Goal: Contribute content: Contribute content

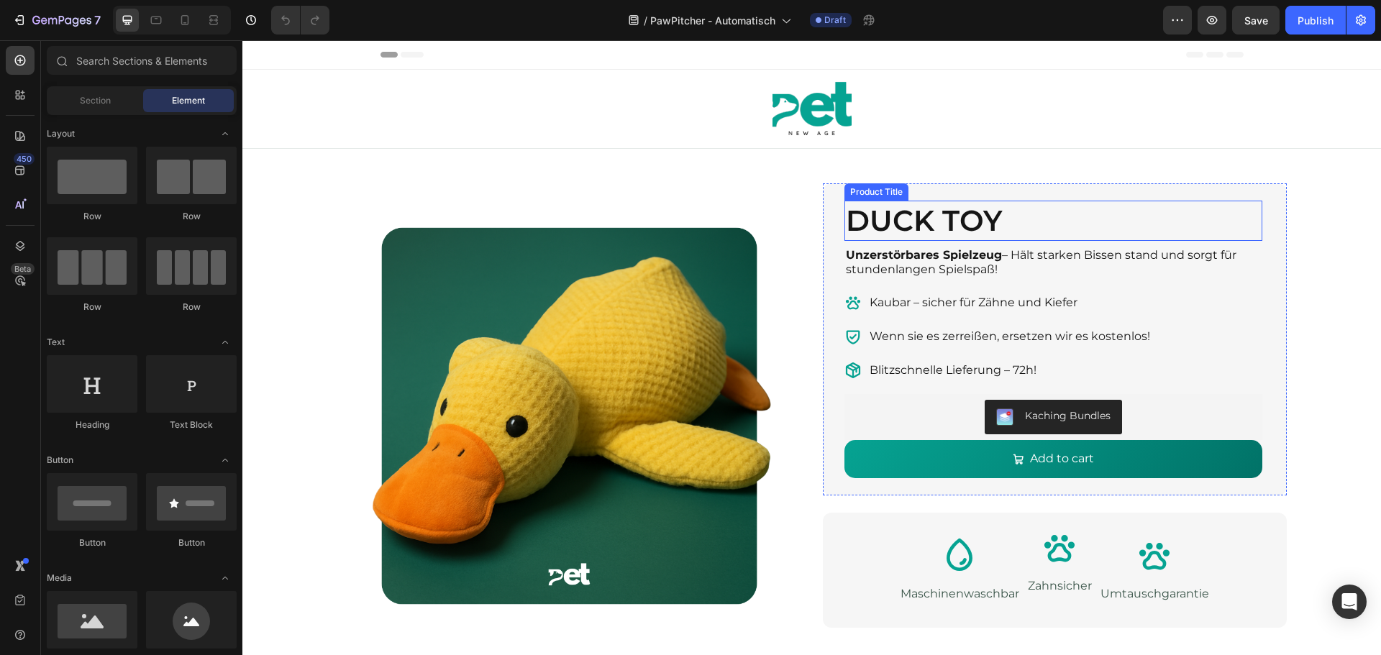
click at [964, 215] on h1 "DUCK TOY" at bounding box center [1053, 221] width 418 height 40
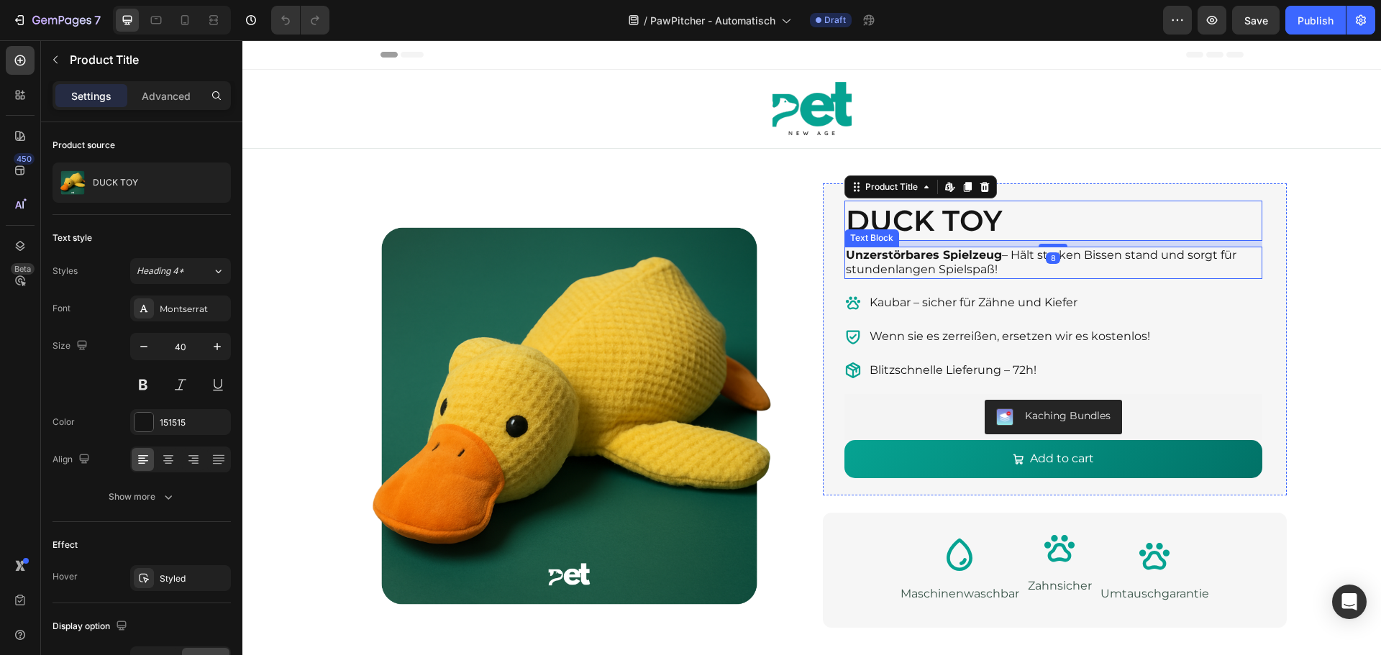
click at [992, 262] on p "Unzerstörbares Spielzeug – Hält starken Bissen stand und sorgt für stundenlange…" at bounding box center [1053, 263] width 415 height 30
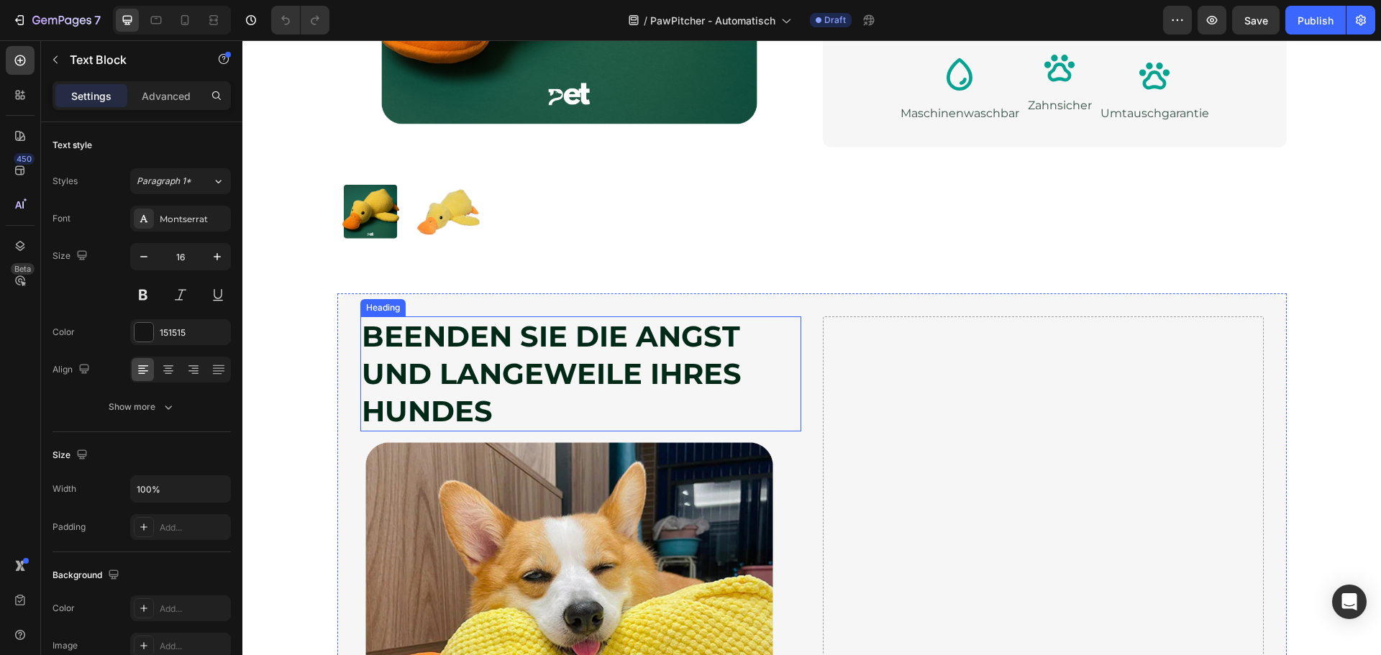
scroll to position [503, 0]
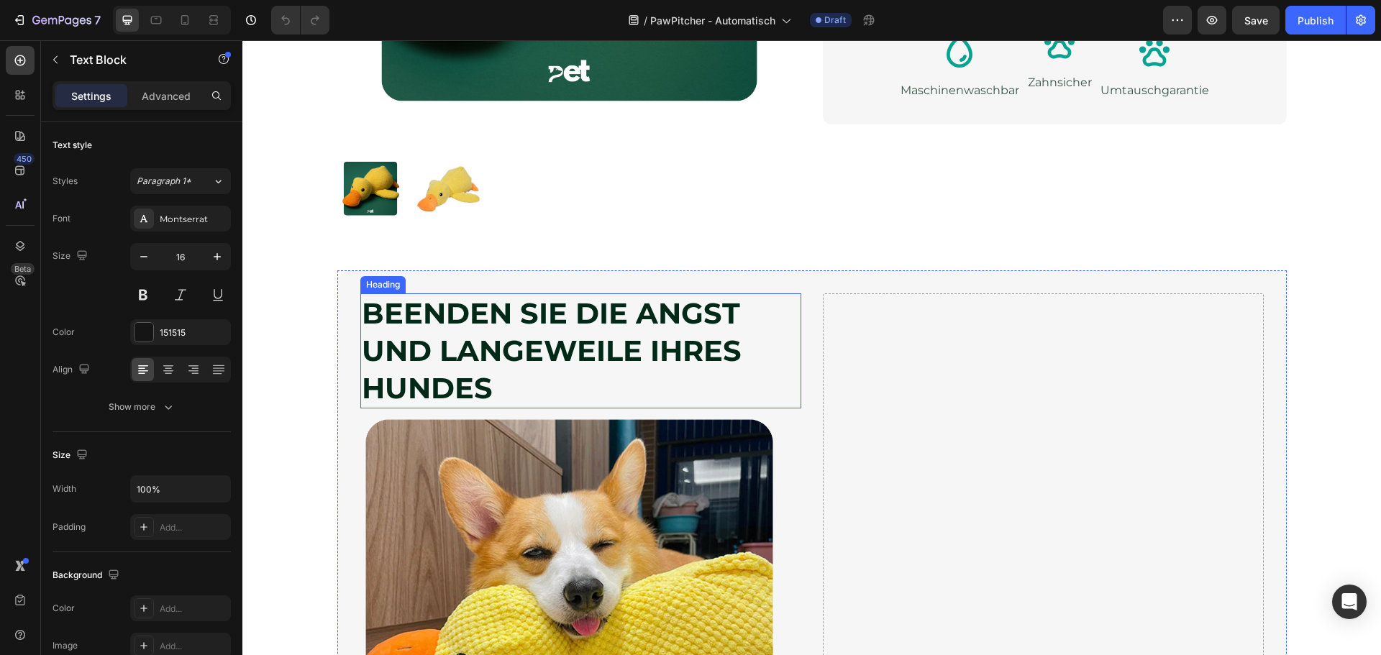
click at [580, 327] on strong "BEENDEN SIE DIE ANGST UND LANGEWEILE IHRES HUNDES" at bounding box center [552, 351] width 380 height 110
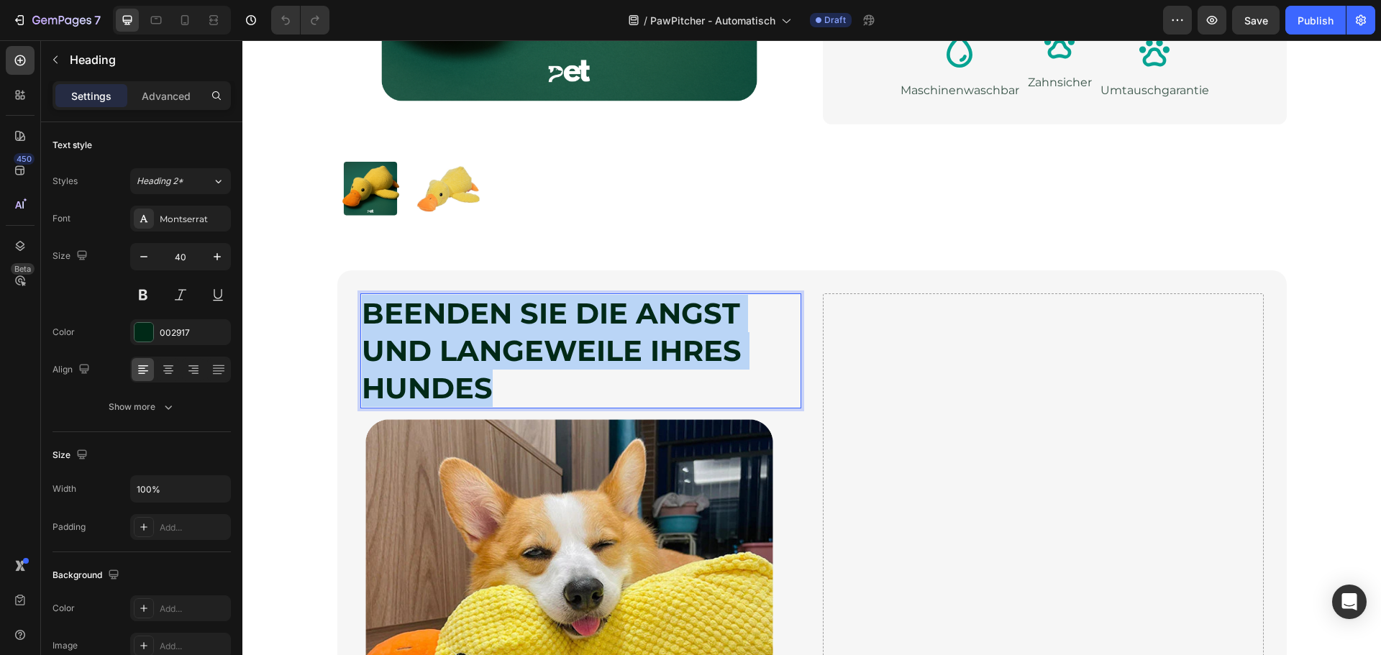
click at [580, 327] on strong "BEENDEN SIE DIE ANGST UND LANGEWEILE IHRES HUNDES" at bounding box center [552, 351] width 380 height 110
click at [605, 320] on strong "BEENDEN SIE DIE ANGST UND LANGEWEILE IHRES HUNDES" at bounding box center [552, 351] width 380 height 110
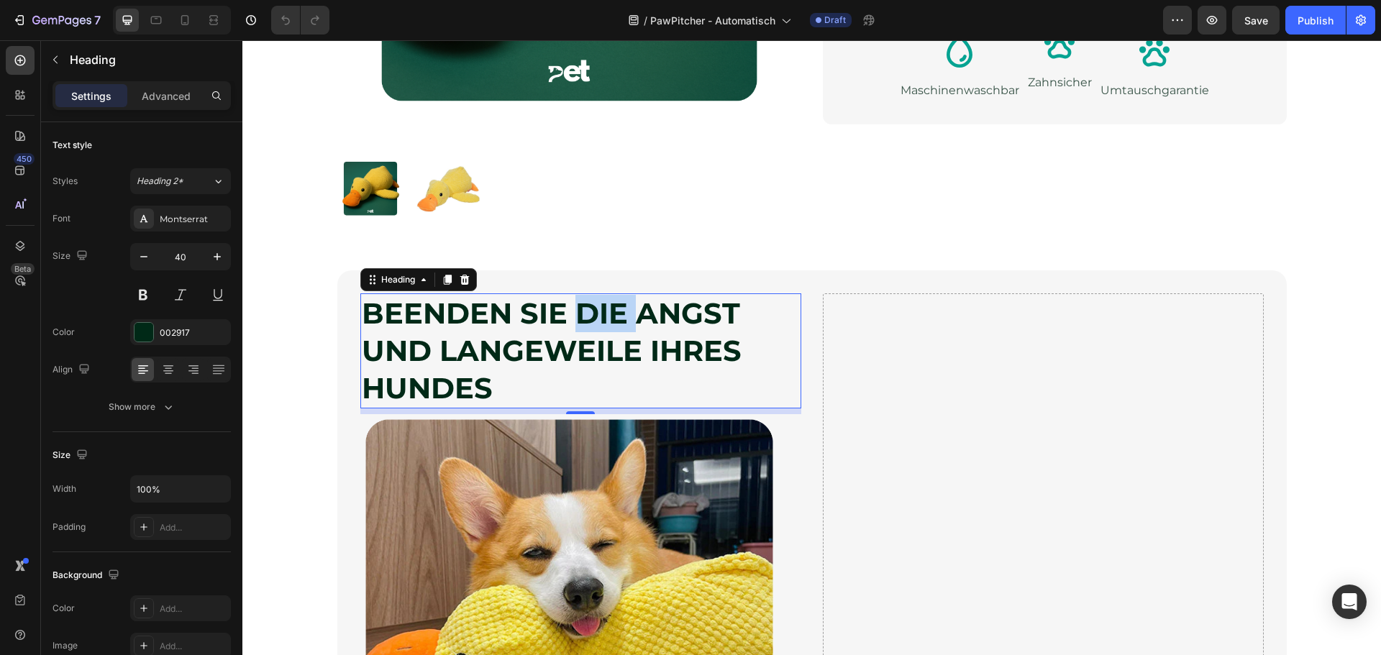
click at [605, 320] on strong "BEENDEN SIE DIE ANGST UND LANGEWEILE IHRES HUNDES" at bounding box center [552, 351] width 380 height 110
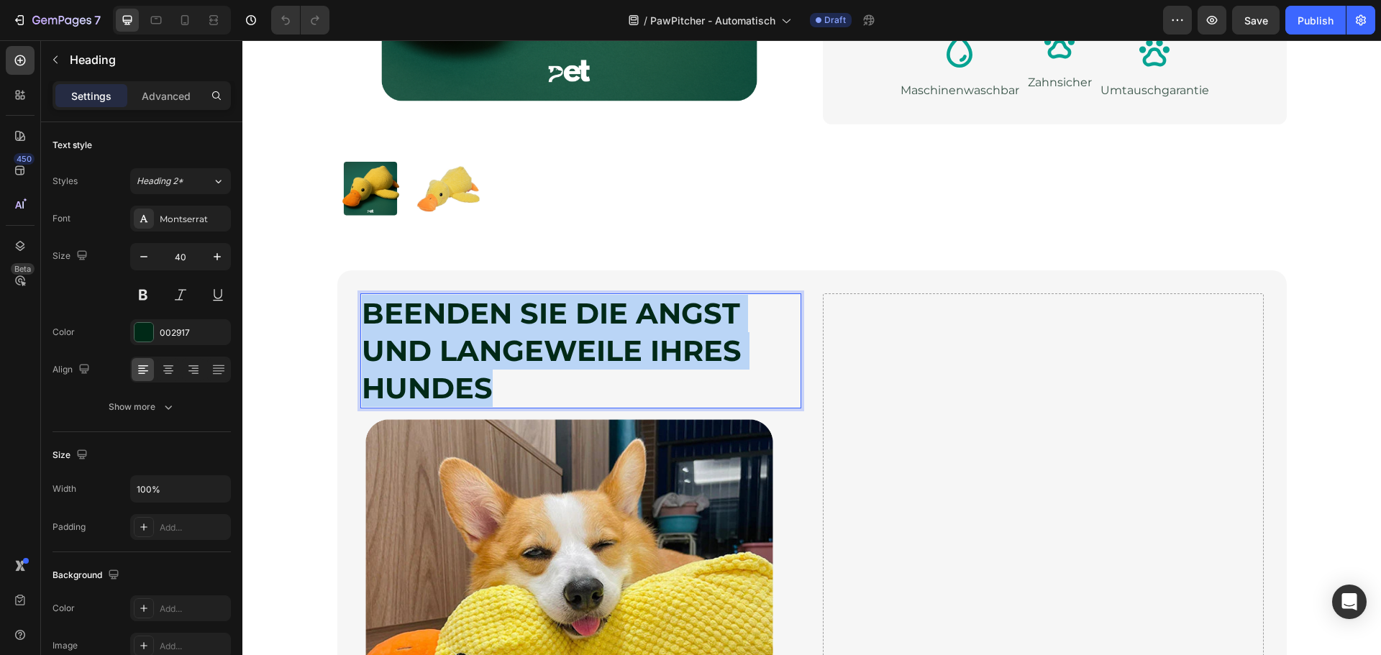
click at [605, 320] on strong "BEENDEN SIE DIE ANGST UND LANGEWEILE IHRES HUNDES" at bounding box center [552, 351] width 380 height 110
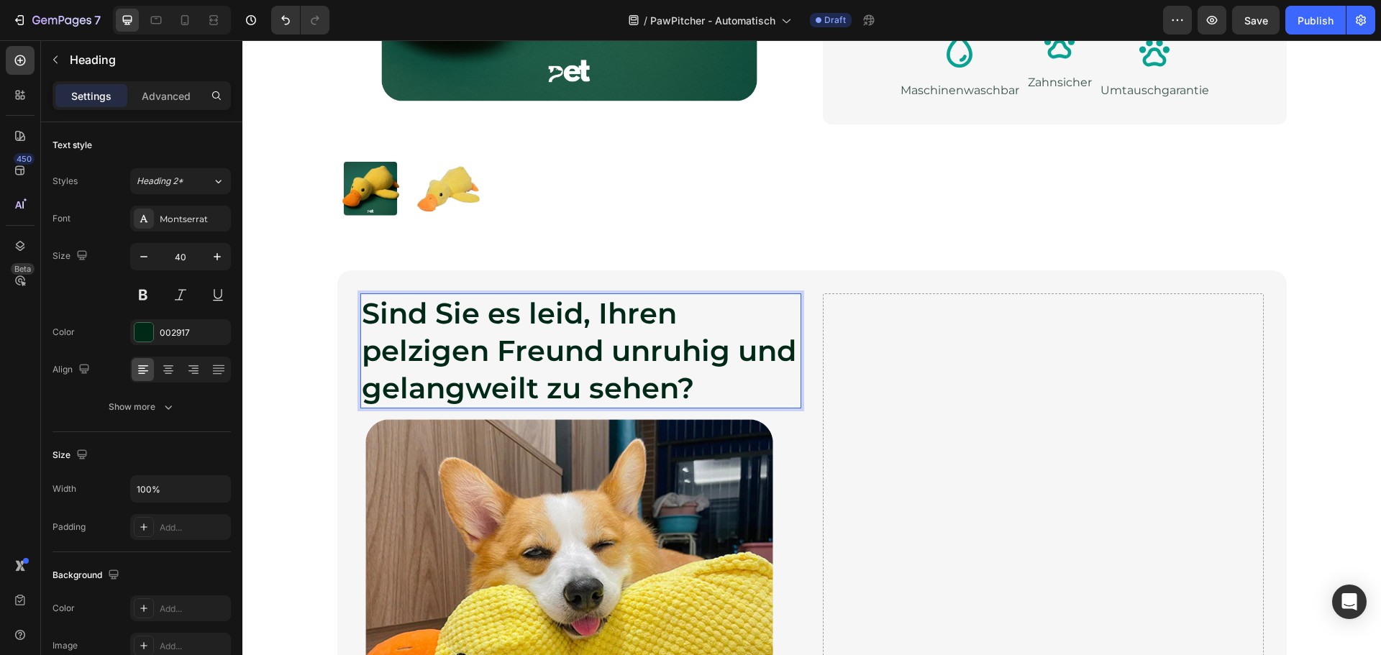
click at [660, 347] on p "Sind Sie es leid, Ihren pelzigen Freund unruhig und gelangweilt zu sehen?" at bounding box center [581, 351] width 438 height 112
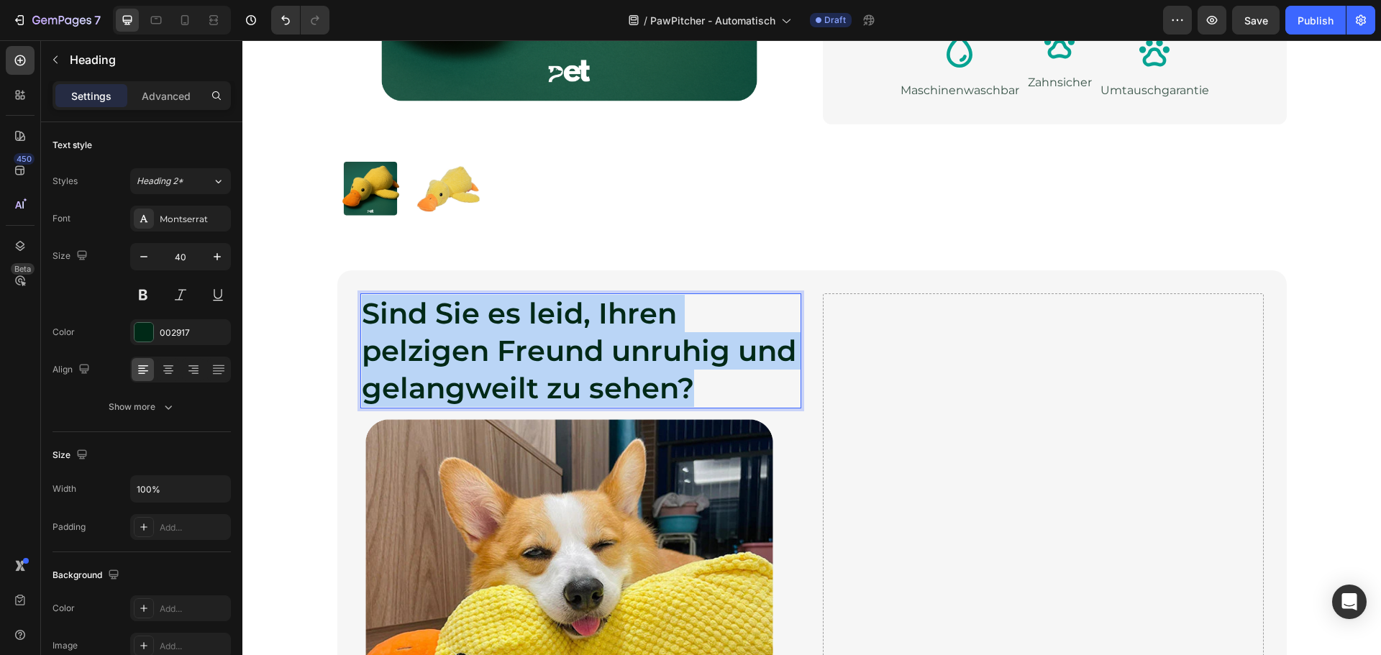
click at [660, 347] on p "Sind Sie es leid, Ihren pelzigen Freund unruhig und gelangweilt zu sehen?" at bounding box center [581, 351] width 438 height 112
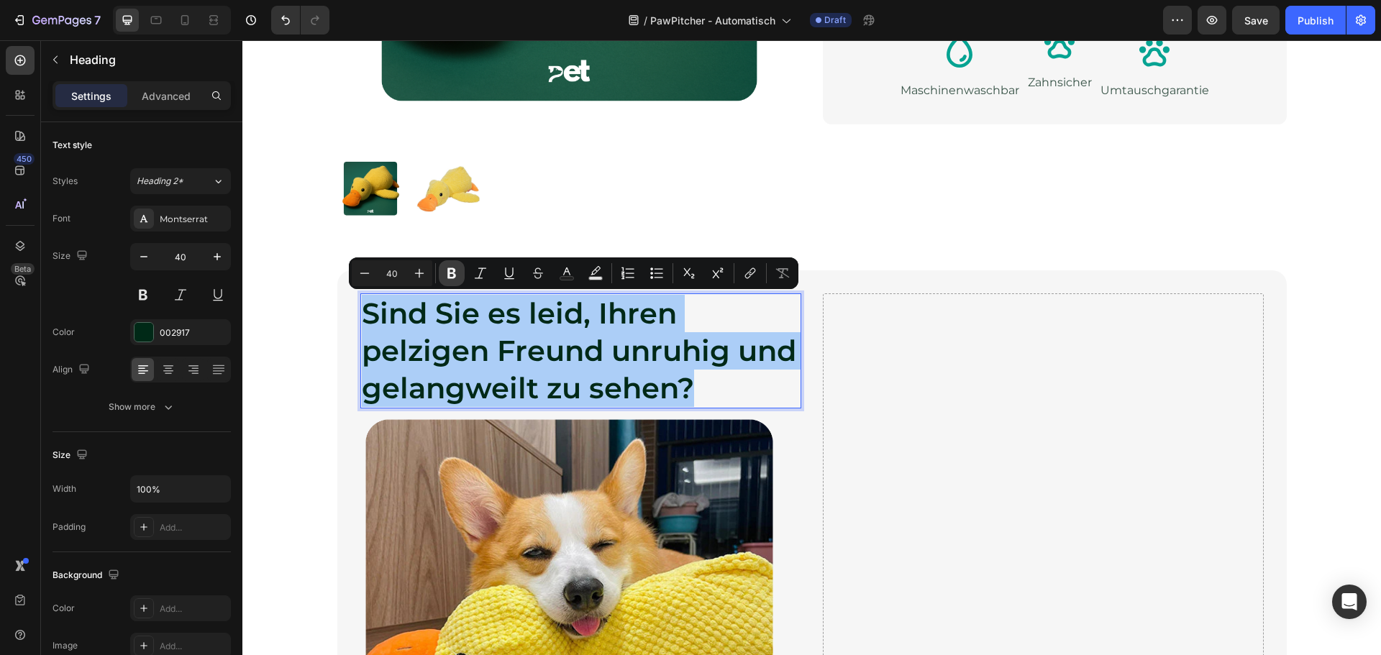
click at [447, 271] on icon "Editor contextual toolbar" at bounding box center [451, 273] width 14 height 14
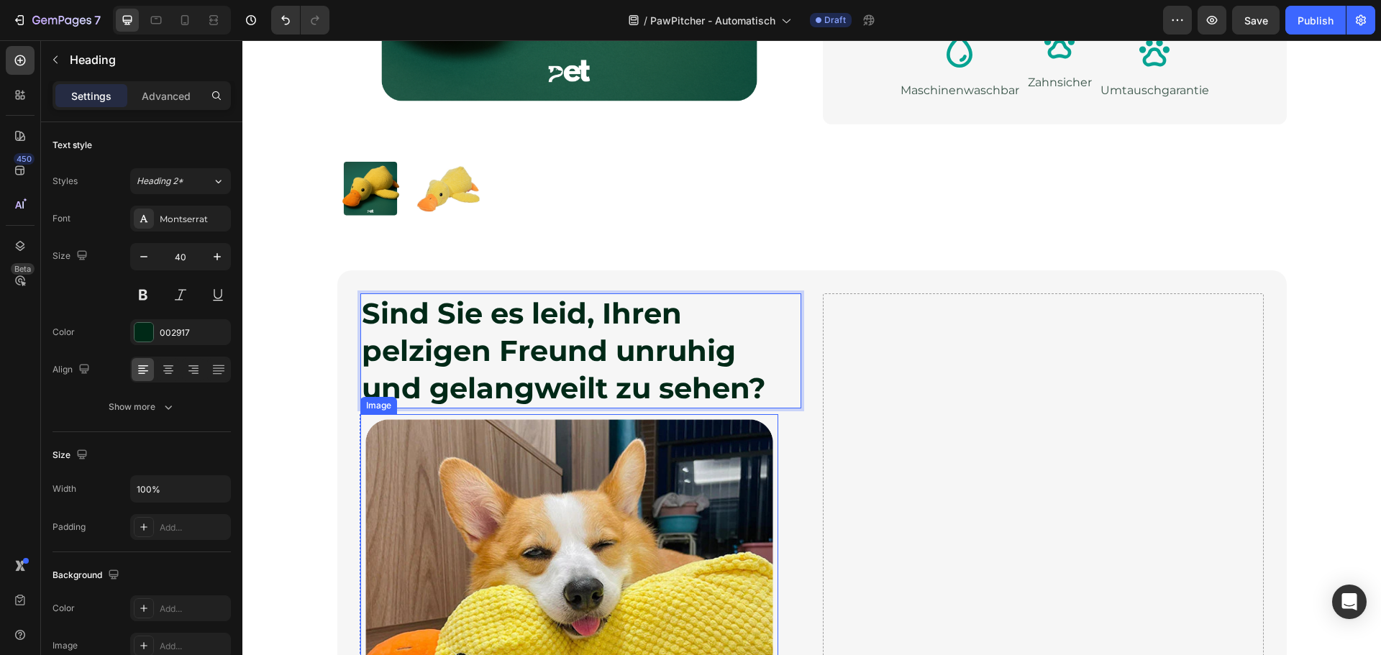
click at [579, 511] on img at bounding box center [569, 623] width 418 height 418
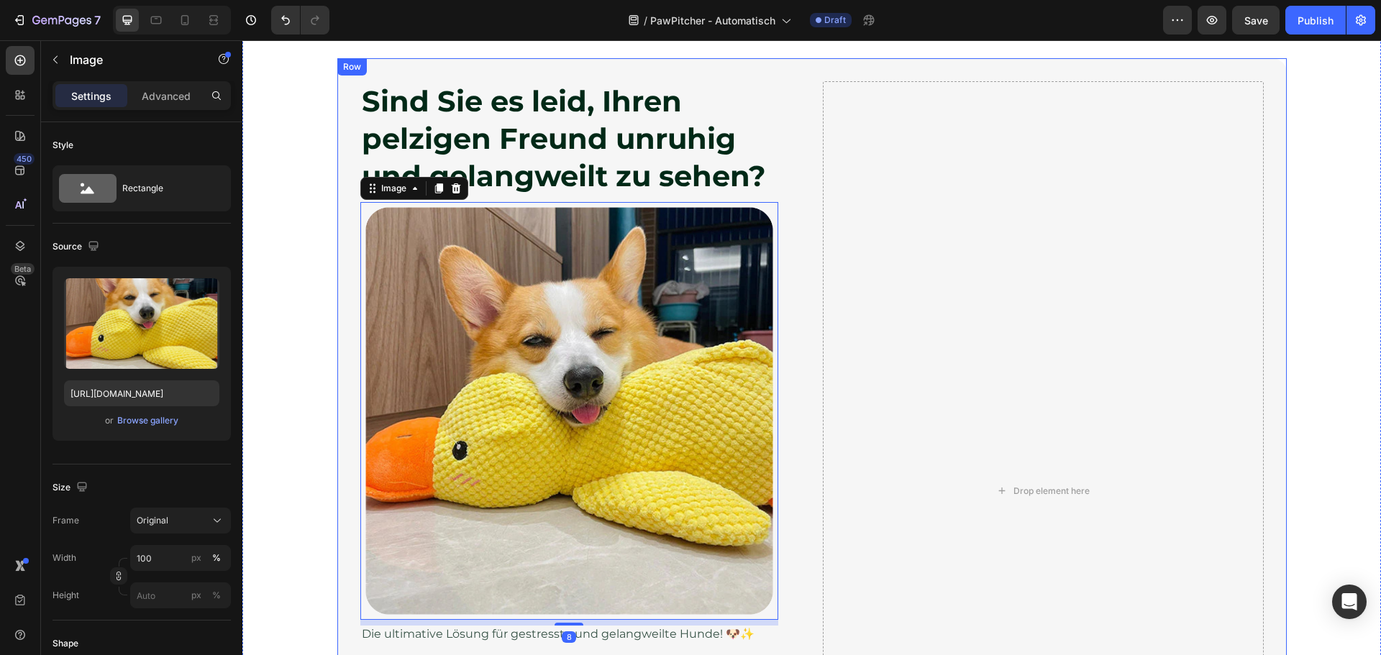
scroll to position [719, 0]
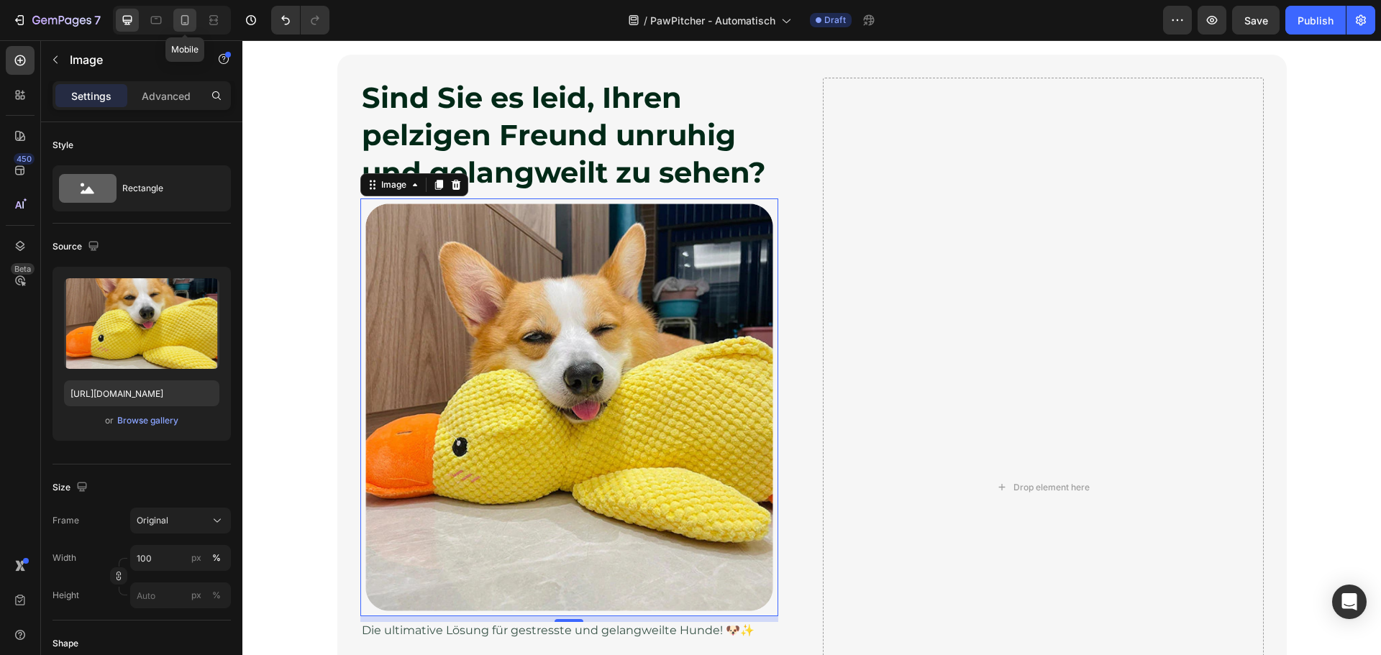
click at [178, 21] on icon at bounding box center [185, 20] width 14 height 14
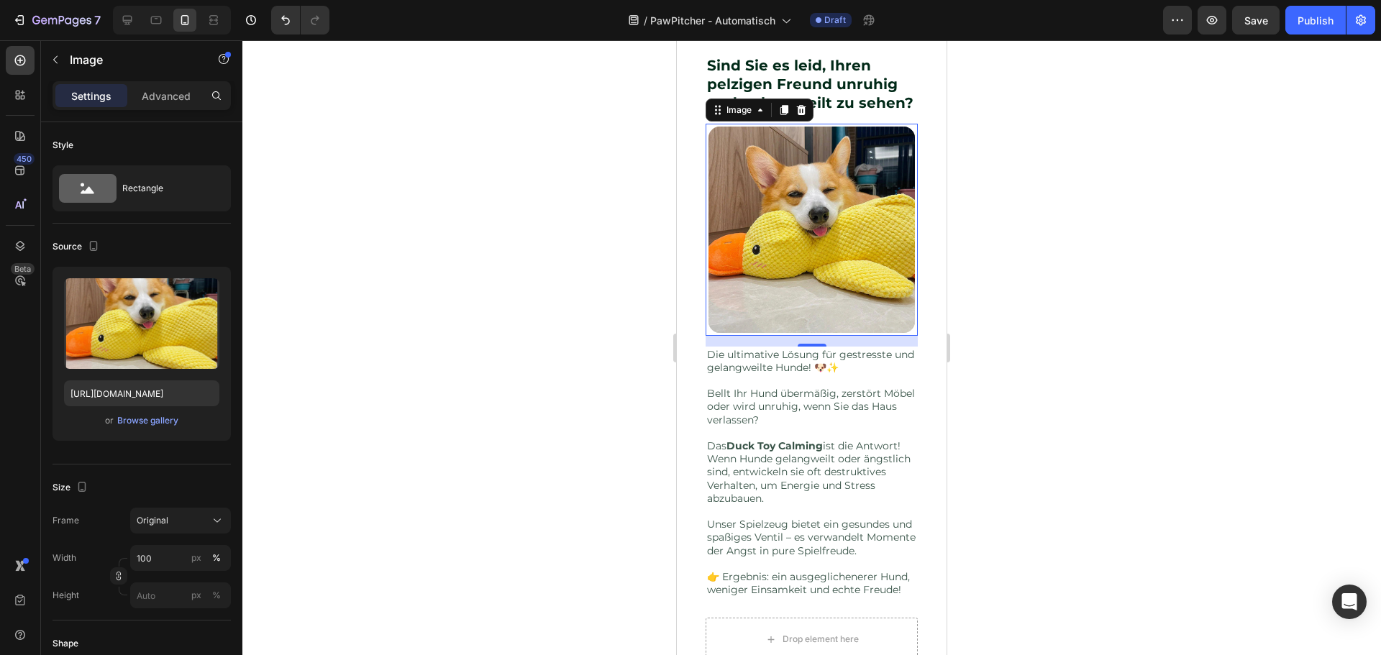
scroll to position [770, 0]
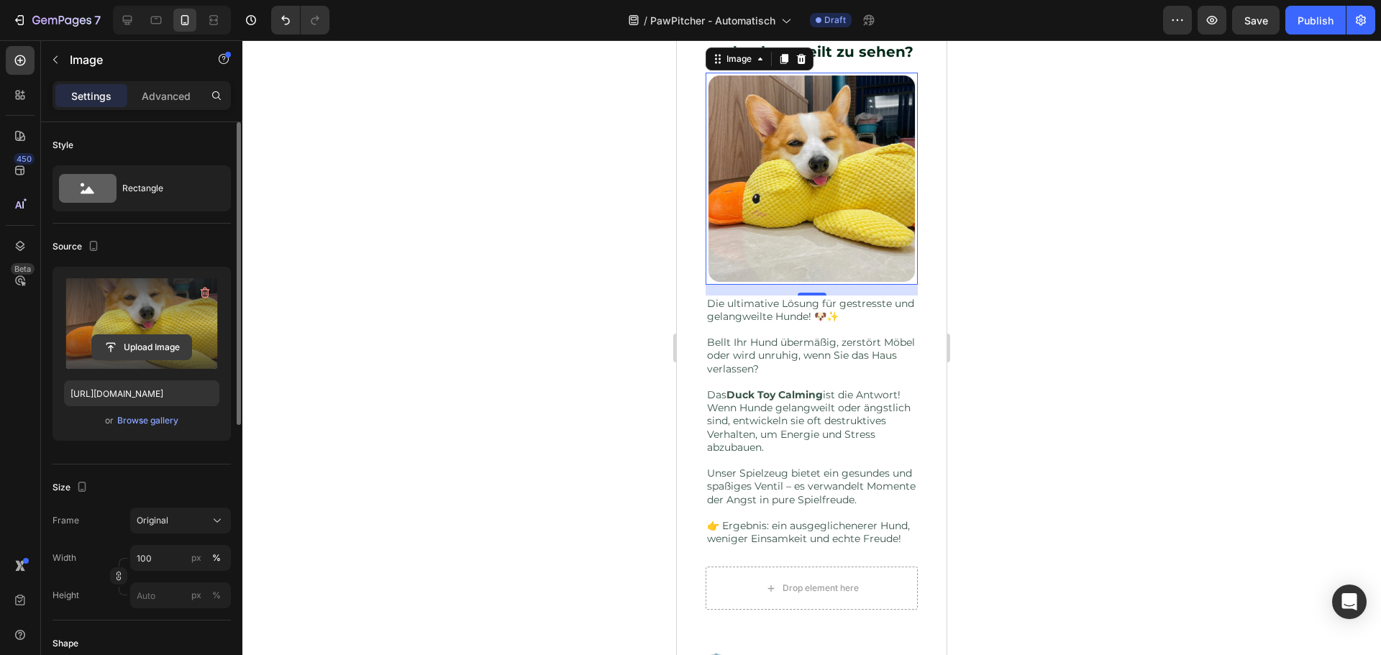
click at [155, 345] on input "file" at bounding box center [141, 347] width 99 height 24
click at [153, 339] on input "file" at bounding box center [141, 347] width 99 height 24
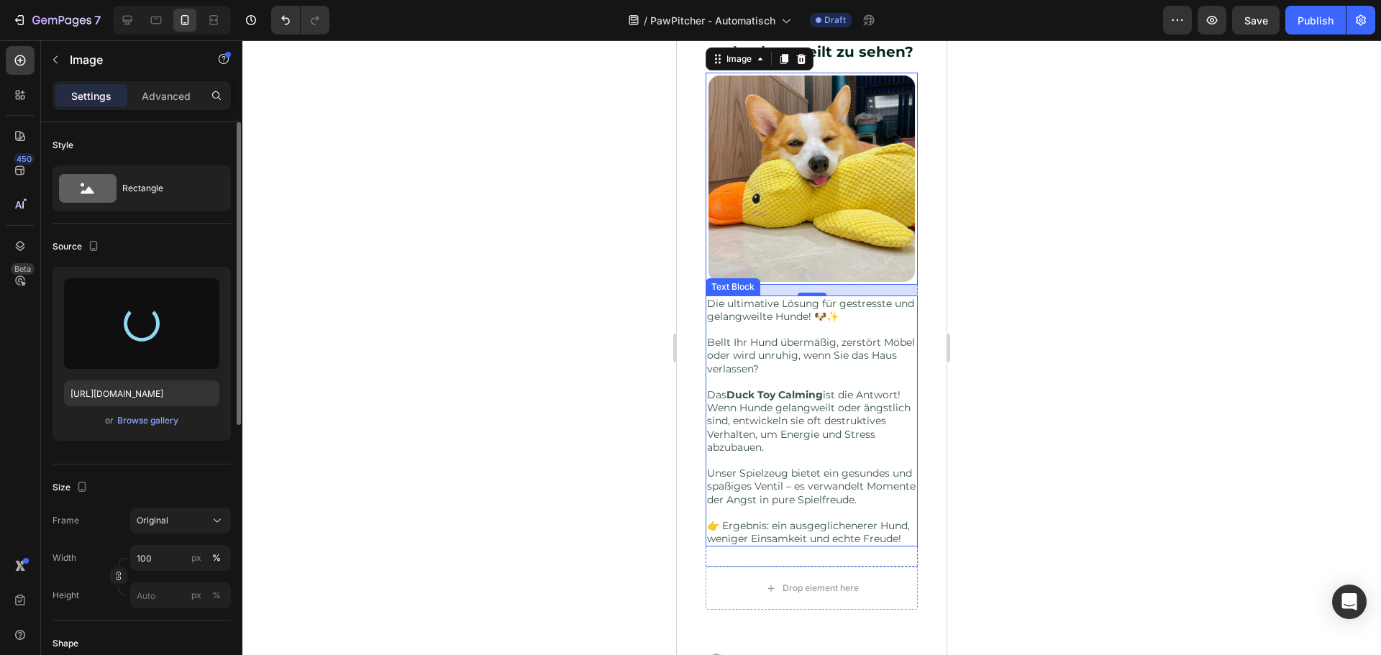
type input "[URL][DOMAIN_NAME]"
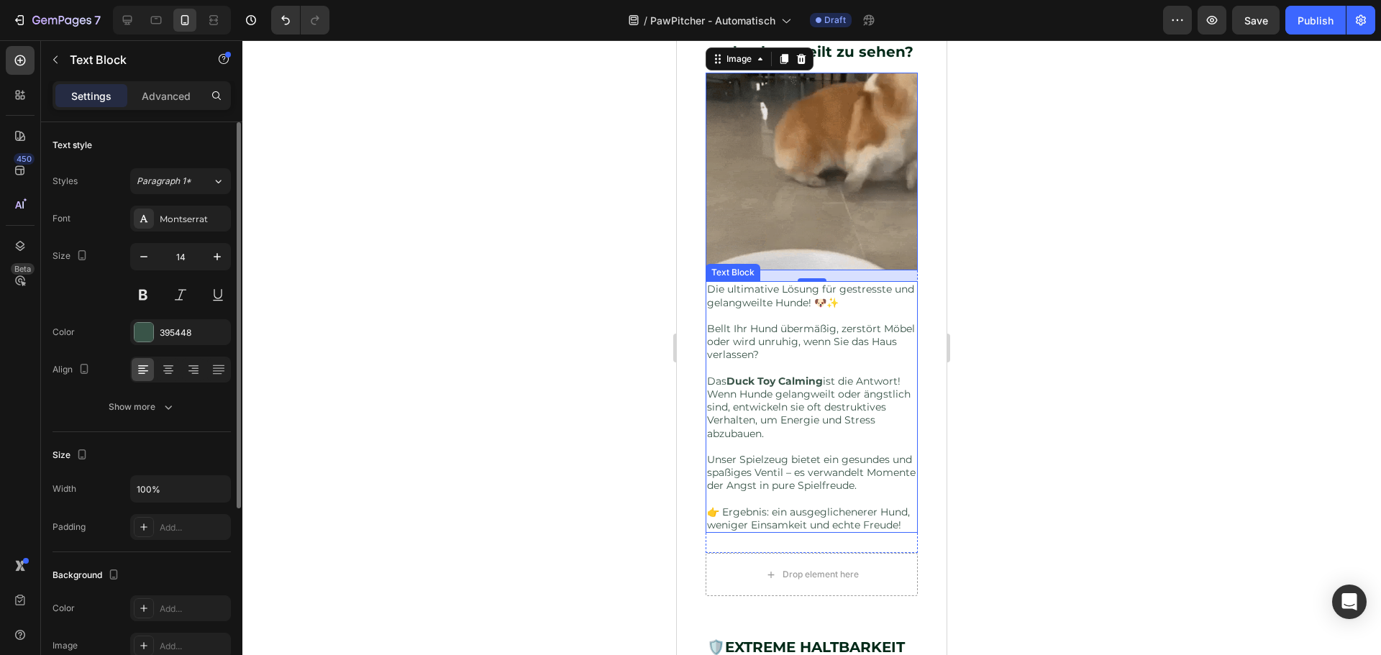
click at [802, 380] on p "Das Duck Toy Calming ist die Antwort!" at bounding box center [811, 375] width 209 height 26
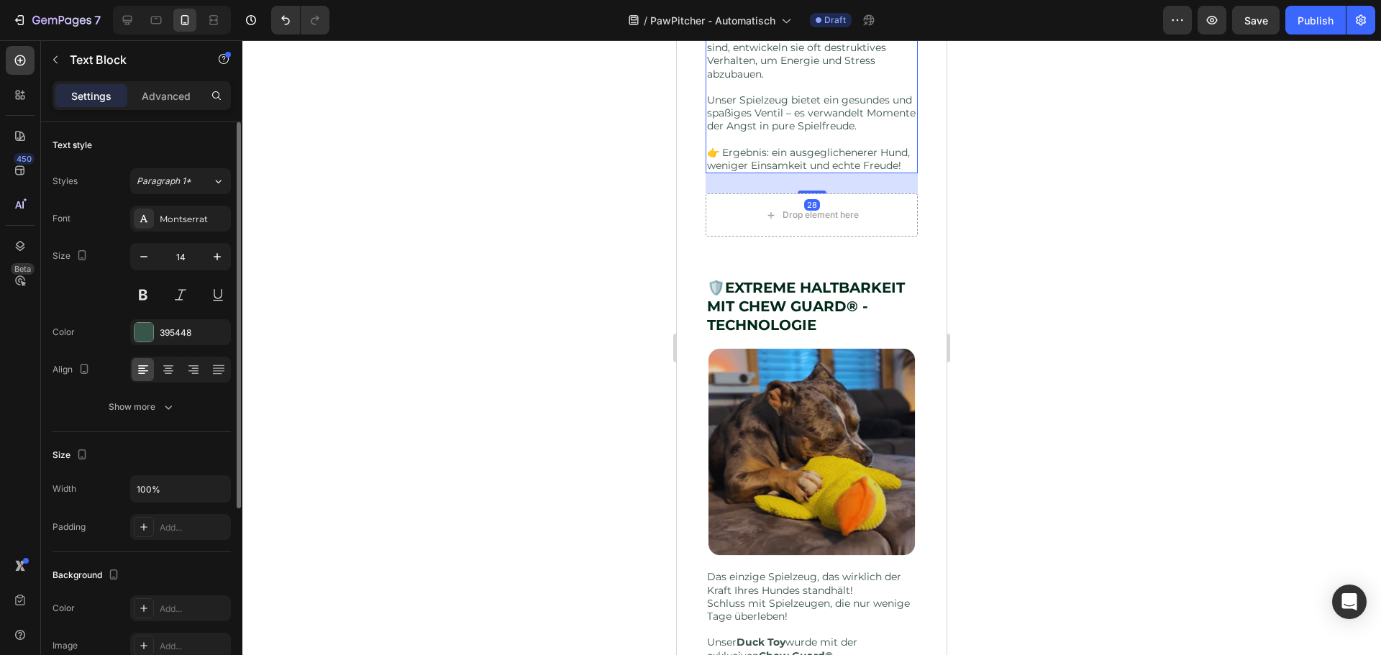
scroll to position [1202, 0]
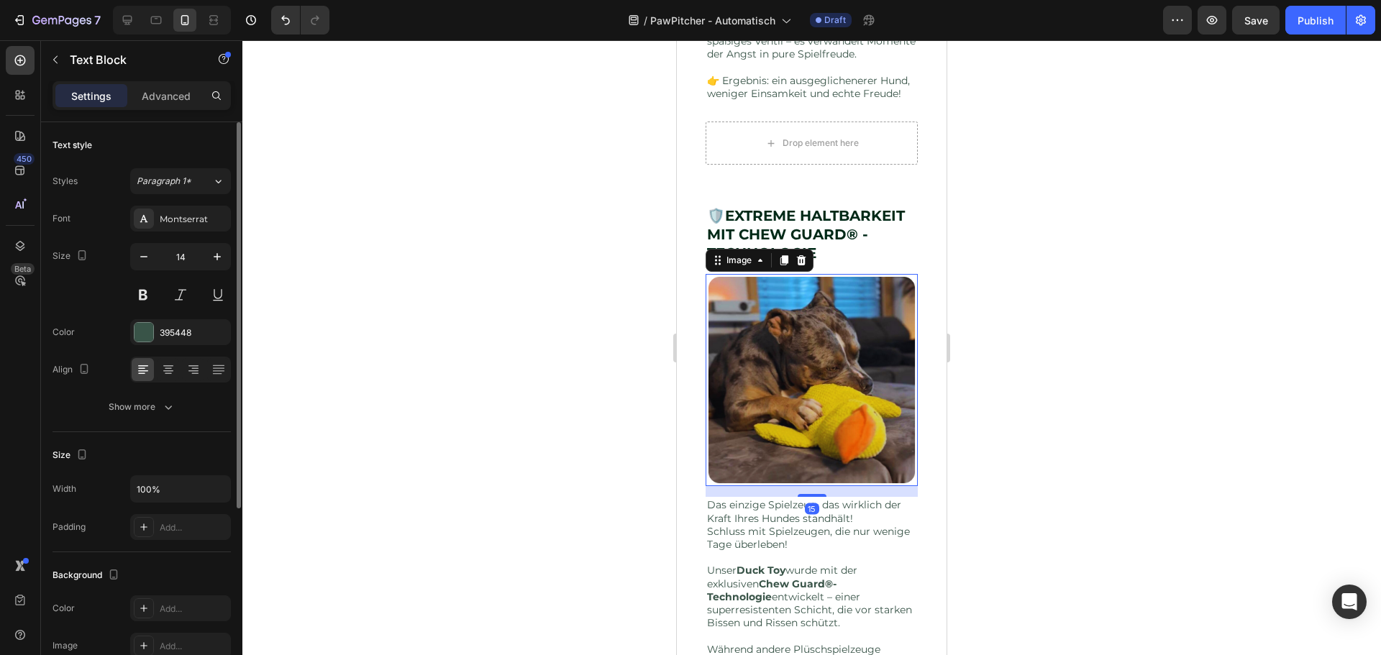
click at [801, 401] on img at bounding box center [812, 380] width 212 height 212
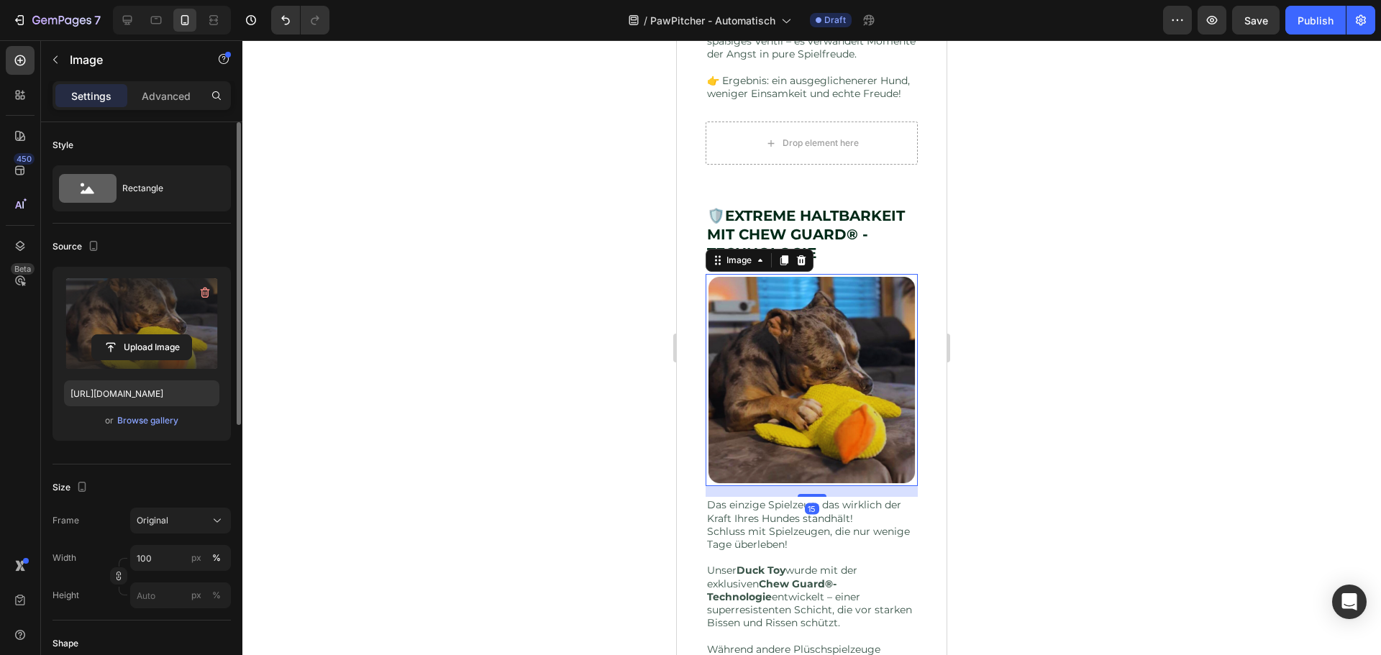
click at [166, 303] on label at bounding box center [141, 323] width 155 height 91
click at [166, 335] on input "file" at bounding box center [141, 347] width 99 height 24
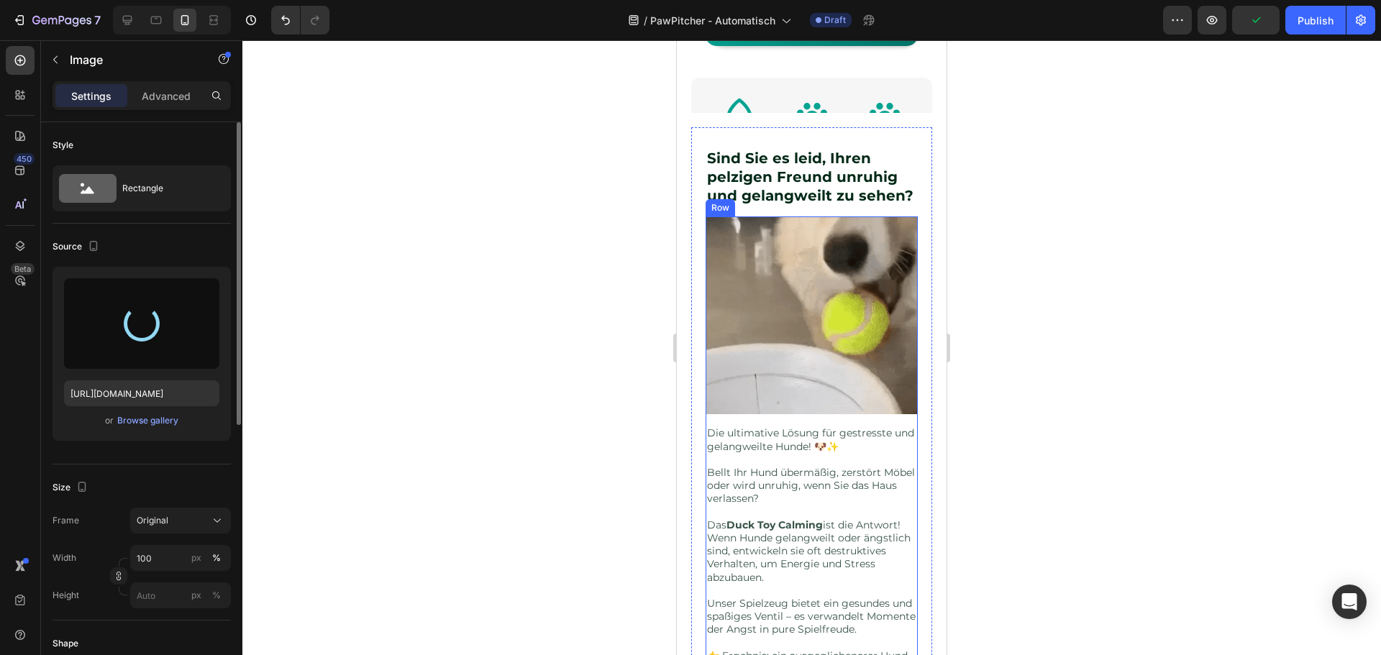
scroll to position [662, 0]
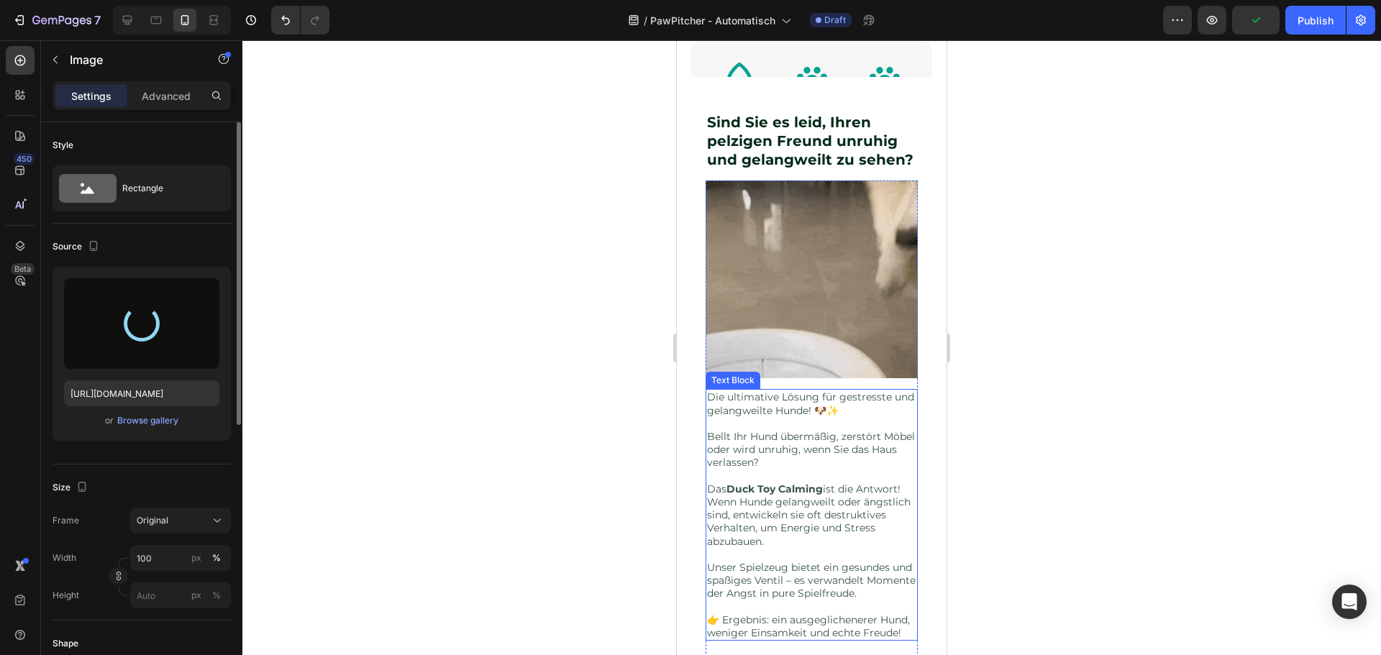
click at [812, 430] on p at bounding box center [811, 423] width 209 height 13
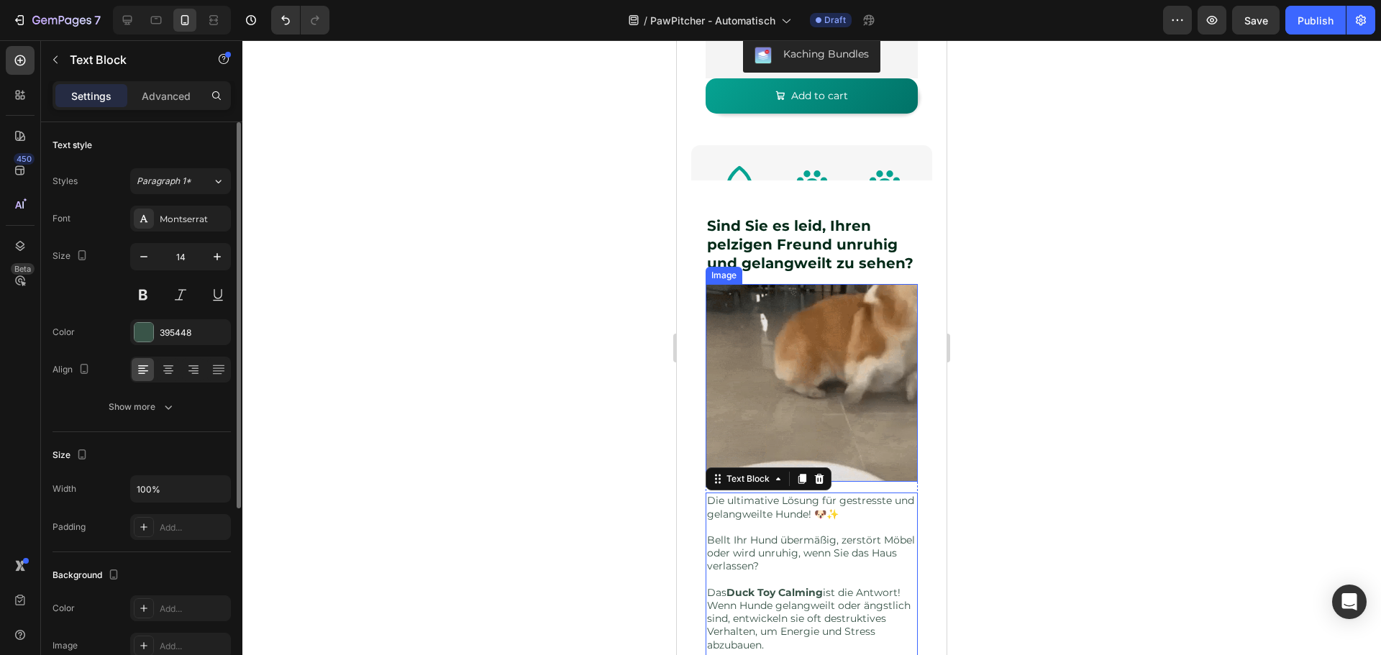
scroll to position [447, 0]
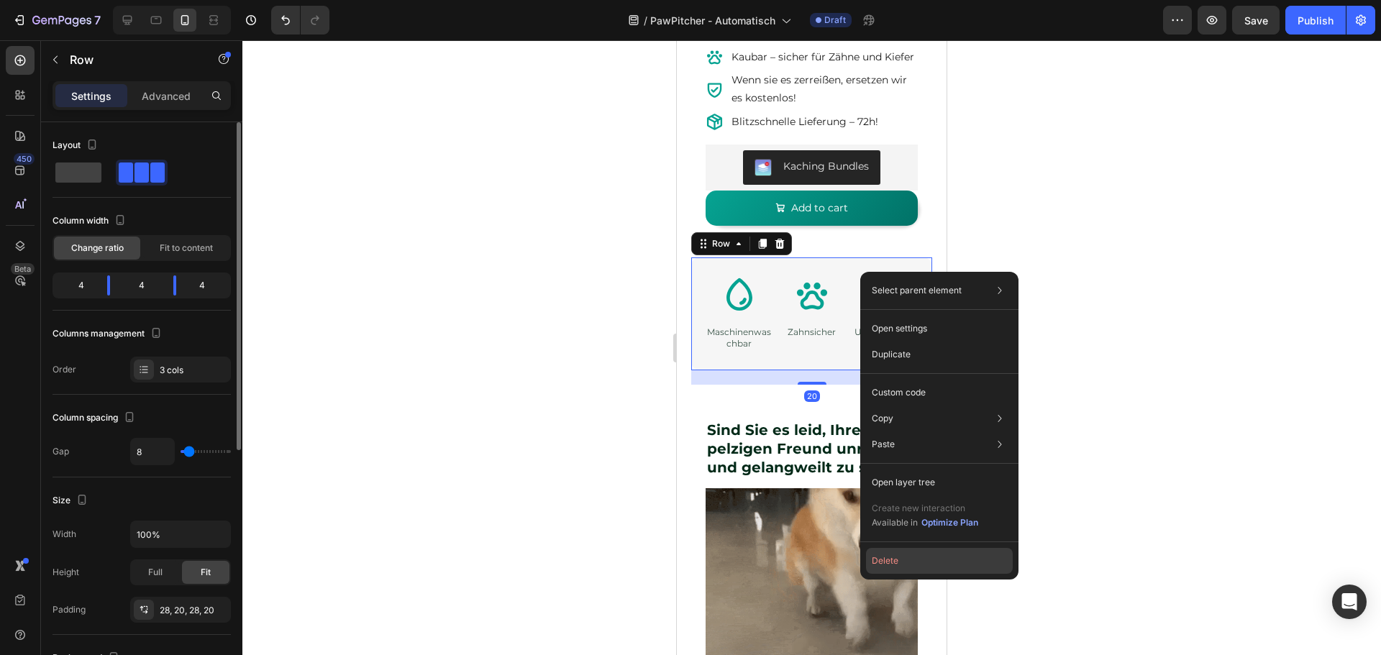
click at [894, 555] on button "Delete" at bounding box center [939, 561] width 147 height 26
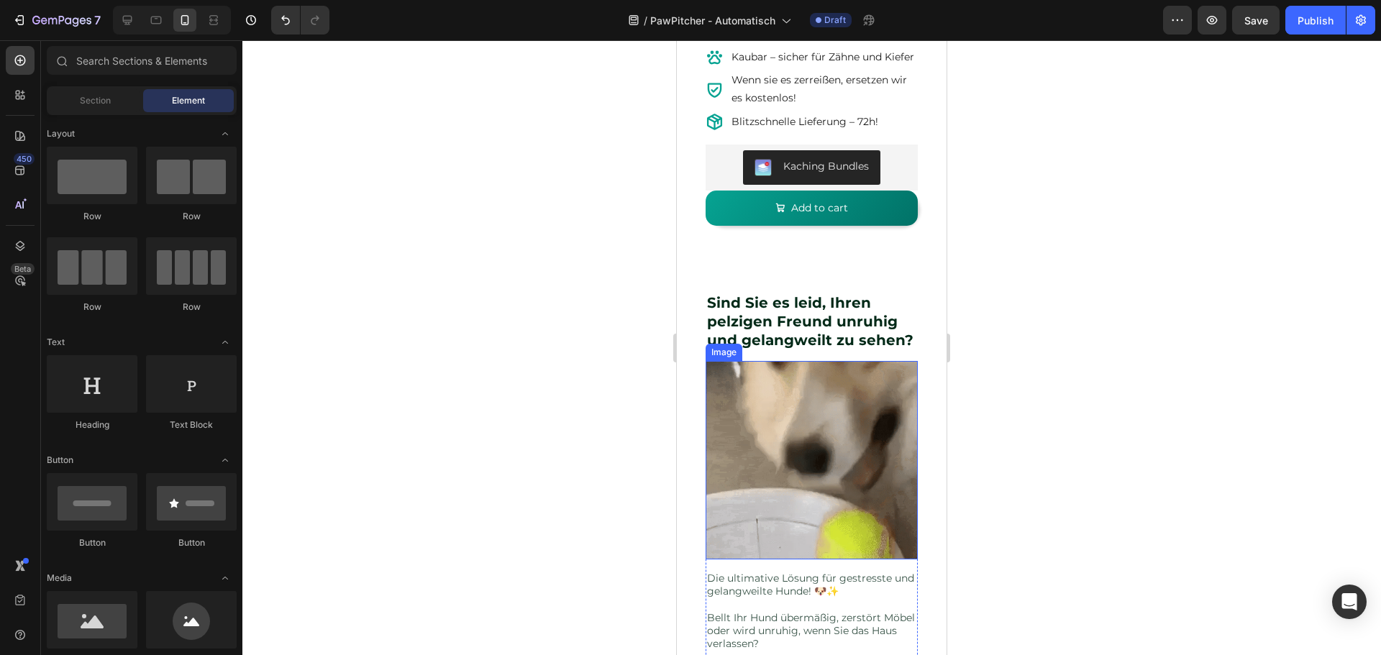
scroll to position [734, 0]
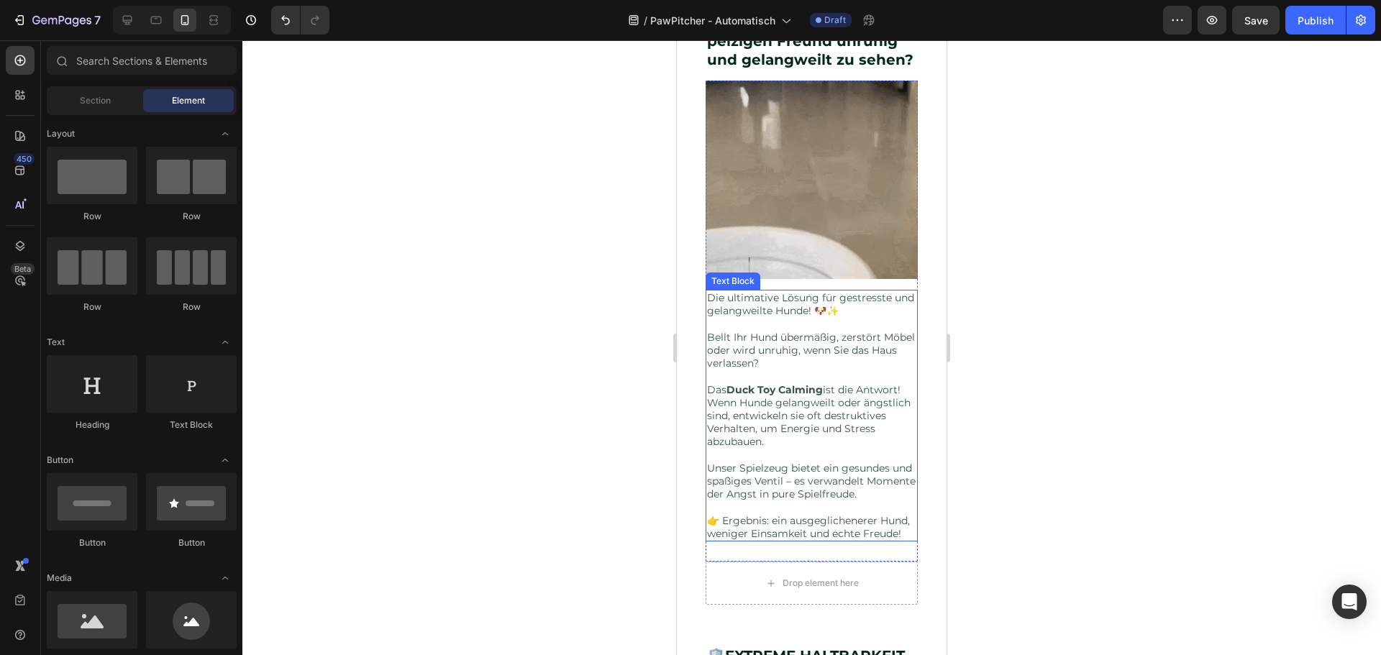
click at [827, 388] on p "Das Duck Toy Calming ist die Antwort!" at bounding box center [811, 383] width 209 height 26
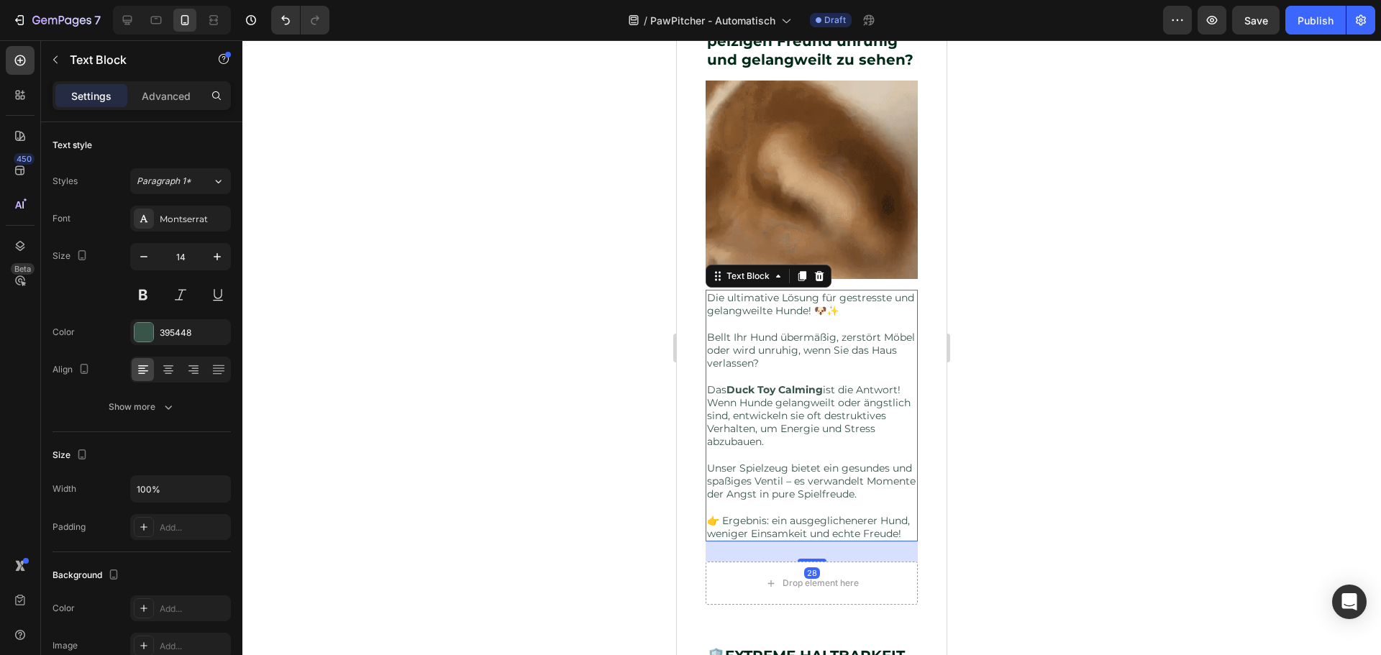
click at [827, 388] on p "Das Duck Toy Calming ist die Antwort!" at bounding box center [811, 383] width 209 height 26
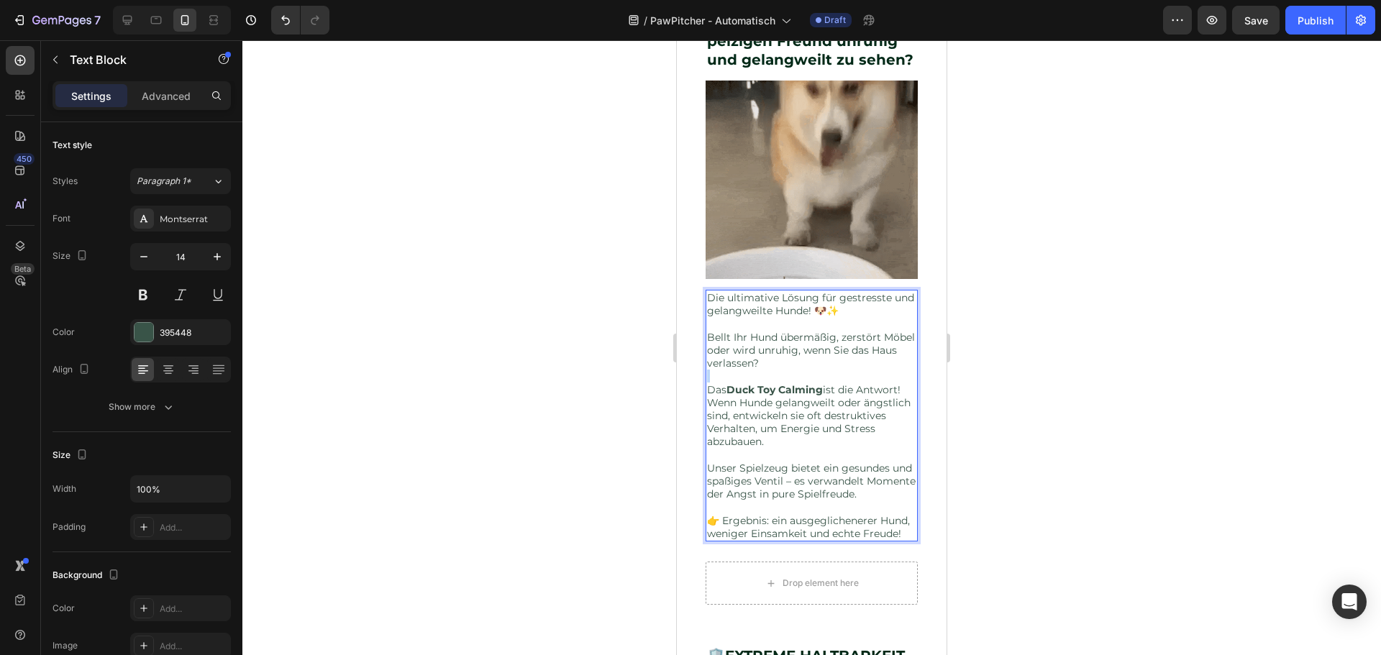
click at [827, 388] on p "Das Duck Toy Calming ist die Antwort!" at bounding box center [811, 383] width 209 height 26
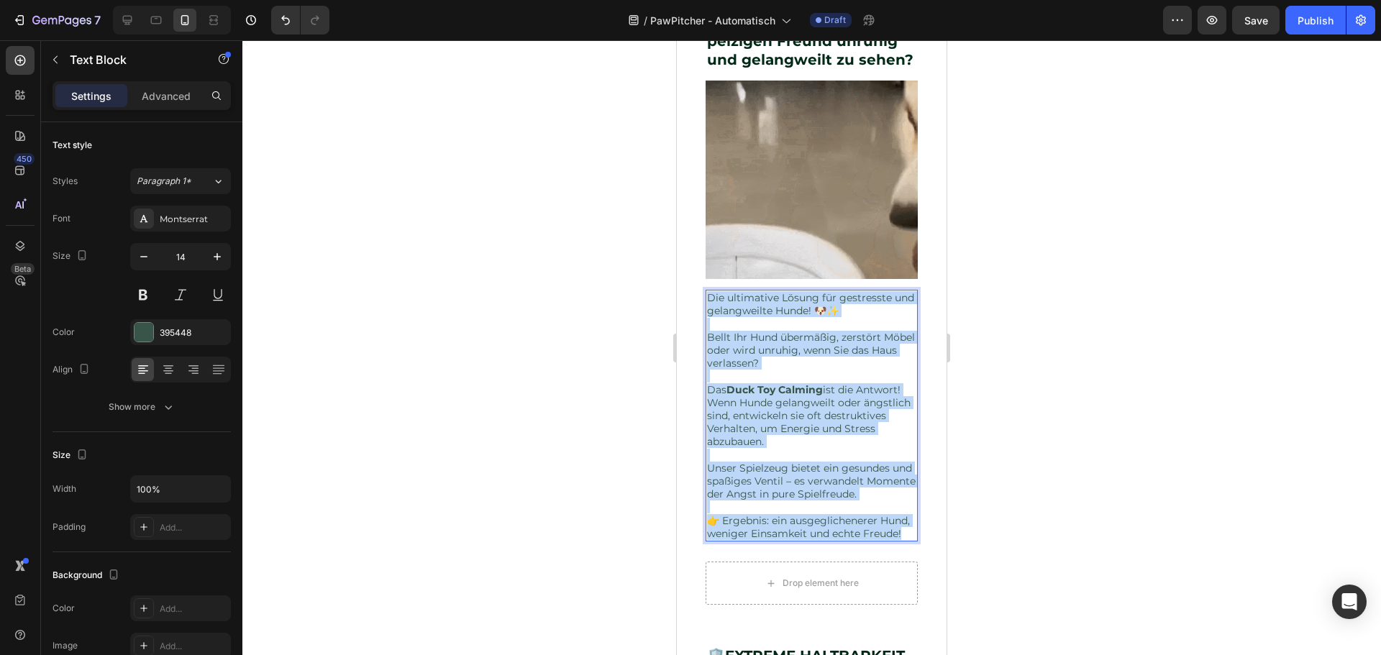
click at [802, 365] on p "Bellt Ihr Hund übermäßig, zerstört Möbel oder wird unruhig, wenn Sie das Haus v…" at bounding box center [811, 351] width 209 height 40
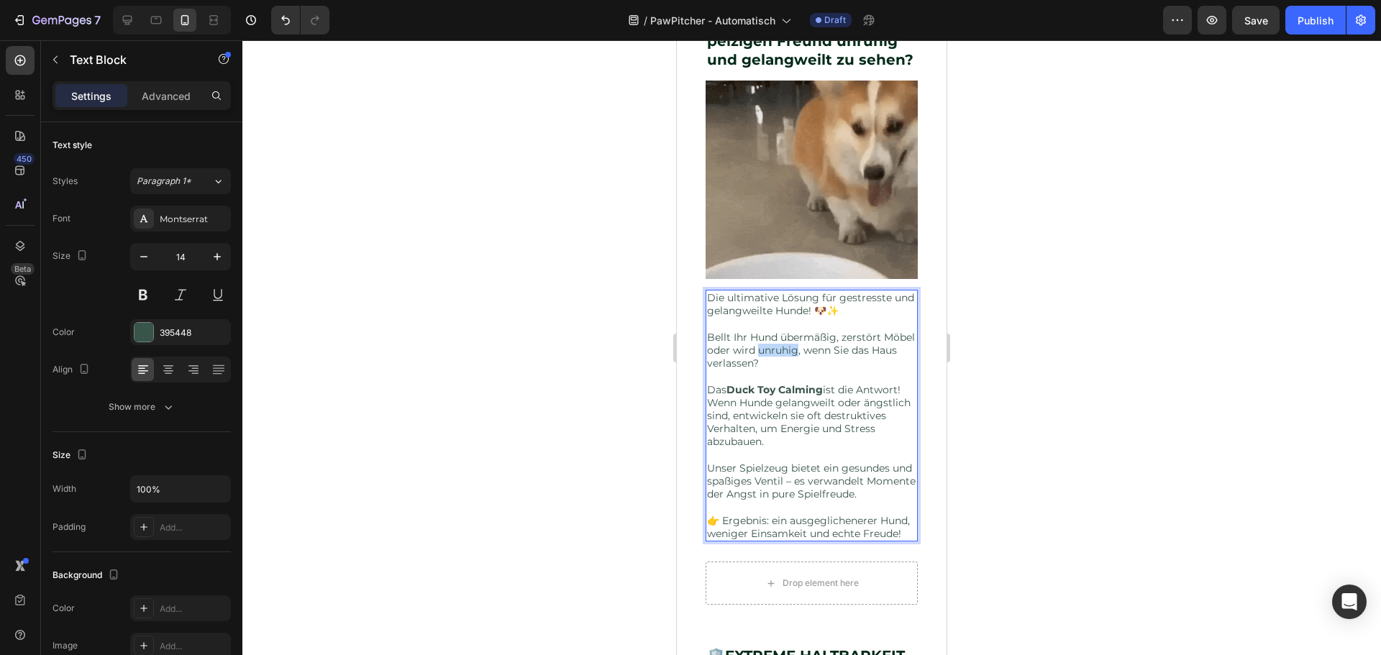
click at [802, 365] on p "Bellt Ihr Hund übermäßig, zerstört Möbel oder wird unruhig, wenn Sie das Haus v…" at bounding box center [811, 351] width 209 height 40
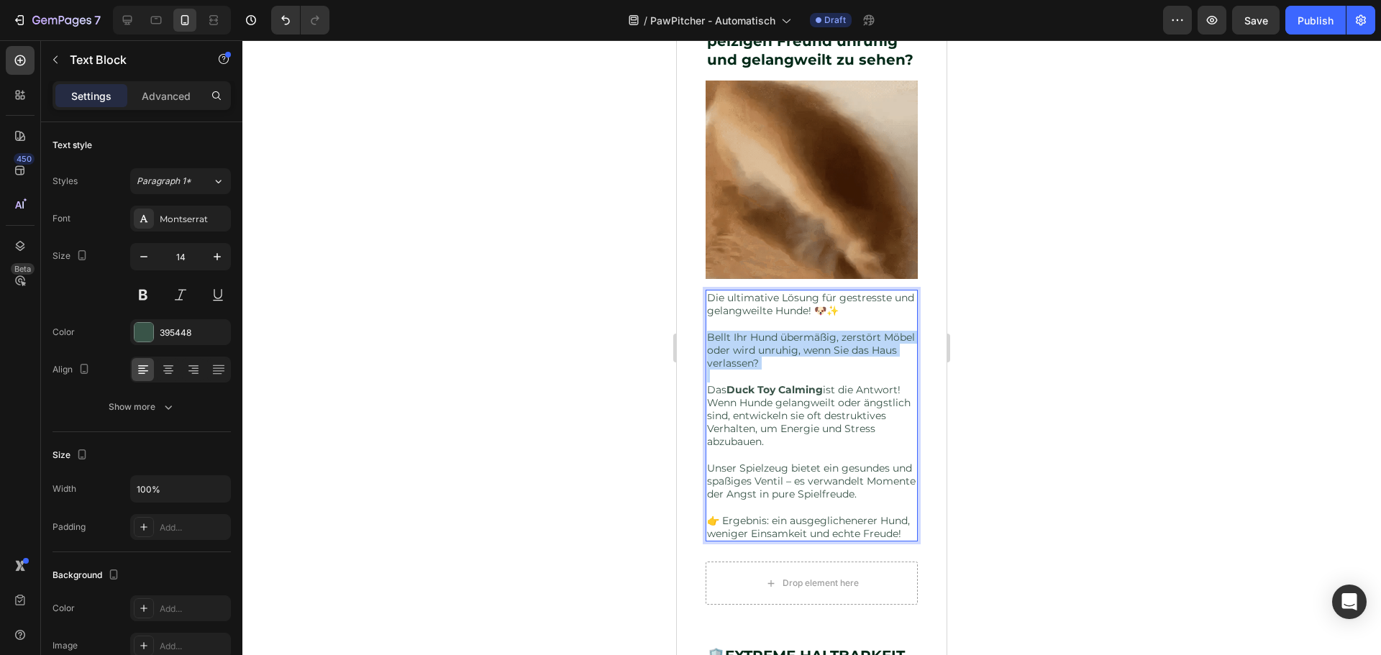
click at [801, 365] on p "Bellt Ihr Hund übermäßig, zerstört Möbel oder wird unruhig, wenn Sie das Haus v…" at bounding box center [811, 351] width 209 height 40
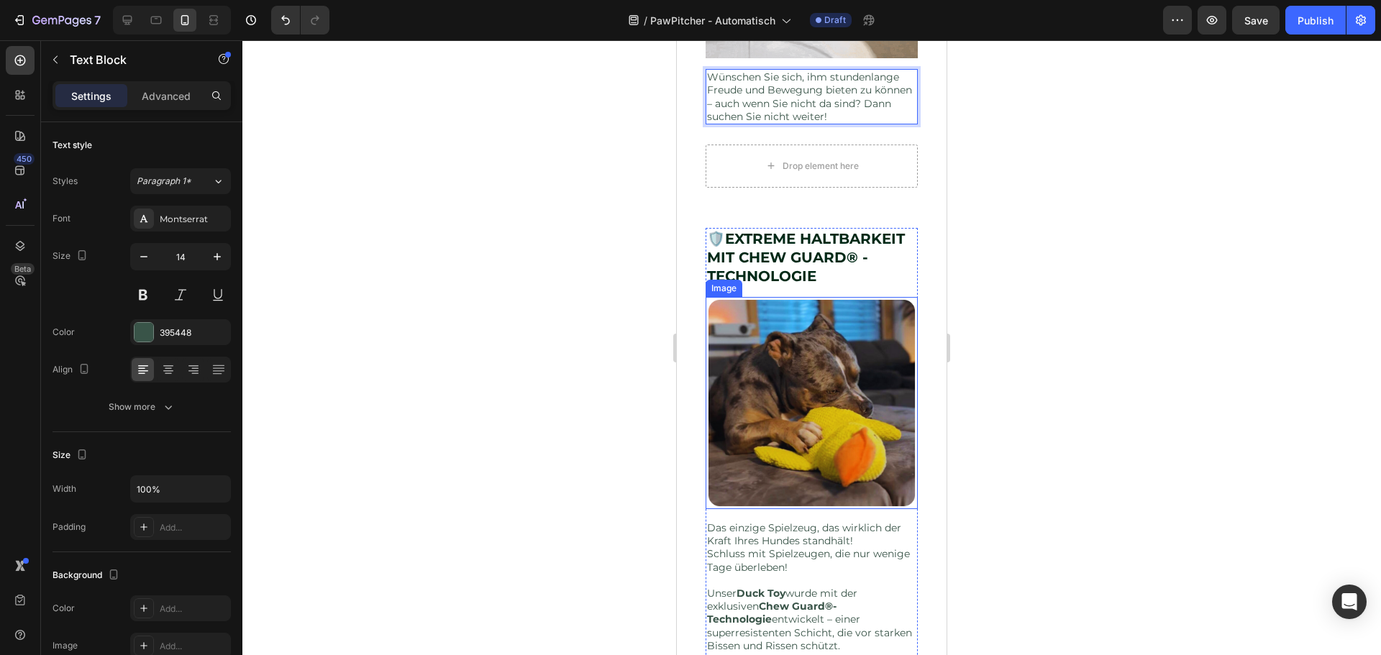
scroll to position [806, 0]
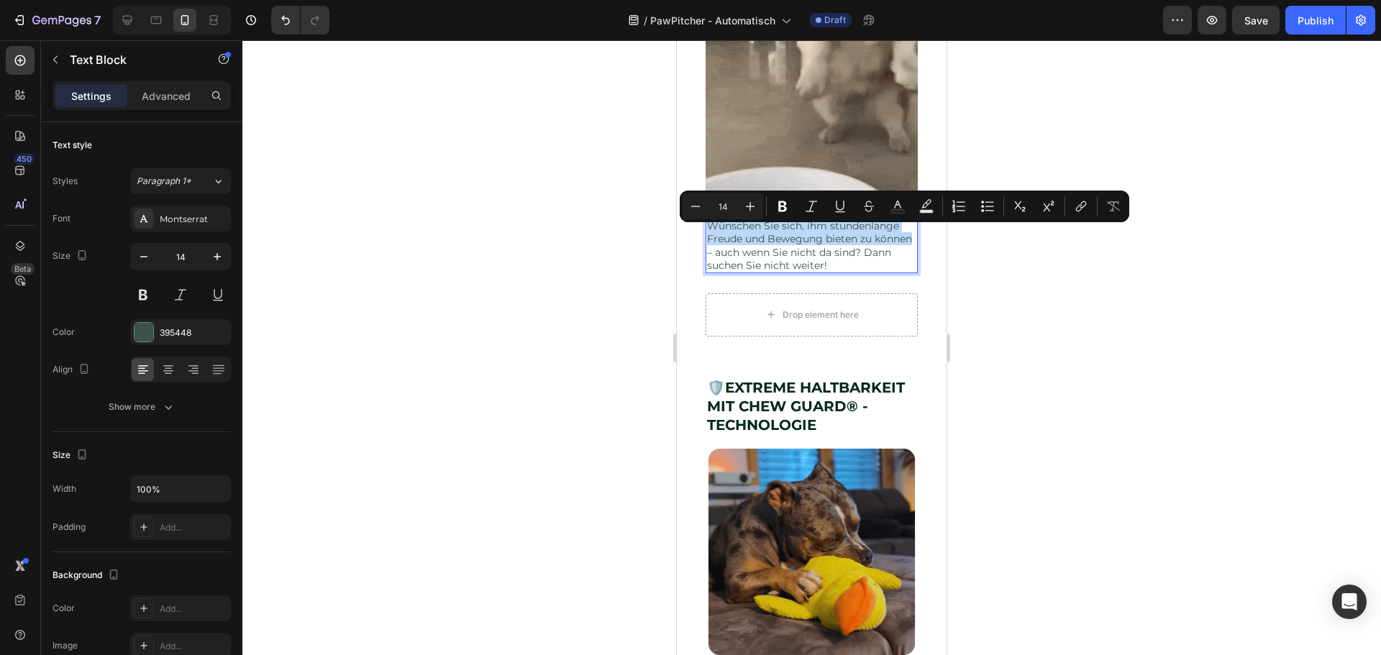
drag, startPoint x: 708, startPoint y: 228, endPoint x: 744, endPoint y: 260, distance: 48.9
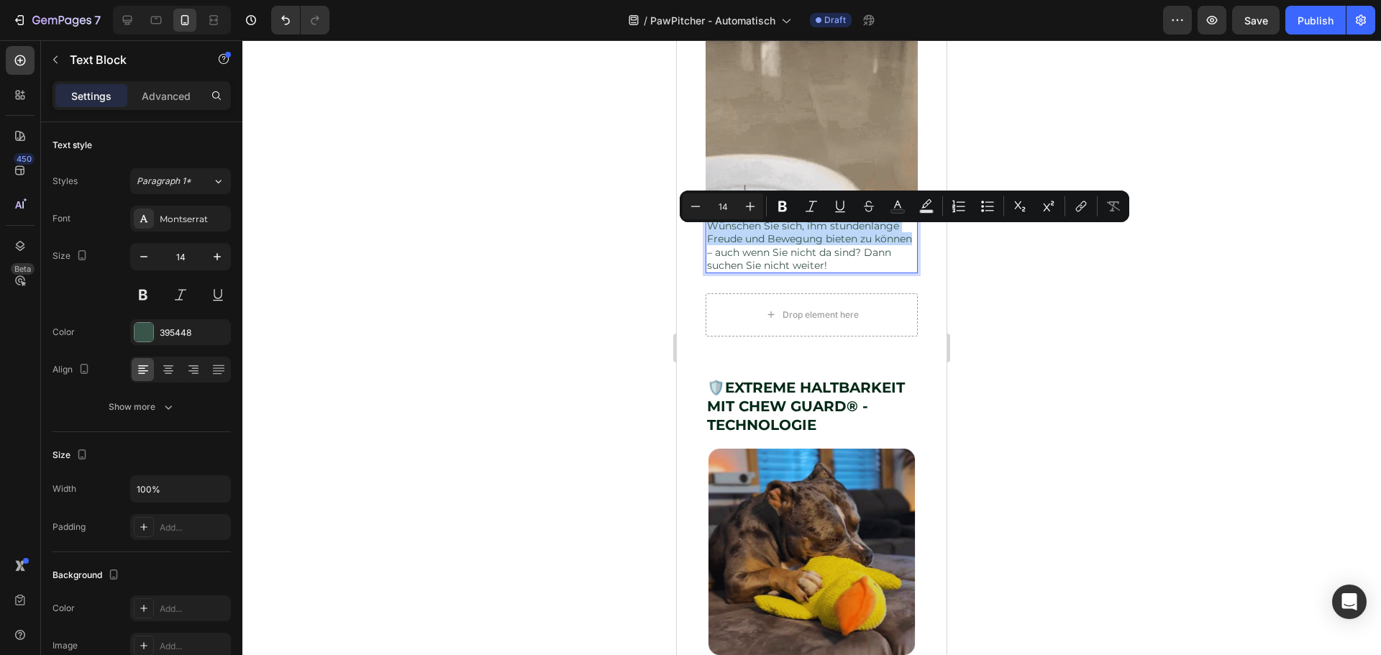
click at [744, 260] on p "Wünschen Sie sich, ihm stundenlange Freude und Bewegung bieten zu können – auch…" at bounding box center [811, 245] width 209 height 53
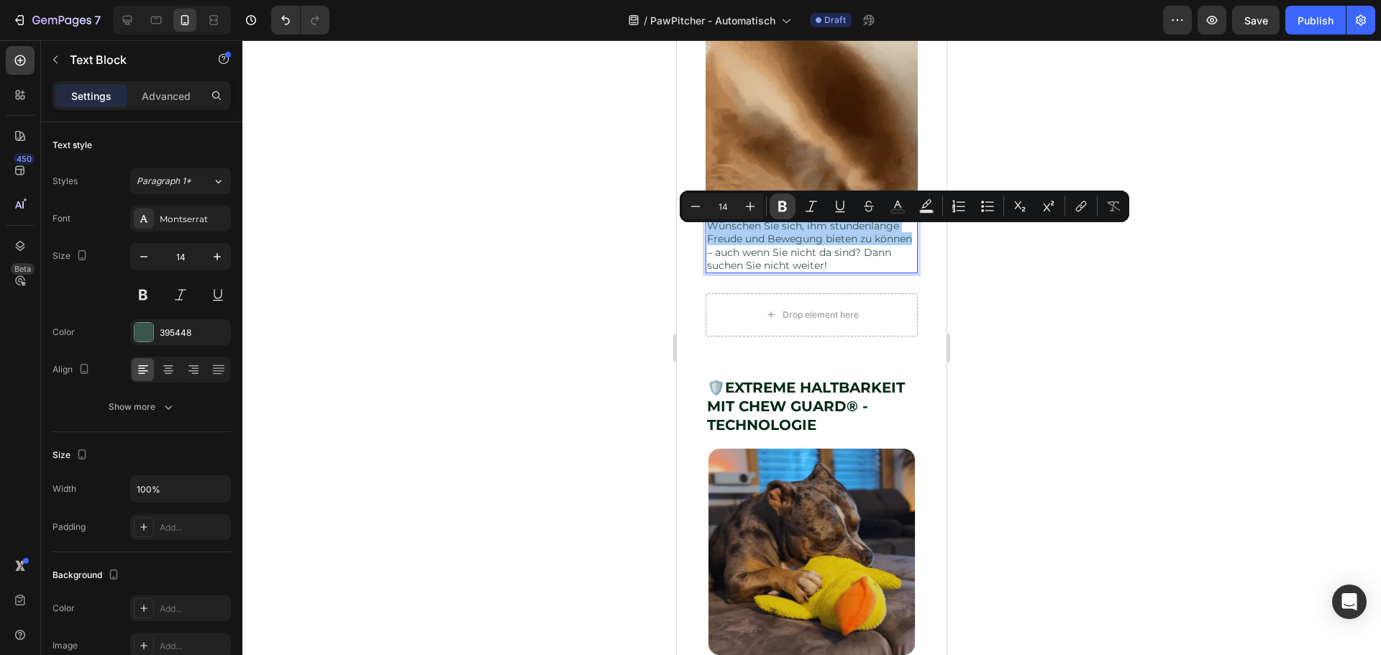
click at [785, 202] on icon "Editor contextual toolbar" at bounding box center [782, 206] width 9 height 11
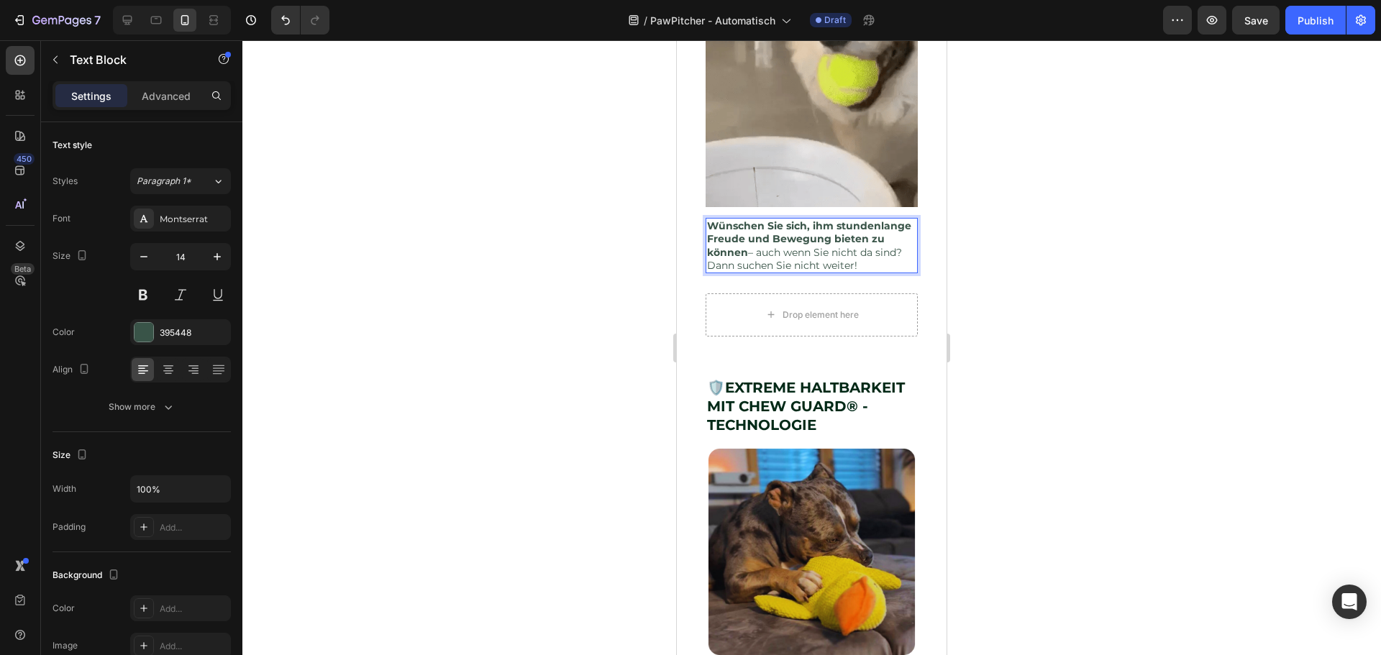
click at [828, 272] on p "Wünschen Sie sich, ihm stundenlange Freude und Bewegung bieten zu können – auch…" at bounding box center [811, 245] width 209 height 53
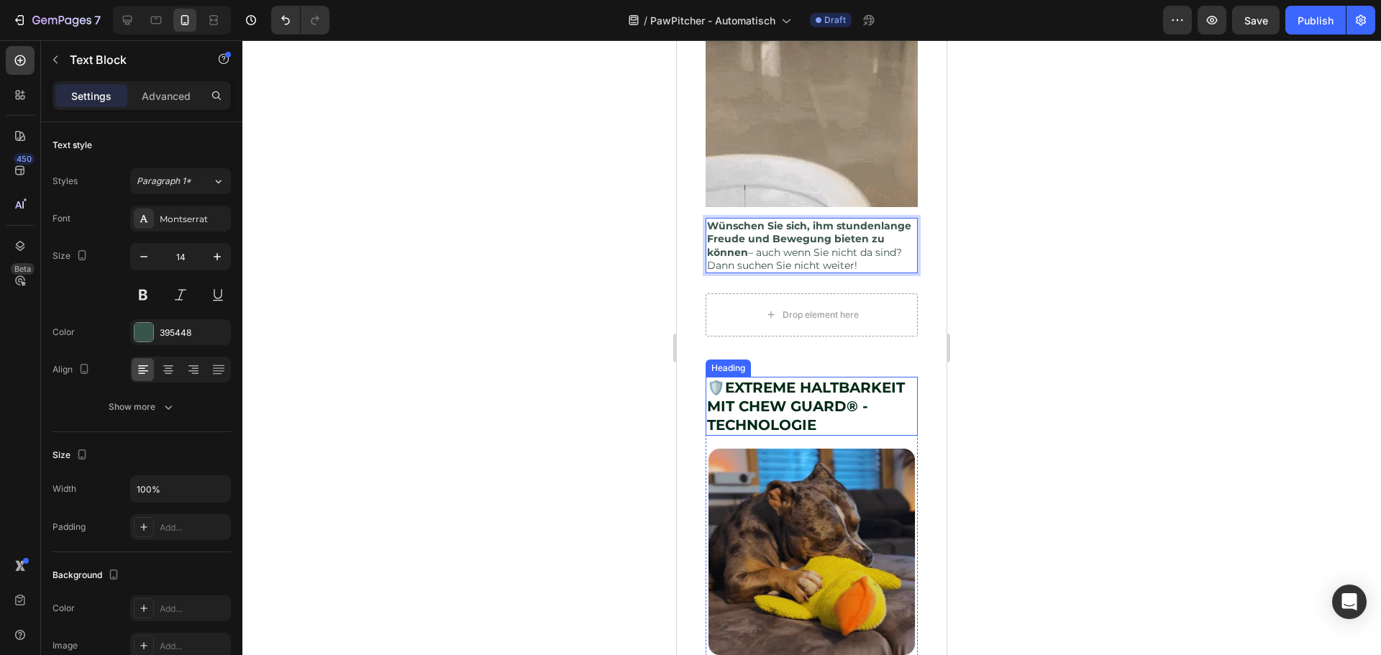
click at [859, 434] on strong "EXTREME HALTBARKEIT MIT CHEW GUARD® - TECHNOLOGIE" at bounding box center [806, 406] width 198 height 55
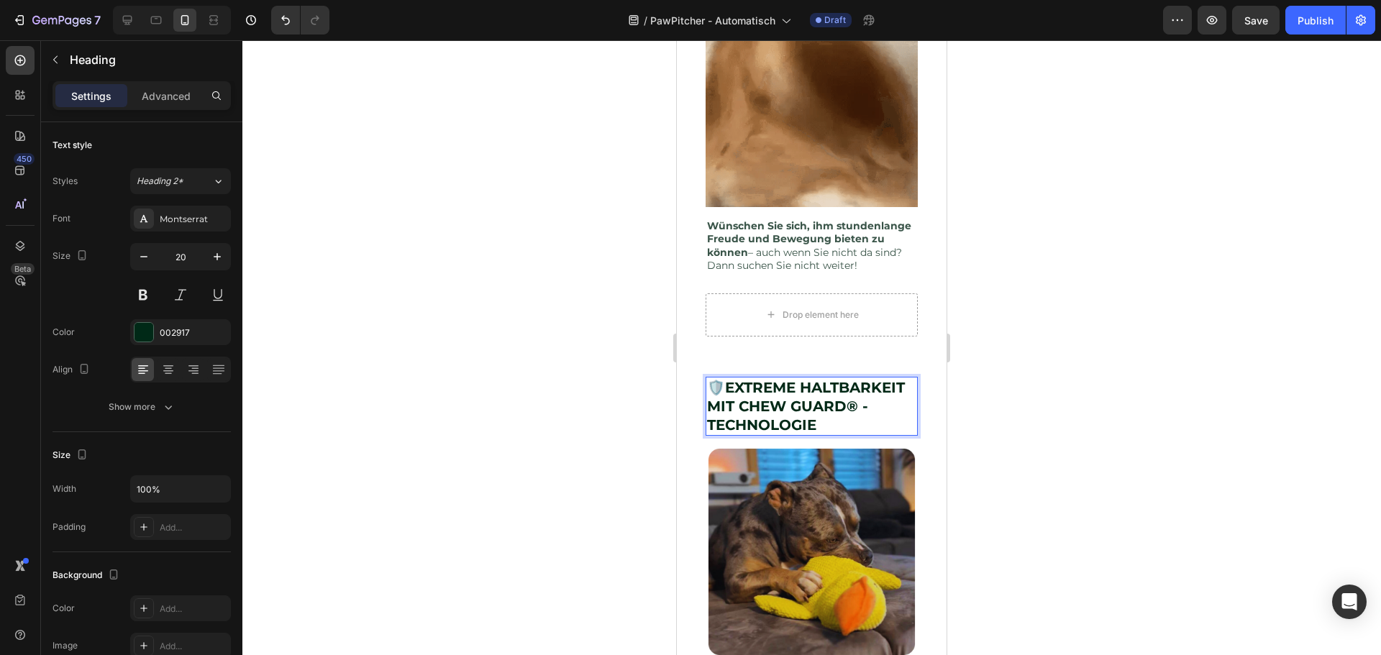
click at [852, 427] on strong "EXTREME HALTBARKEIT MIT CHEW GUARD® - TECHNOLOGIE" at bounding box center [806, 406] width 198 height 55
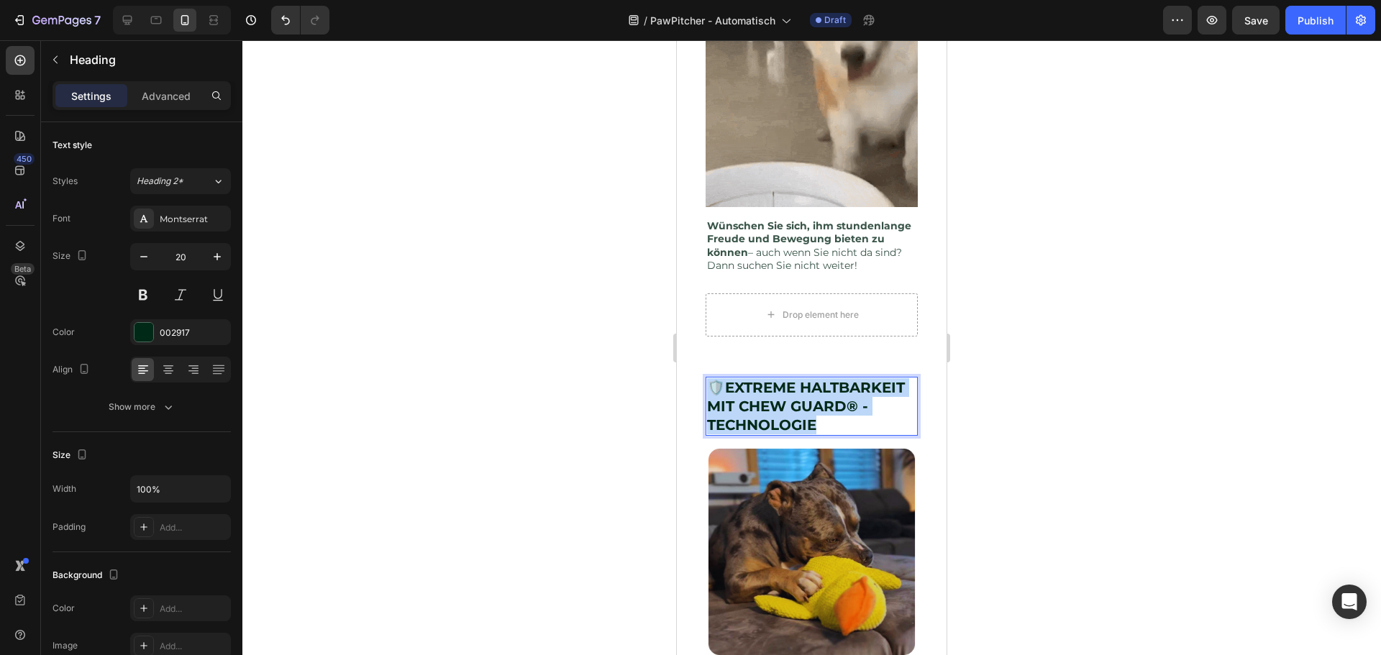
click at [852, 427] on strong "EXTREME HALTBARKEIT MIT CHEW GUARD® - TECHNOLOGIE" at bounding box center [806, 406] width 198 height 55
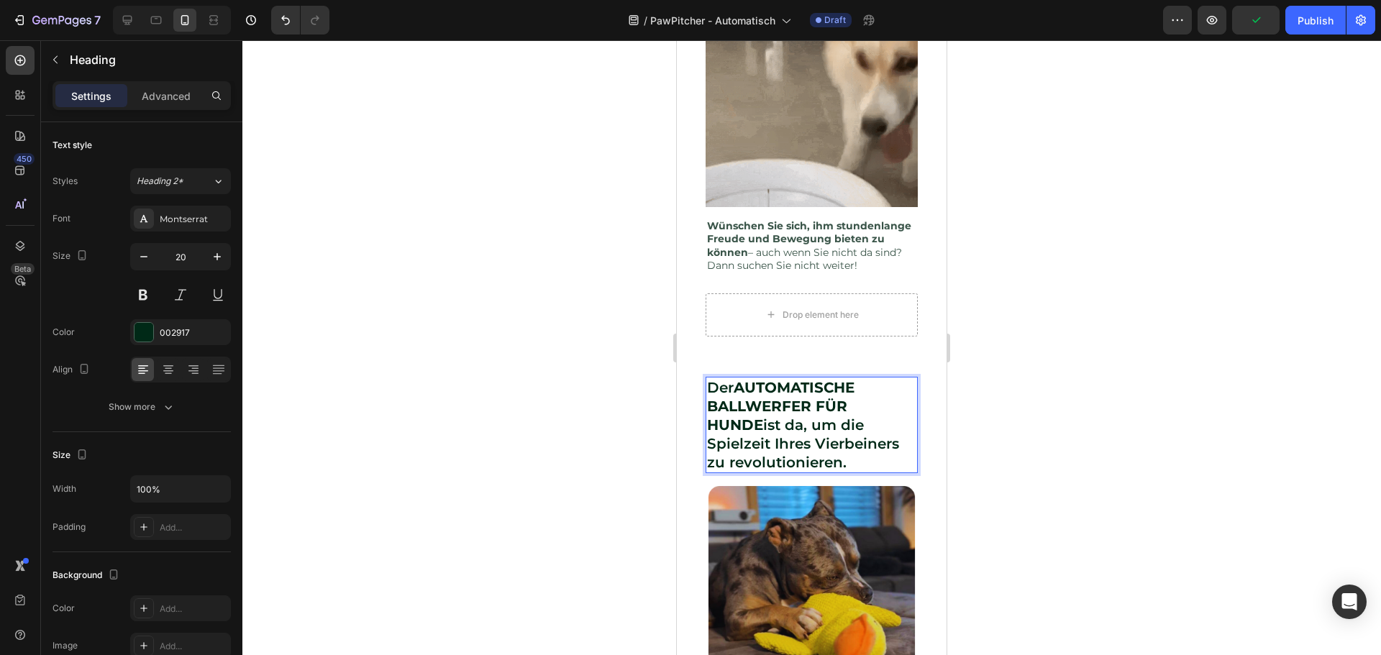
click at [729, 461] on p "Der AUTOMATISCHE BALLWERFER FÜR HUNDE ist da, um die Spielzeit Ihres Vierbeiner…" at bounding box center [811, 425] width 209 height 94
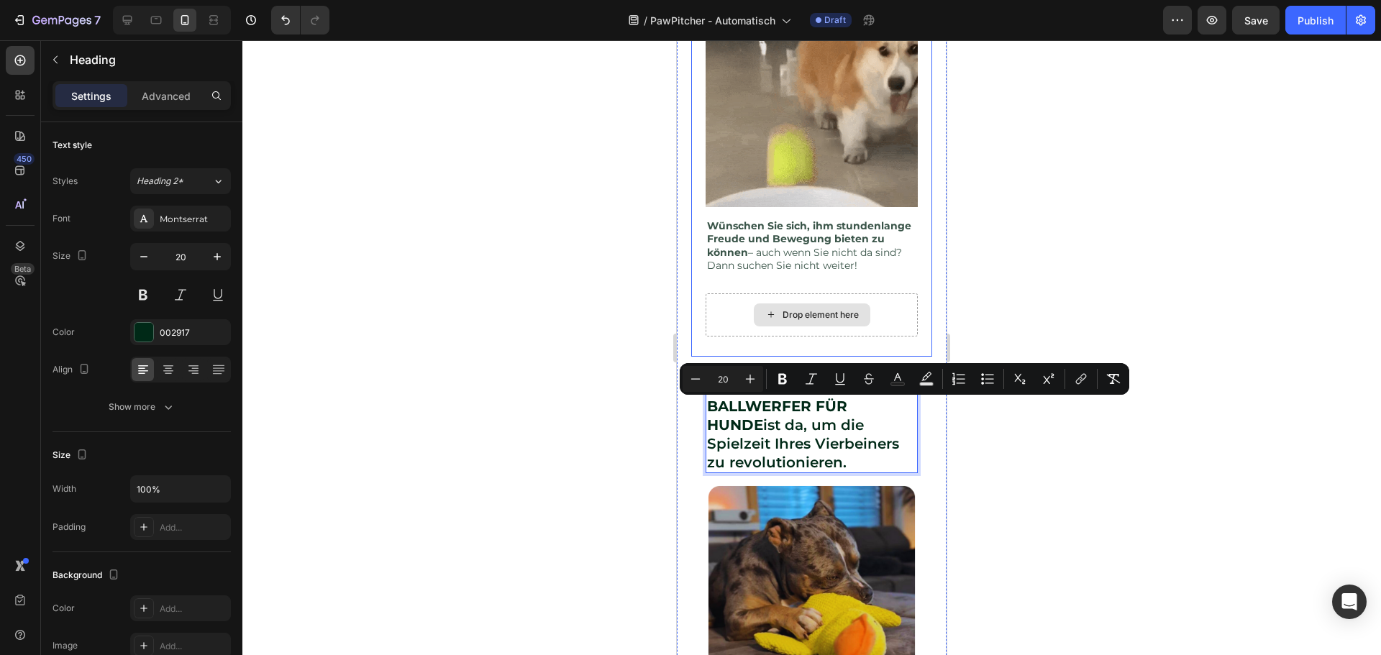
click at [854, 272] on p "Wünschen Sie sich, ihm stundenlange Freude und Bewegung bieten zu können – auch…" at bounding box center [811, 245] width 209 height 53
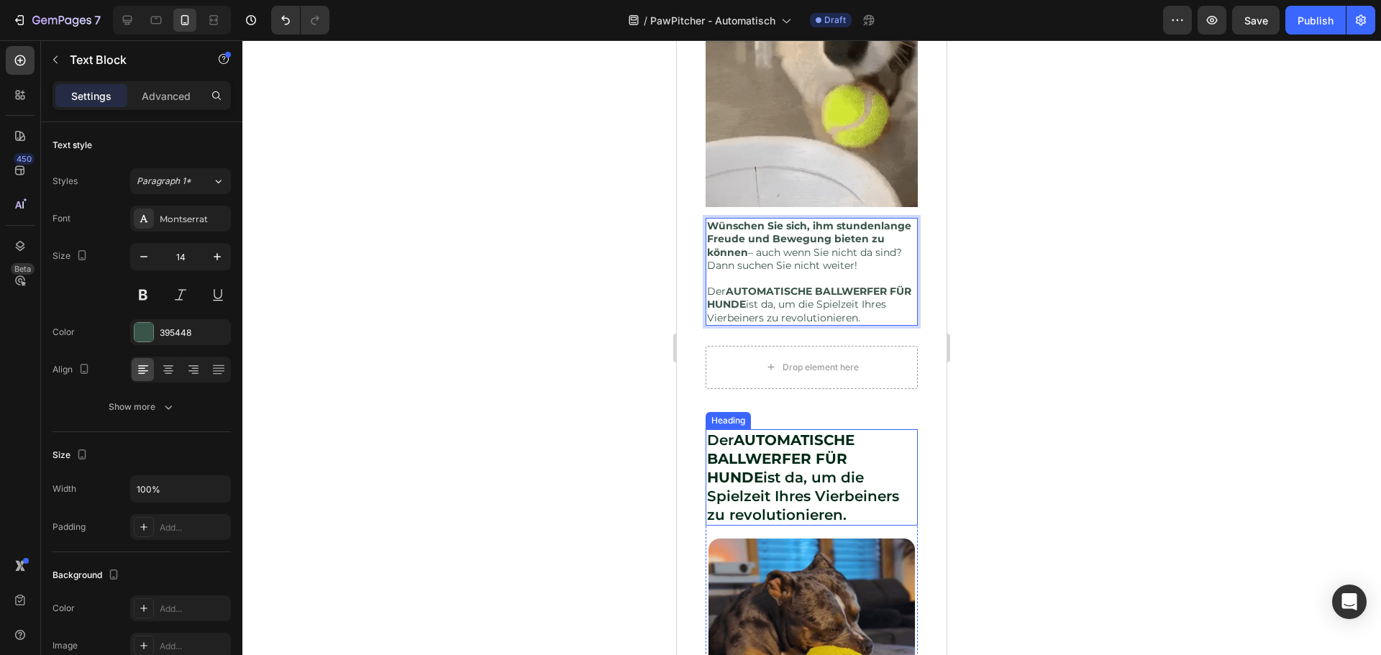
click at [853, 467] on strong "AUTOMATISCHE BALLWERFER FÜR HUNDE" at bounding box center [780, 459] width 147 height 55
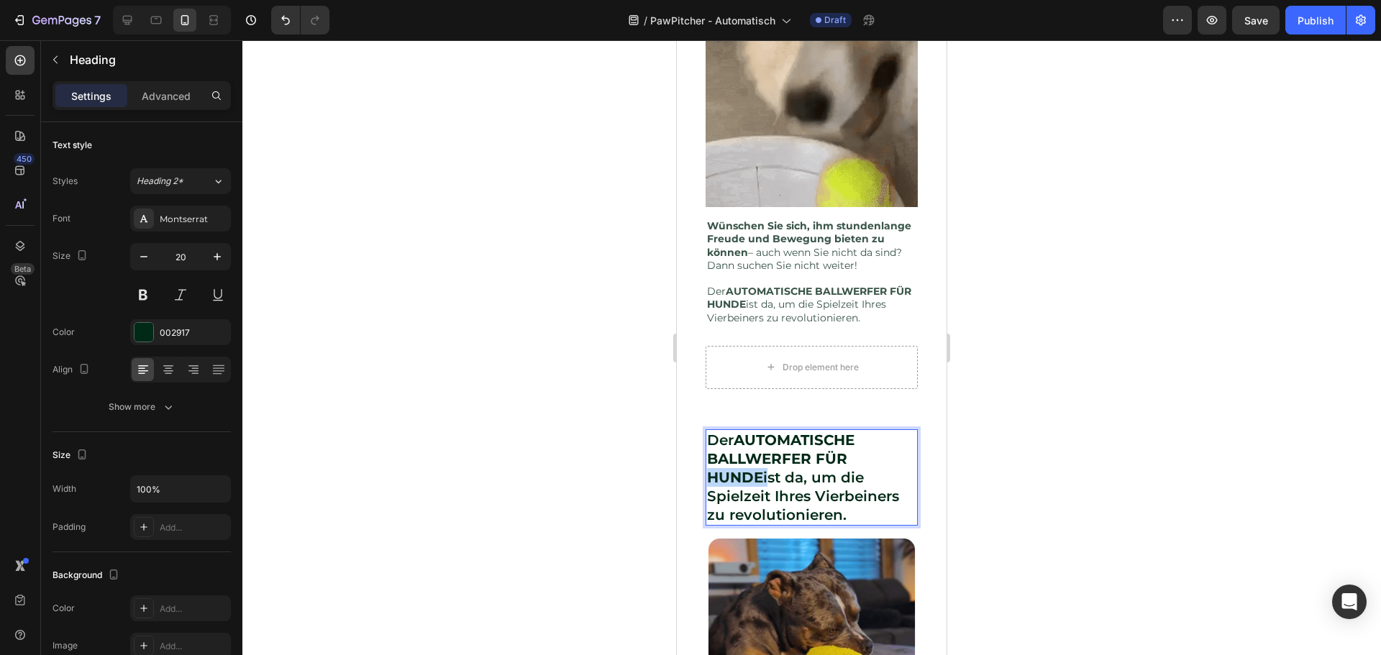
click at [737, 486] on strong "AUTOMATISCHE BALLWERFER FÜR HUNDE" at bounding box center [780, 459] width 147 height 55
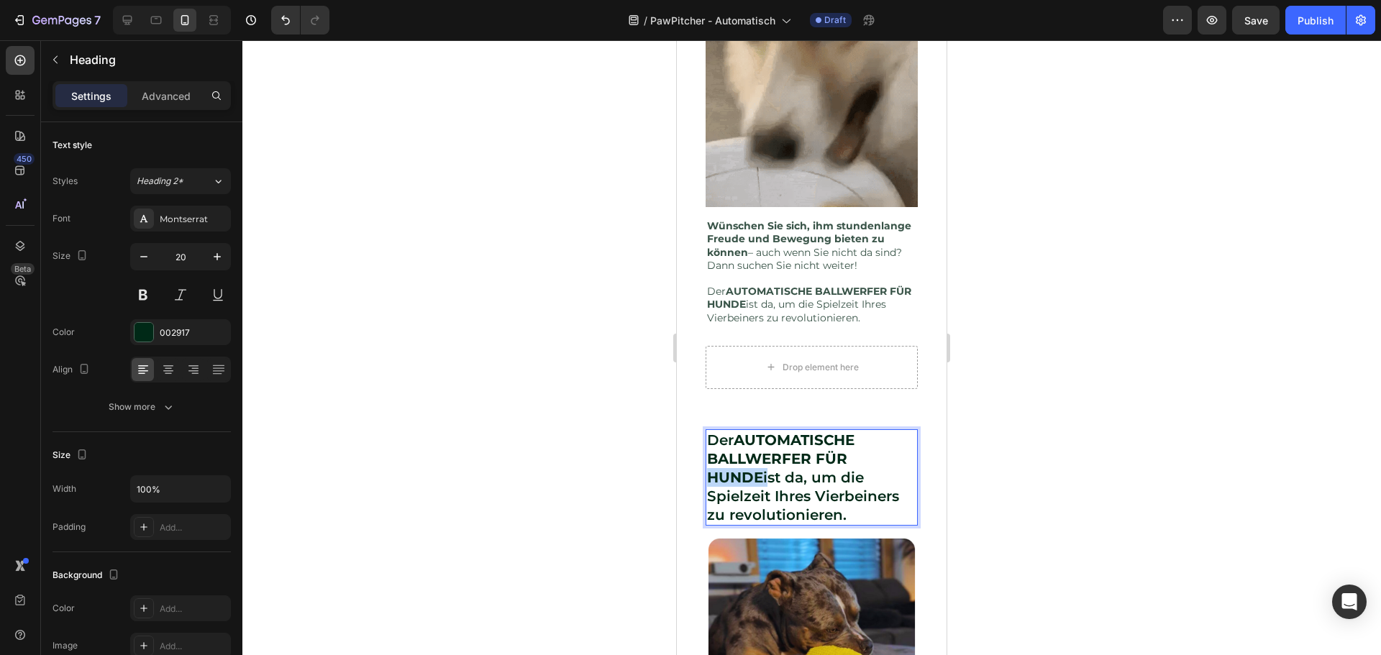
click at [737, 486] on strong "AUTOMATISCHE BALLWERFER FÜR HUNDE" at bounding box center [780, 459] width 147 height 55
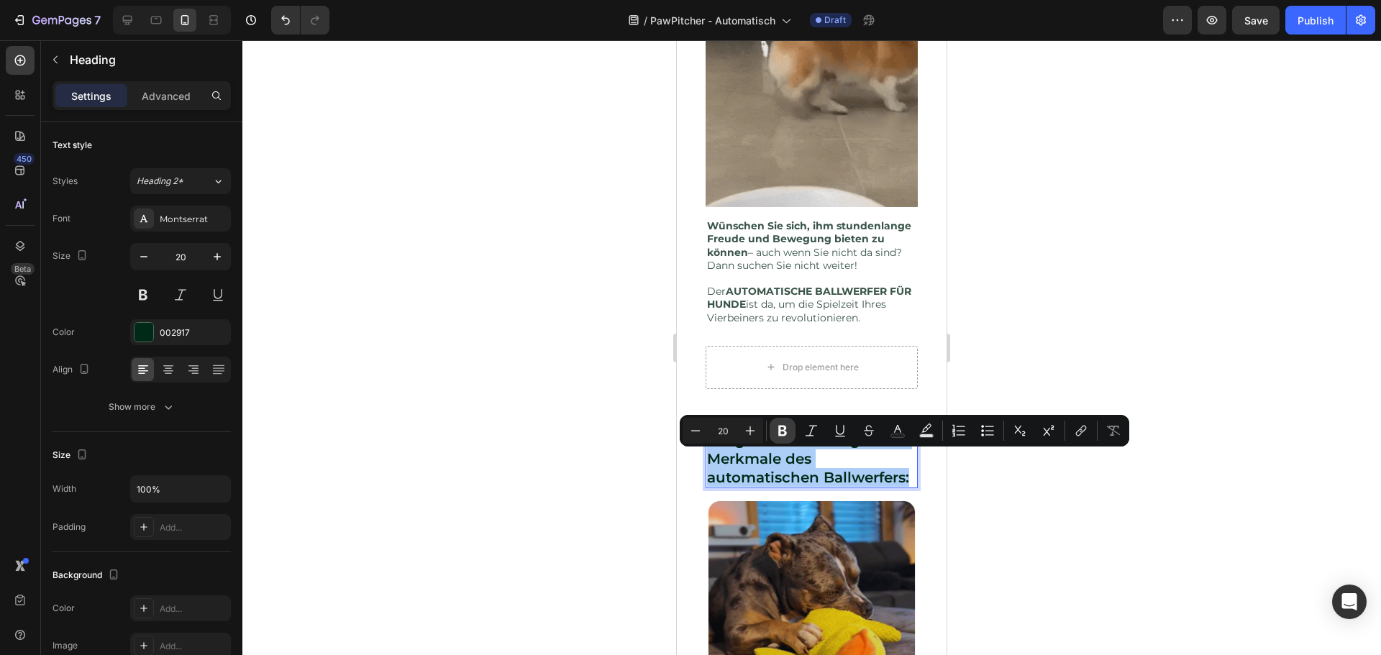
click at [783, 432] on icon "Editor contextual toolbar" at bounding box center [782, 431] width 14 height 14
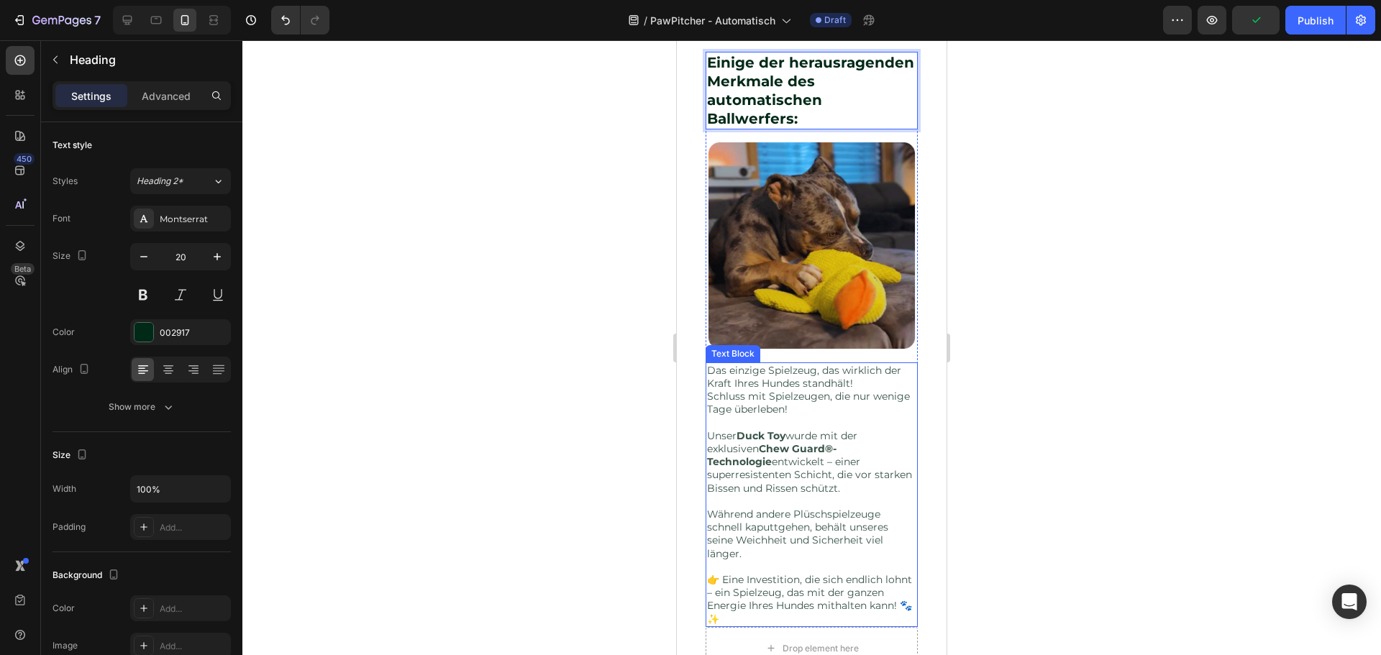
scroll to position [1238, 0]
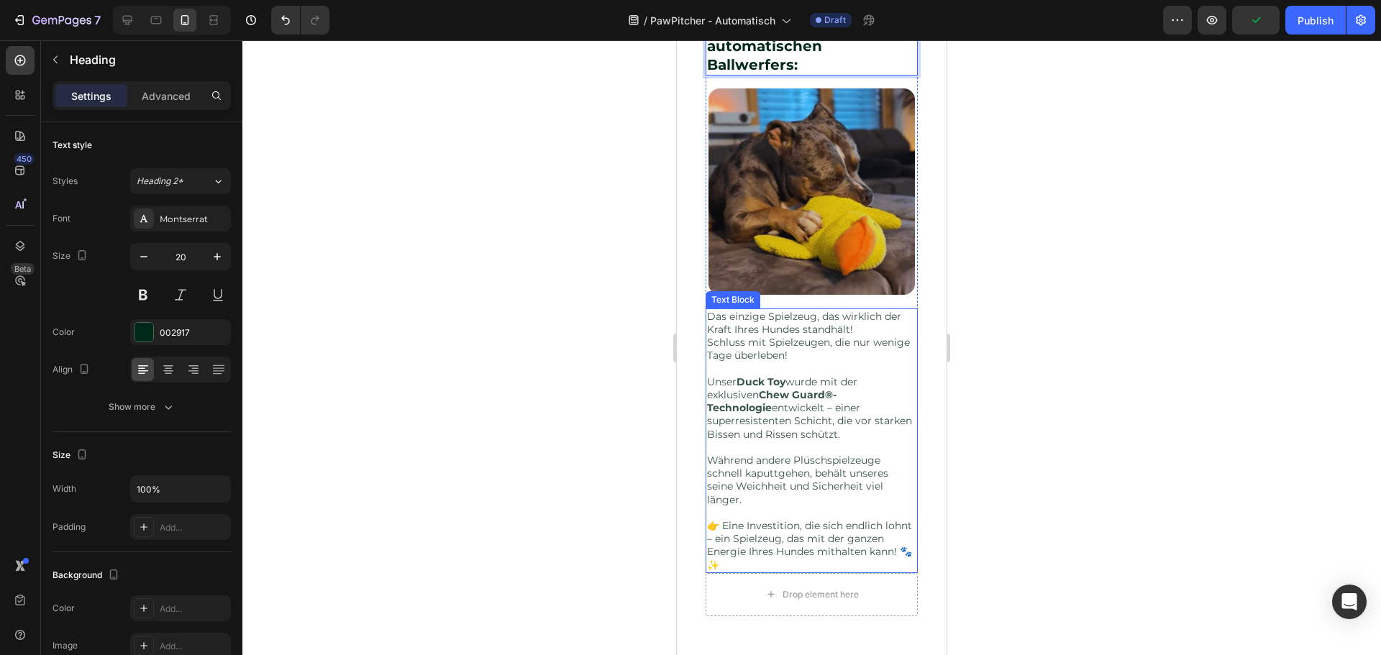
click at [829, 411] on p "Unser Duck Toy wurde mit der exklusiven Chew Guard®-Technologie entwickelt – ei…" at bounding box center [811, 402] width 209 height 78
click at [836, 414] on strong "Chew Guard®-Technologie" at bounding box center [771, 401] width 129 height 26
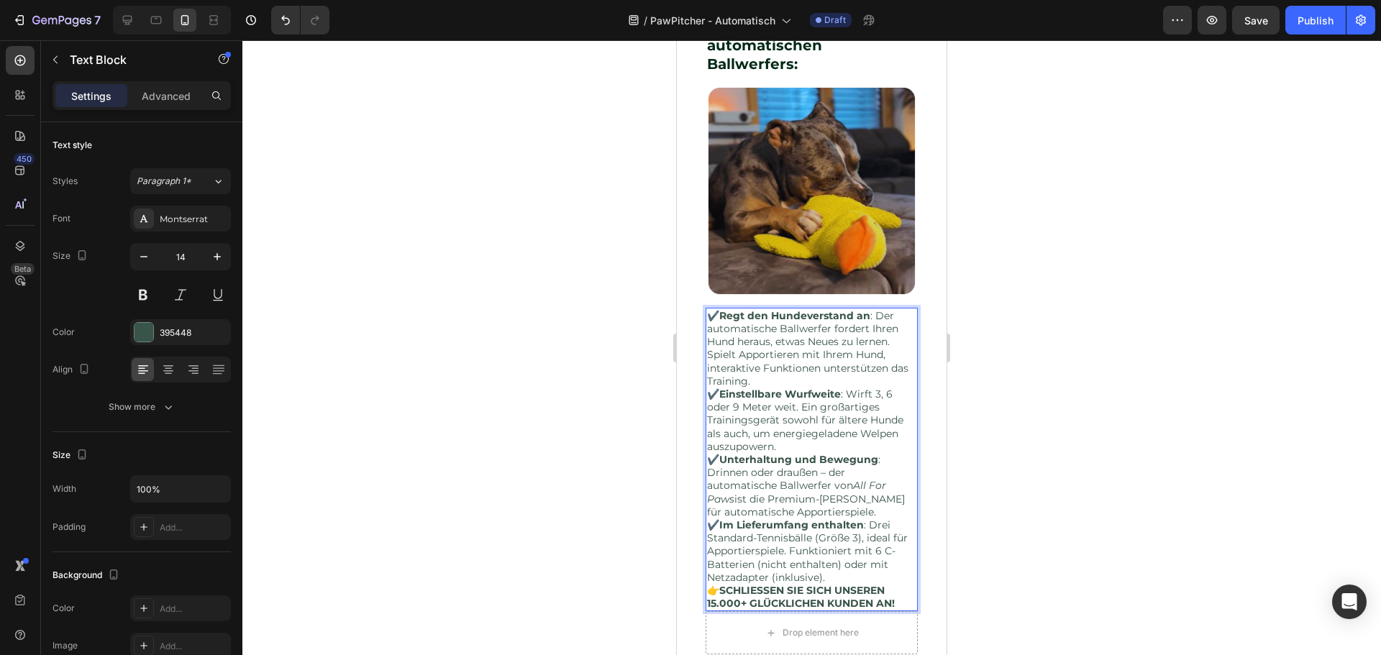
click at [849, 388] on p "✔️ Regt den Hundeverstand an : Der automatische Ballwerfer fordert Ihren Hund h…" at bounding box center [811, 348] width 209 height 78
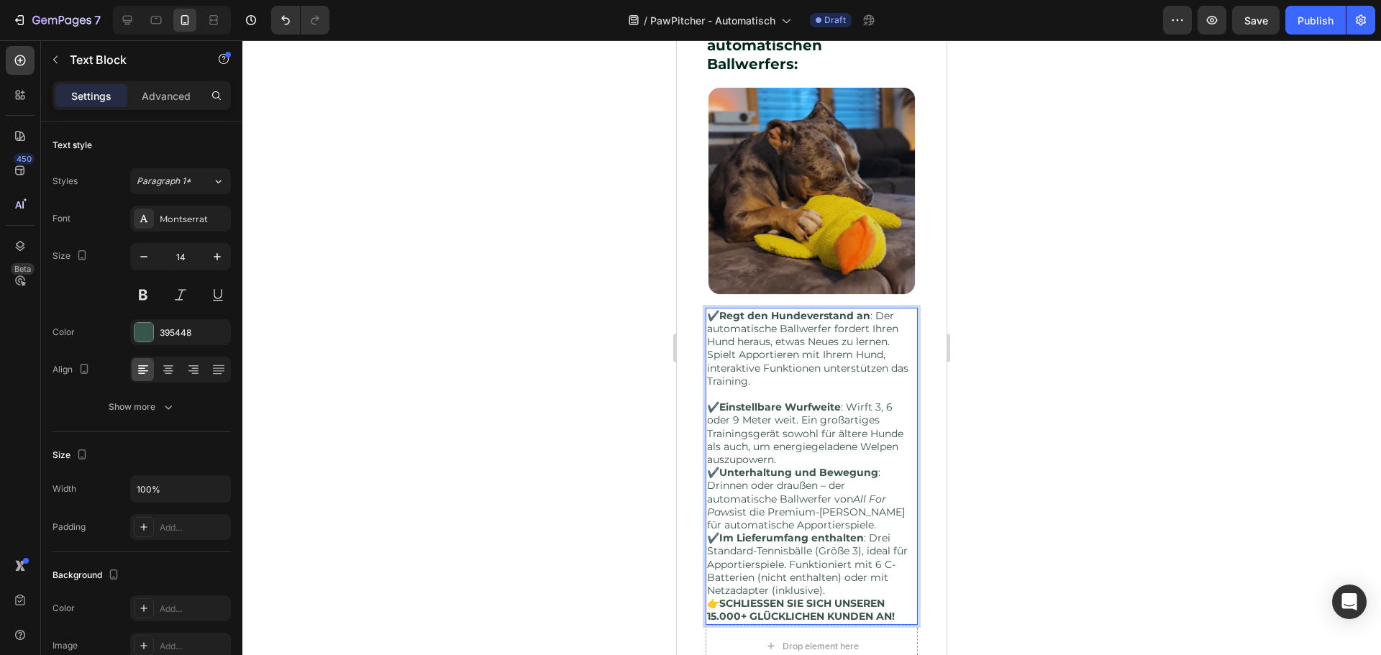
click at [790, 466] on p "✔️ Einstellbare Wurfweite : Wirft 3, 6 oder 9 Meter weit. Ein großartiges Train…" at bounding box center [811, 433] width 209 height 65
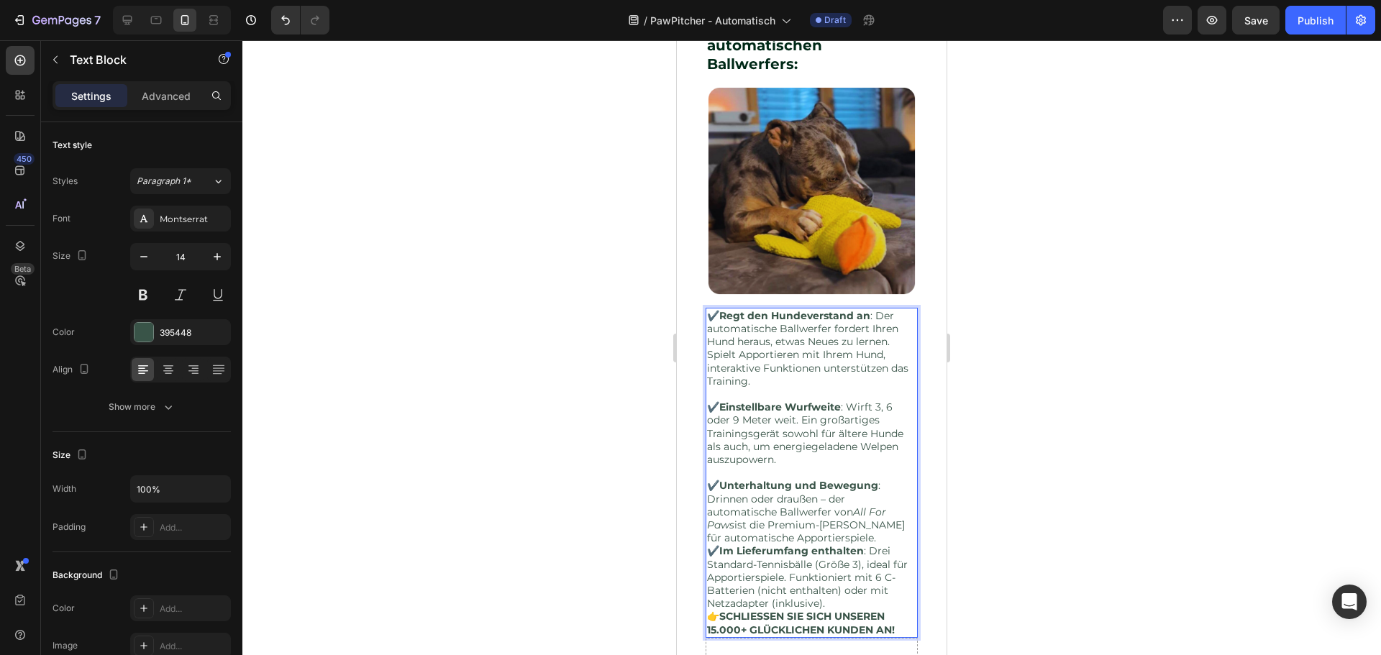
click at [875, 544] on p "✔️ Unterhaltung und Bewegung : Drinnen oder draußen – der automatische Ballwerf…" at bounding box center [811, 511] width 209 height 65
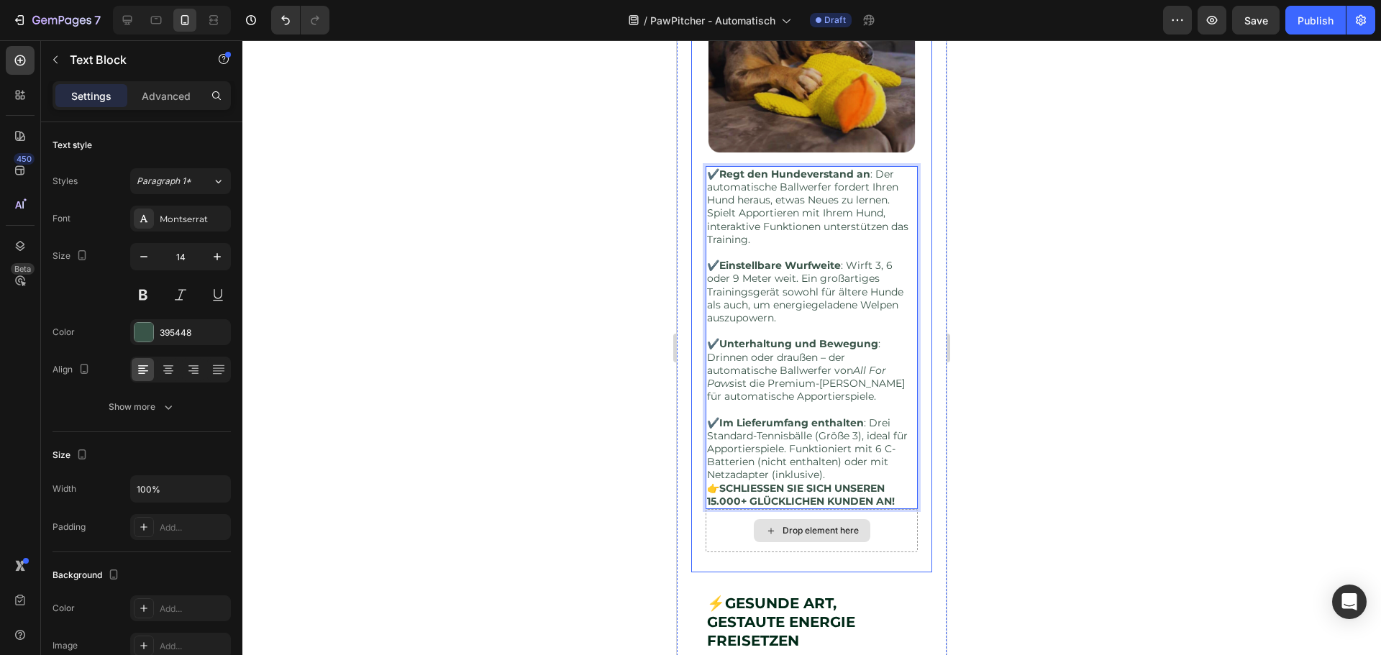
scroll to position [1382, 0]
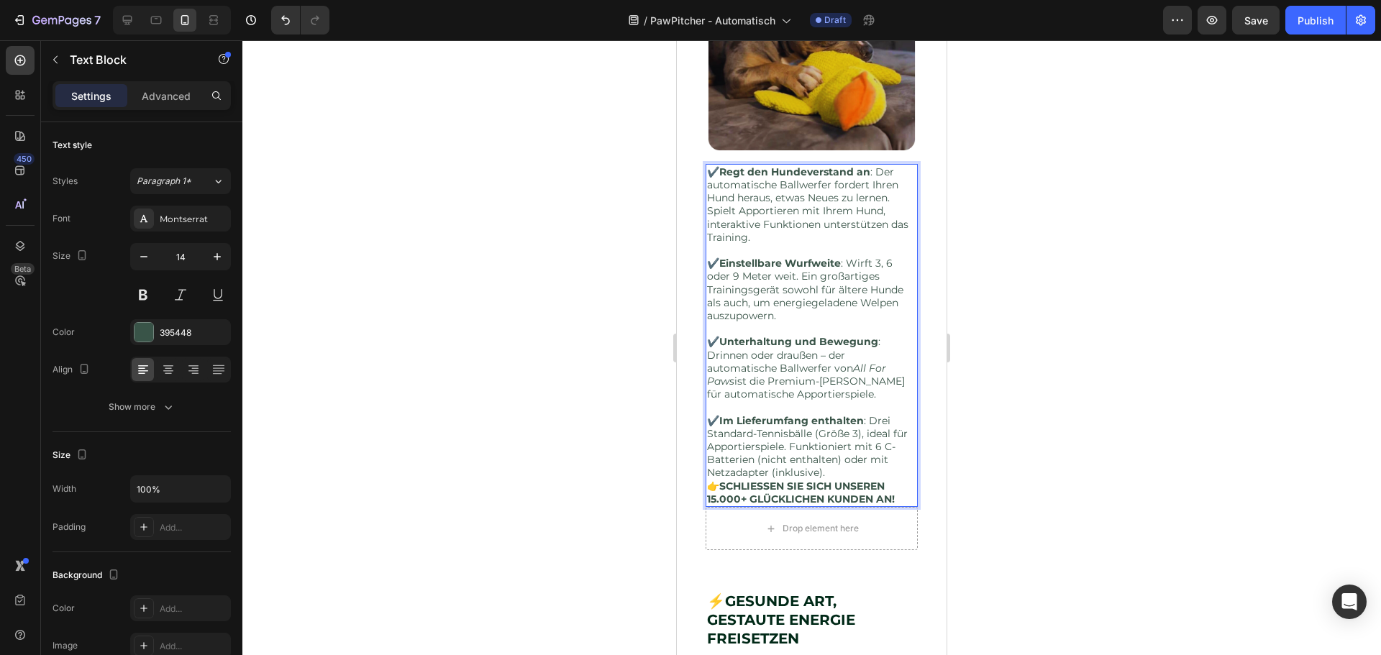
click at [852, 480] on p "✔️ Im Lieferumfang enthalten : Drei Standard-Tennisbälle (Größe 3), ideal für A…" at bounding box center [811, 446] width 209 height 65
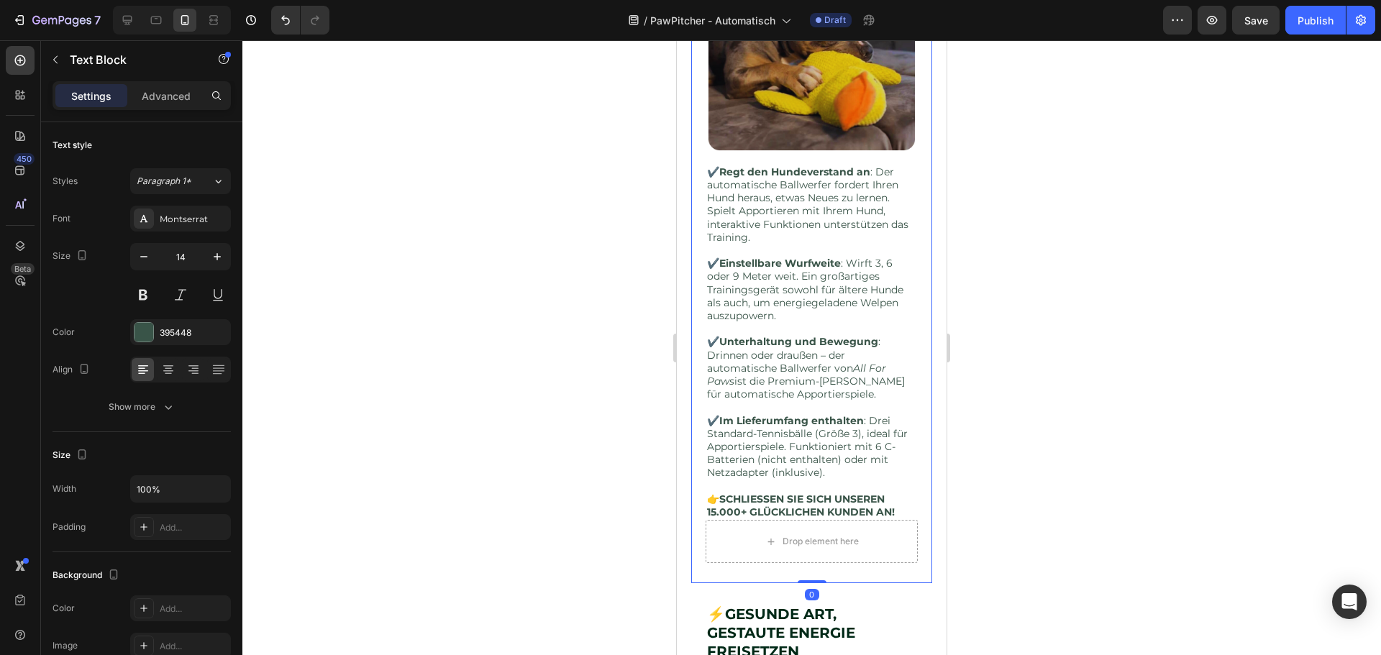
click at [911, 521] on div "⁠⁠⁠⁠⁠⁠⁠ Einige der herausragenden Merkmale des automatischen Ballwerfers: Headi…" at bounding box center [811, 208] width 241 height 750
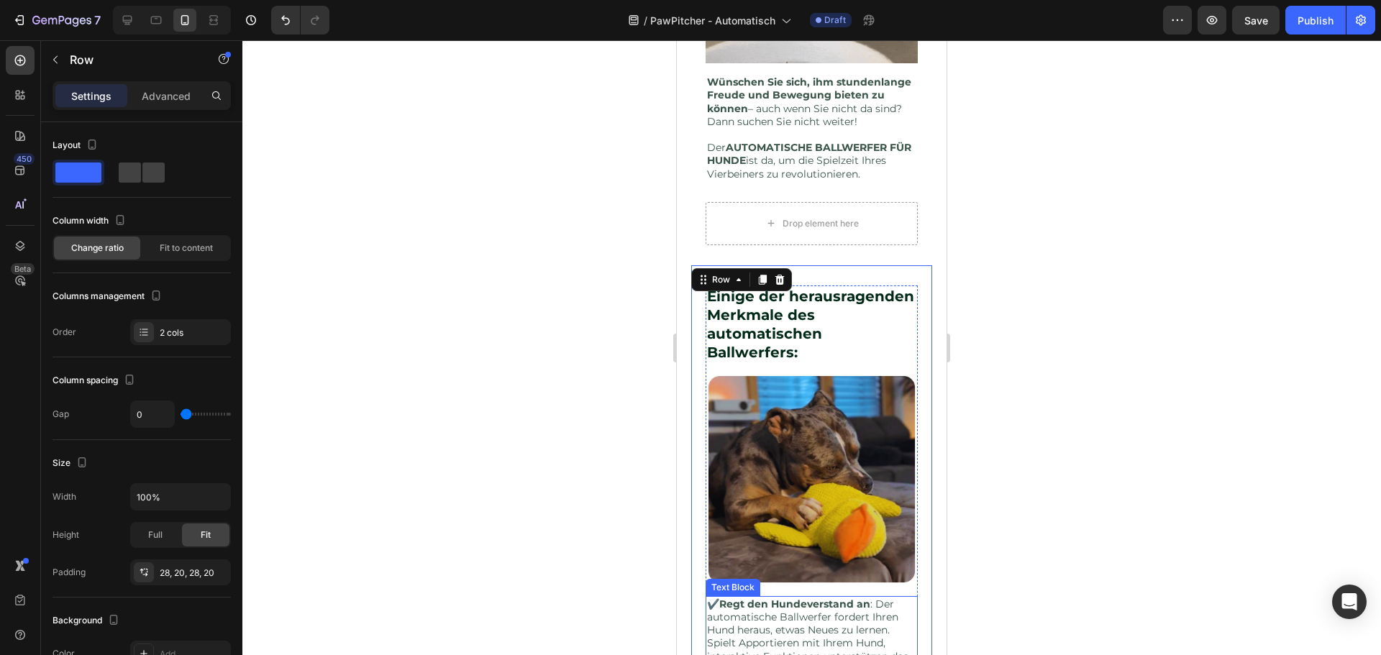
scroll to position [879, 0]
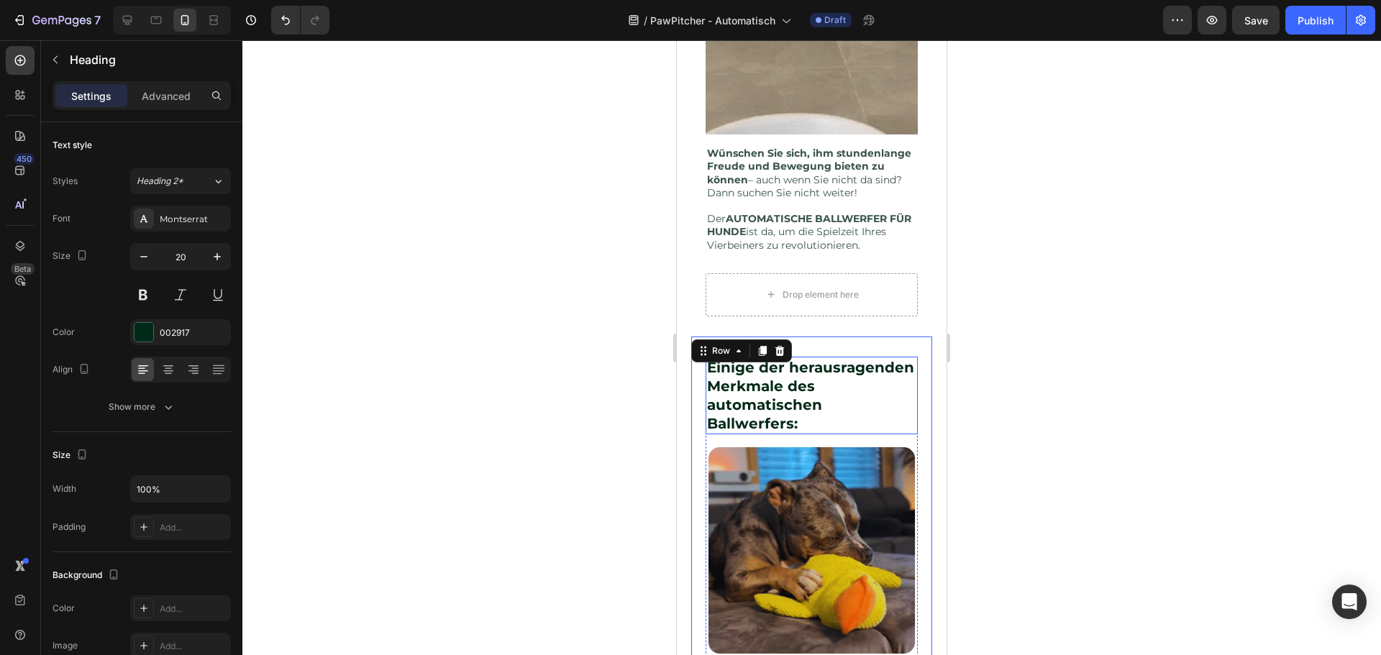
click at [832, 433] on p "⁠⁠⁠⁠⁠⁠⁠ Einige der herausragenden Merkmale des automatischen Ballwerfers:" at bounding box center [811, 395] width 209 height 75
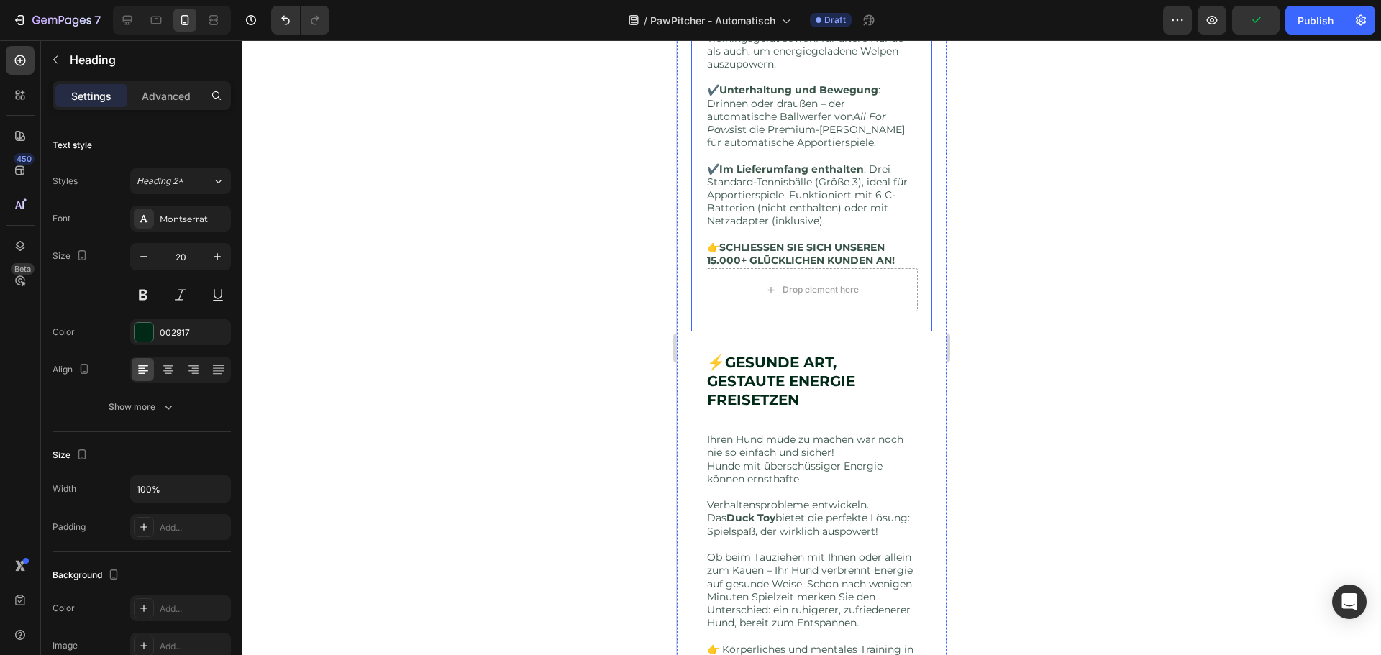
scroll to position [1670, 0]
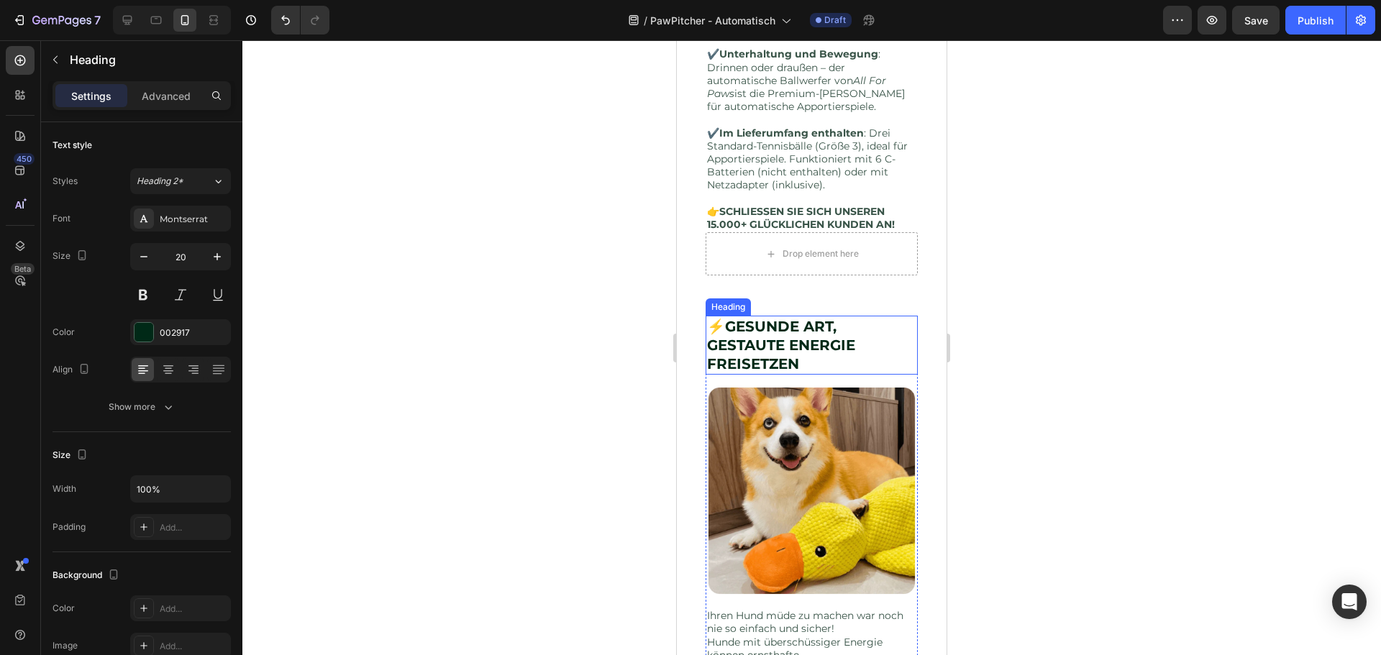
click at [776, 357] on strong "GESUNDE ART, GESTAUTE ENERGIE FREISETZEN" at bounding box center [781, 345] width 148 height 55
drag, startPoint x: 771, startPoint y: 219, endPoint x: 765, endPoint y: 229, distance: 11.6
click at [770, 222] on div "✔️ Regt den Hundeverstand an : Der automatische Ballwerfer fordert Ihren Hund h…" at bounding box center [812, 54] width 212 height 356
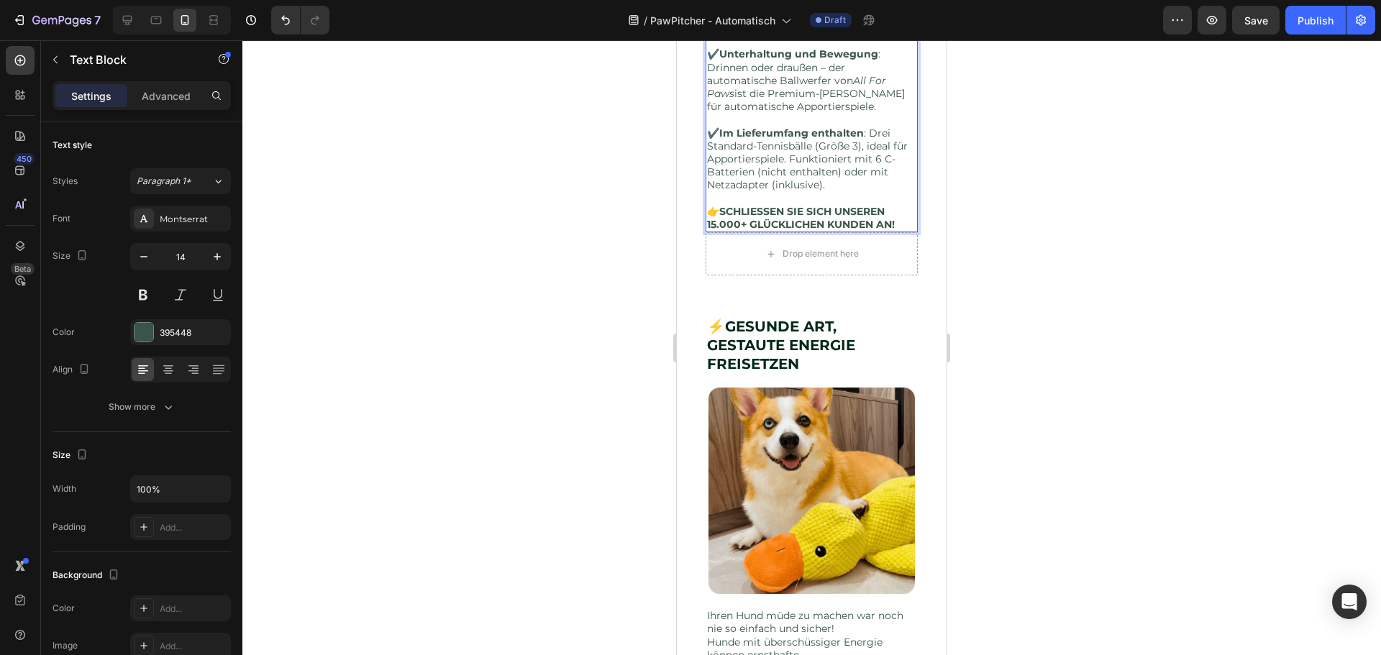
click at [762, 231] on strong "SCHLIESSEN SIE SICH UNSEREN 15.000+ GLÜCKLICHEN KUNDEN AN!" at bounding box center [801, 218] width 188 height 26
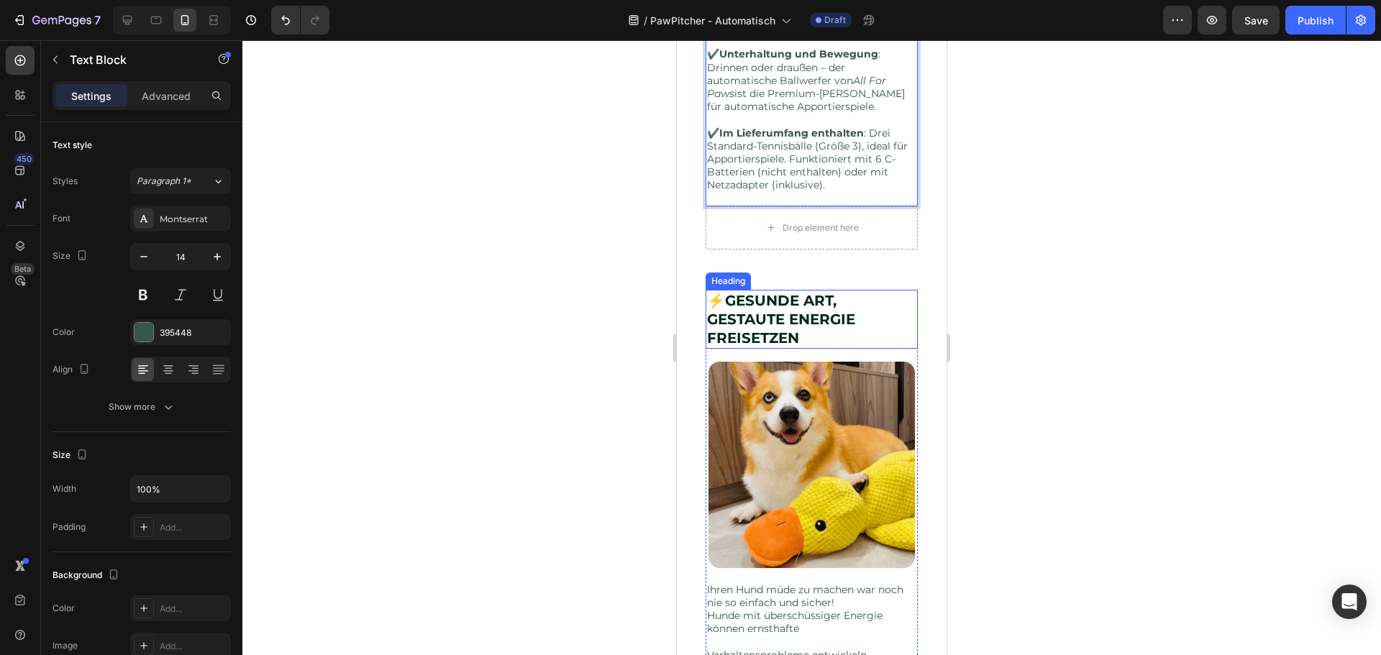
click at [782, 338] on strong "GESUNDE ART, GESTAUTE ENERGIE FREISETZEN" at bounding box center [781, 319] width 148 height 55
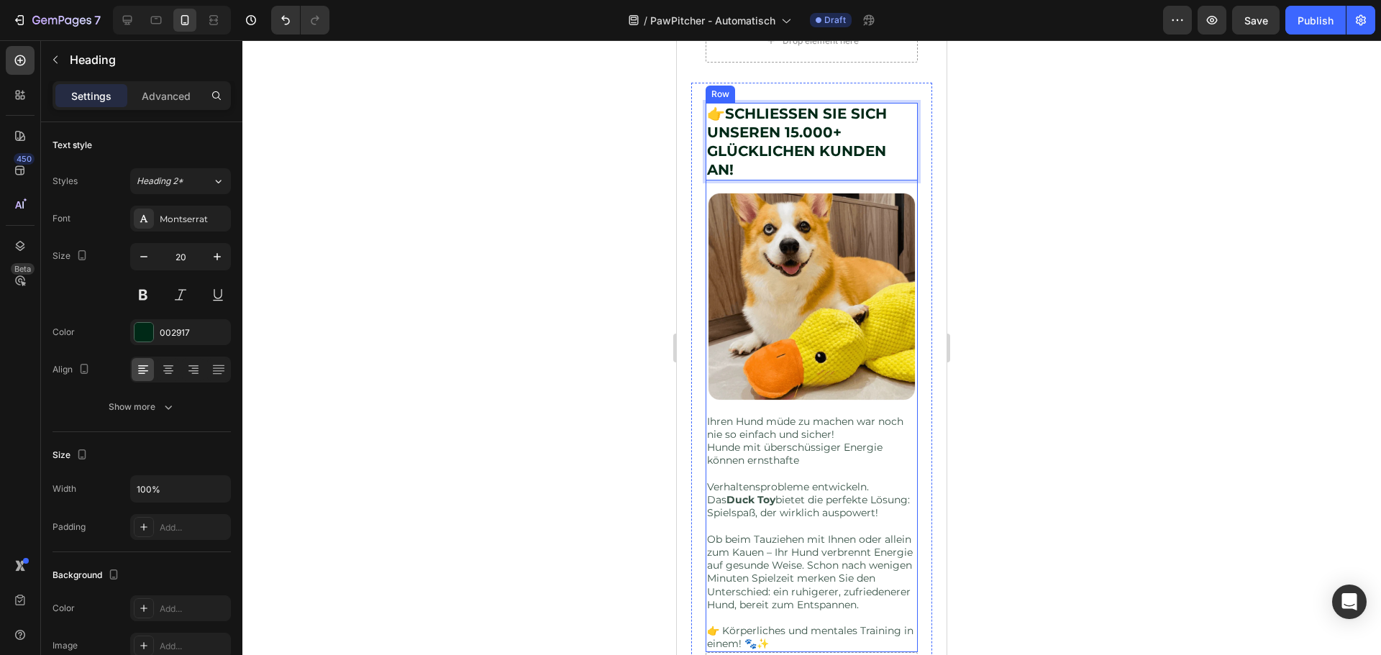
scroll to position [1886, 0]
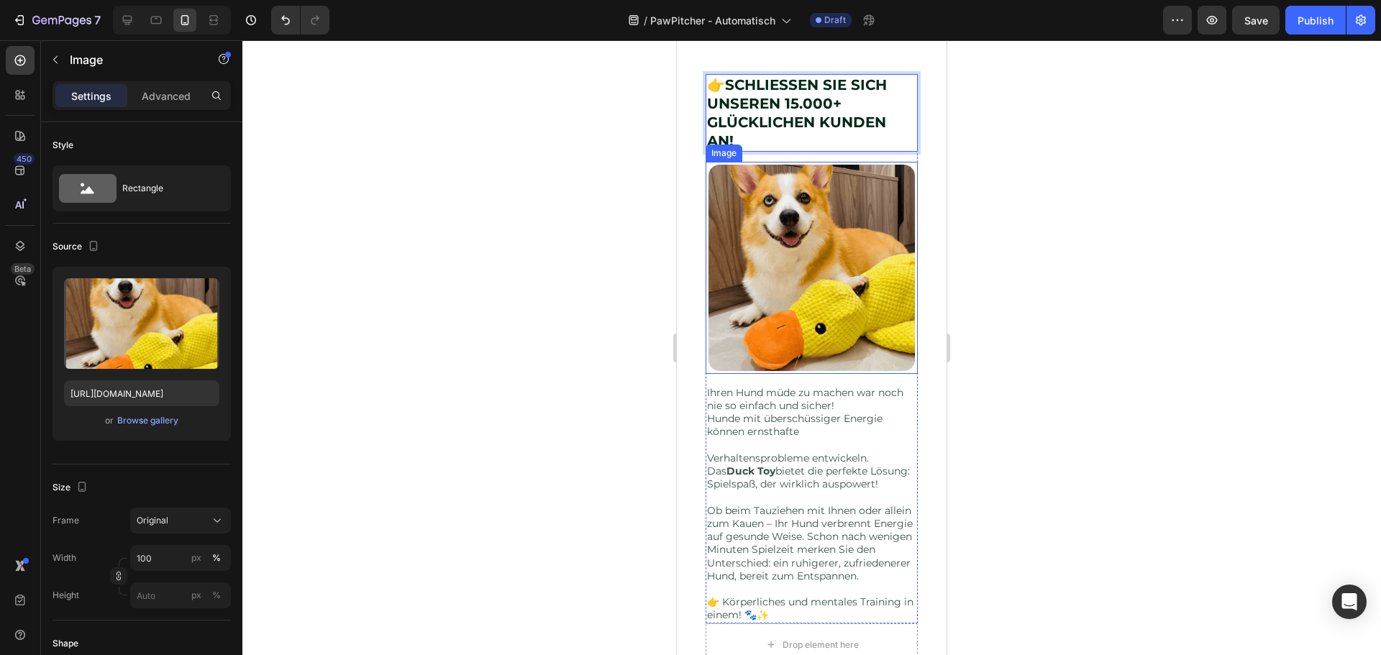
click at [808, 374] on img at bounding box center [812, 268] width 212 height 212
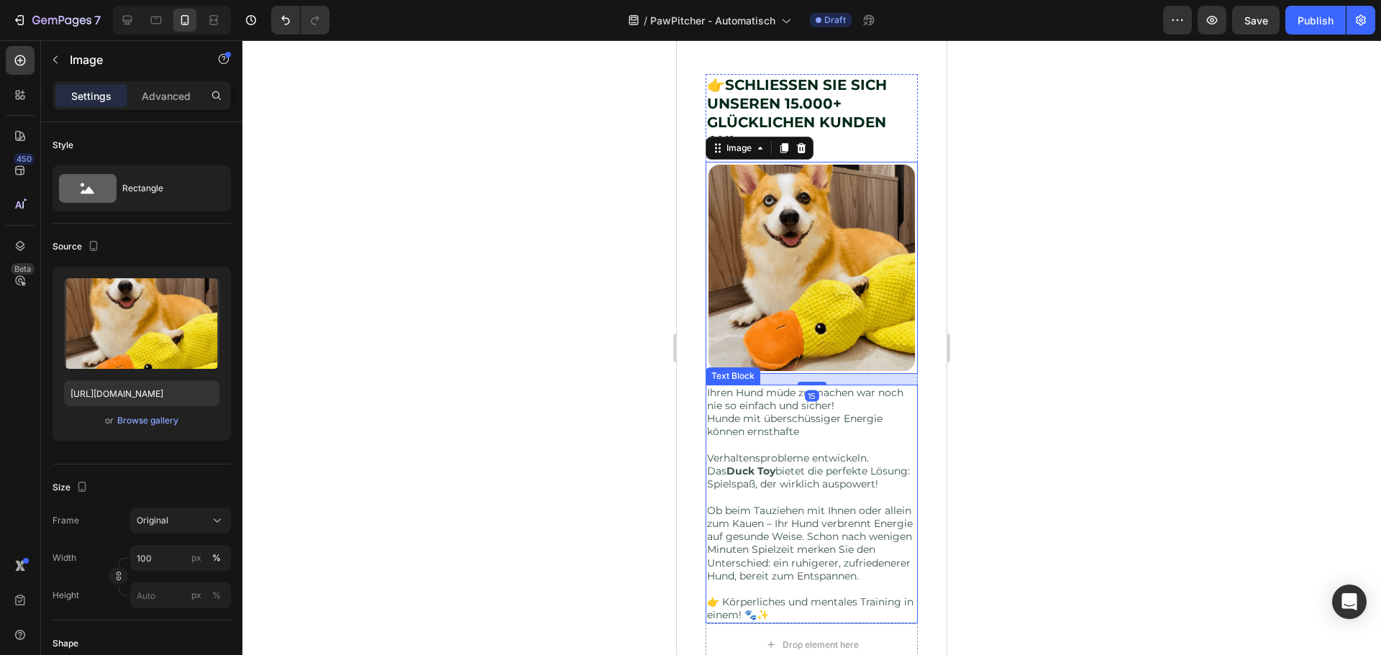
click at [855, 452] on p at bounding box center [811, 445] width 209 height 13
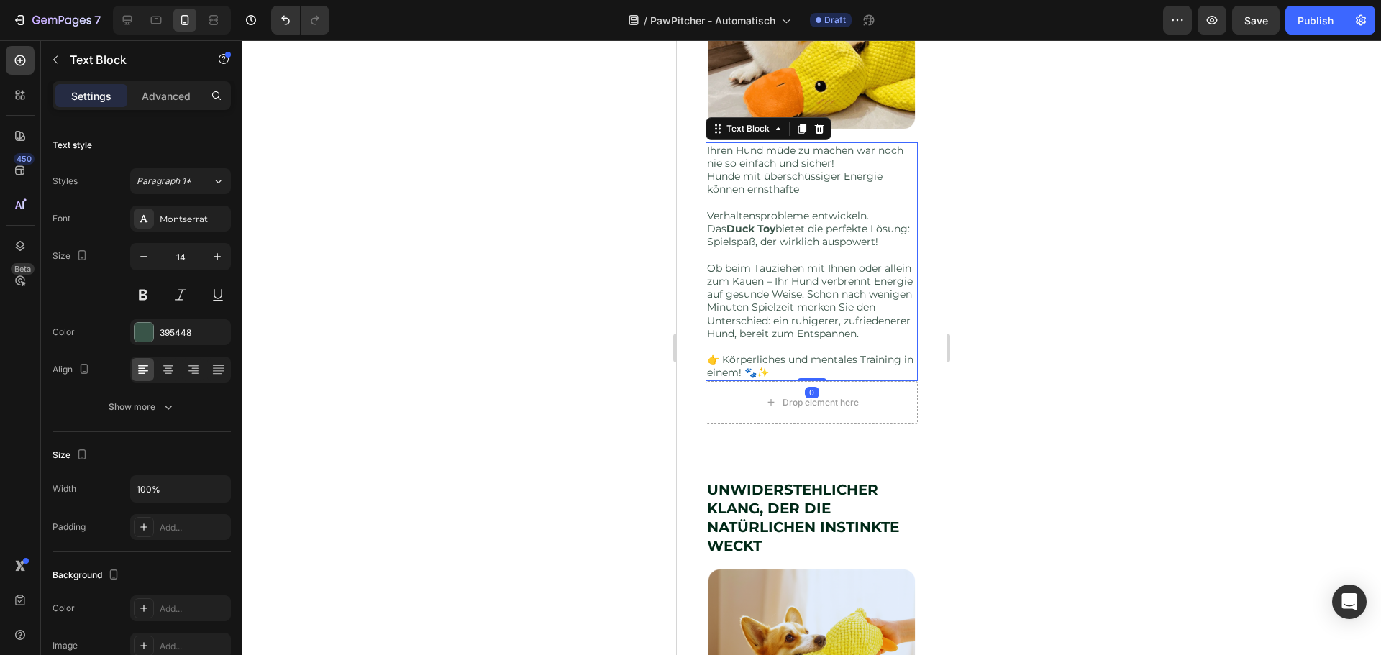
scroll to position [2174, 0]
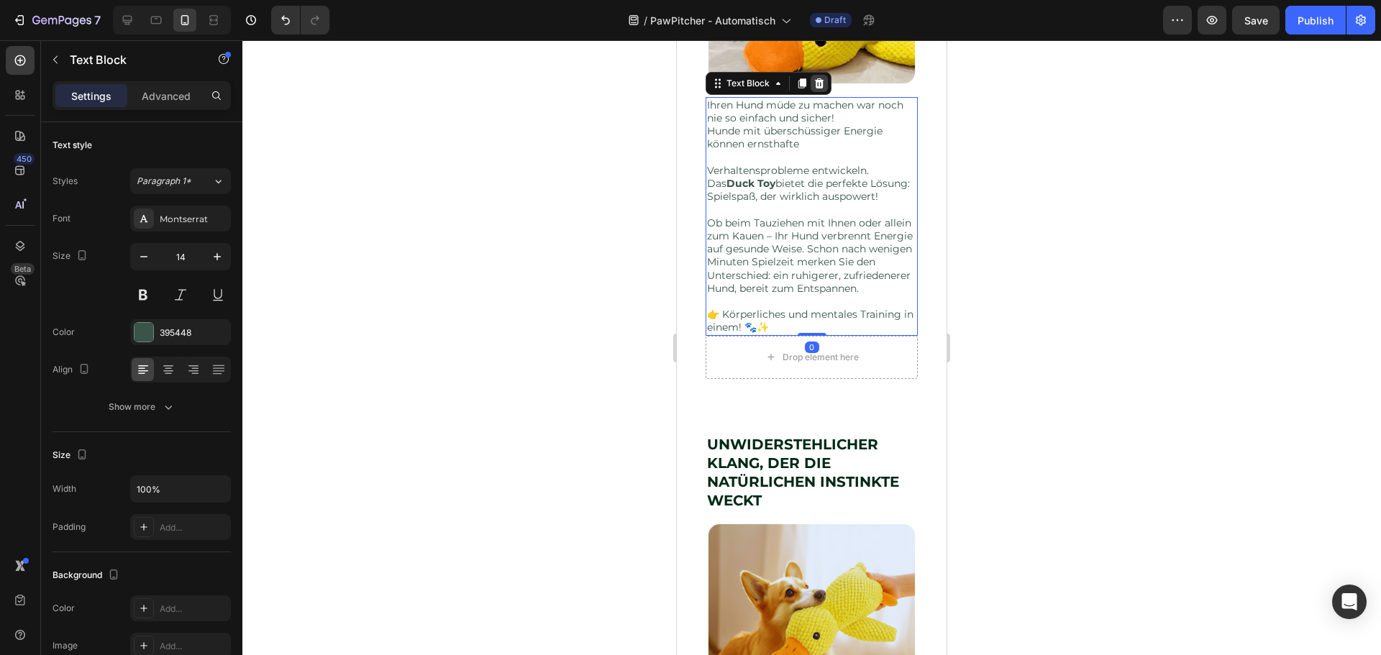
click at [812, 92] on div at bounding box center [819, 83] width 17 height 17
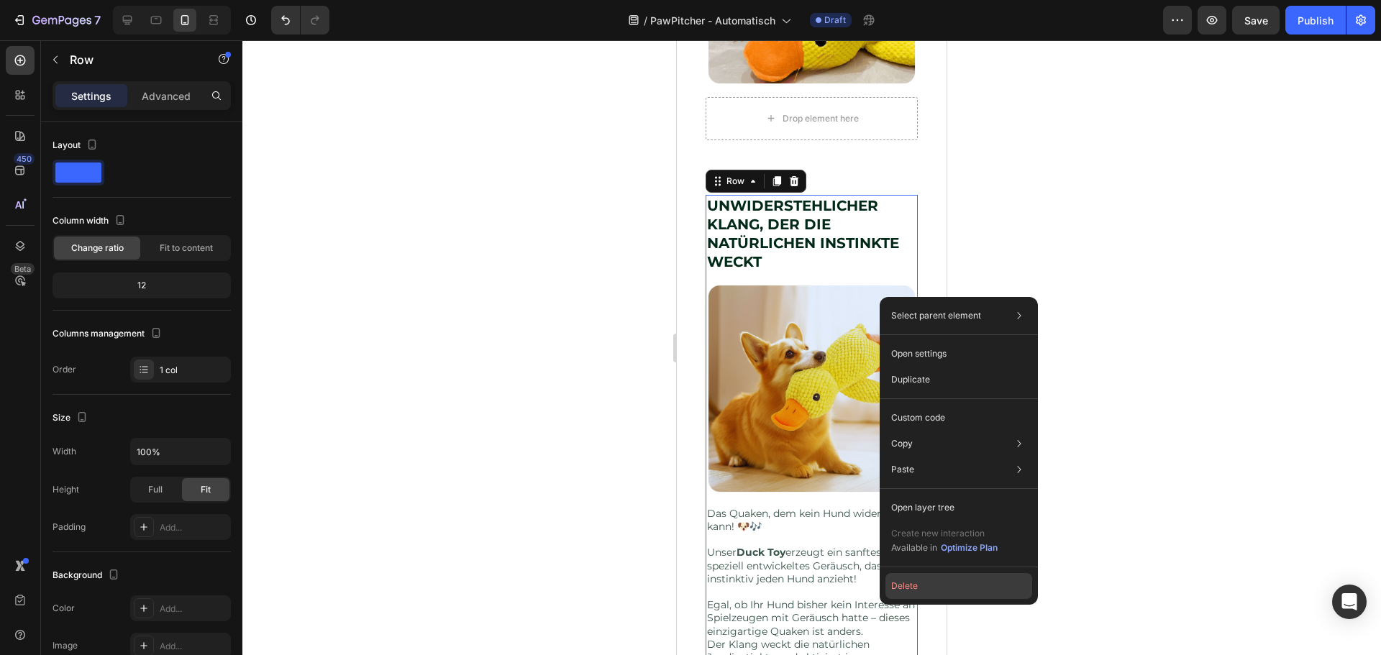
click at [908, 590] on button "Delete" at bounding box center [958, 586] width 147 height 26
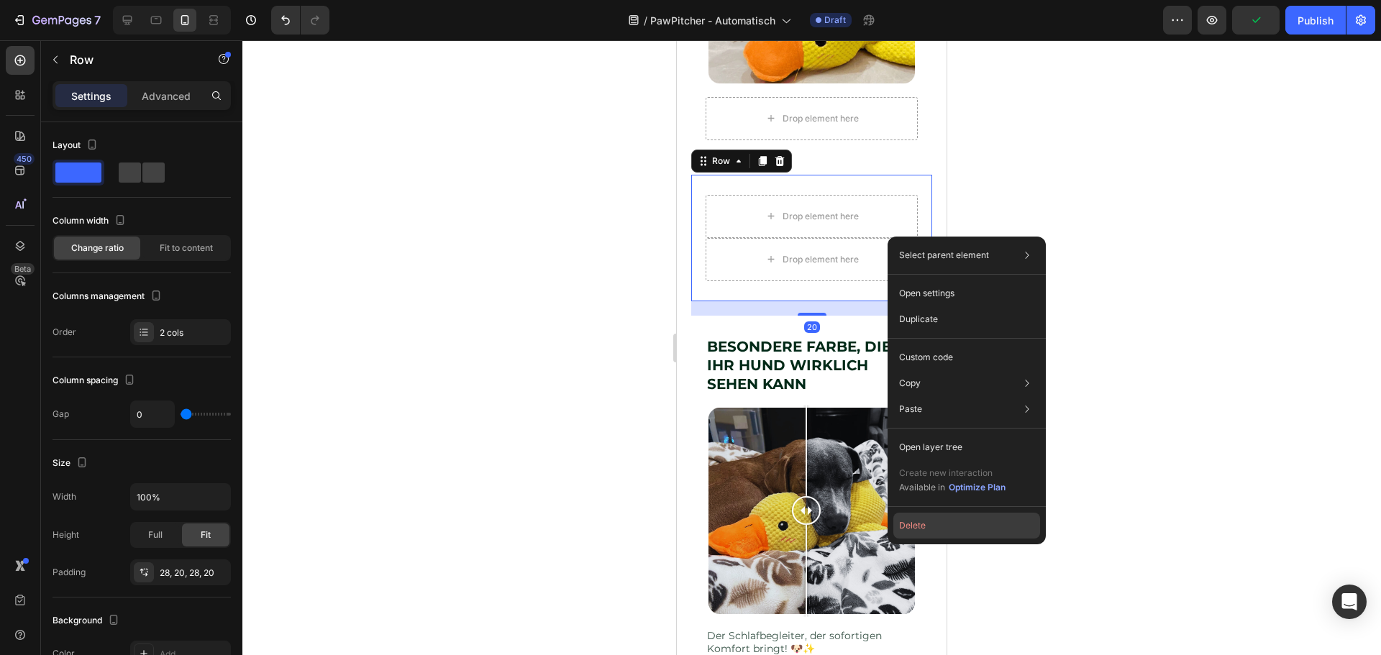
click at [906, 537] on button "Delete" at bounding box center [966, 526] width 147 height 26
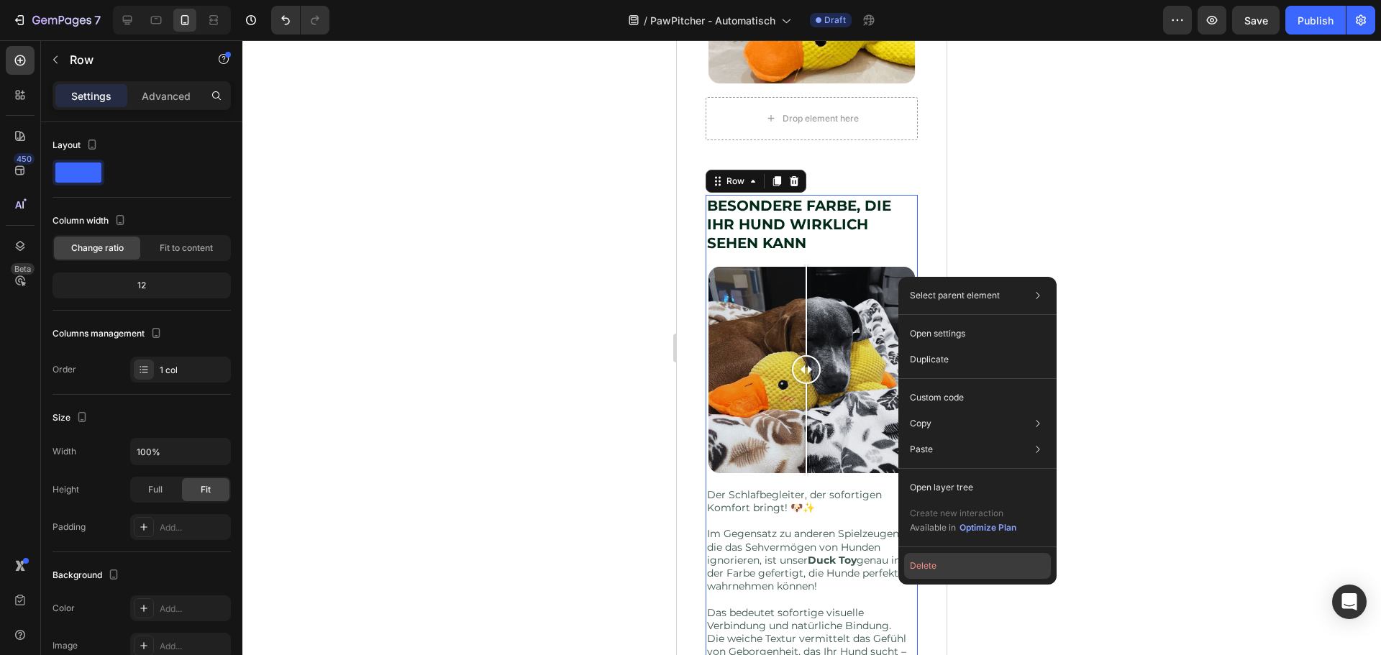
drag, startPoint x: 924, startPoint y: 570, endPoint x: 247, endPoint y: 527, distance: 678.2
click at [924, 570] on button "Delete" at bounding box center [977, 566] width 147 height 26
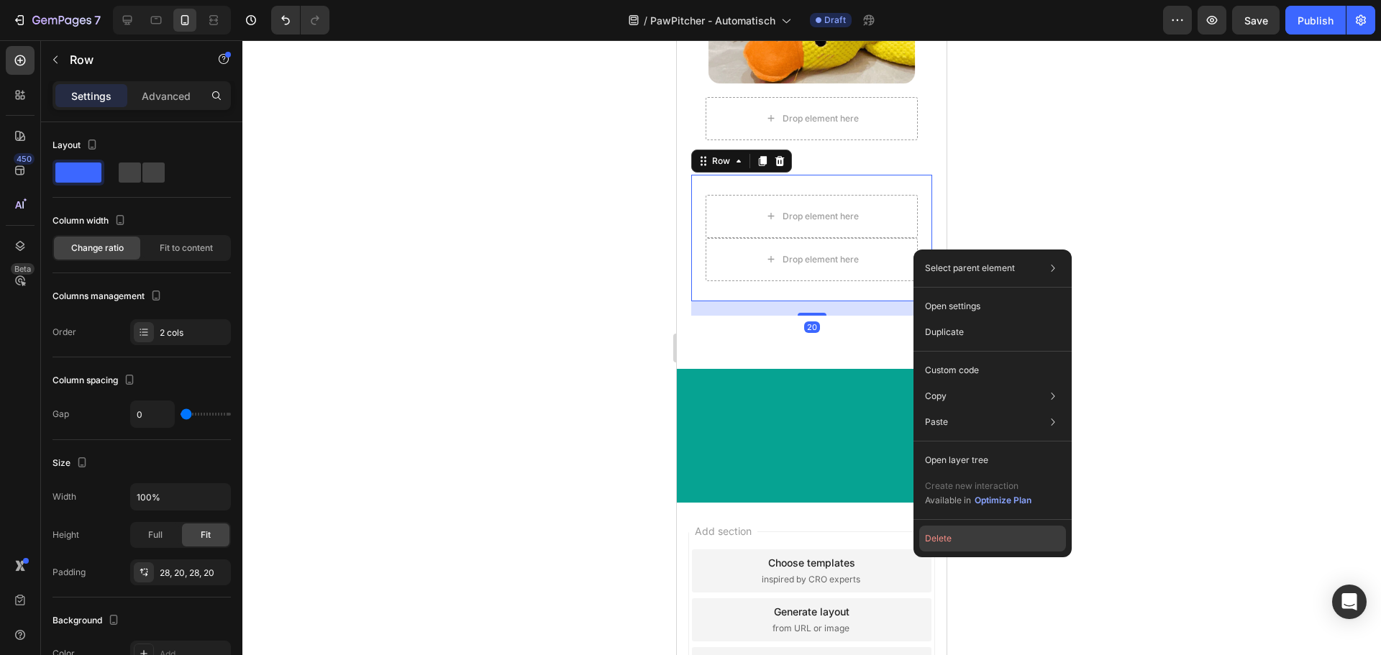
click at [941, 529] on button "Delete" at bounding box center [992, 539] width 147 height 26
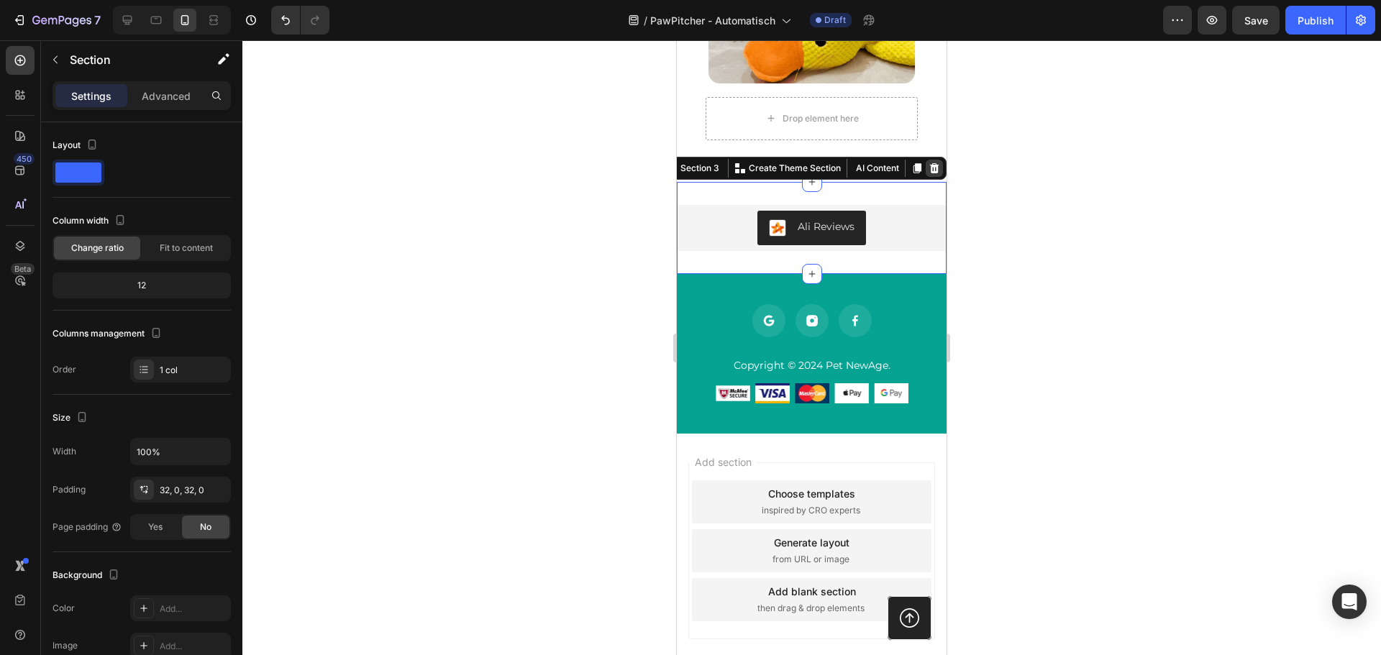
click at [929, 174] on icon at bounding box center [935, 169] width 12 height 12
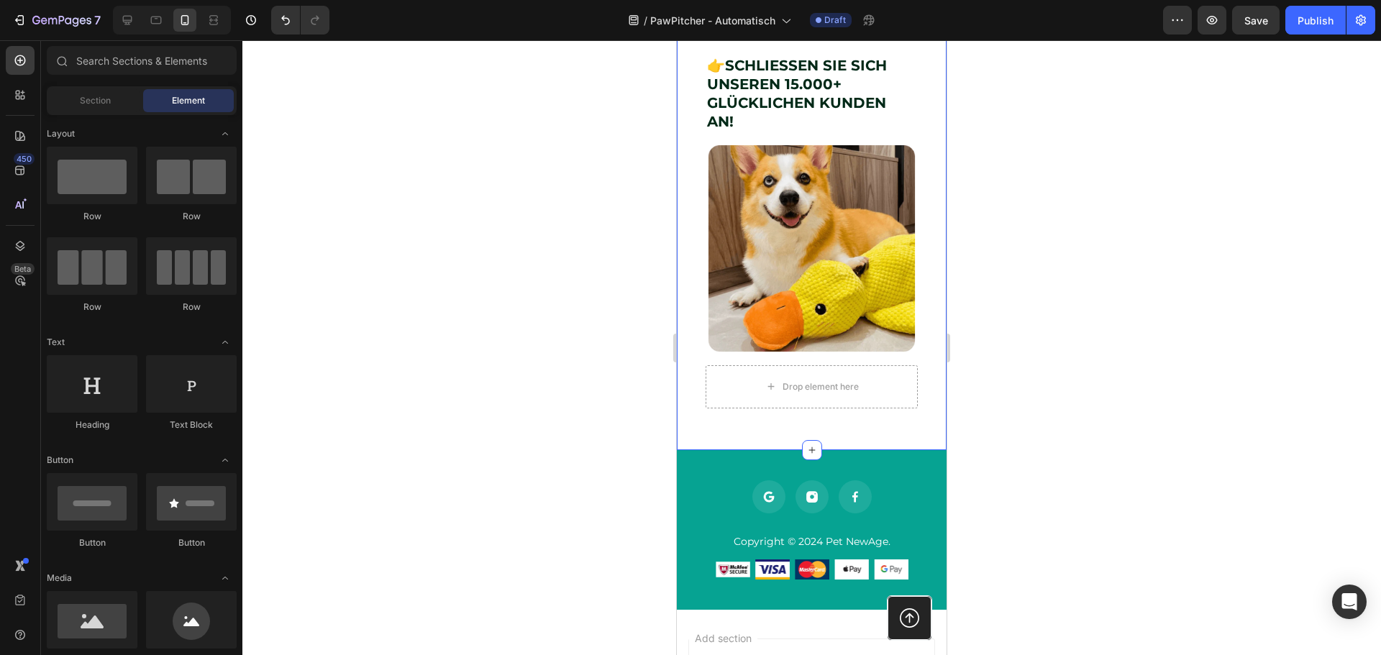
scroll to position [1861, 0]
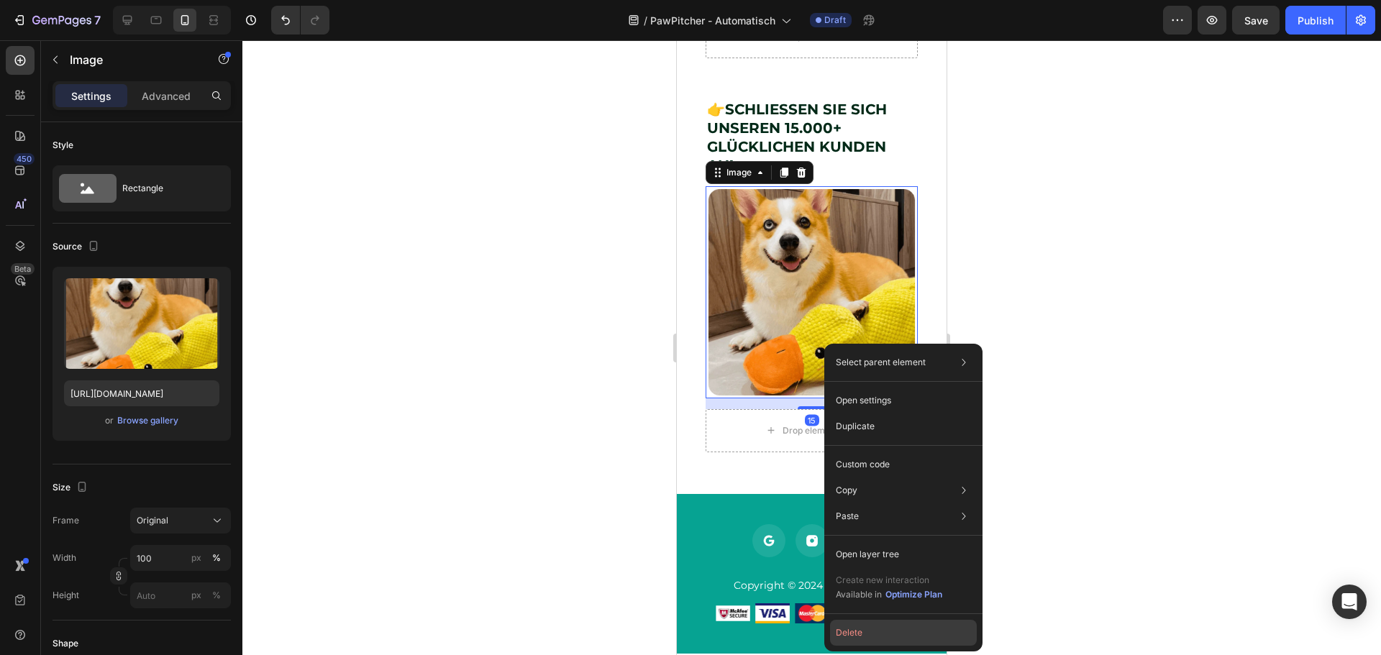
click at [886, 638] on button "Delete" at bounding box center [903, 633] width 147 height 26
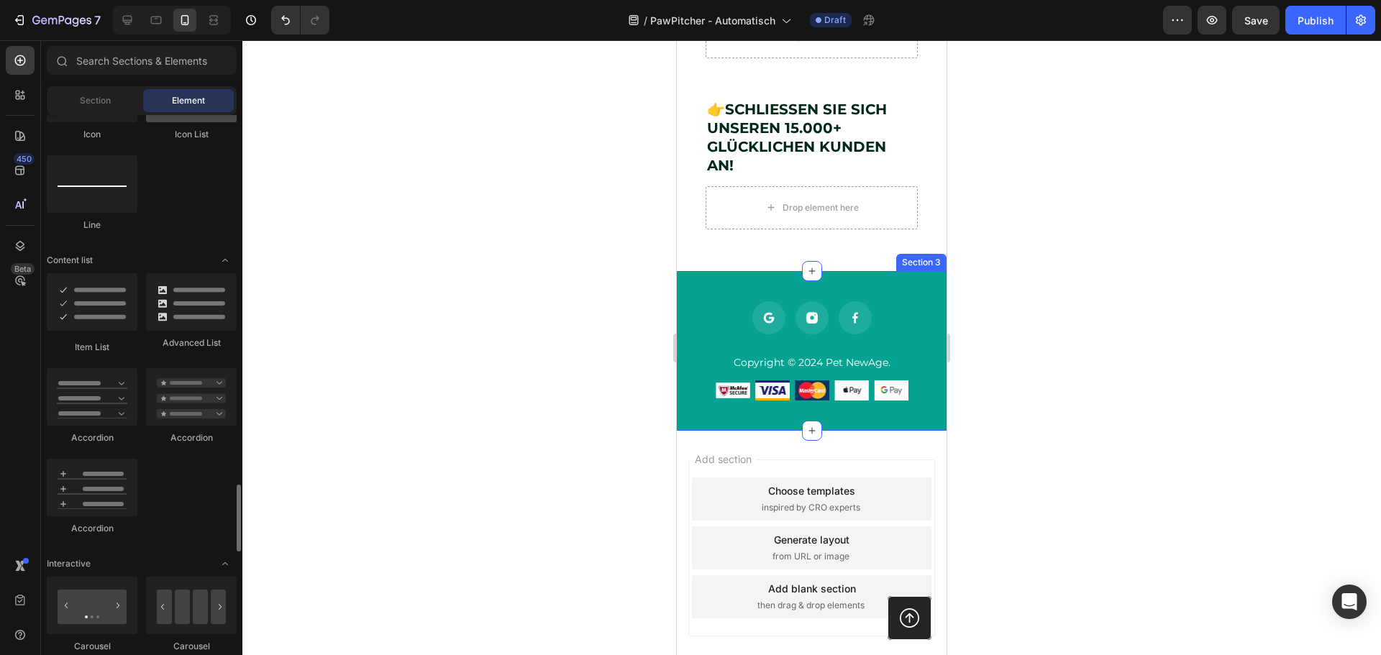
scroll to position [1223, 0]
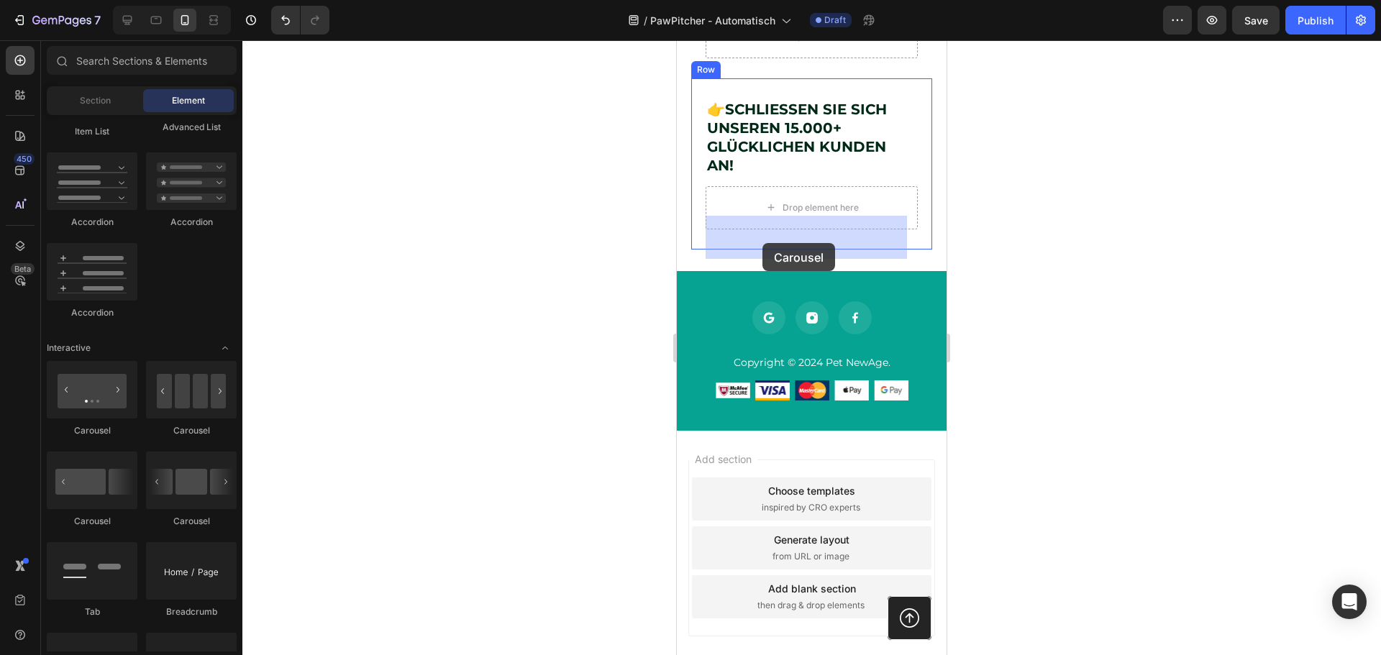
drag, startPoint x: 965, startPoint y: 504, endPoint x: 762, endPoint y: 243, distance: 330.6
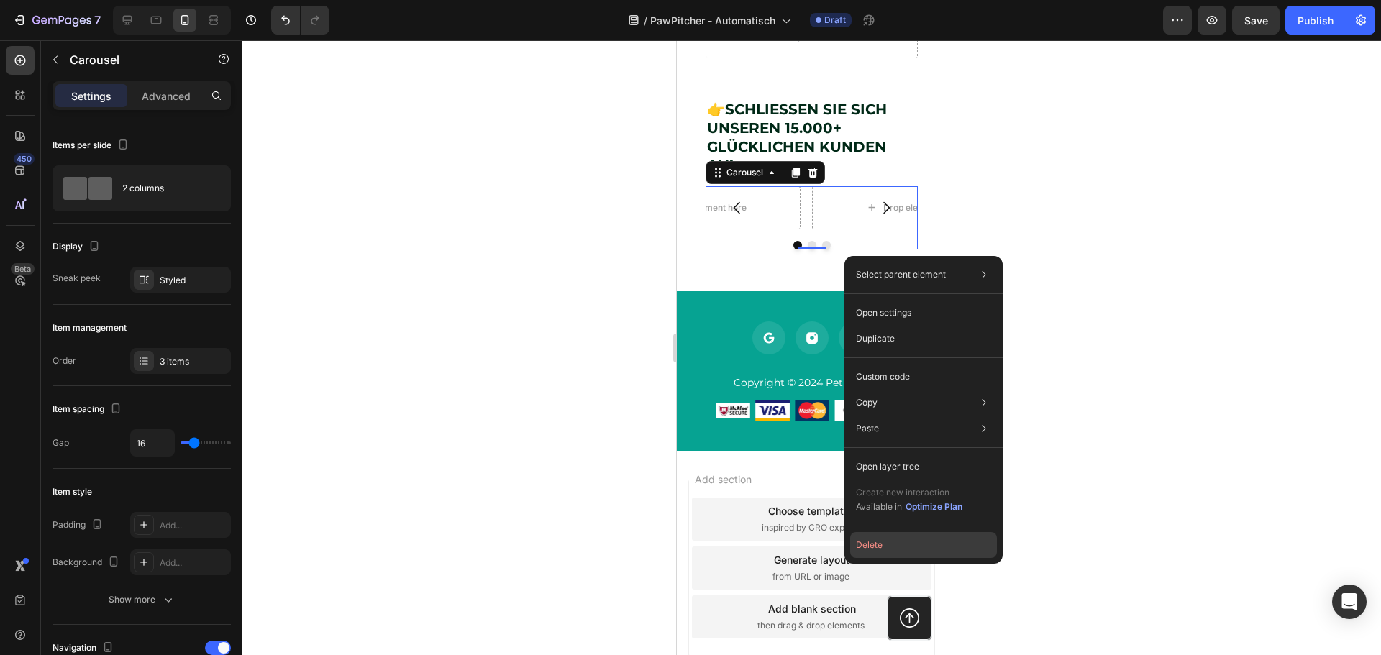
drag, startPoint x: 873, startPoint y: 545, endPoint x: 198, endPoint y: 504, distance: 676.6
click at [873, 545] on button "Delete" at bounding box center [923, 545] width 147 height 26
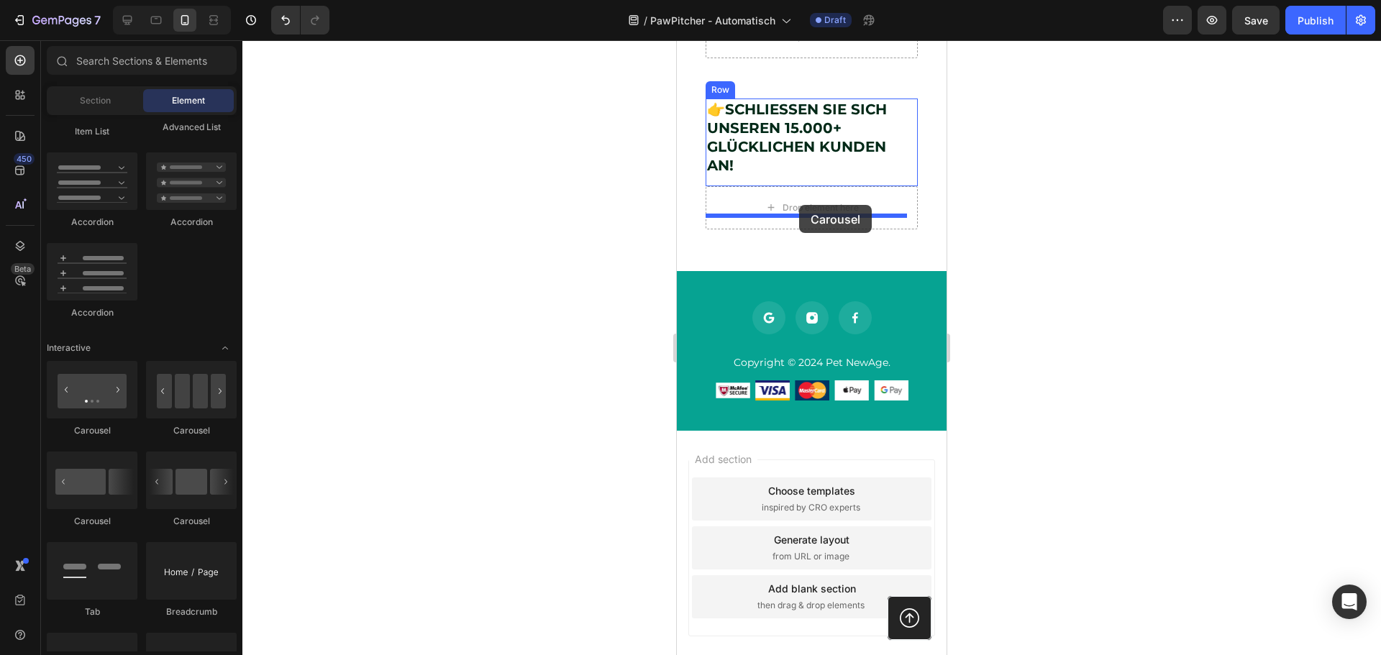
drag, startPoint x: 874, startPoint y: 516, endPoint x: 799, endPoint y: 205, distance: 320.3
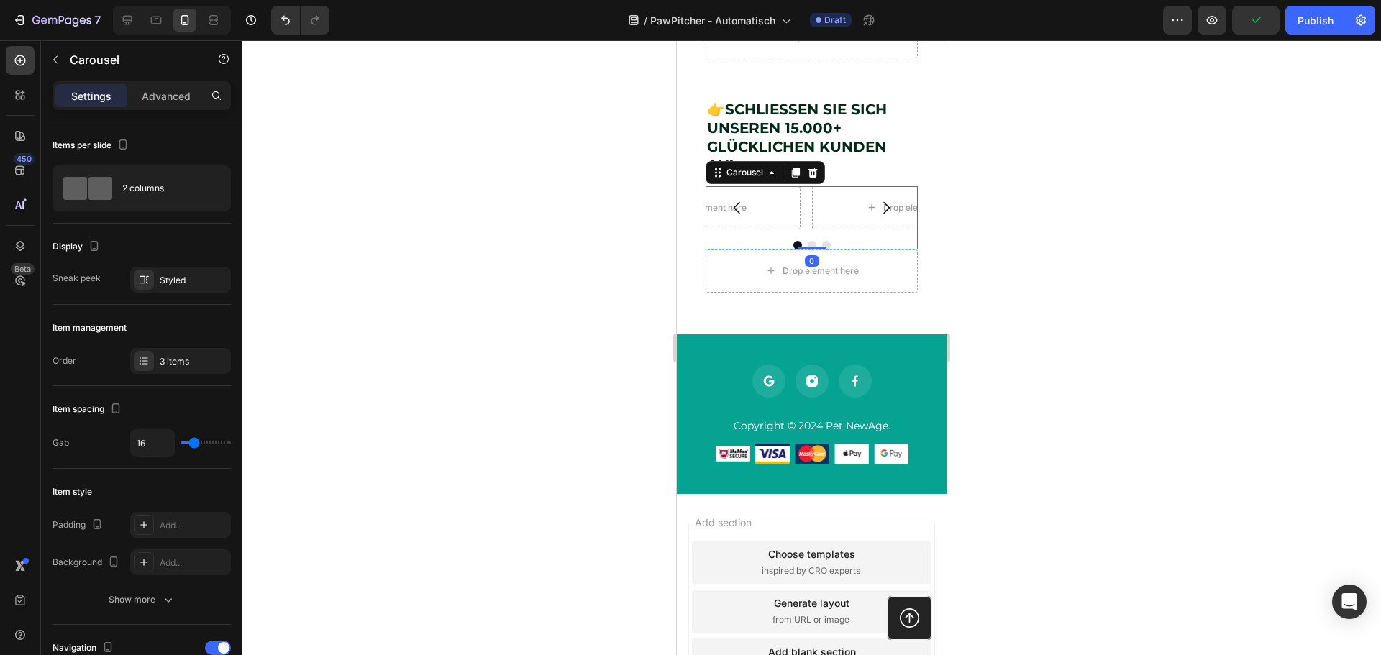
click at [842, 229] on div "Drop element here" at bounding box center [912, 207] width 201 height 43
click at [765, 229] on div "Drop element here" at bounding box center [699, 207] width 201 height 43
click at [60, 53] on button "button" at bounding box center [55, 59] width 23 height 23
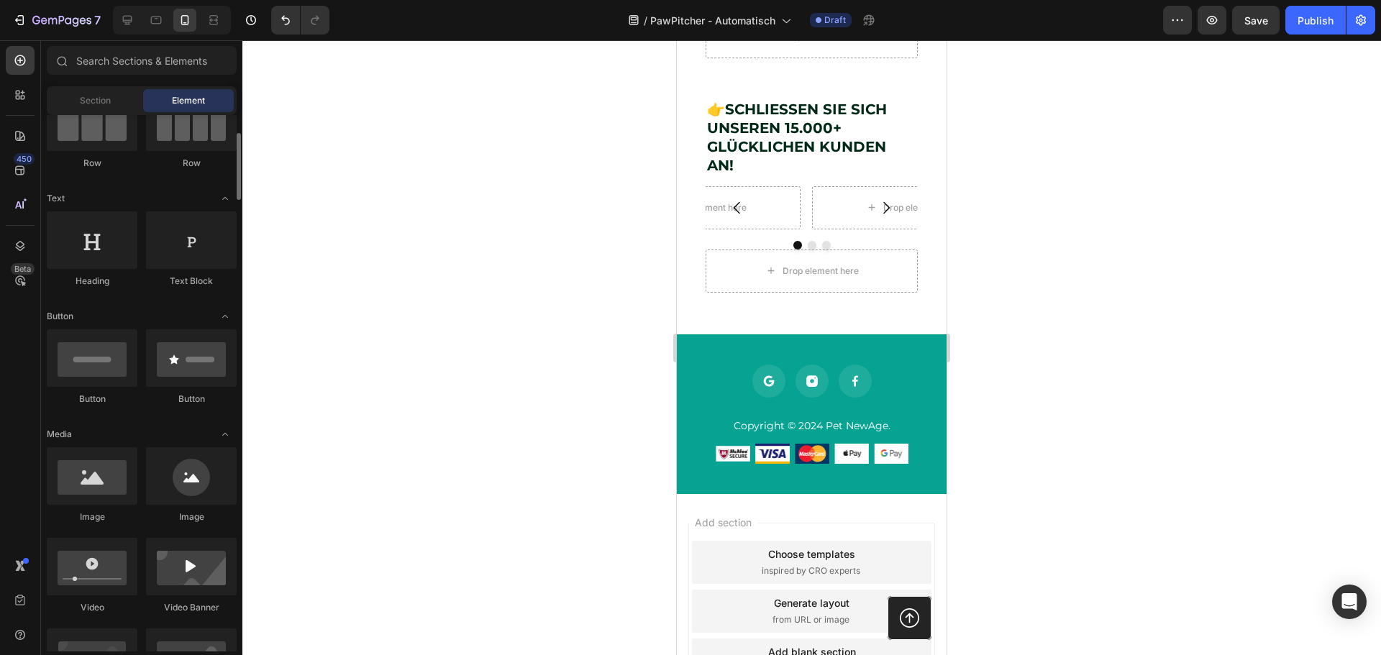
scroll to position [216, 0]
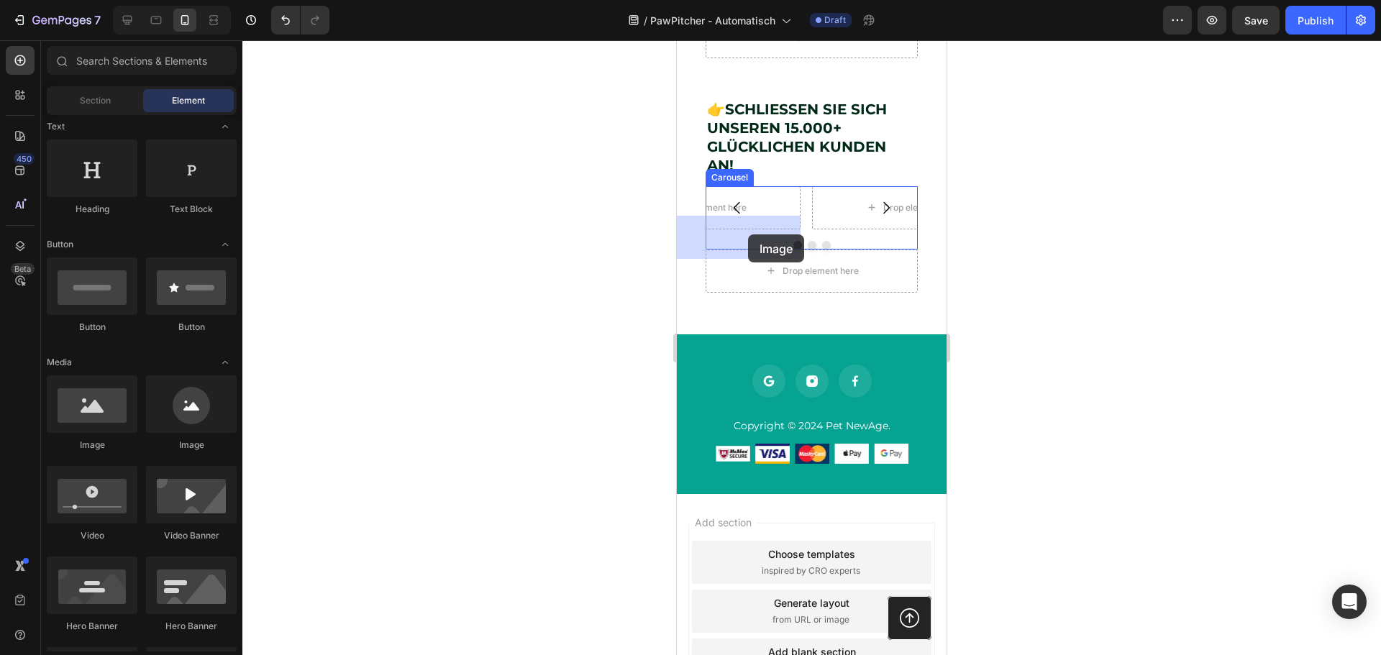
drag, startPoint x: 808, startPoint y: 444, endPoint x: 748, endPoint y: 234, distance: 218.5
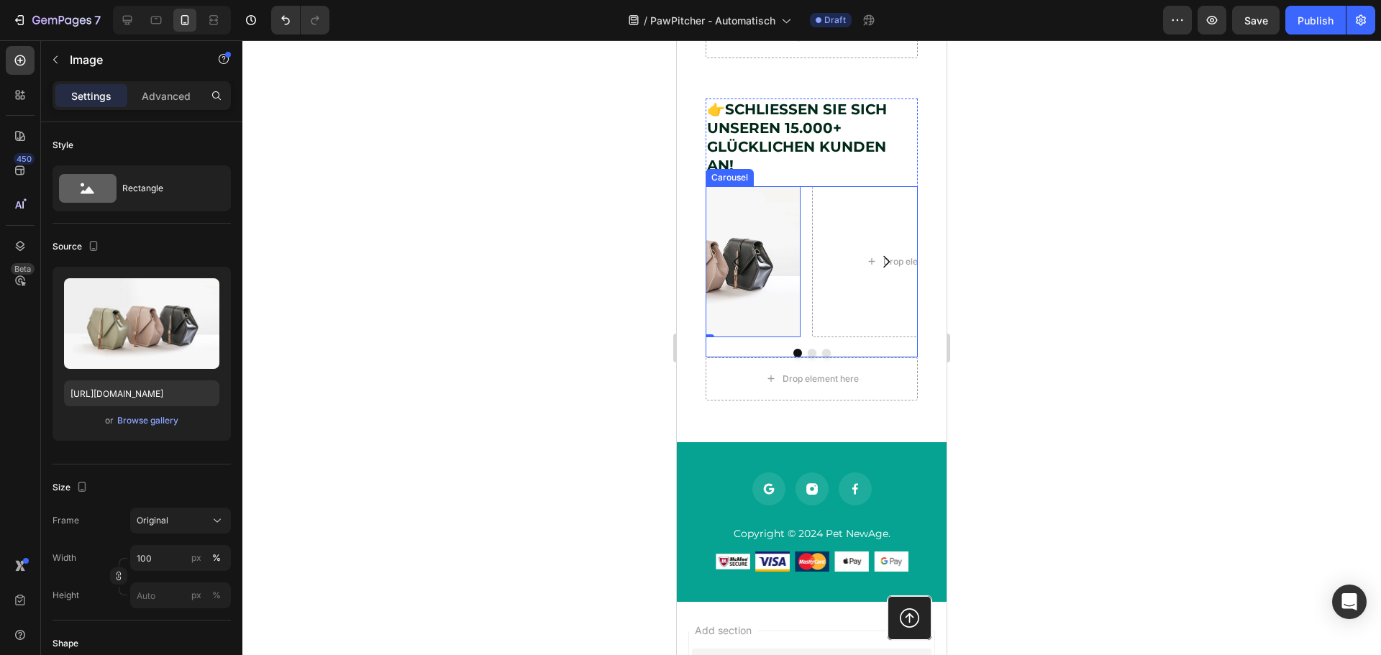
click at [877, 270] on icon "Carousel Next Arrow" at bounding box center [885, 261] width 17 height 17
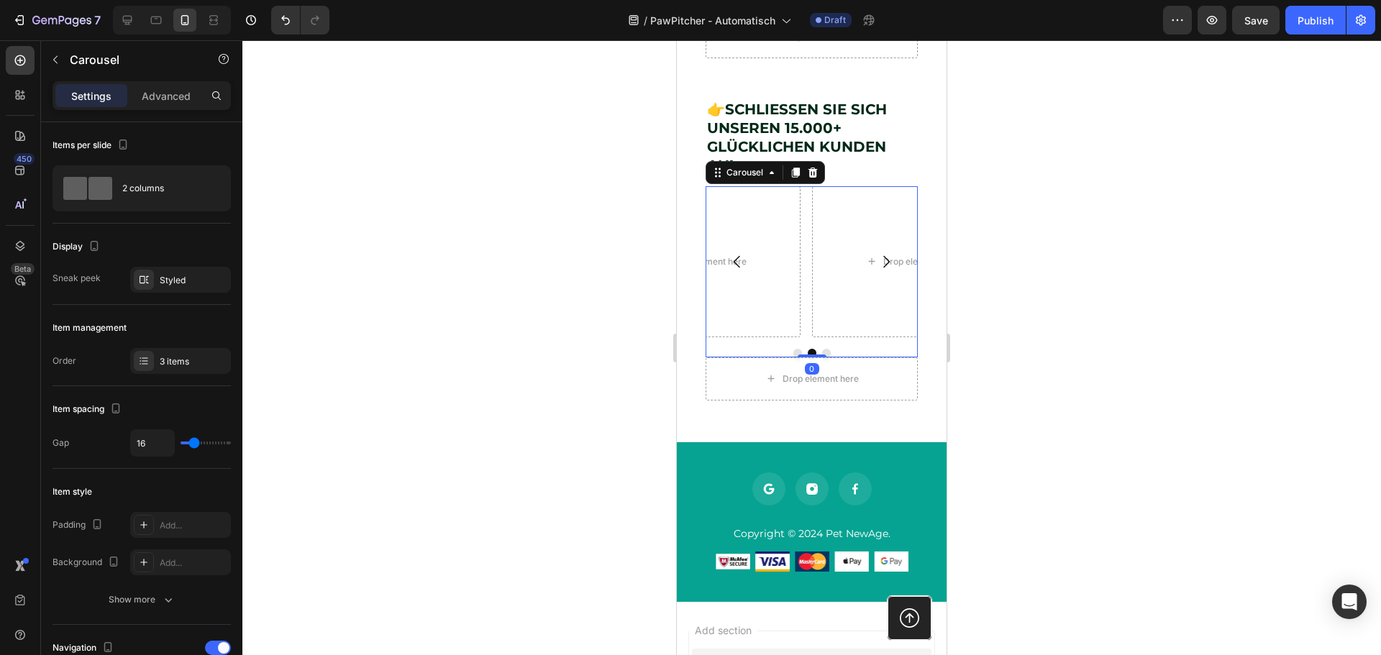
click at [877, 270] on icon "Carousel Next Arrow" at bounding box center [885, 261] width 17 height 17
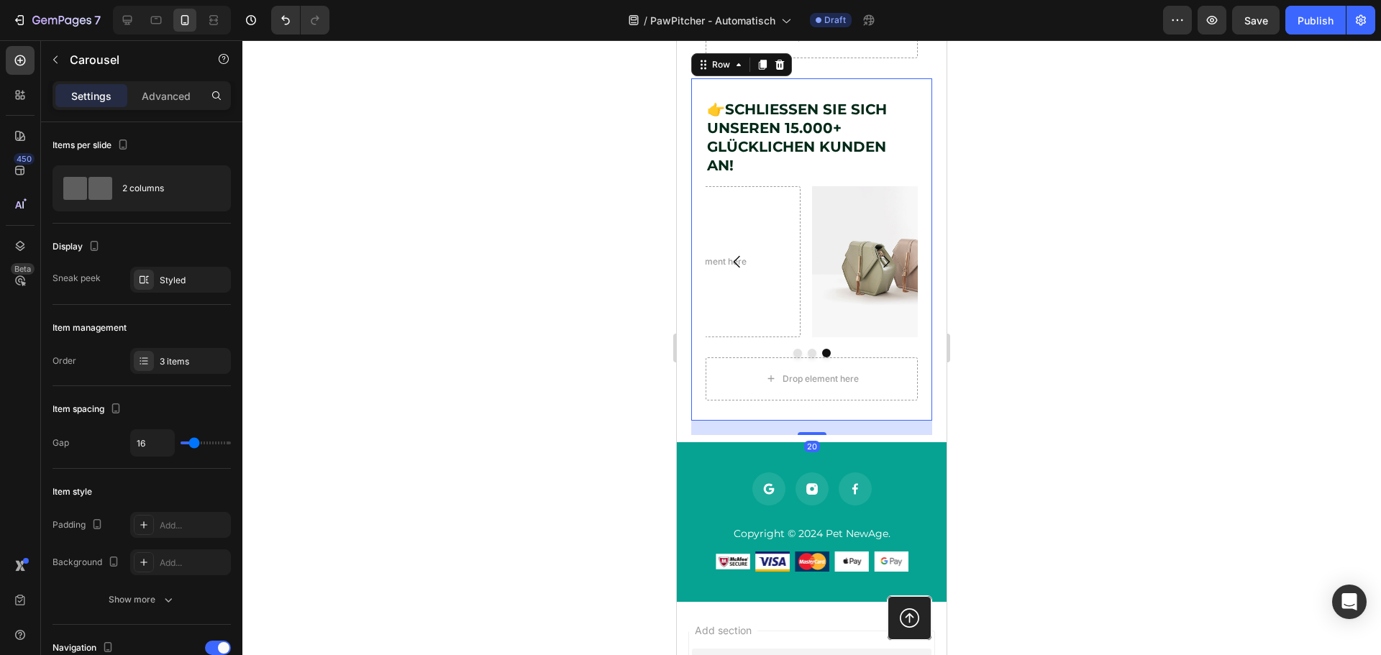
click at [918, 326] on div "👉 SCHLIESSEN SIE SICH UNSEREN 15.000+ GLÜCKLICHEN KUNDEN AN! Heading Drop eleme…" at bounding box center [811, 249] width 241 height 342
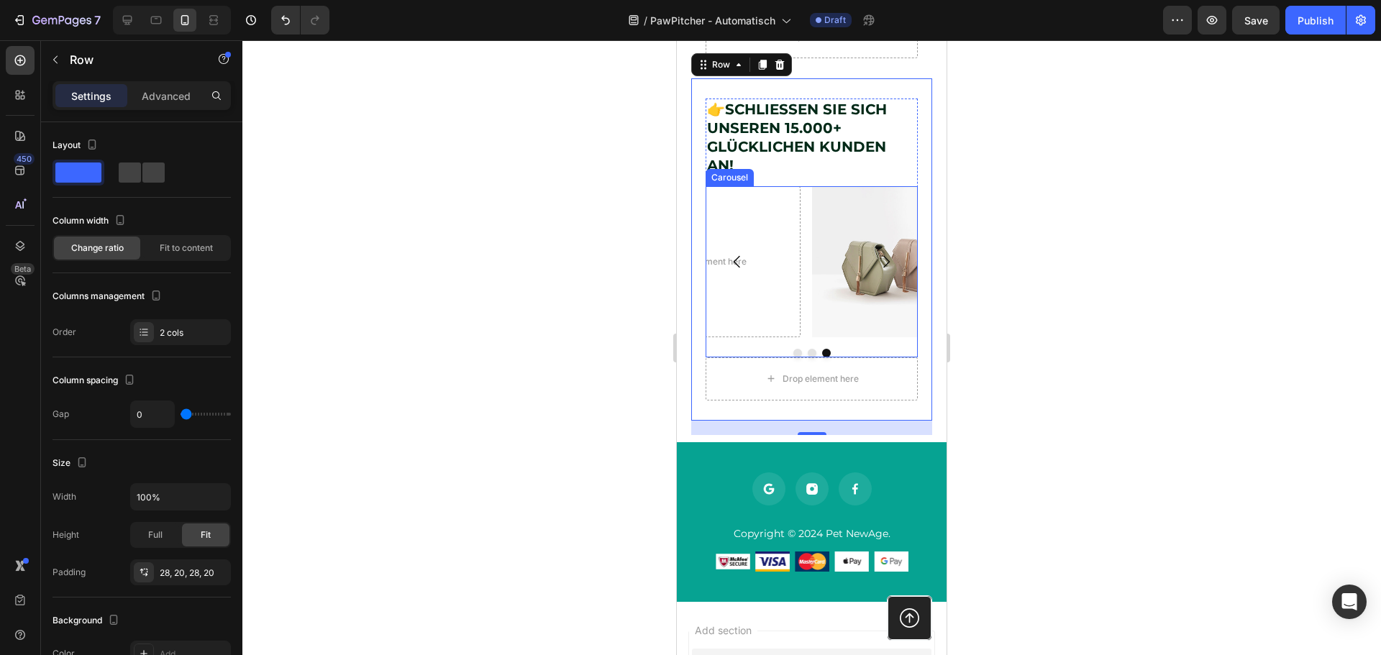
click at [736, 268] on icon "Carousel Back Arrow" at bounding box center [737, 262] width 6 height 12
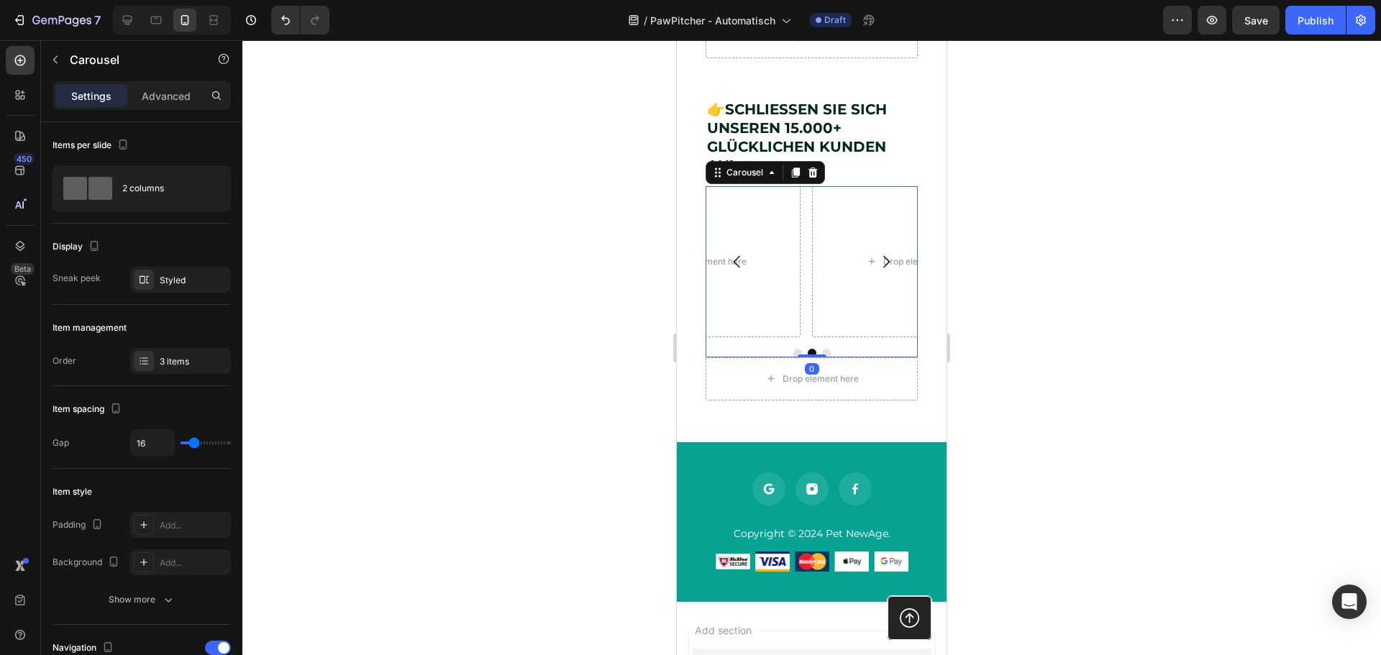
click at [736, 268] on icon "Carousel Back Arrow" at bounding box center [737, 262] width 6 height 12
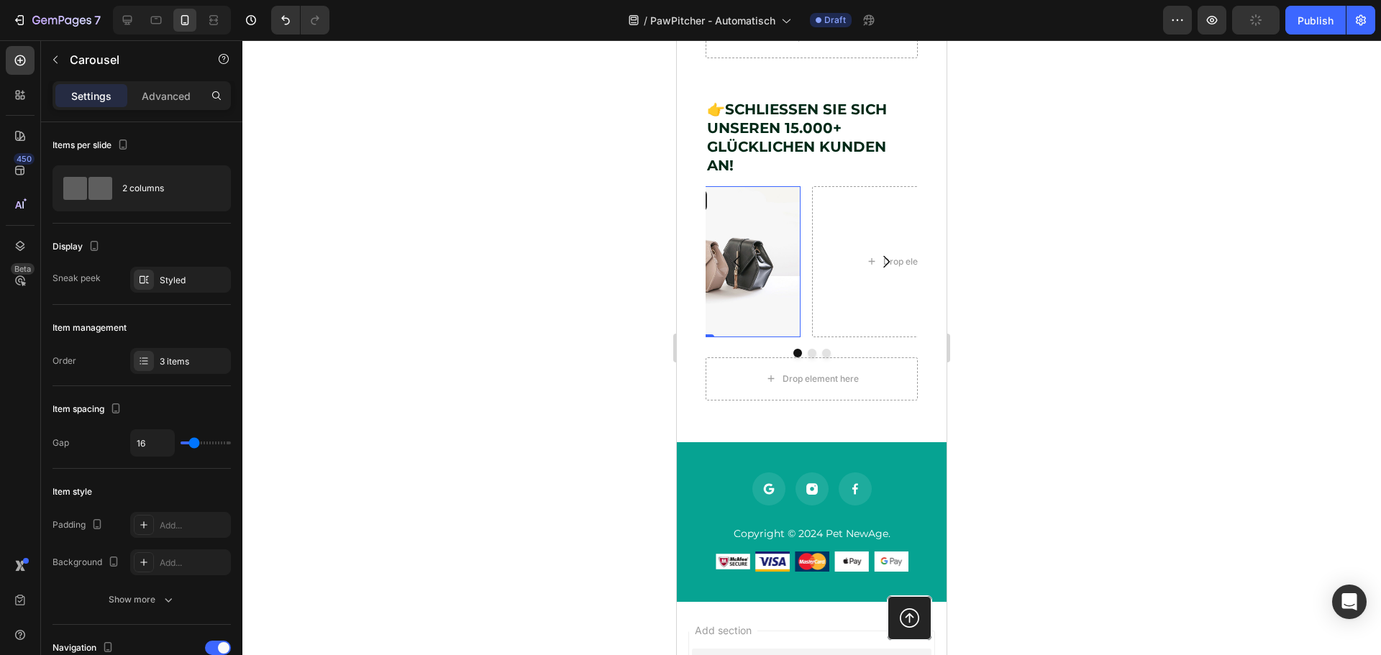
click at [780, 331] on img at bounding box center [699, 261] width 201 height 151
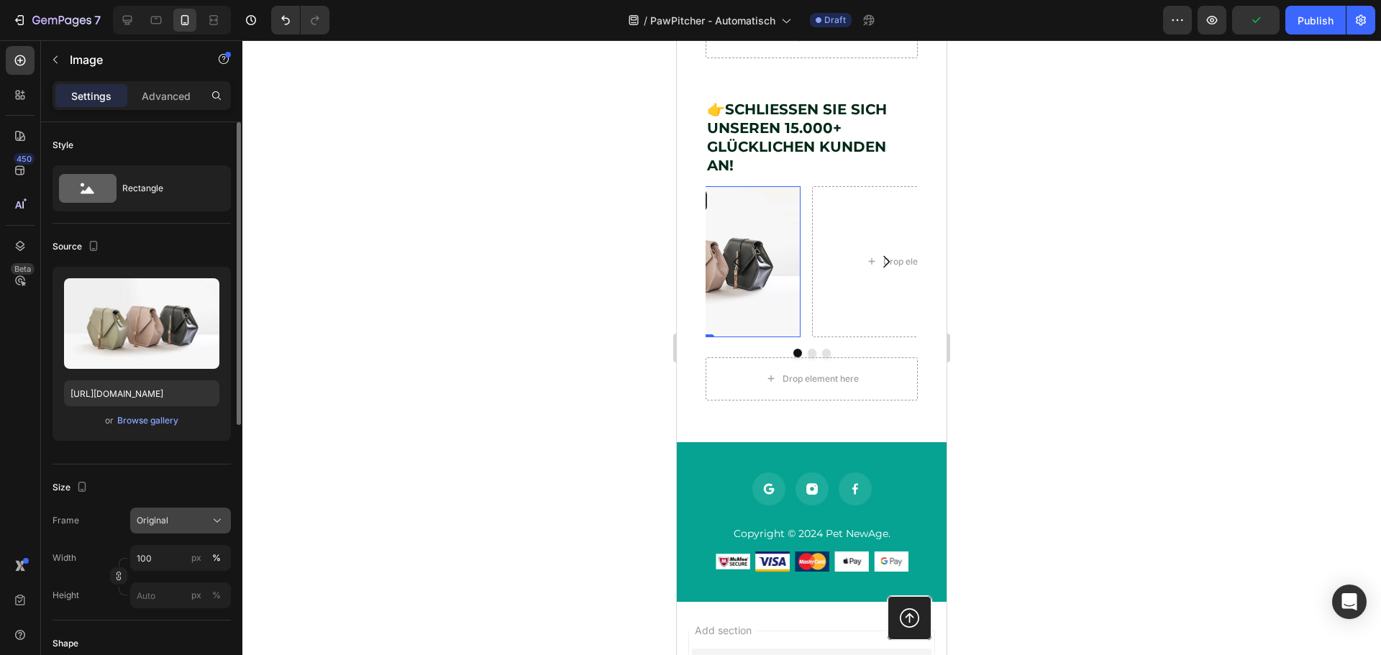
click at [163, 515] on span "Original" at bounding box center [153, 520] width 32 height 13
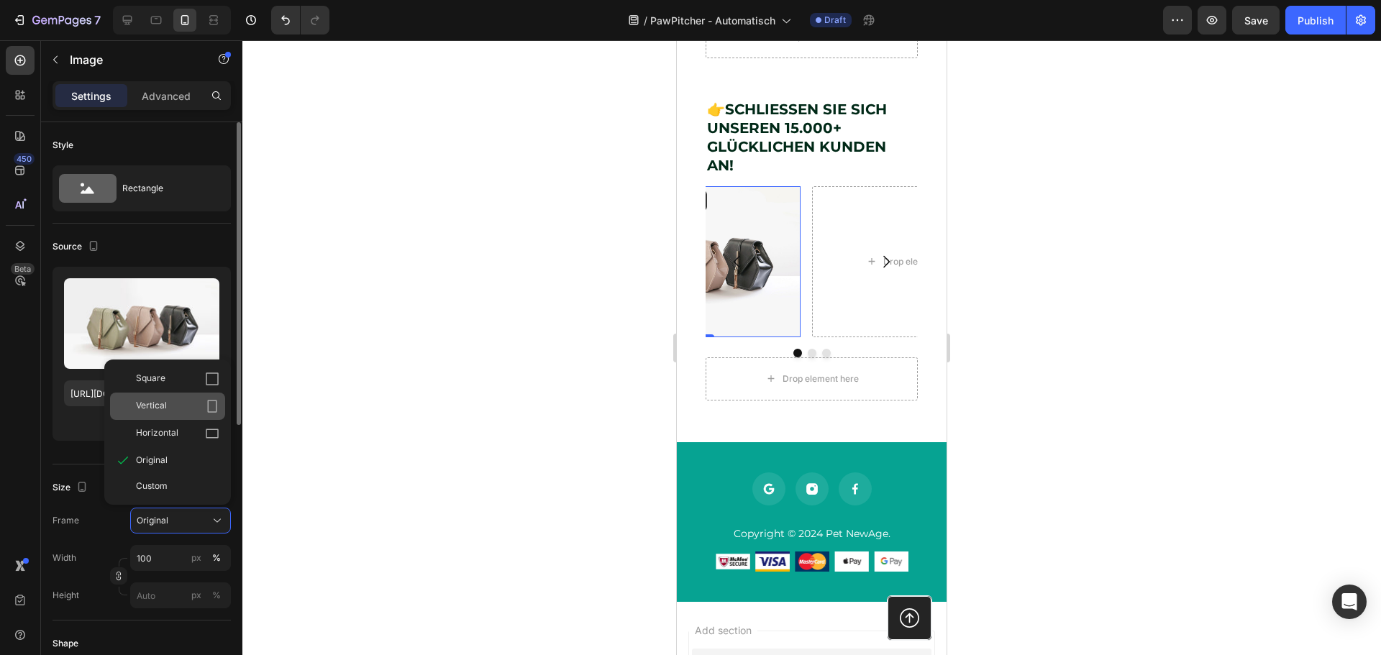
click at [208, 403] on icon at bounding box center [212, 406] width 9 height 13
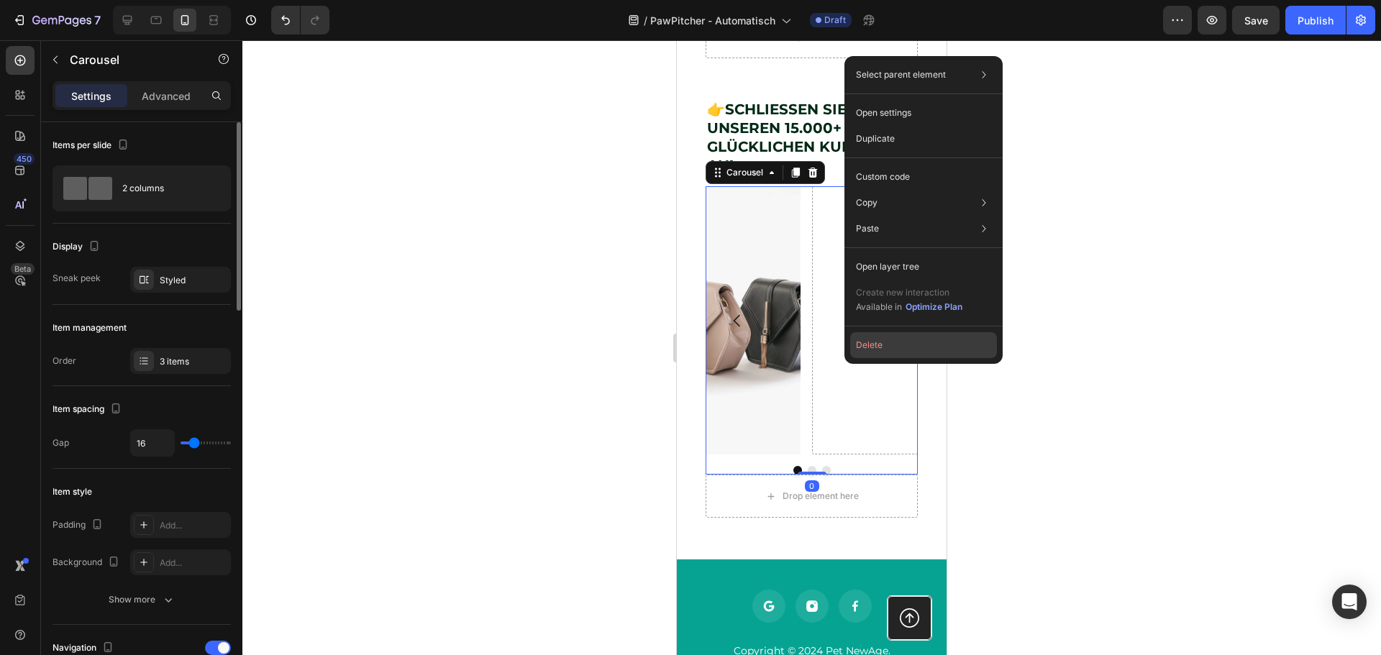
click at [898, 336] on button "Delete" at bounding box center [923, 345] width 147 height 26
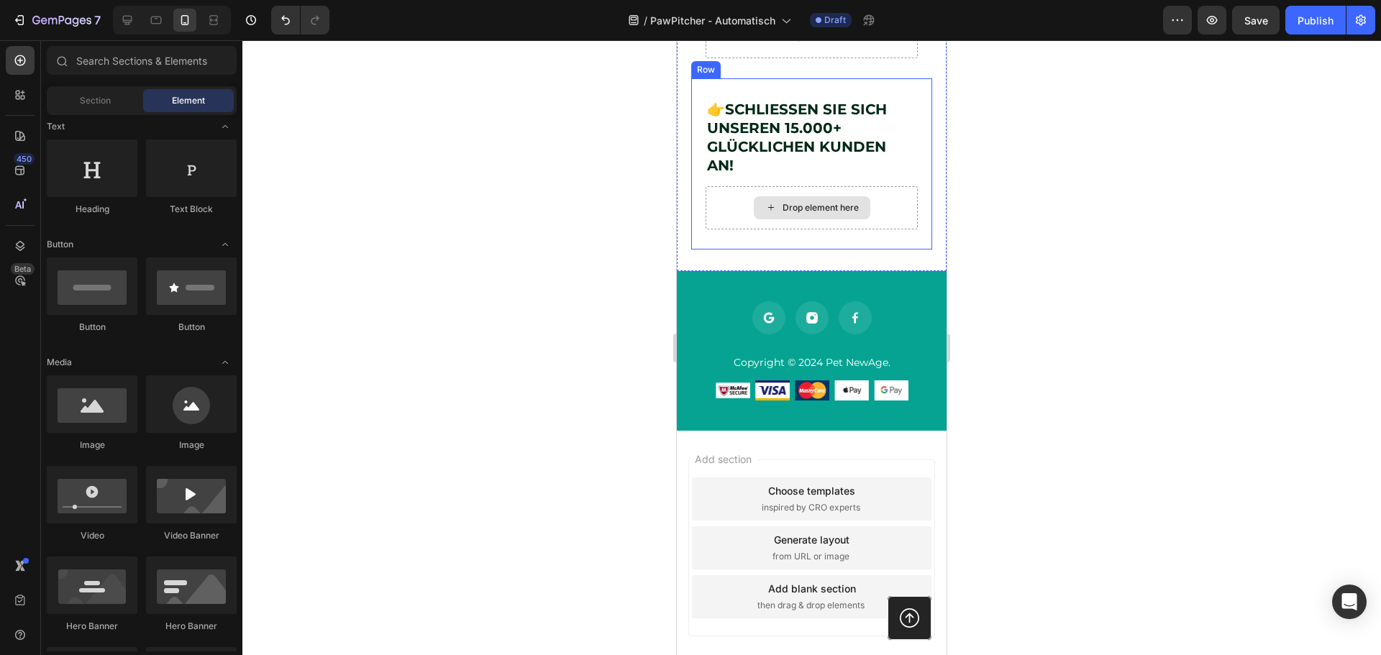
click at [783, 214] on div "Drop element here" at bounding box center [821, 208] width 76 height 12
click at [130, 62] on input "text" at bounding box center [142, 60] width 190 height 29
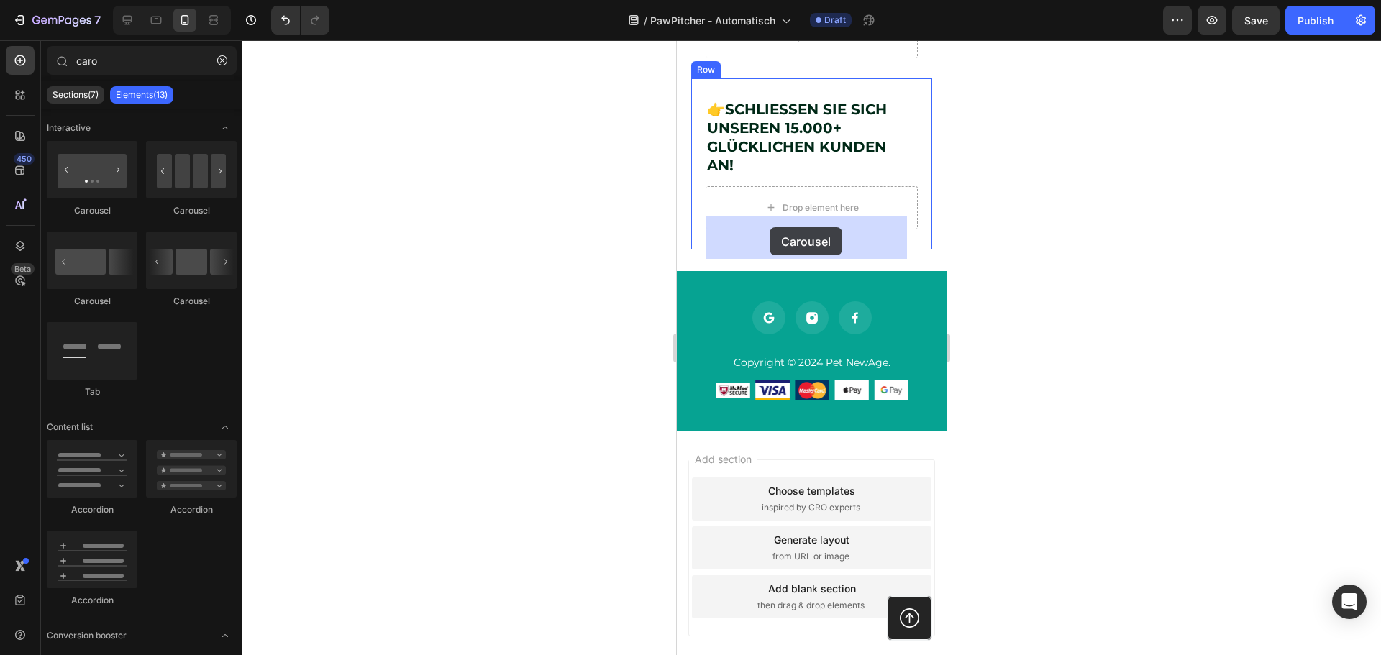
drag, startPoint x: 868, startPoint y: 211, endPoint x: 768, endPoint y: 227, distance: 101.2
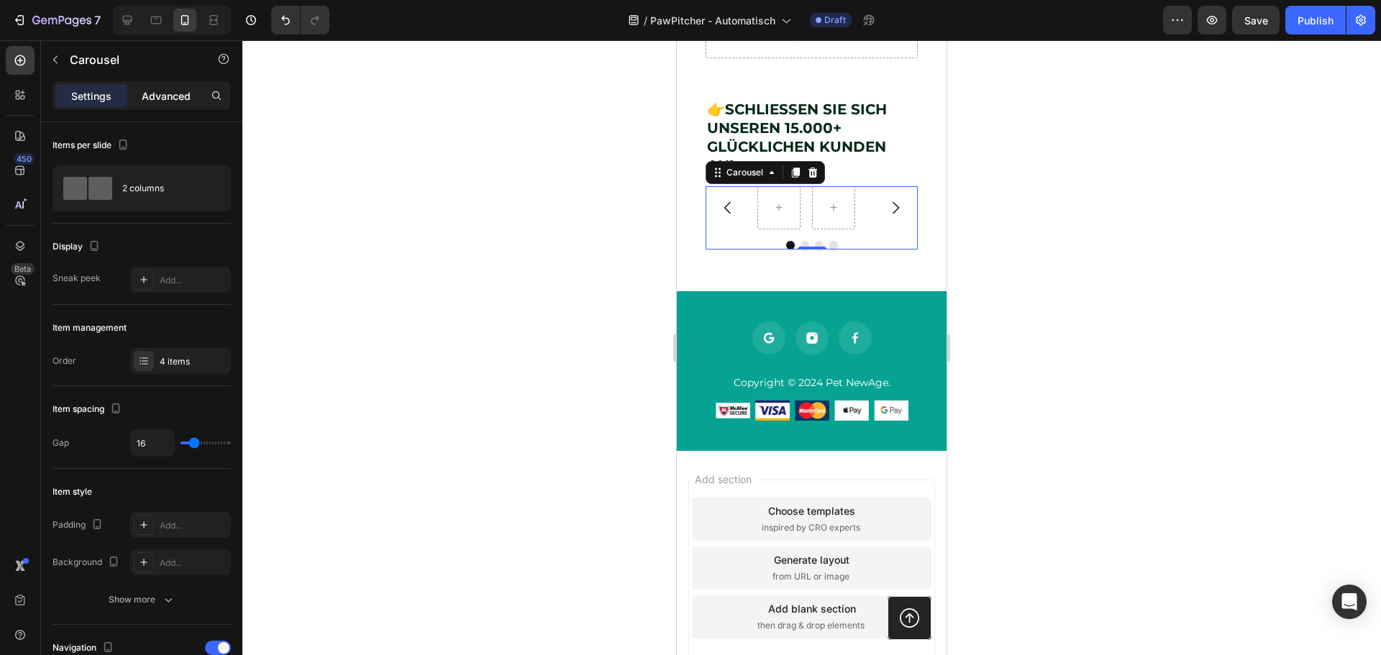
click at [183, 98] on p "Advanced" at bounding box center [166, 95] width 49 height 15
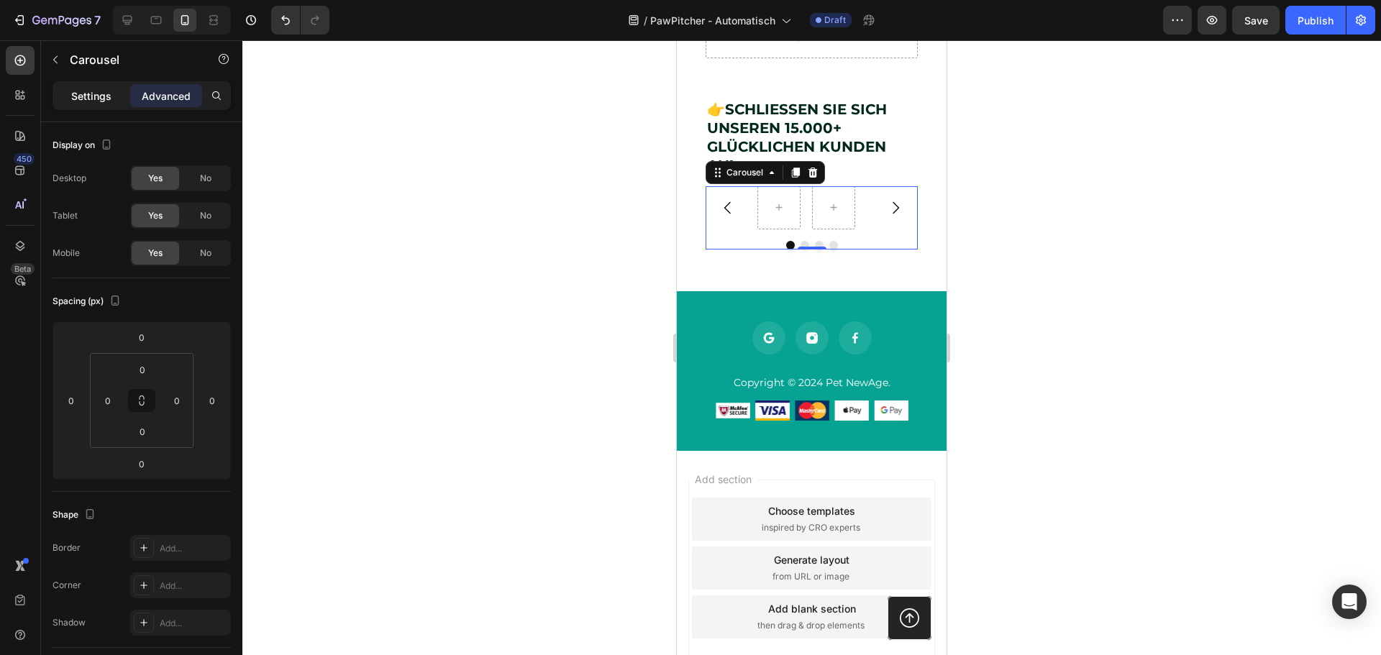
click at [104, 86] on div "Settings" at bounding box center [91, 95] width 72 height 23
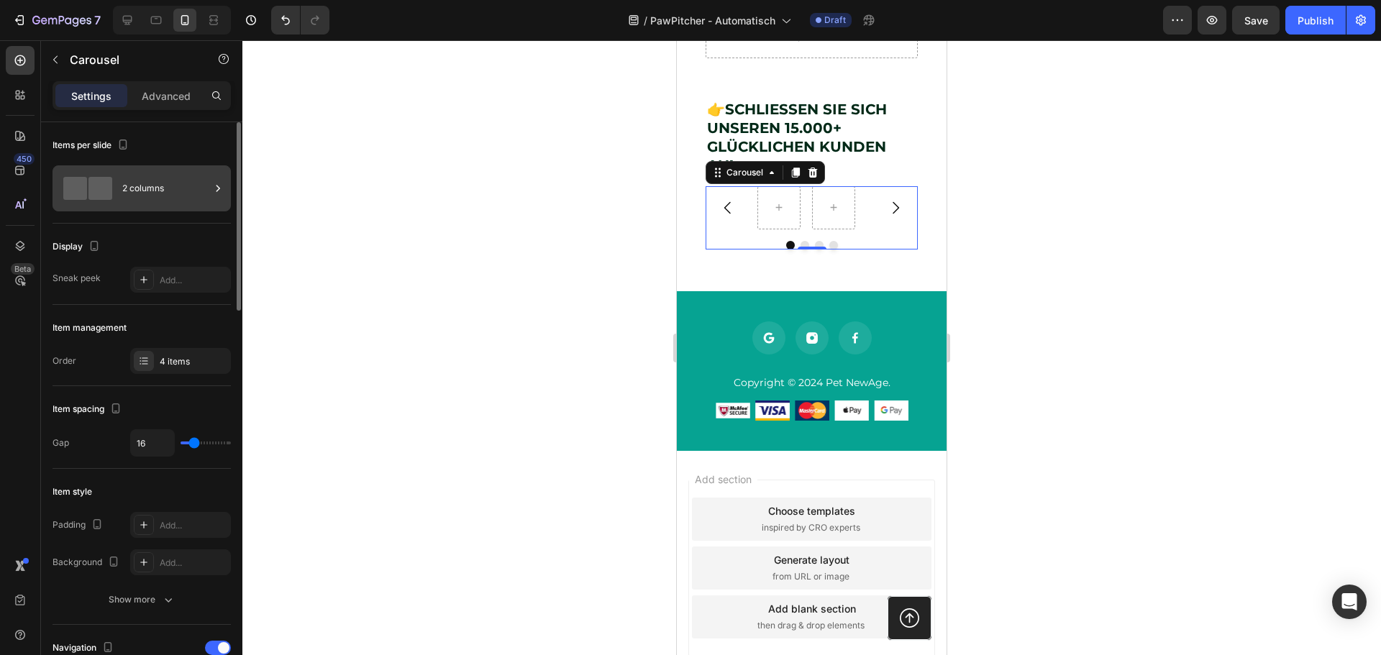
click at [118, 186] on div "2 columns" at bounding box center [142, 188] width 178 height 46
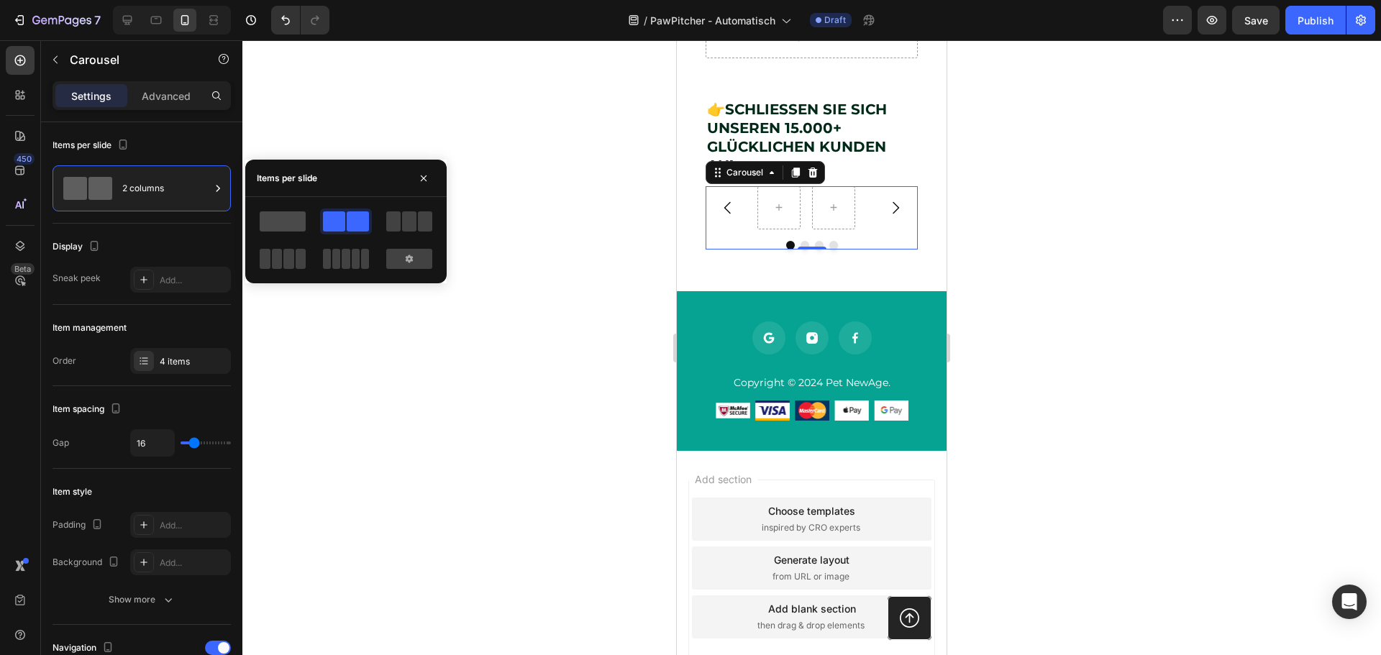
click at [298, 219] on span at bounding box center [283, 221] width 46 height 20
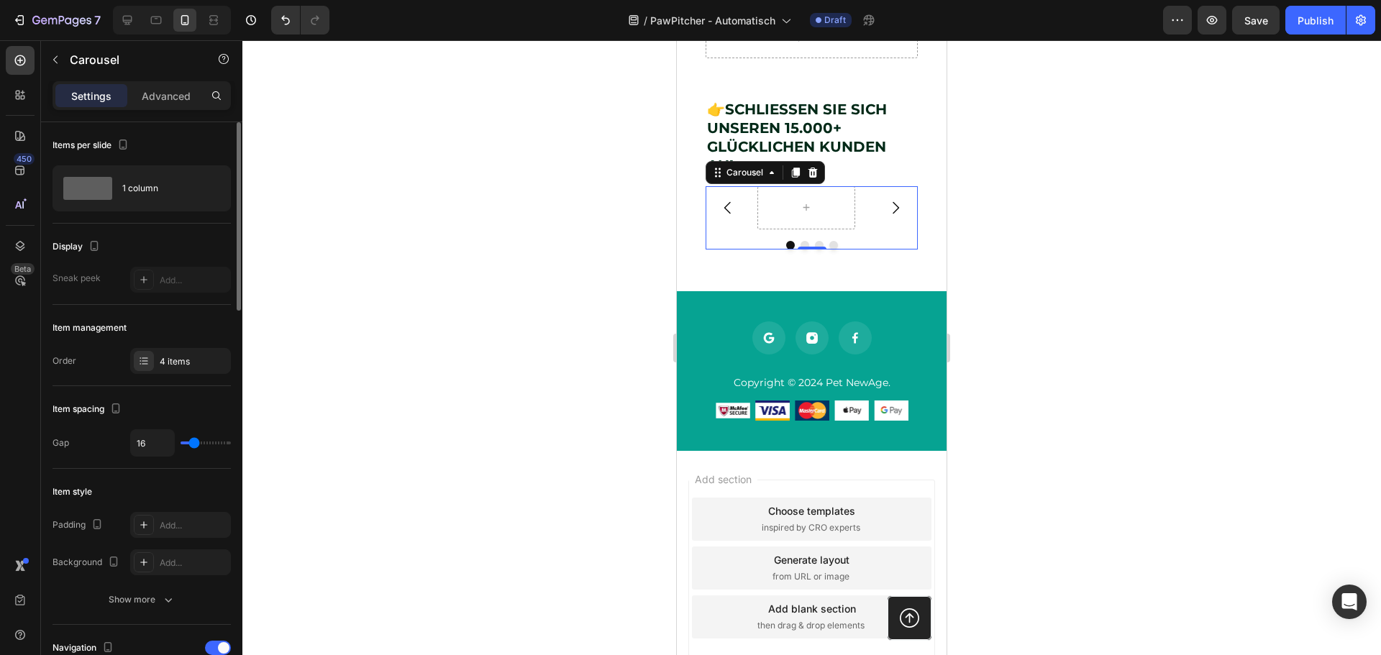
click at [224, 137] on div "Items per slide" at bounding box center [142, 145] width 178 height 23
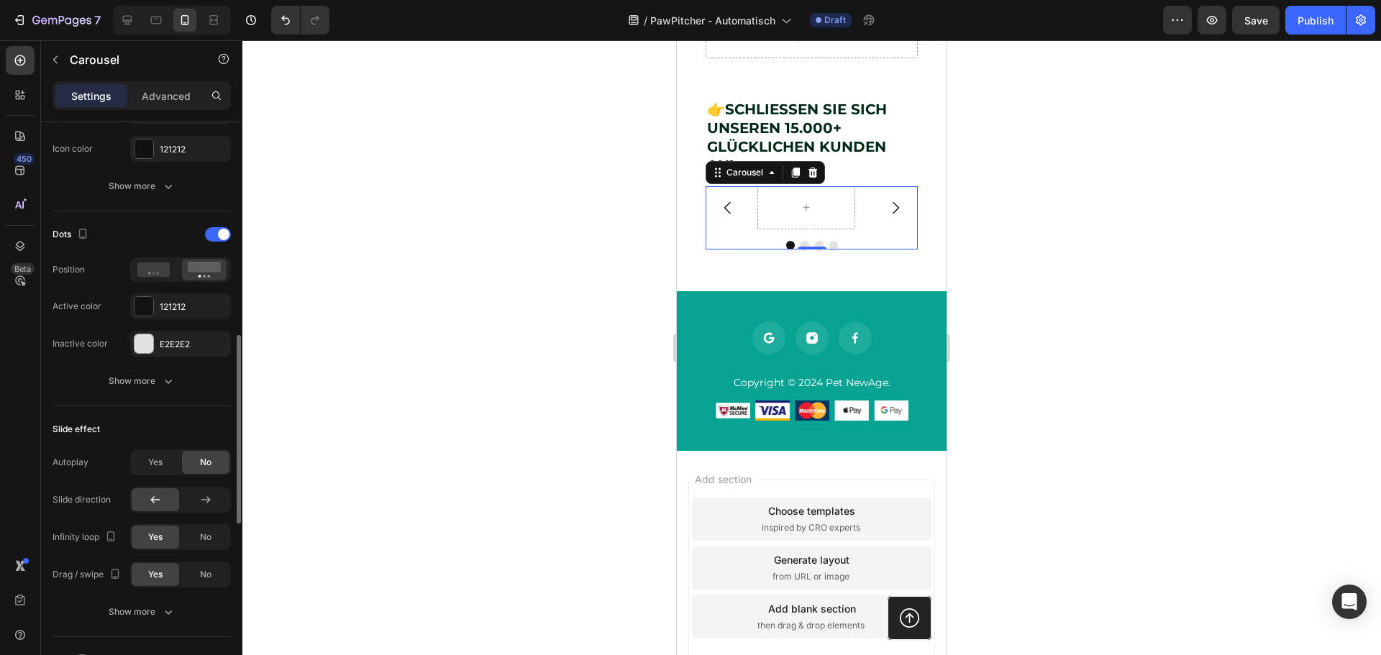
scroll to position [719, 0]
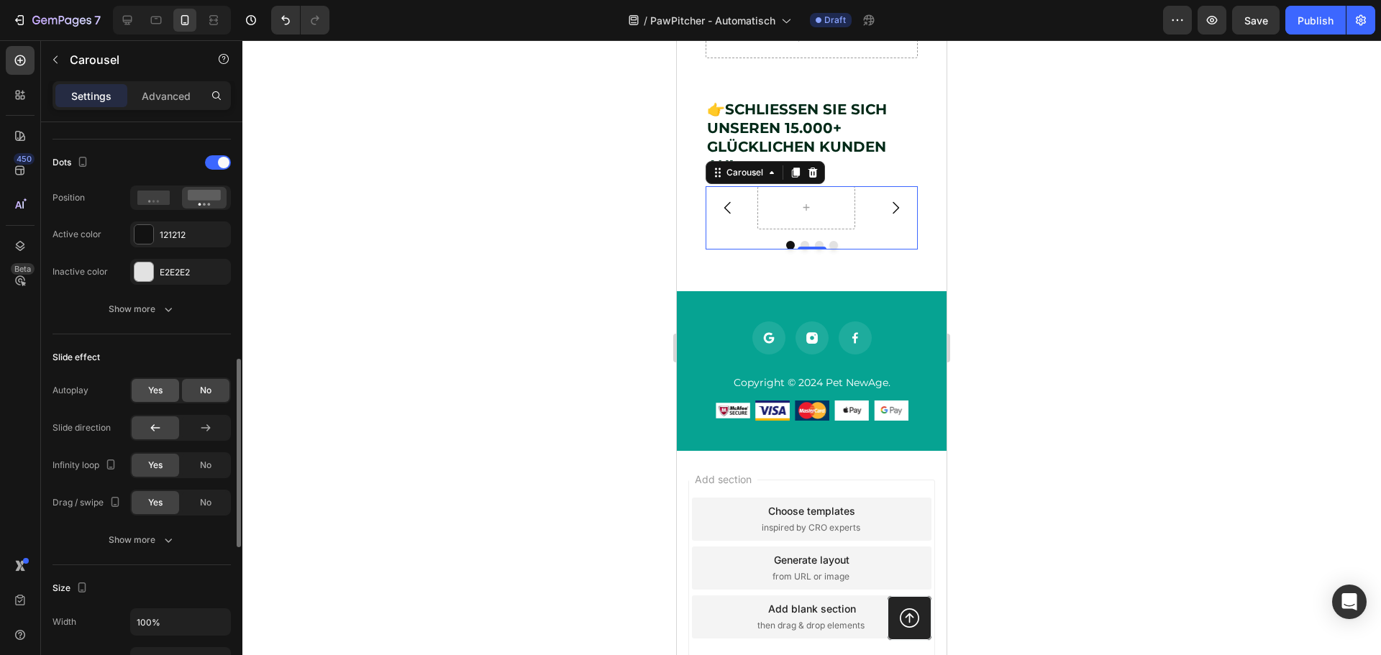
click at [152, 384] on span "Yes" at bounding box center [155, 390] width 14 height 13
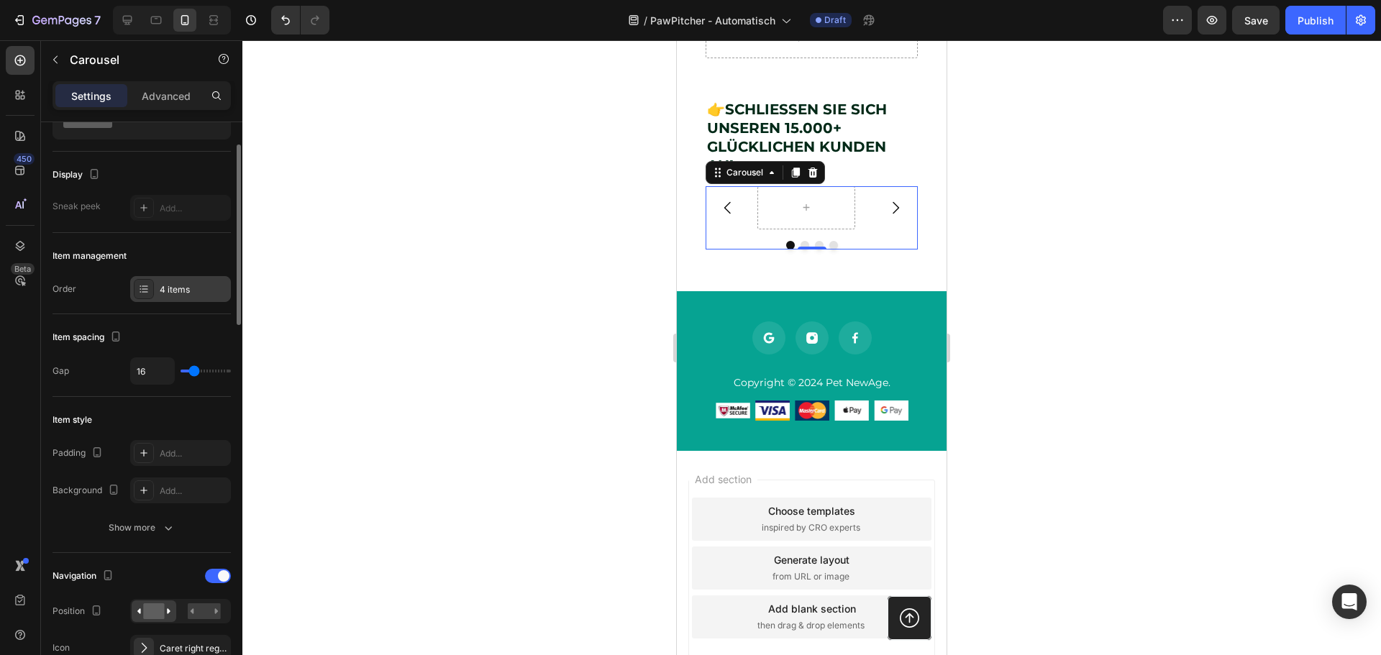
scroll to position [0, 0]
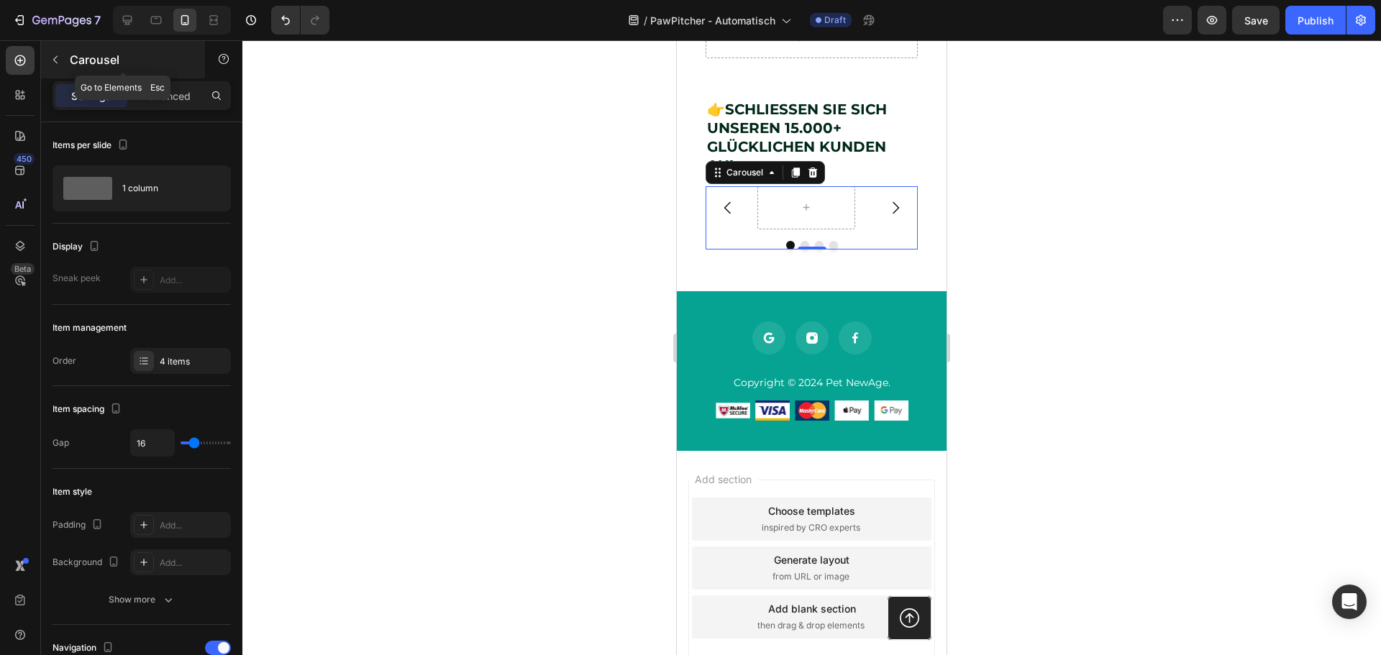
click at [63, 55] on button "button" at bounding box center [55, 59] width 23 height 23
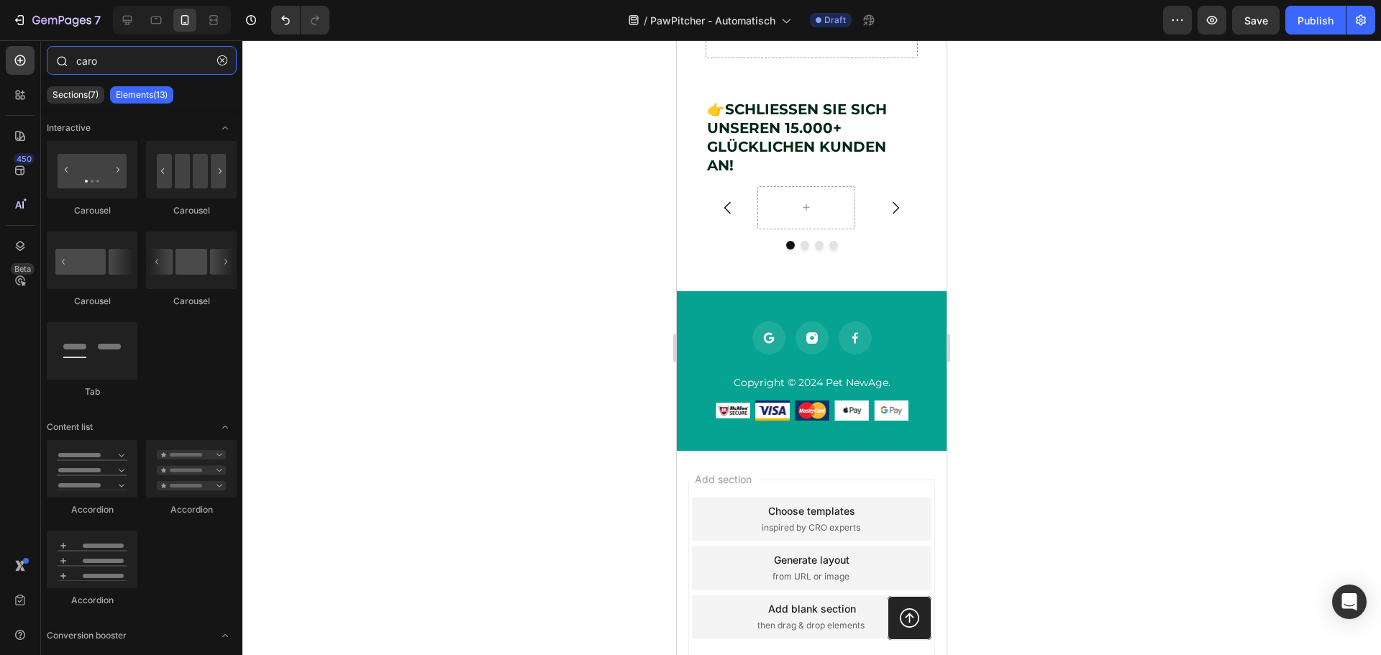
click at [148, 57] on input "caro" at bounding box center [142, 60] width 190 height 29
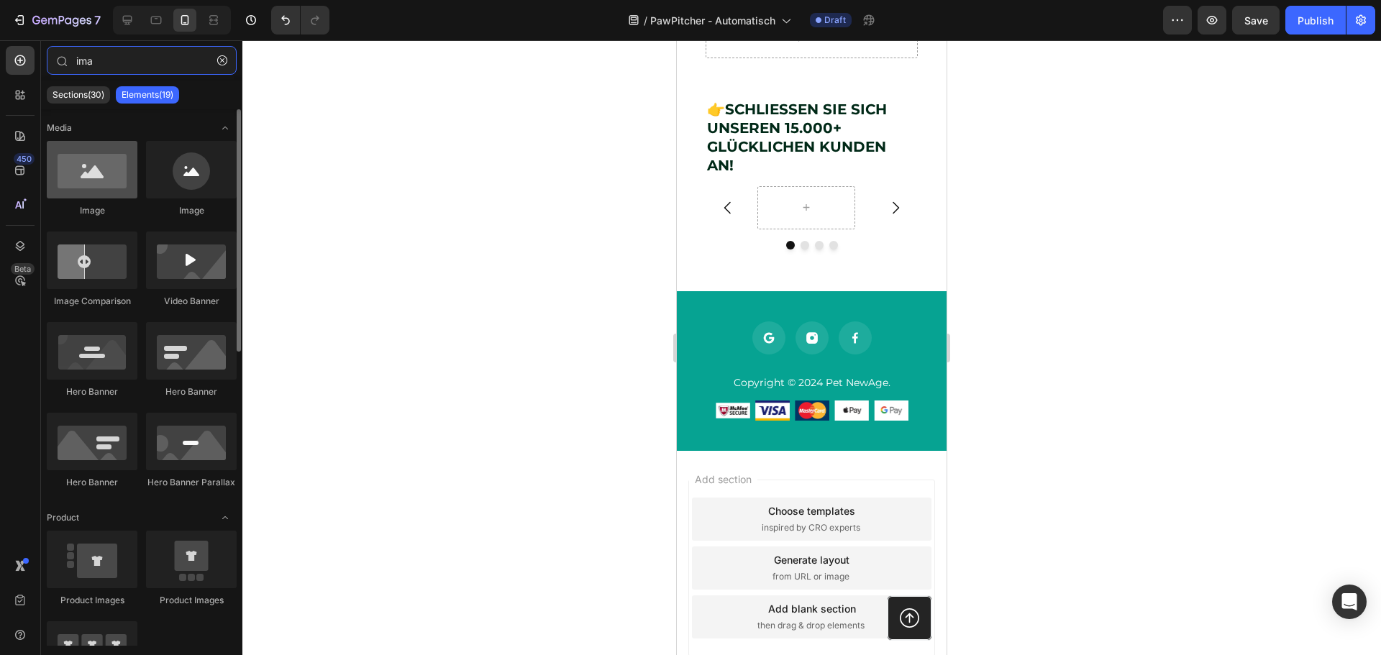
type input "ima"
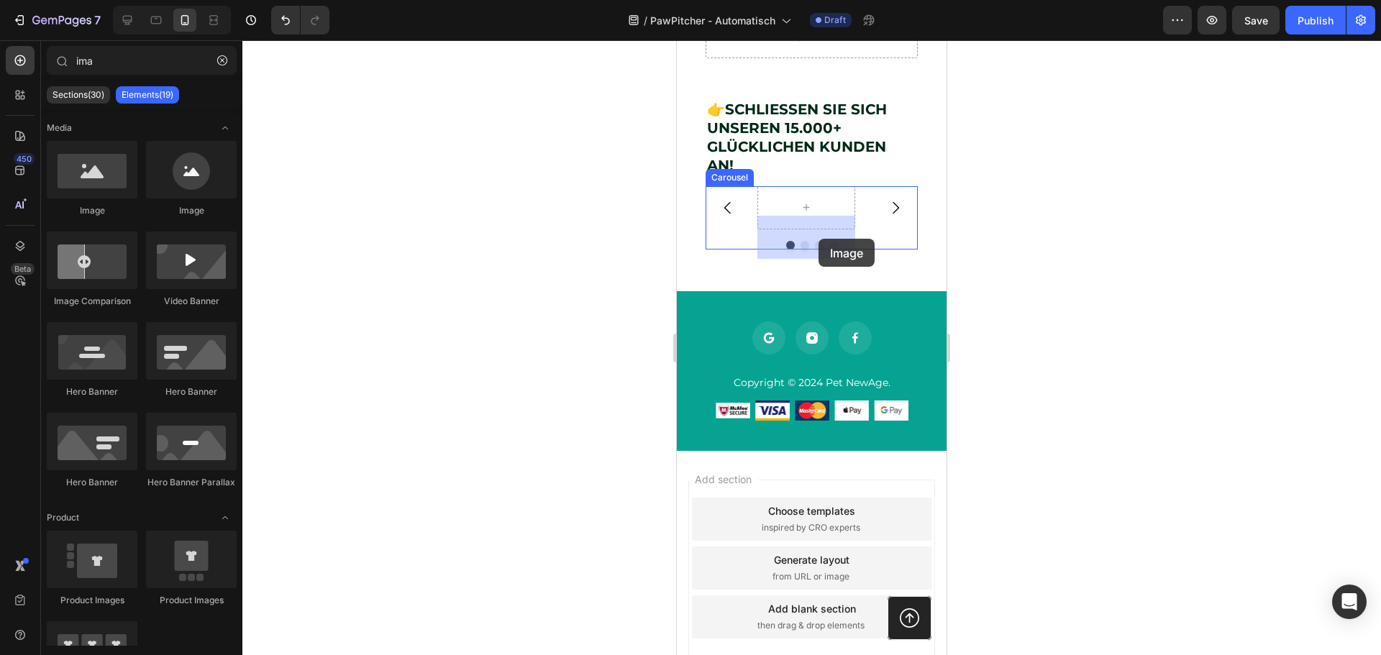
drag, startPoint x: 775, startPoint y: 213, endPoint x: 813, endPoint y: 239, distance: 46.7
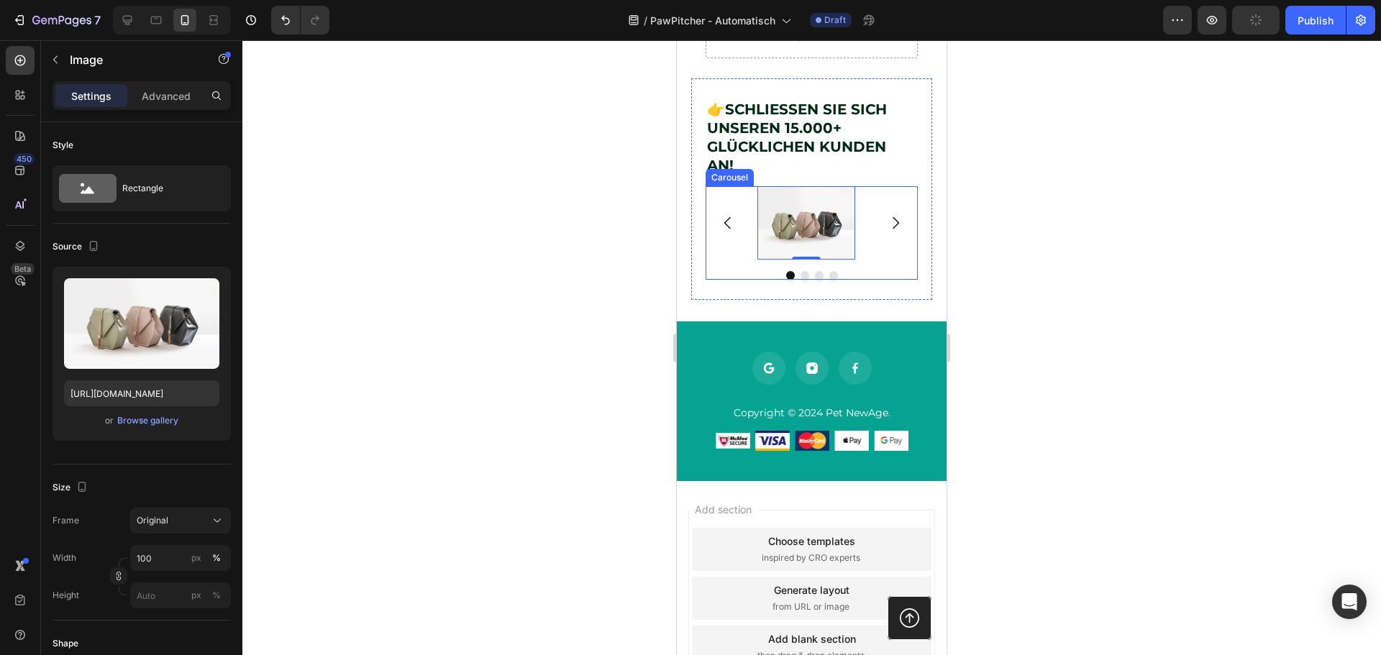
click at [887, 232] on icon "Carousel Next Arrow" at bounding box center [895, 222] width 17 height 17
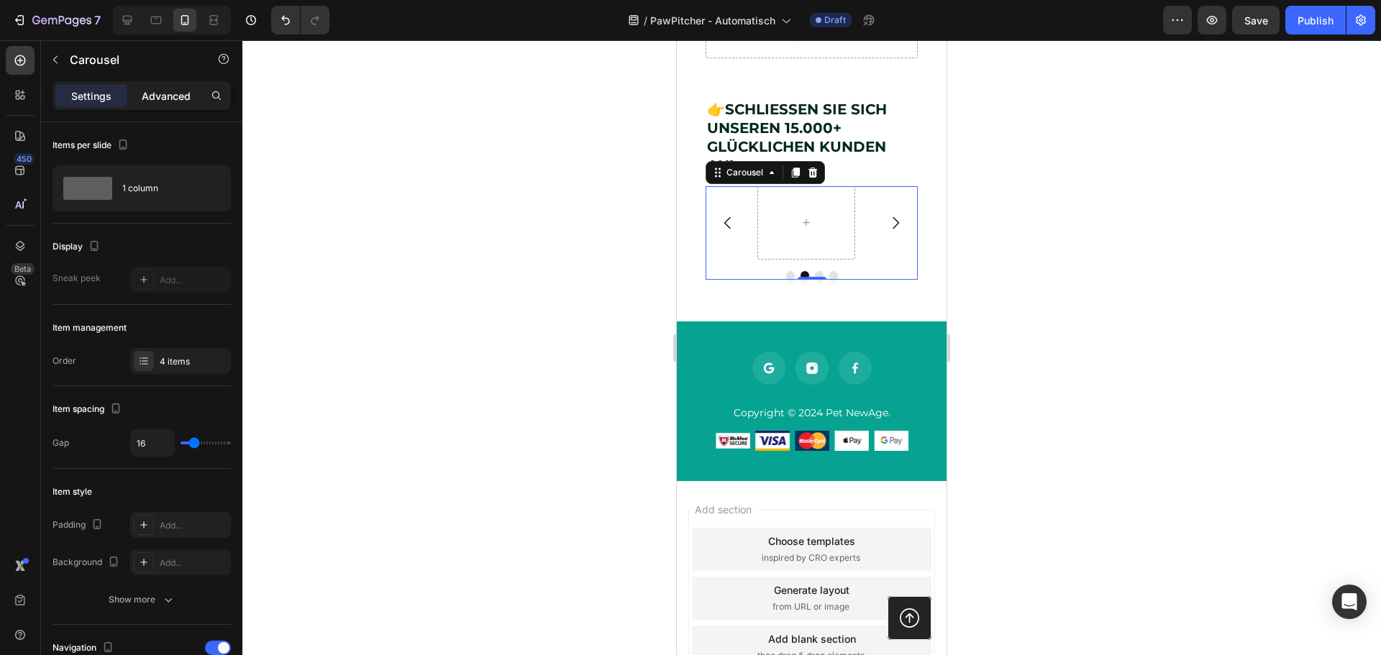
click at [149, 96] on p "Advanced" at bounding box center [166, 95] width 49 height 15
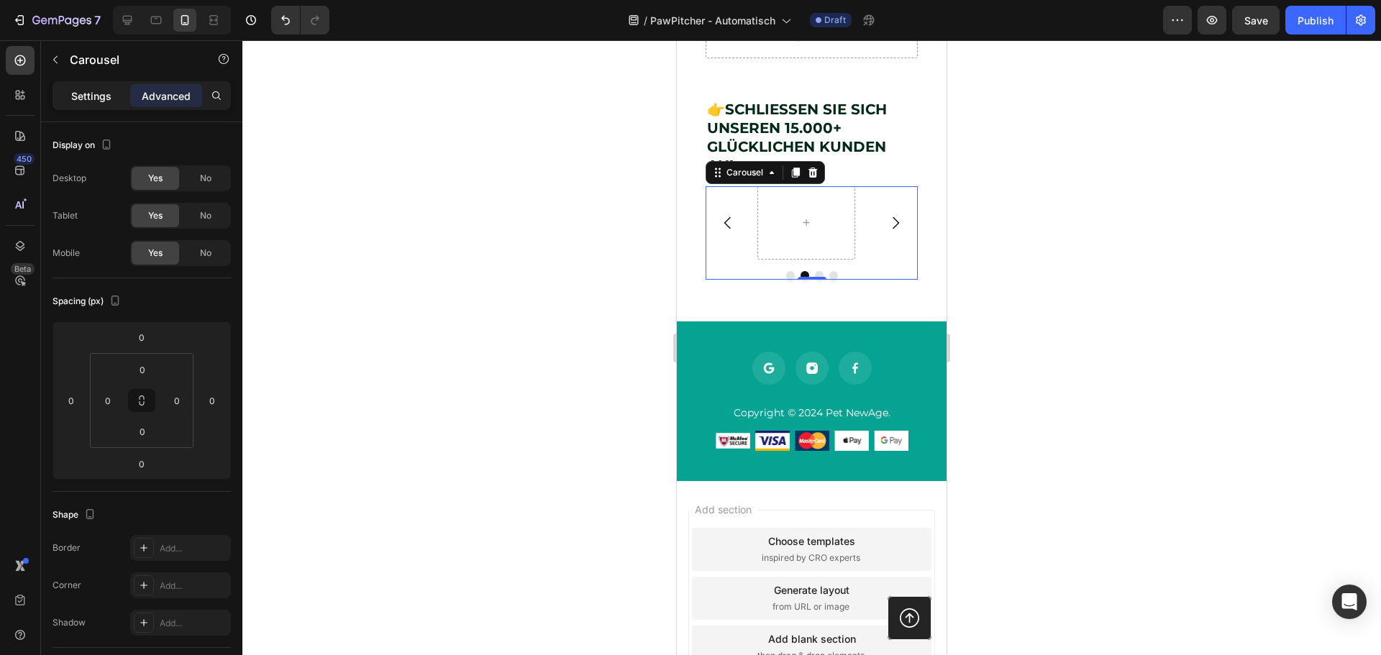
click at [76, 87] on div "Settings" at bounding box center [91, 95] width 72 height 23
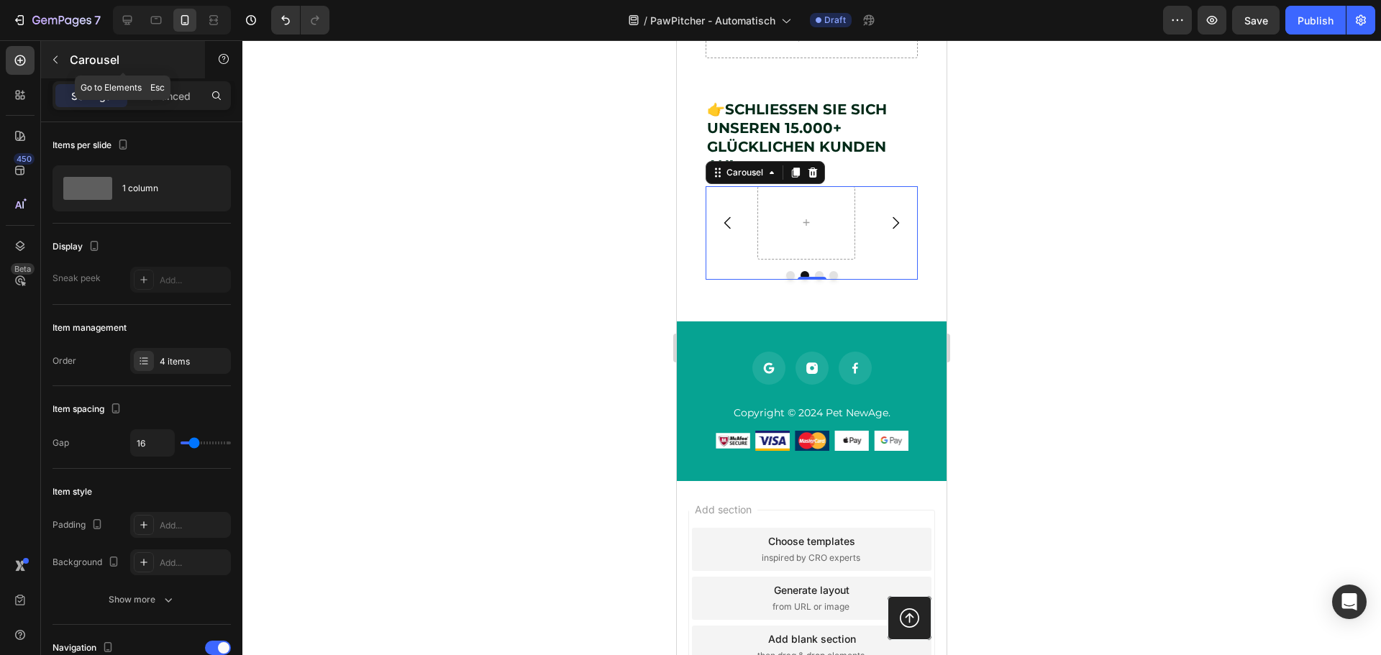
click at [62, 58] on button "button" at bounding box center [55, 59] width 23 height 23
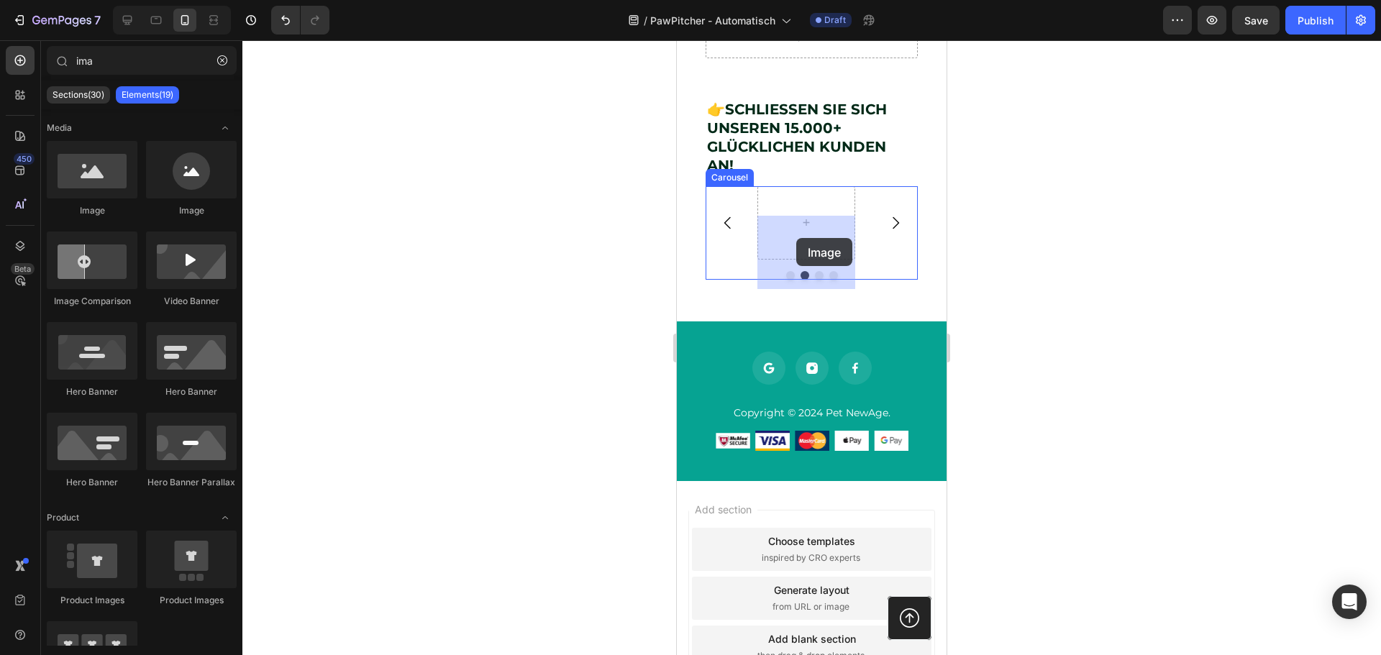
drag, startPoint x: 782, startPoint y: 201, endPoint x: 800, endPoint y: 240, distance: 42.8
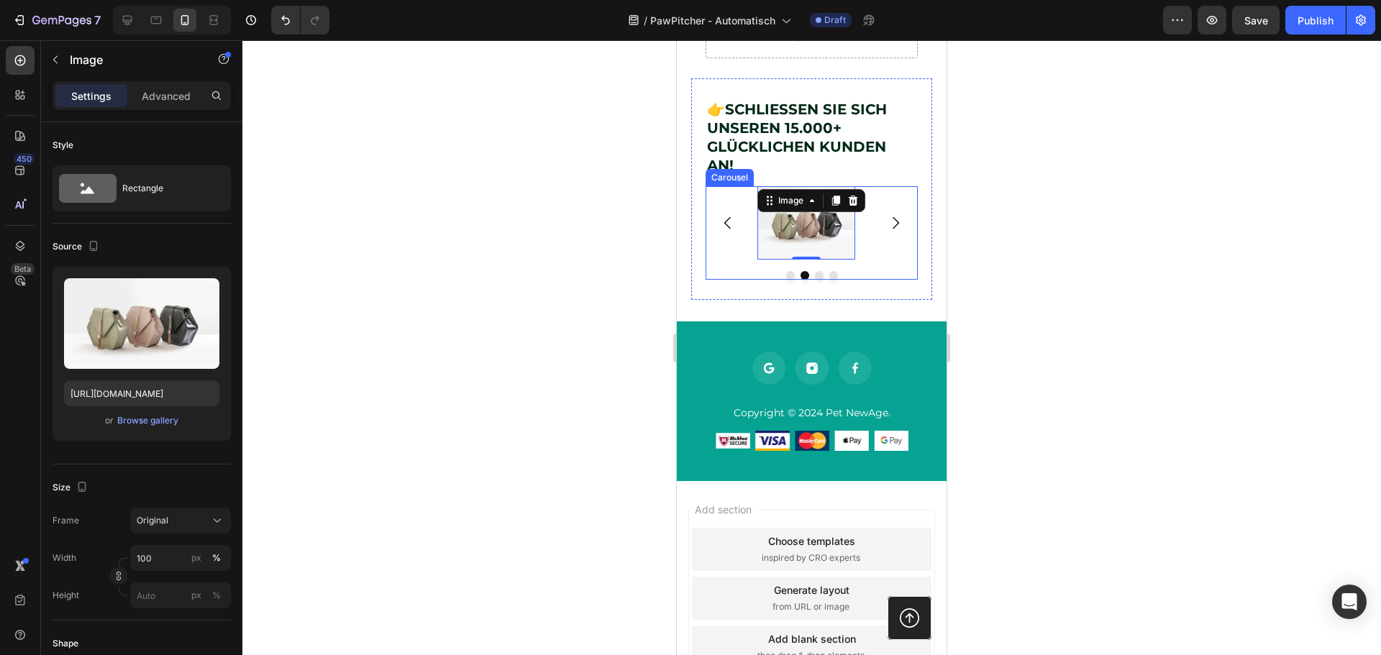
click at [888, 232] on icon "Carousel Next Arrow" at bounding box center [895, 222] width 17 height 17
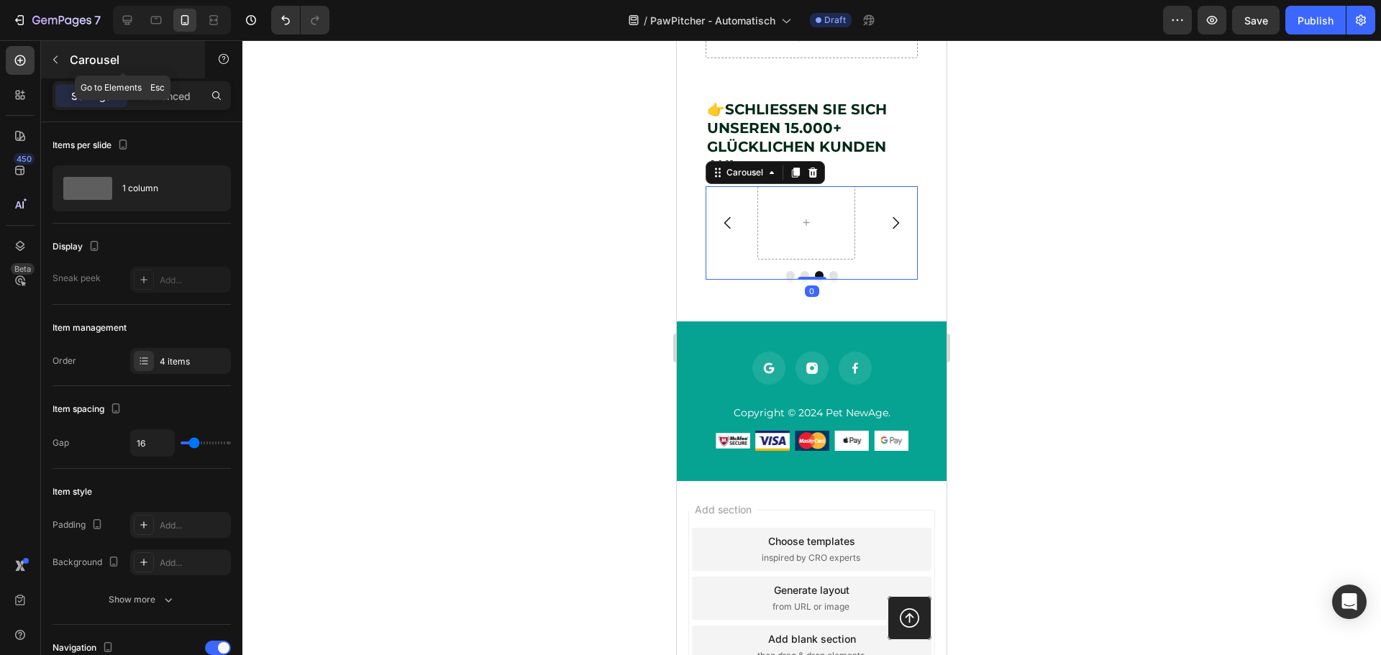
click at [55, 56] on icon "button" at bounding box center [56, 60] width 12 height 12
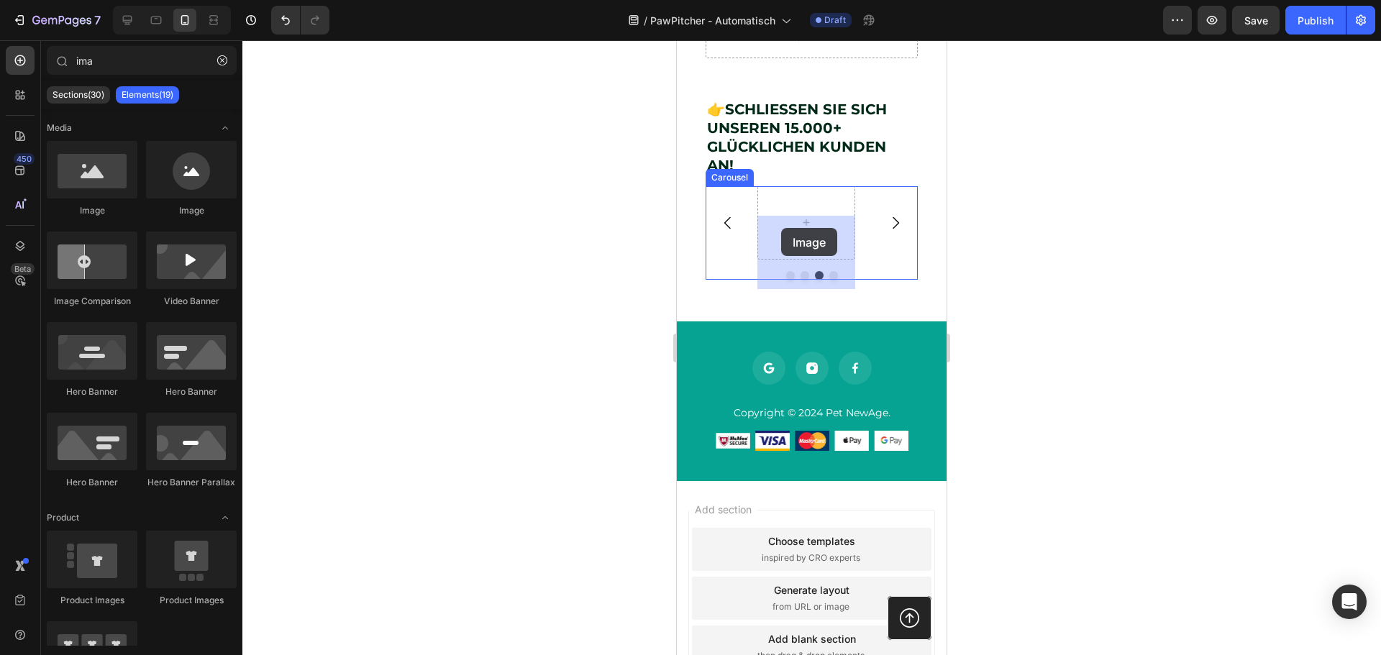
drag, startPoint x: 785, startPoint y: 210, endPoint x: 784, endPoint y: 230, distance: 20.2
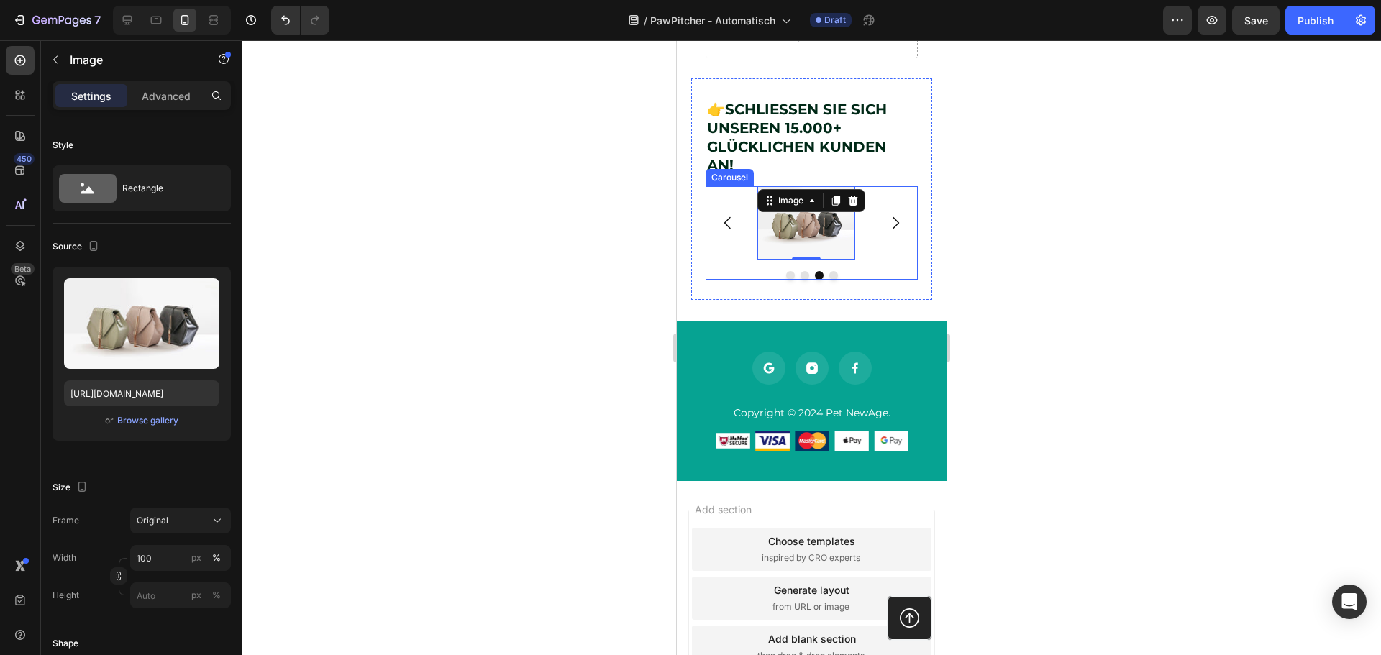
click at [892, 232] on icon "Carousel Next Arrow" at bounding box center [895, 222] width 17 height 17
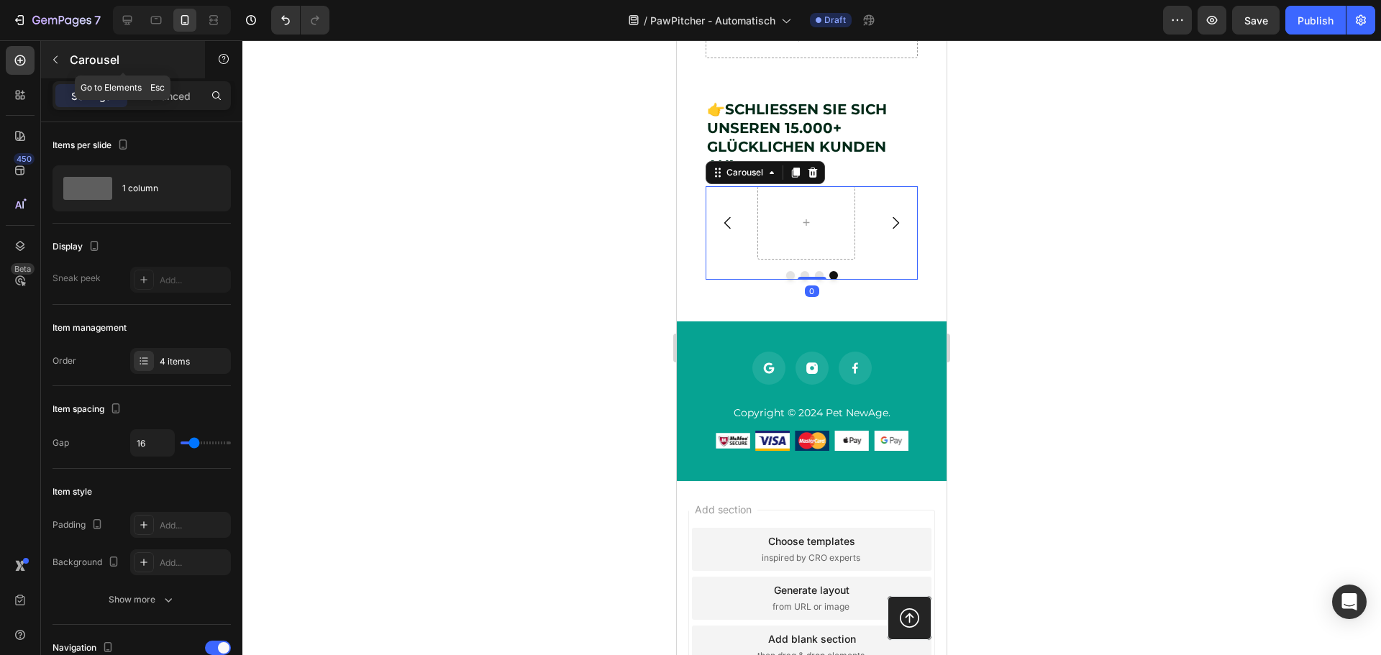
click at [53, 53] on button "button" at bounding box center [55, 59] width 23 height 23
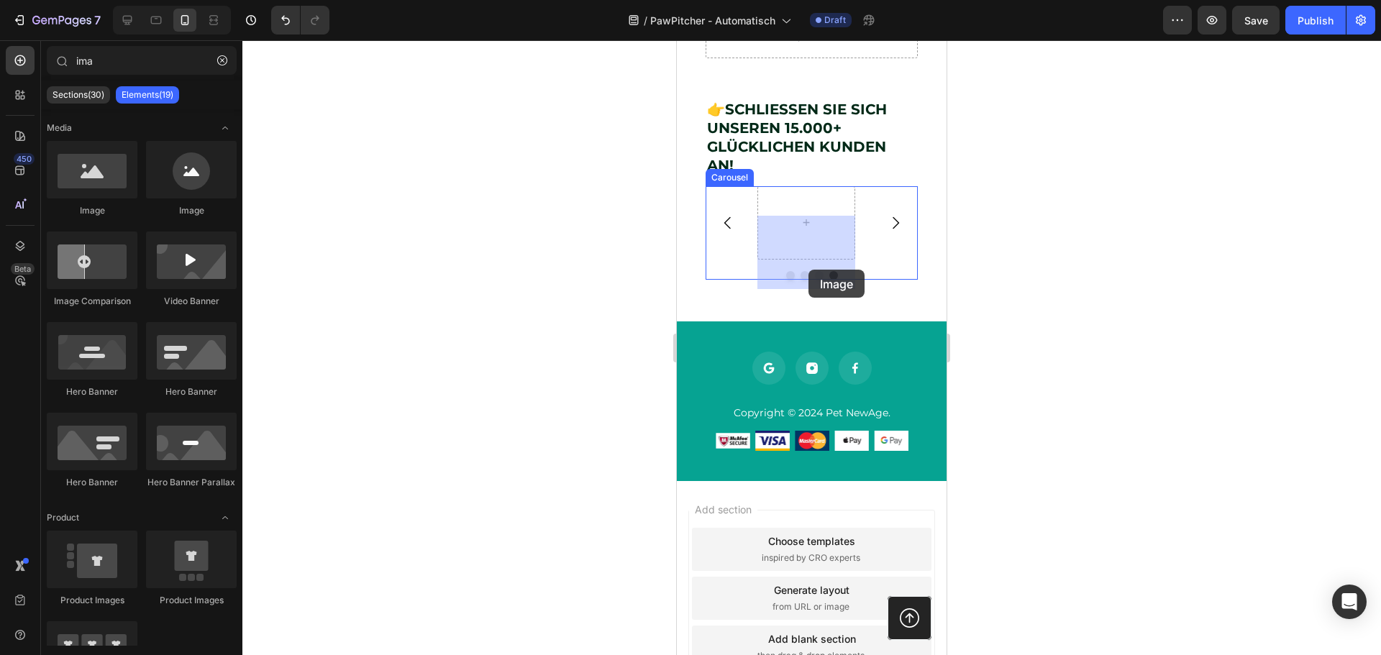
drag, startPoint x: 775, startPoint y: 203, endPoint x: 808, endPoint y: 268, distance: 73.3
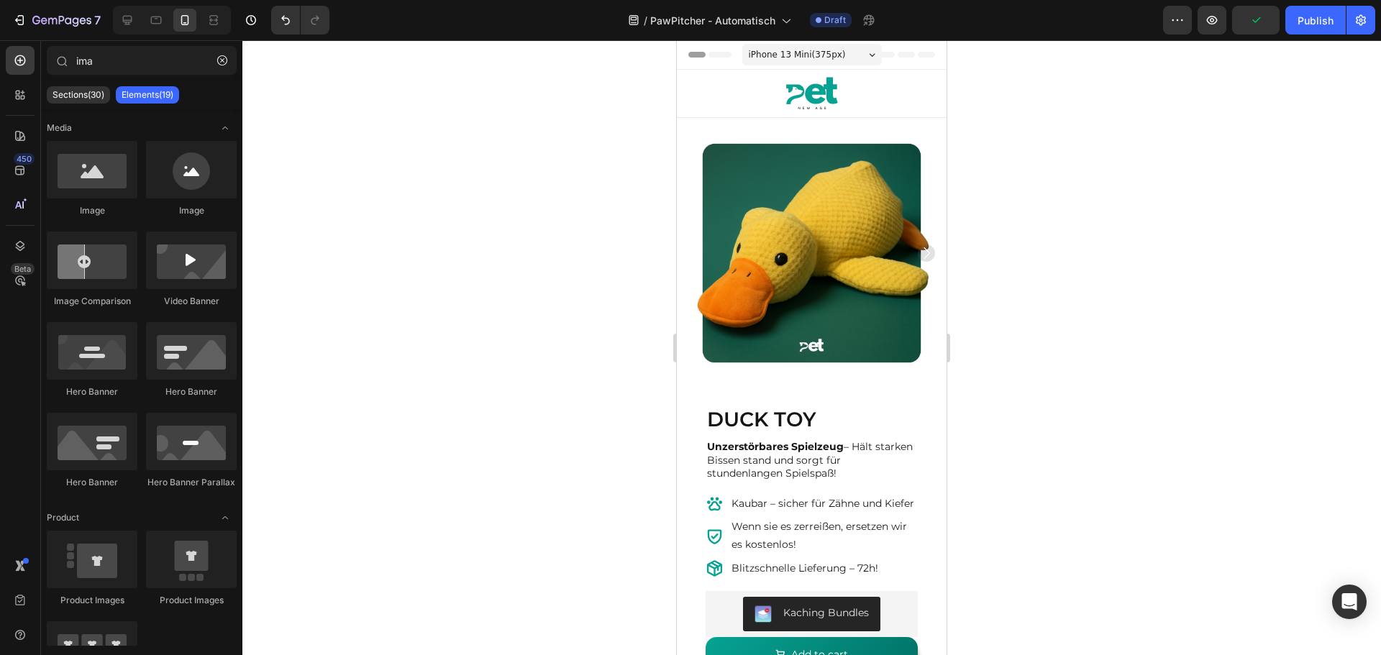
drag, startPoint x: 934, startPoint y: 437, endPoint x: 939, endPoint y: 253, distance: 184.2
click at [798, 455] on p "Unzerstörbares Spielzeug – Hält starken Bissen stand und sorgt für stundenlange…" at bounding box center [811, 460] width 209 height 40
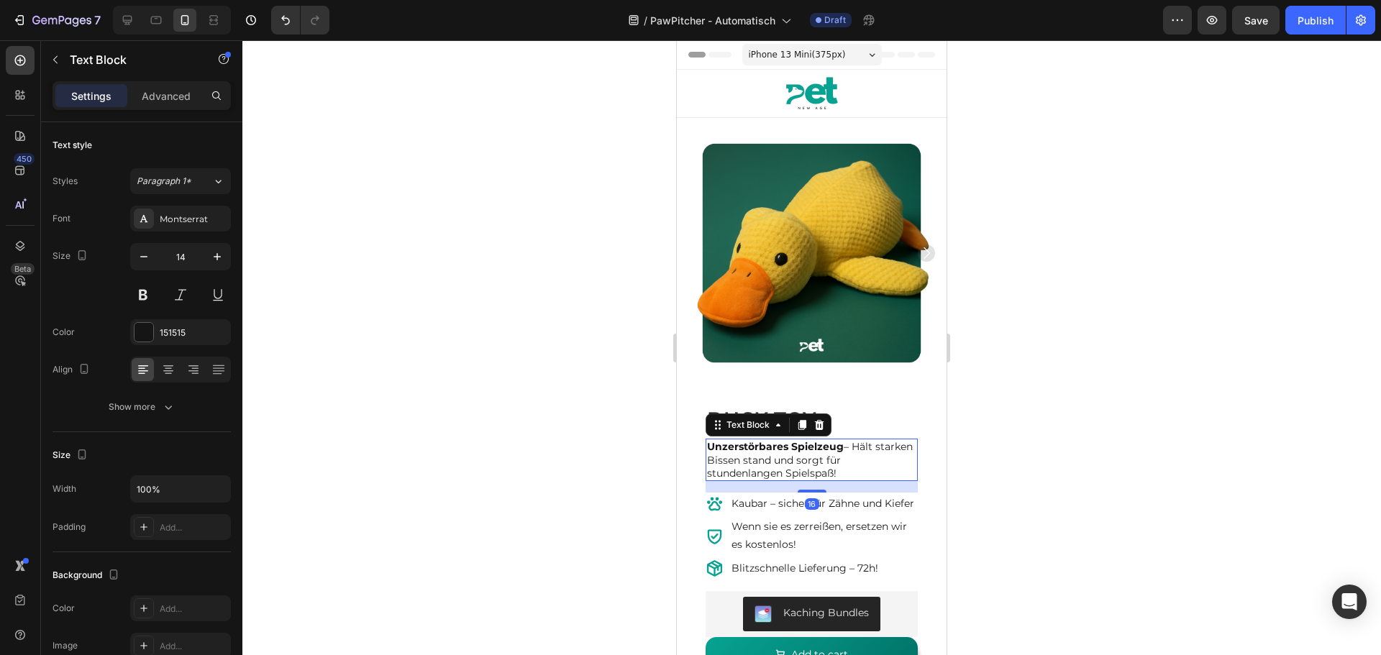
click at [798, 455] on p "Unzerstörbares Spielzeug – Hält starken Bissen stand und sorgt für stundenlange…" at bounding box center [811, 460] width 209 height 40
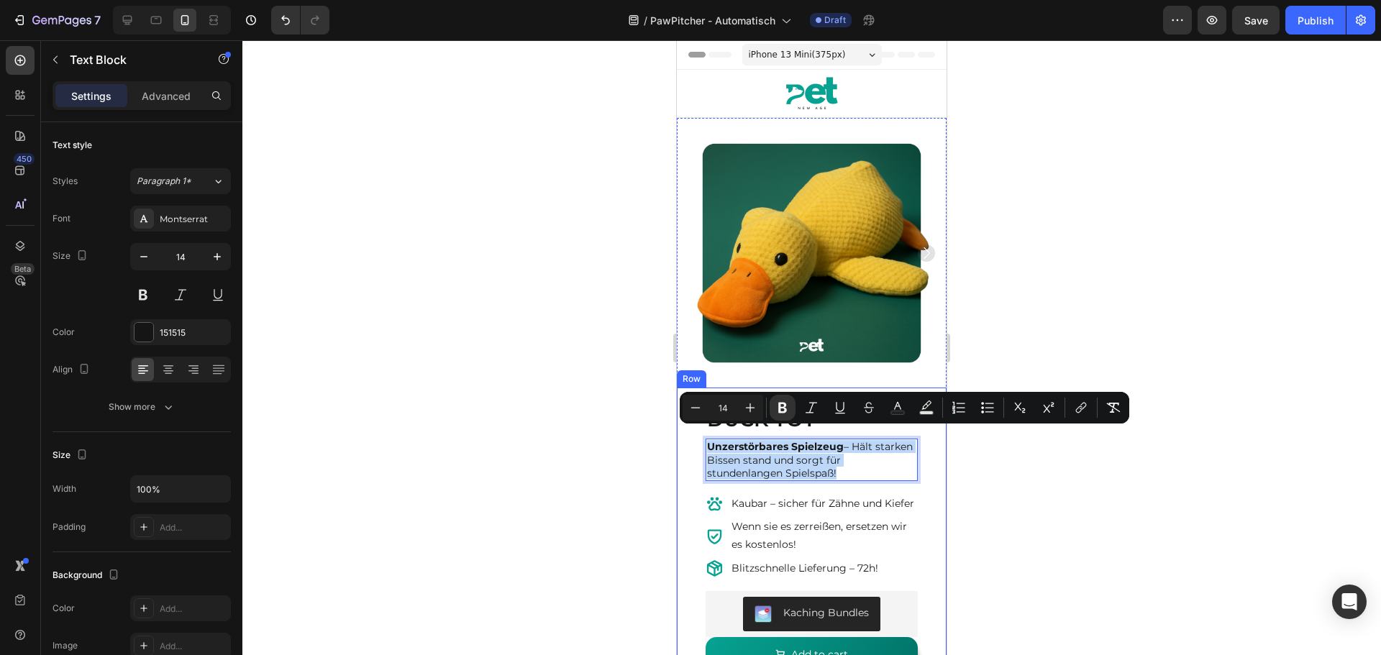
copy p "Unzerstörbares Spielzeug – Hält starken Bissen stand und sorgt für stundenlange…"
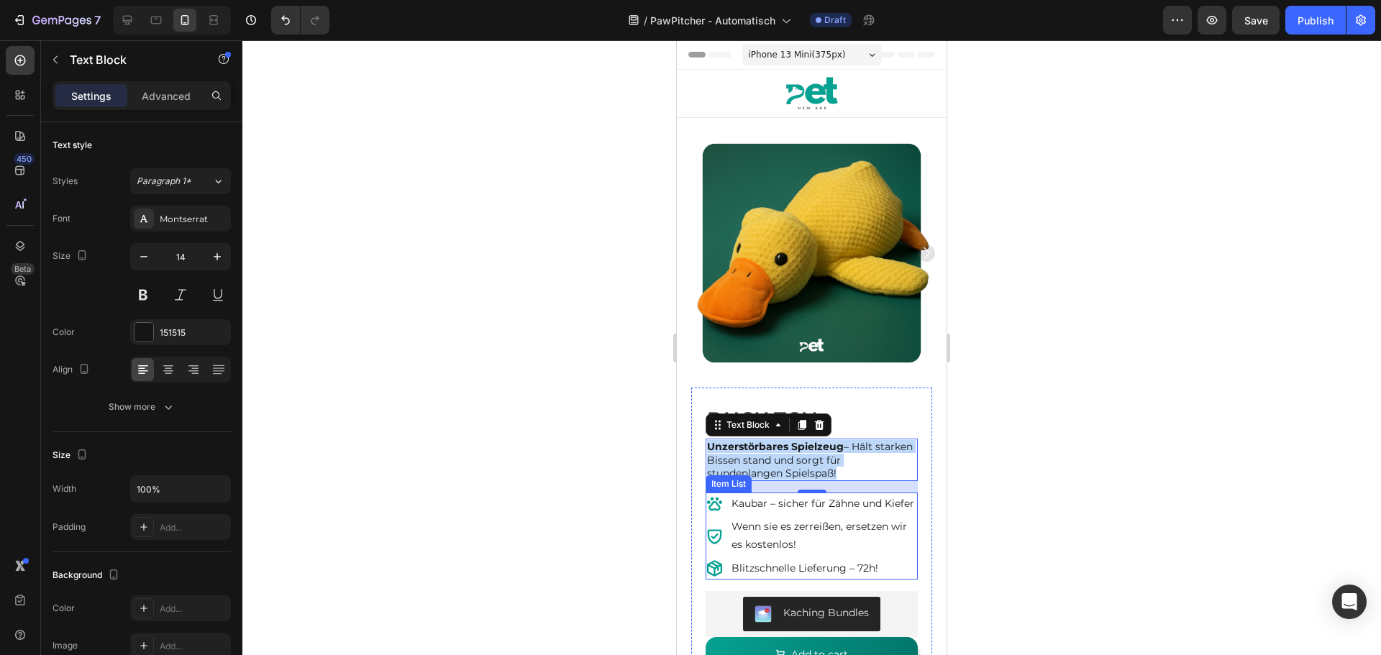
click at [790, 545] on p "Wenn sie es zerreißen, ersetzen wir es kostenlos!" at bounding box center [823, 536] width 184 height 36
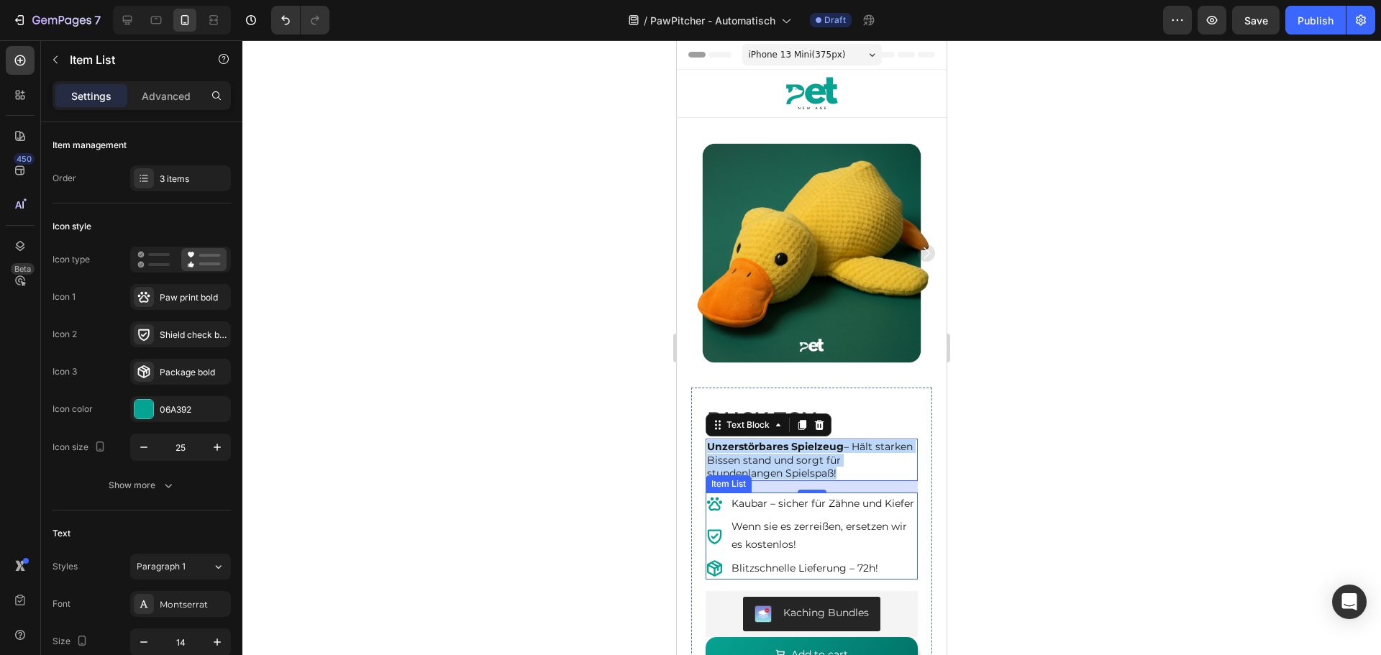
click at [790, 545] on p "Wenn sie es zerreißen, ersetzen wir es kostenlos!" at bounding box center [823, 536] width 184 height 36
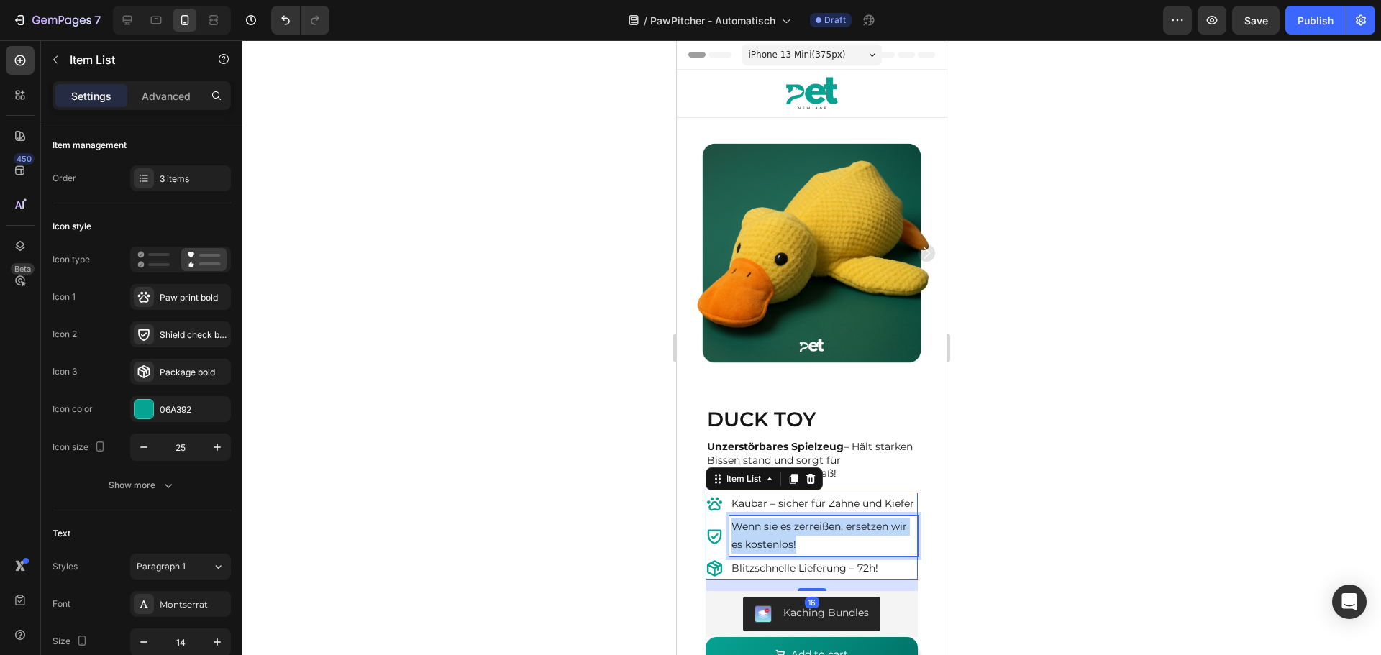
click at [790, 545] on p "Wenn sie es zerreißen, ersetzen wir es kostenlos!" at bounding box center [823, 536] width 184 height 36
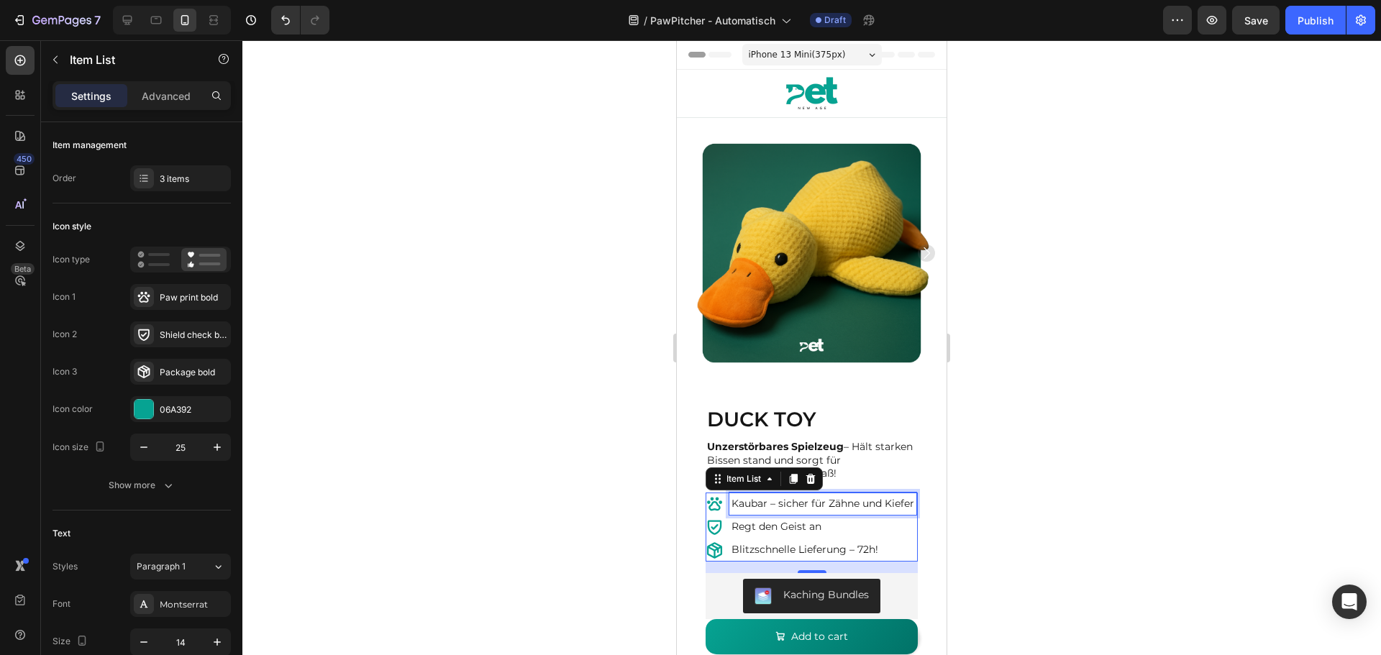
click at [852, 506] on p "Kaubar – sicher für Zähne und Kiefer" at bounding box center [822, 504] width 183 height 18
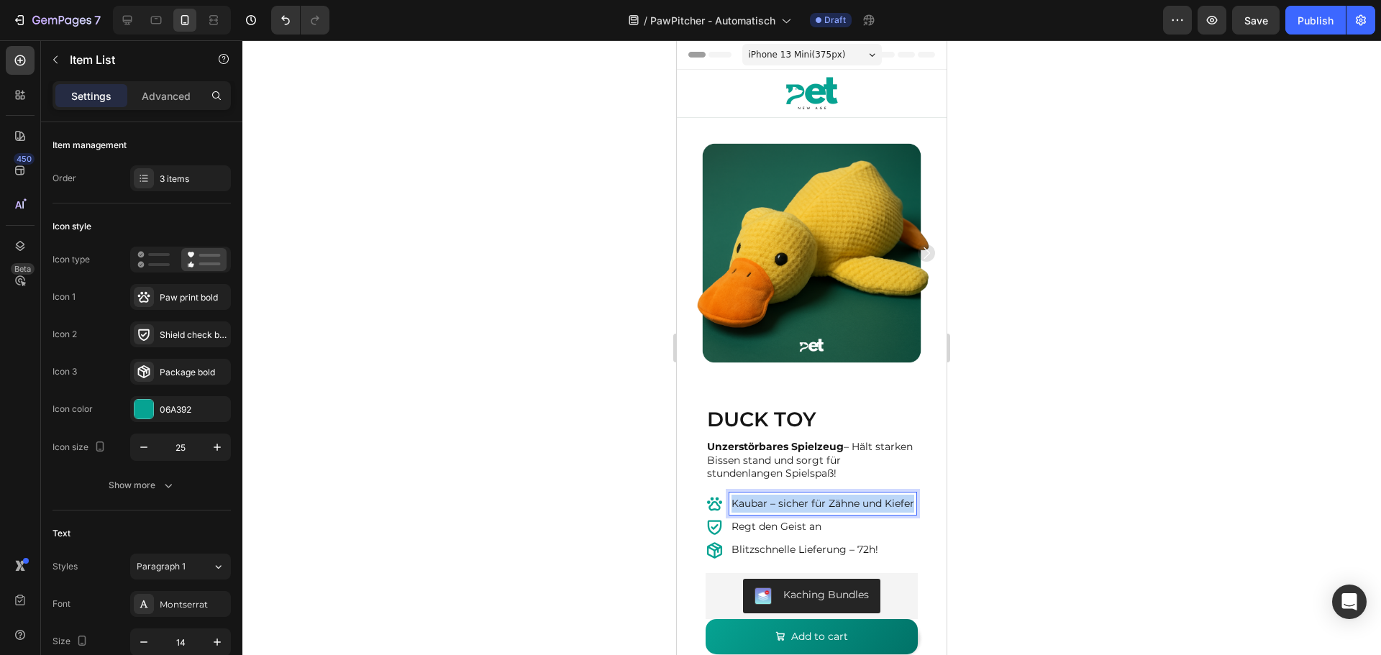
click at [852, 506] on p "Kaubar – sicher für Zähne und Kiefer" at bounding box center [822, 504] width 183 height 18
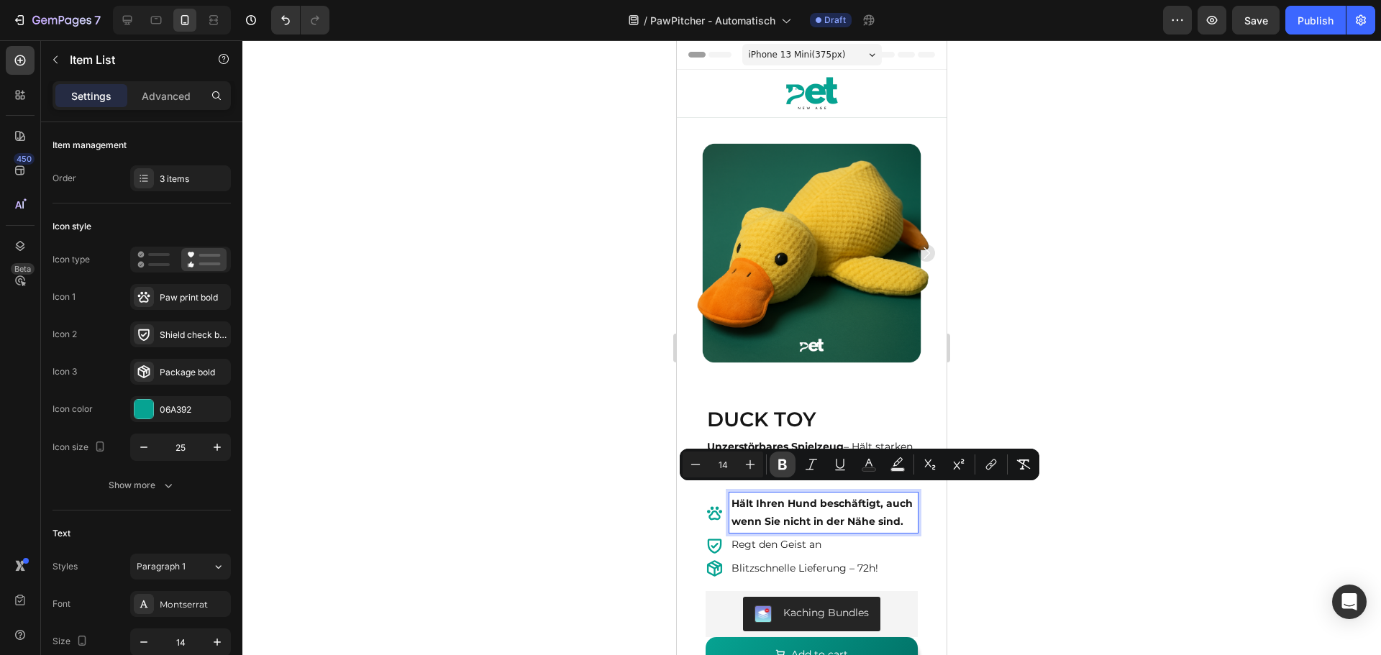
click at [784, 457] on button "Bold" at bounding box center [783, 465] width 26 height 26
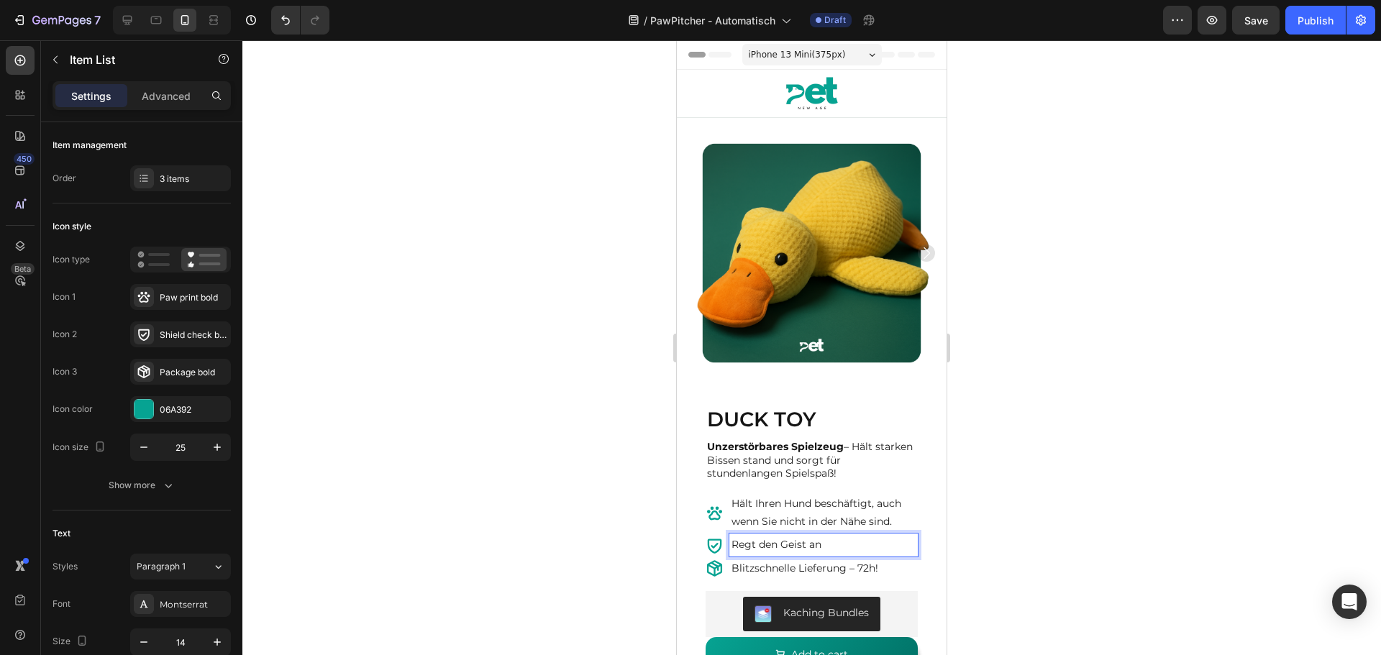
click at [865, 536] on p "Regt den Geist an" at bounding box center [823, 545] width 184 height 18
click at [911, 594] on div "DUCK TOY Product Title Unzerstörbares Spielzeug – Hält starken Bissen stand und…" at bounding box center [811, 539] width 241 height 302
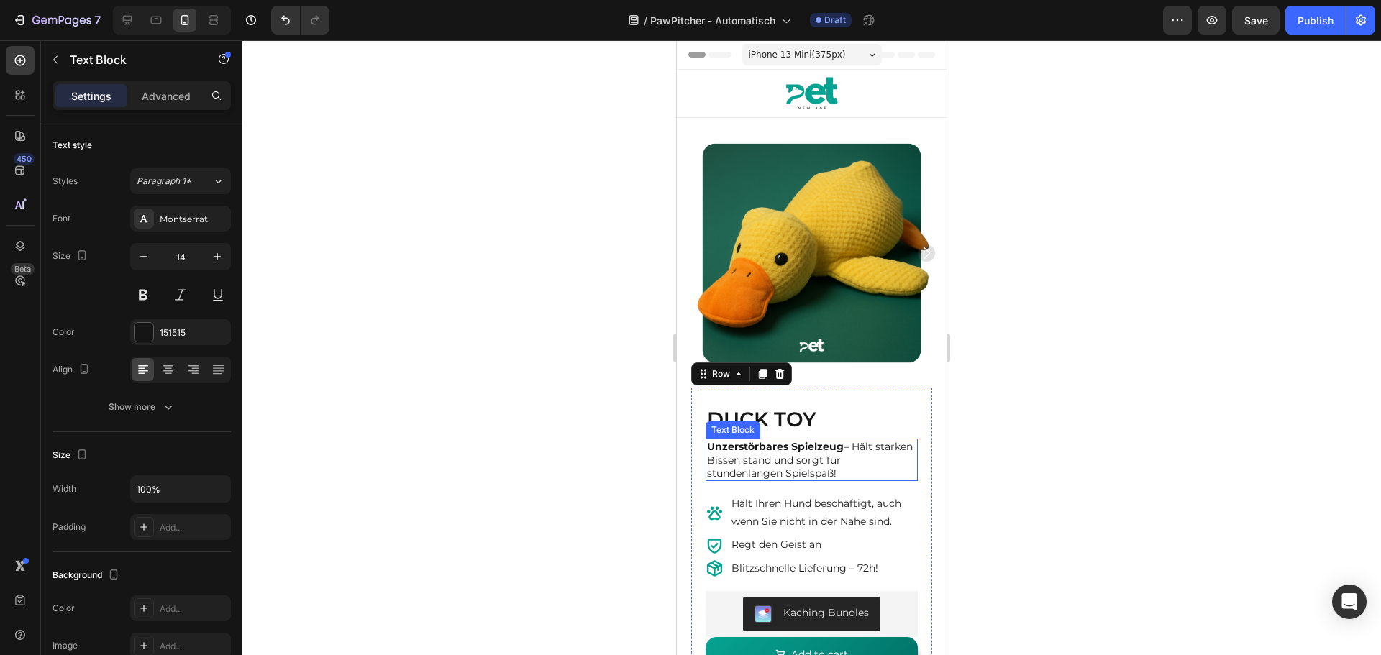
click at [813, 440] on strong "Unzerstörbares Spielzeug" at bounding box center [775, 446] width 137 height 13
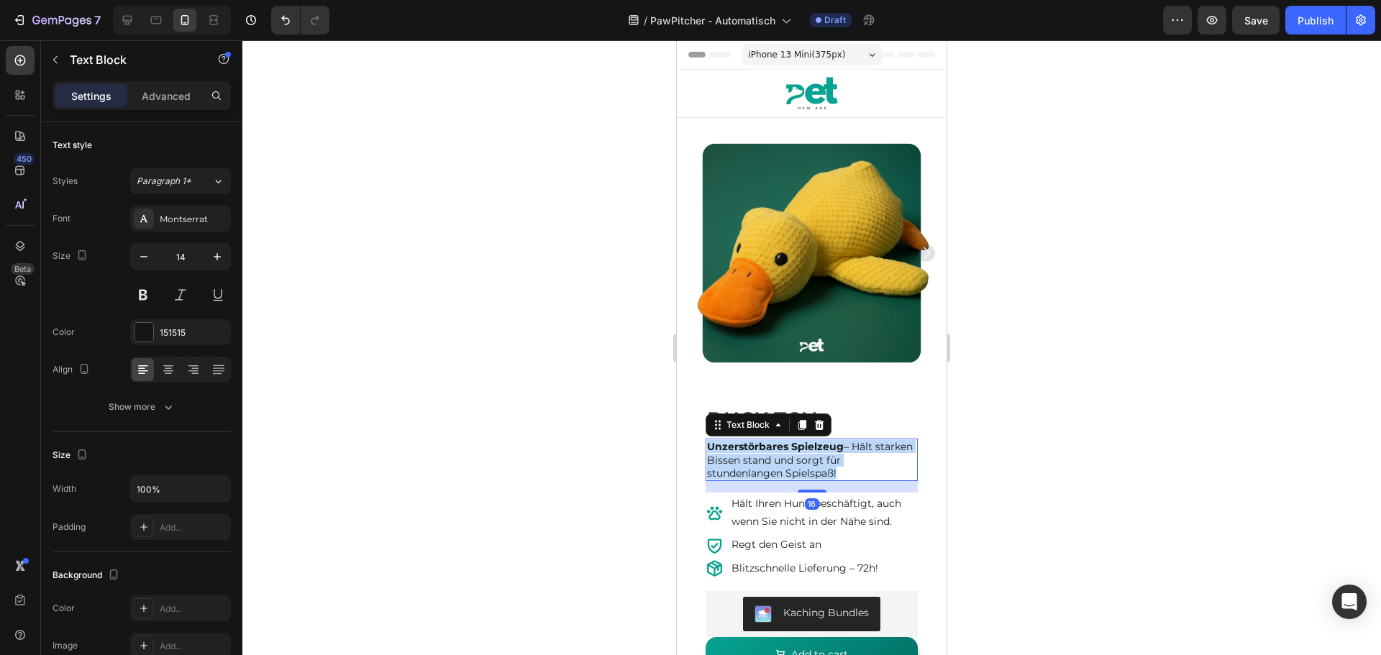
click at [813, 440] on strong "Unzerstörbares Spielzeug" at bounding box center [775, 446] width 137 height 13
click at [718, 537] on icon at bounding box center [715, 546] width 18 height 18
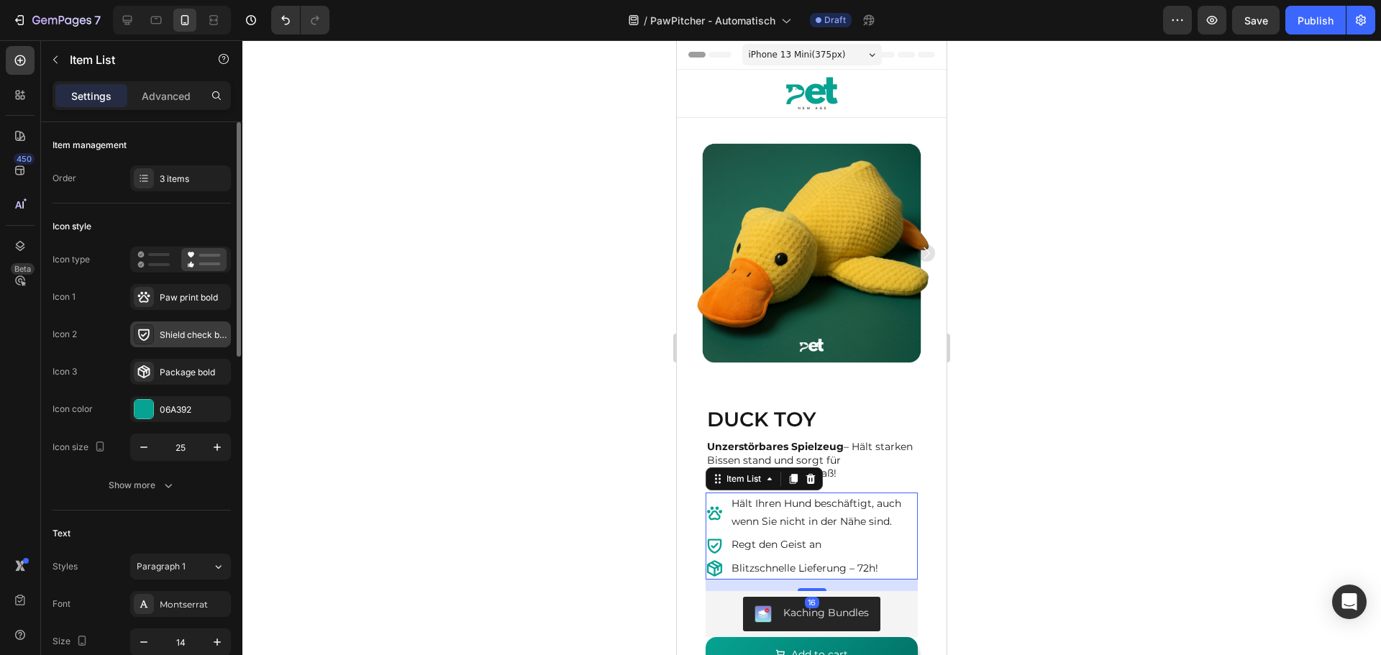
click at [174, 337] on div "Shield check bold" at bounding box center [194, 335] width 68 height 13
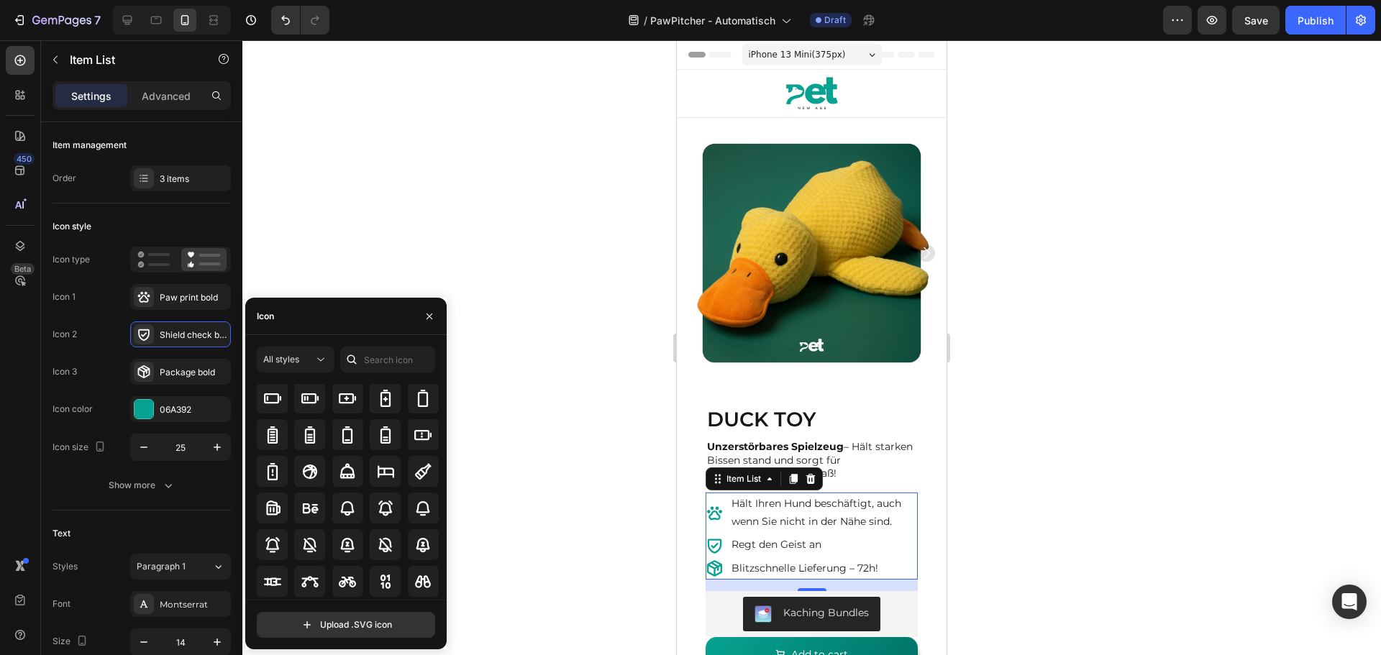
scroll to position [1086, 0]
click at [314, 476] on icon at bounding box center [310, 474] width 14 height 14
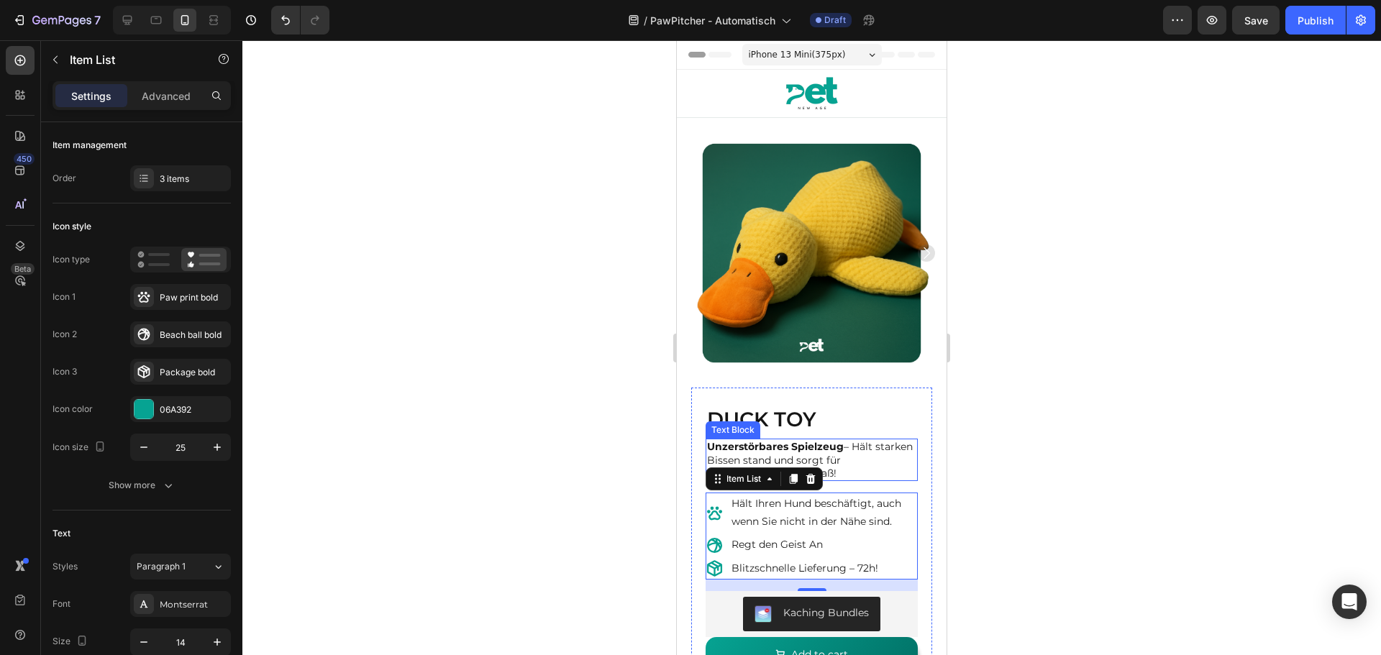
click at [847, 455] on p "Unzerstörbares Spielzeug – Hält starken Bissen stand und sorgt für stundenlange…" at bounding box center [811, 460] width 209 height 40
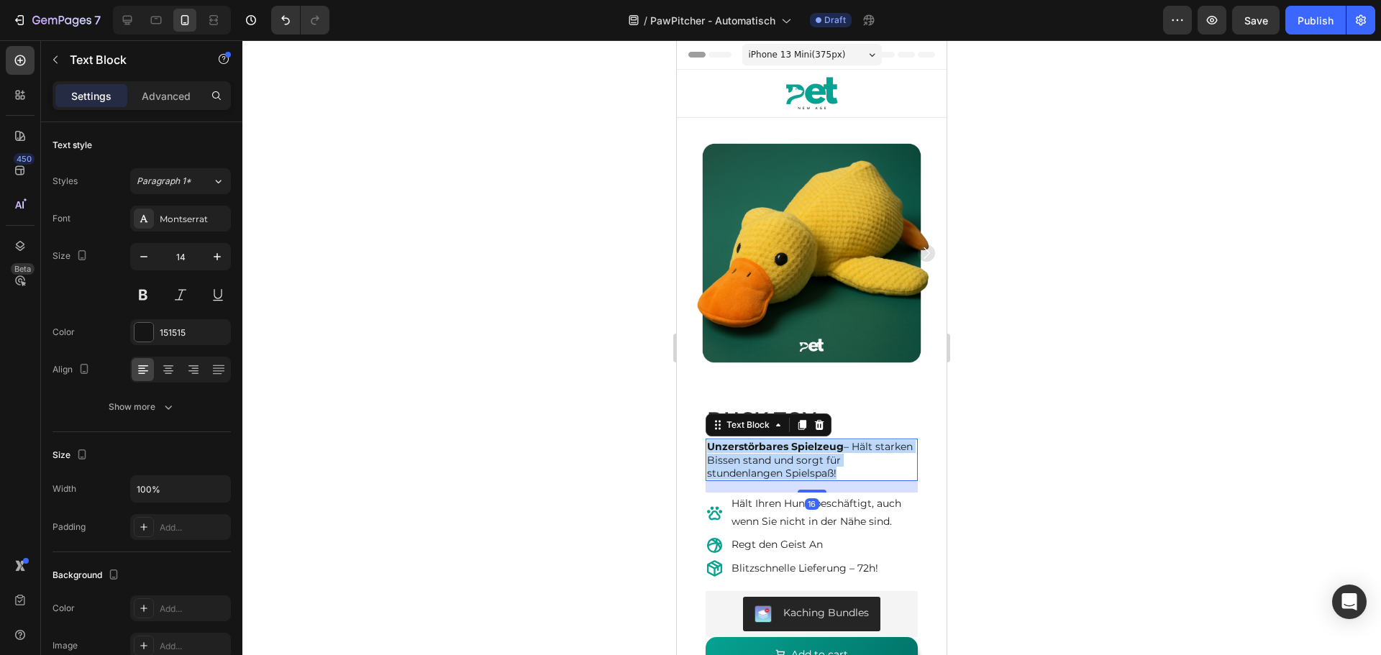
click at [847, 455] on p "Unzerstörbares Spielzeug – Hält starken Bissen stand und sorgt für stundenlange…" at bounding box center [811, 460] width 209 height 40
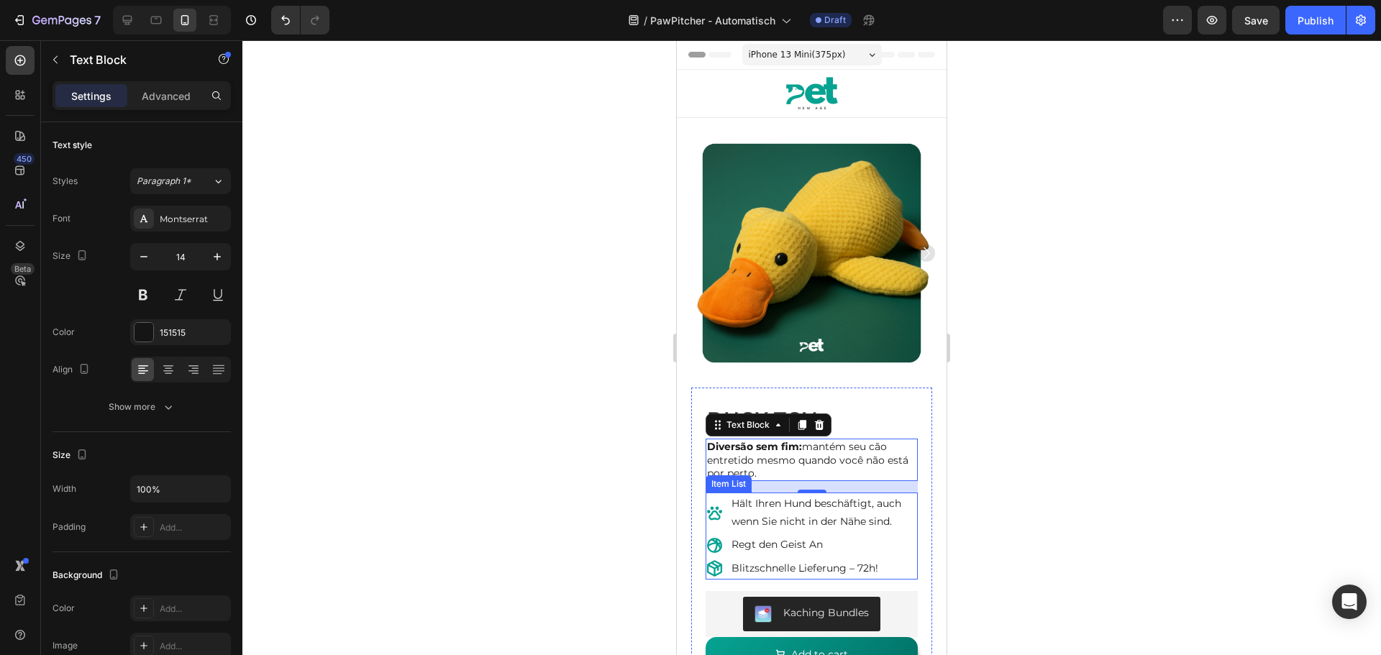
click at [754, 501] on p "Hält Ihren Hund beschäftigt, auch wenn Sie nicht in der Nähe sind." at bounding box center [823, 513] width 184 height 36
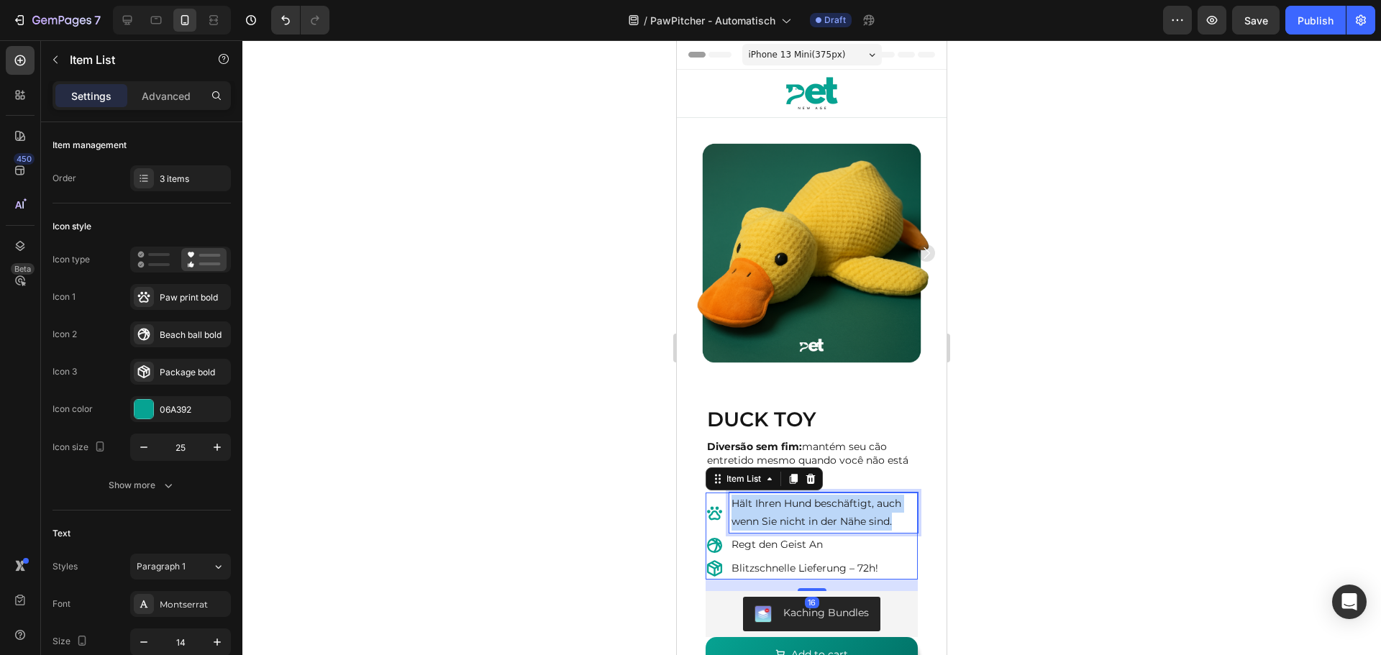
click at [754, 501] on p "Hält Ihren Hund beschäftigt, auch wenn Sie nicht in der Nähe sind." at bounding box center [823, 513] width 184 height 36
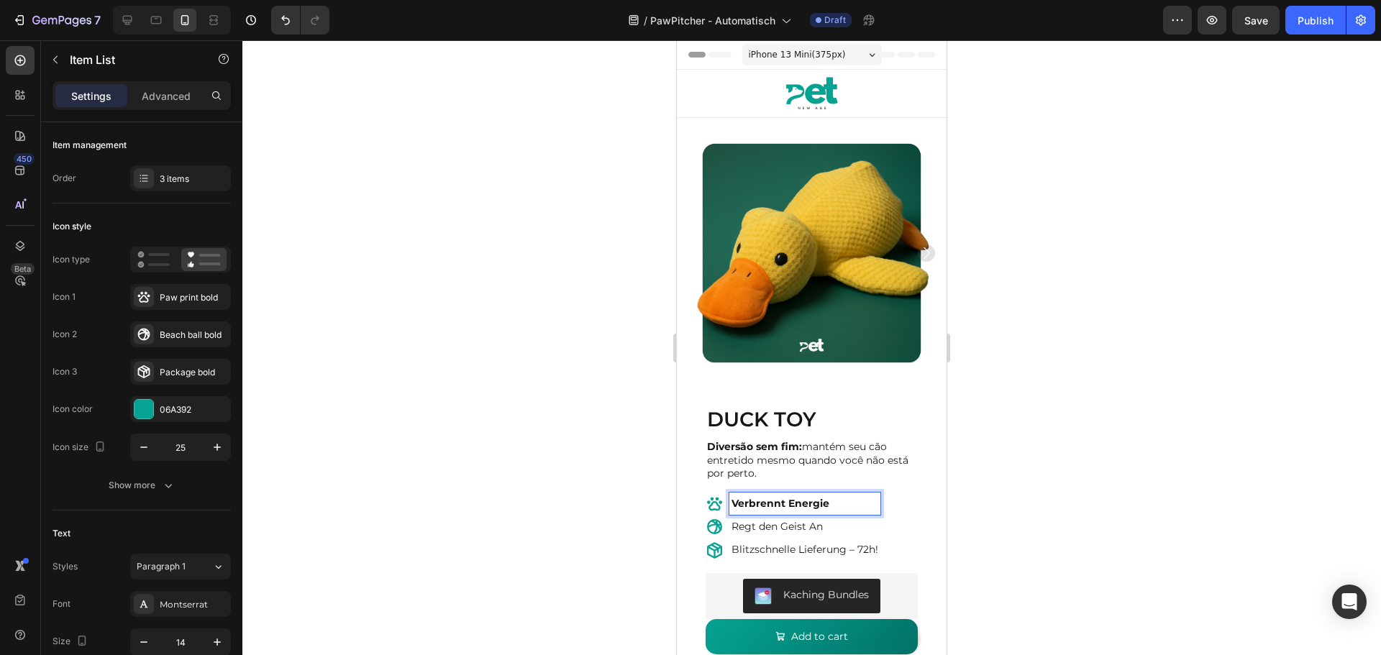
click at [780, 497] on strong "Verbrennt Energie" at bounding box center [780, 503] width 98 height 13
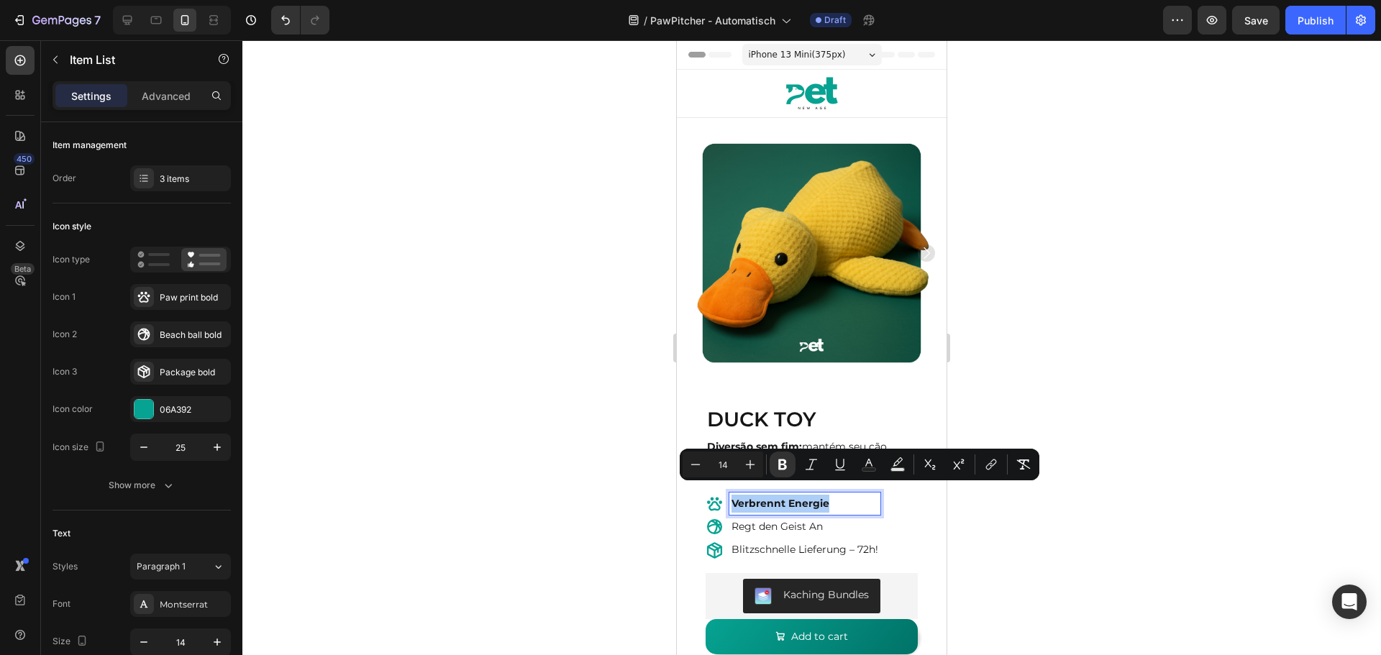
drag, startPoint x: 784, startPoint y: 462, endPoint x: 824, endPoint y: 450, distance: 42.3
click at [785, 463] on icon "Editor contextual toolbar" at bounding box center [782, 465] width 9 height 11
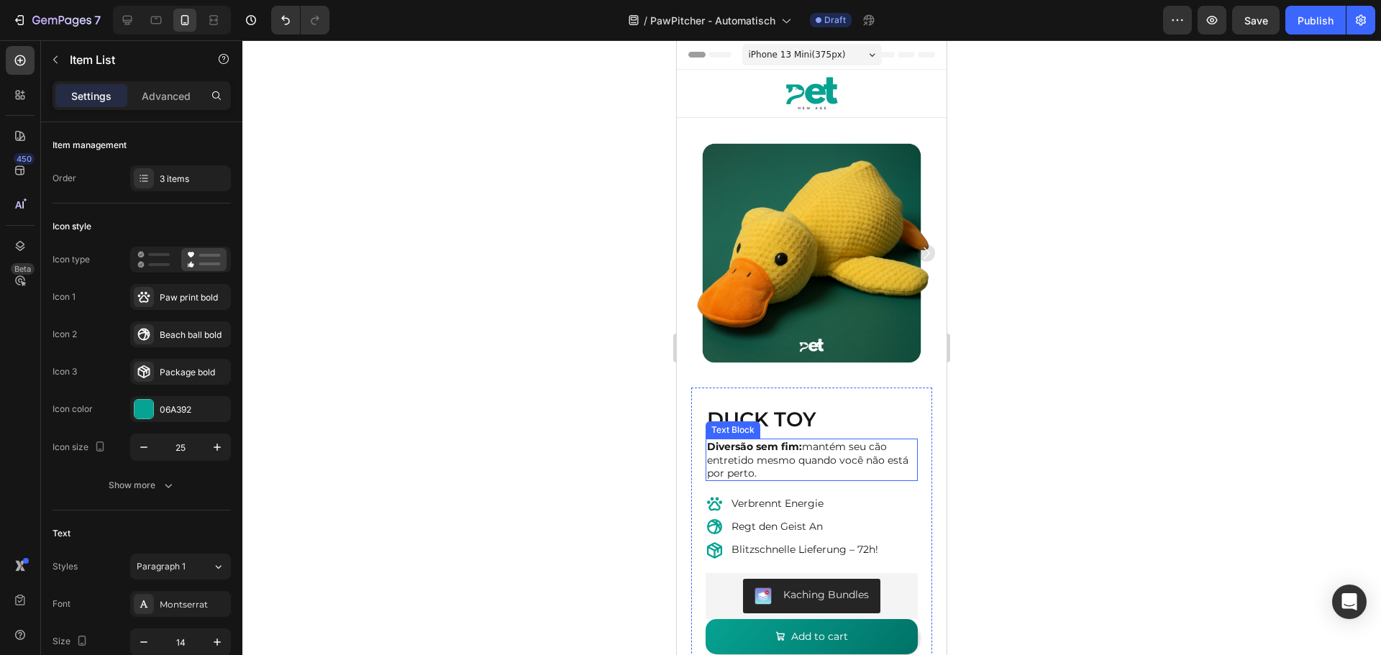
click at [780, 457] on p "Diversão sem fim: mantém seu cão entretido mesmo quando você não está por perto." at bounding box center [811, 460] width 209 height 40
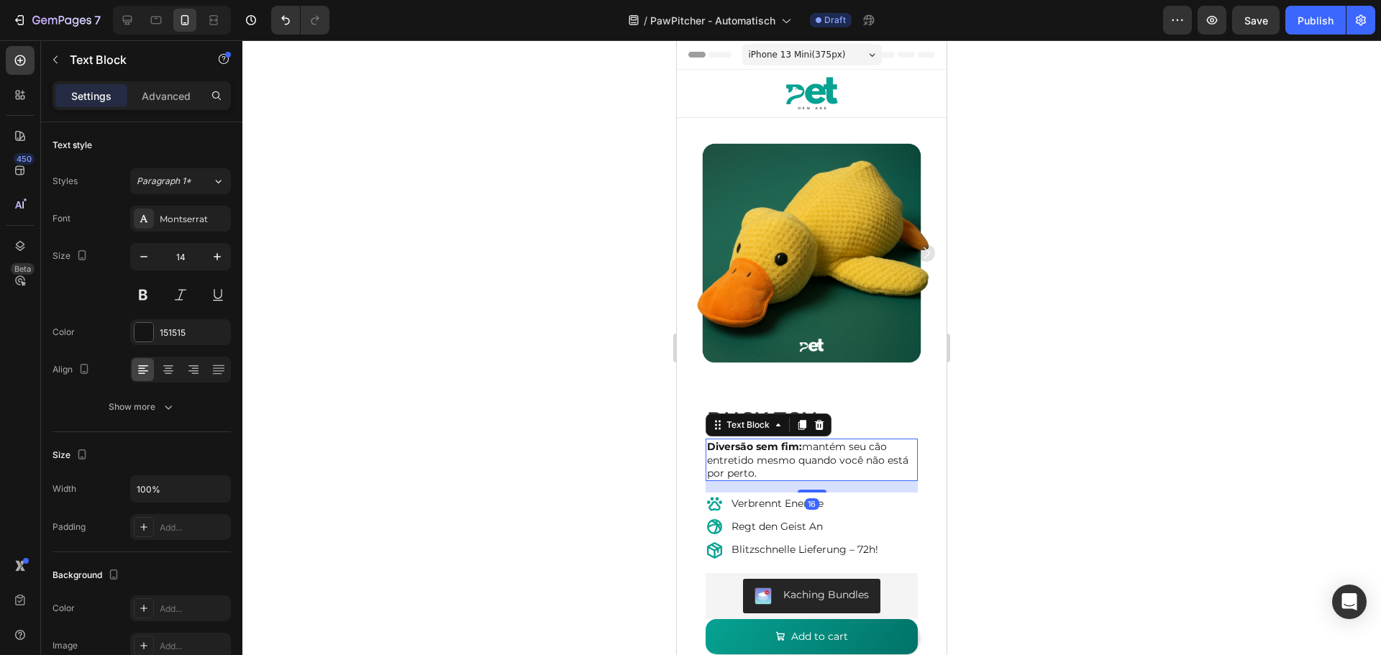
click at [780, 457] on p "Diversão sem fim: mantém seu cão entretido mesmo quando você não está por perto." at bounding box center [811, 460] width 209 height 40
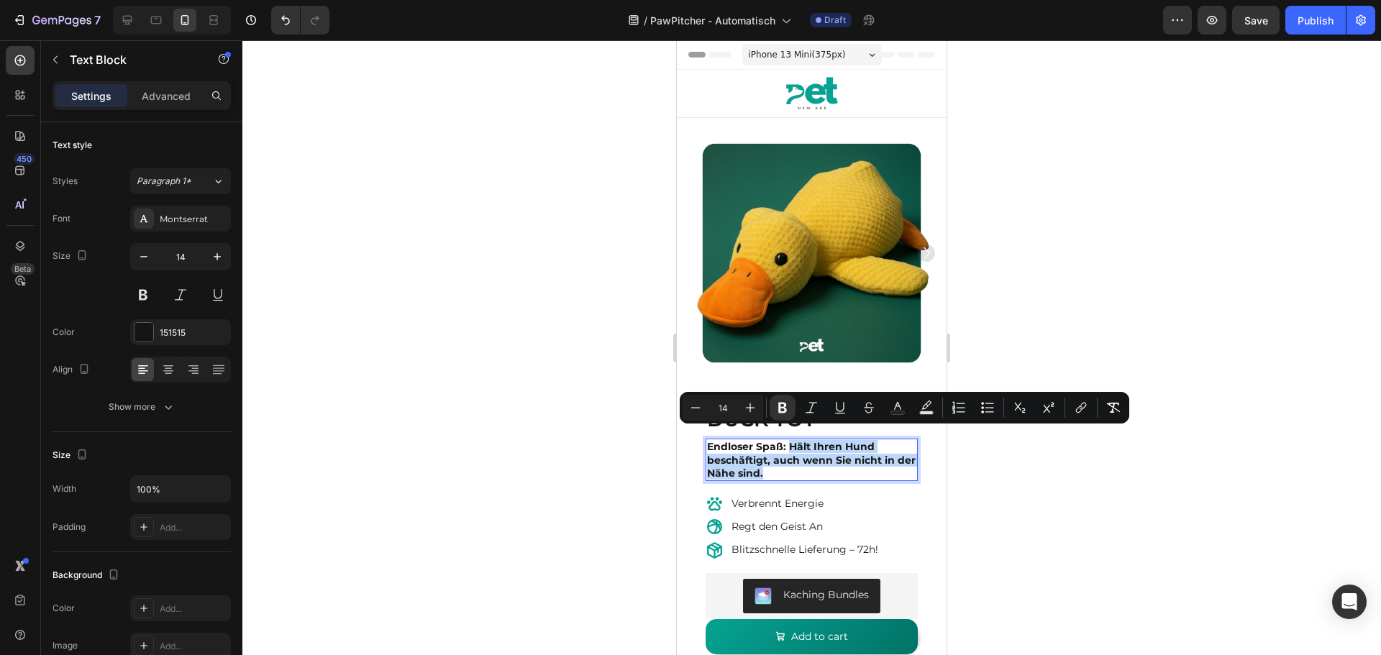
drag, startPoint x: 789, startPoint y: 434, endPoint x: 810, endPoint y: 465, distance: 37.3
click at [810, 465] on p "Endloser Spaß: Hält Ihren Hund beschäftigt, auch wenn Sie nicht in der Nähe sin…" at bounding box center [811, 460] width 209 height 40
click at [786, 406] on icon "Editor contextual toolbar" at bounding box center [782, 408] width 9 height 11
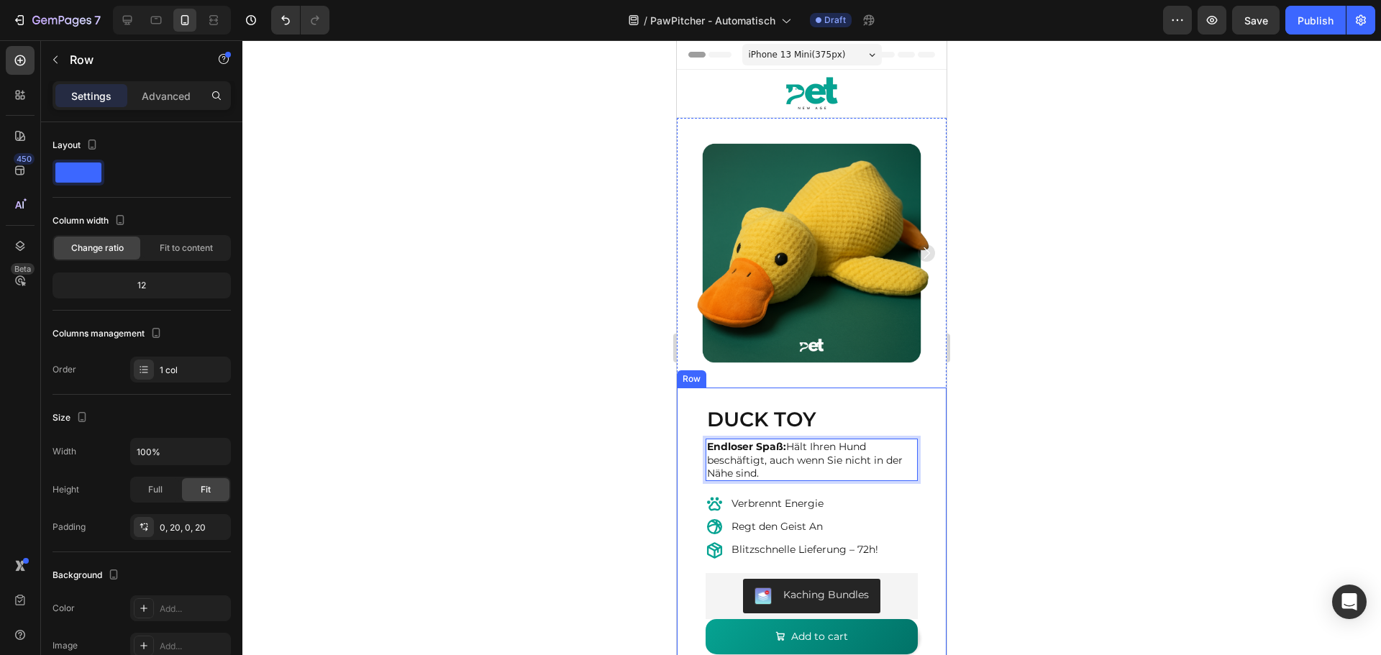
click at [921, 489] on div "DUCK TOY Product Title Endloser Spaß: Hält Ihren Hund beschäftigt, auch wenn Si…" at bounding box center [812, 537] width 270 height 298
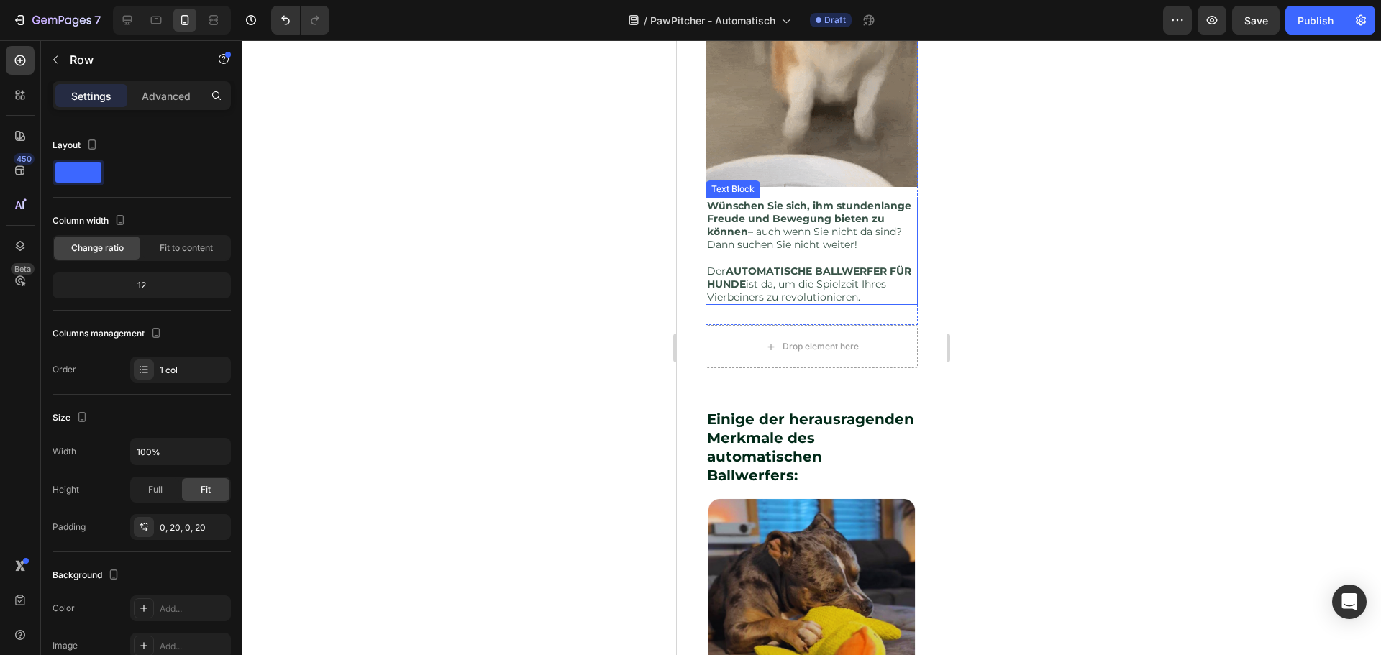
scroll to position [1079, 0]
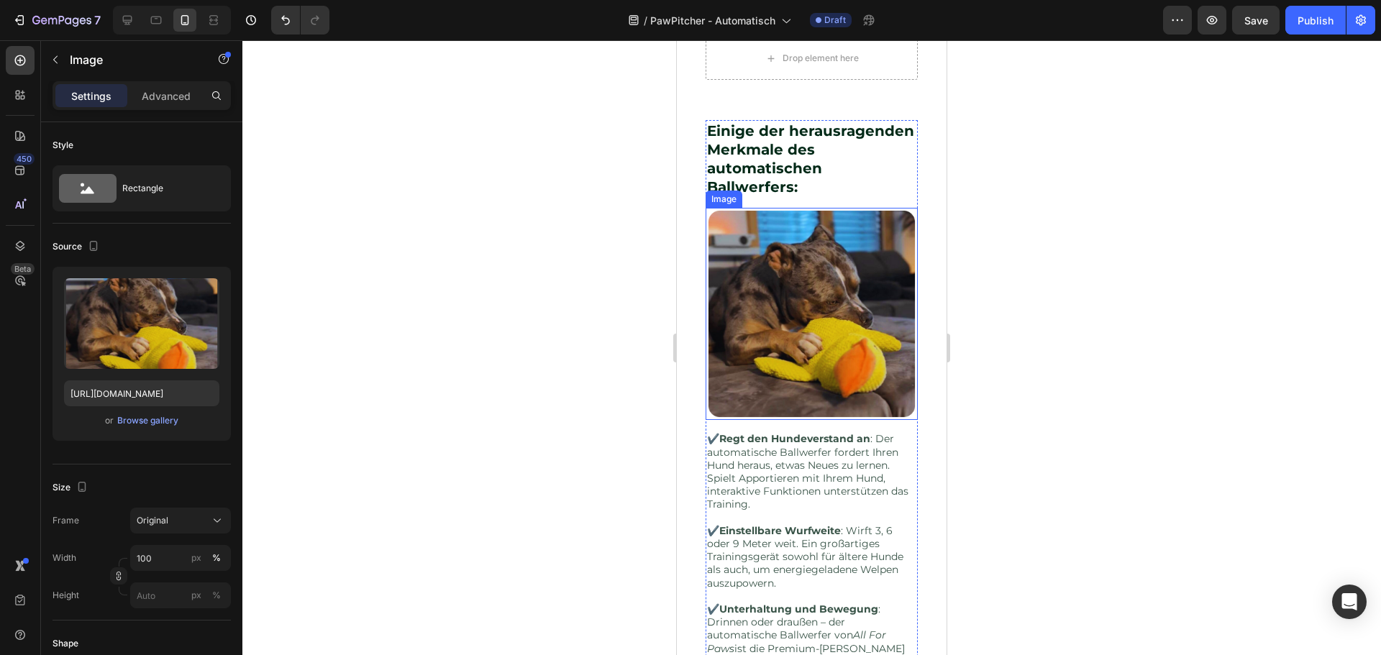
click at [790, 330] on img at bounding box center [812, 314] width 212 height 212
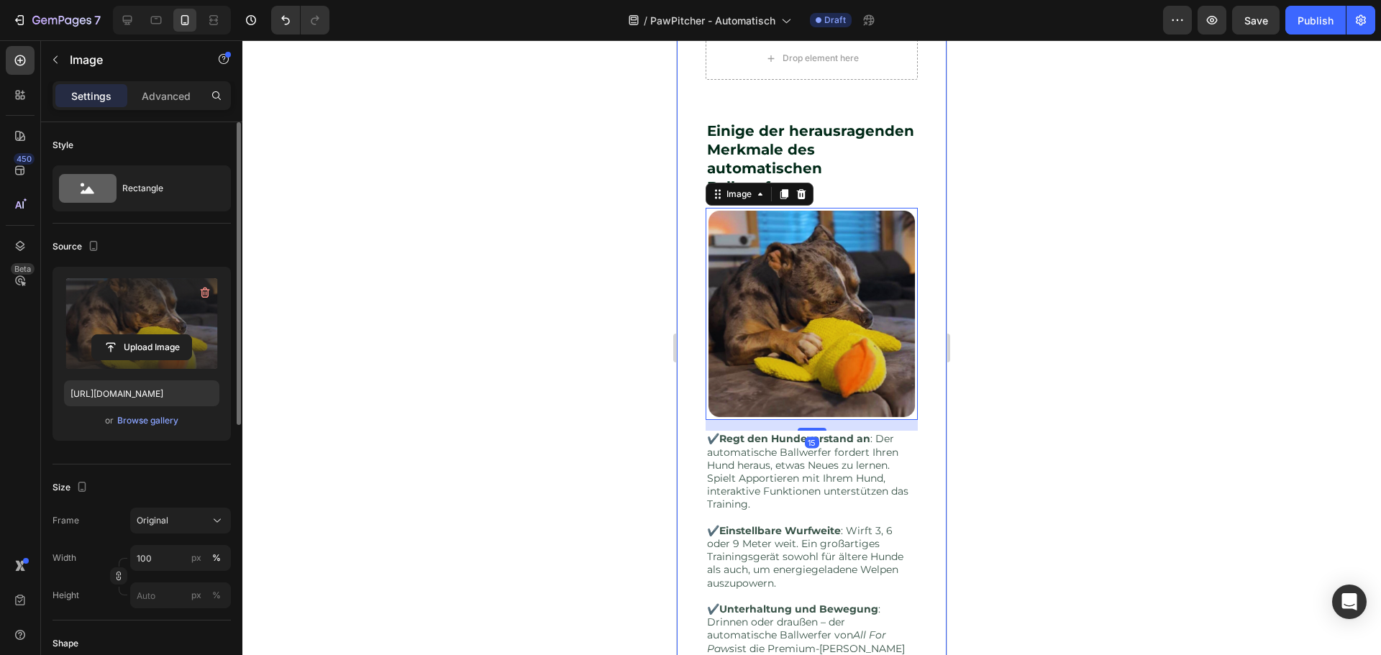
click at [137, 316] on label at bounding box center [141, 323] width 155 height 91
click at [137, 335] on input "file" at bounding box center [141, 347] width 99 height 24
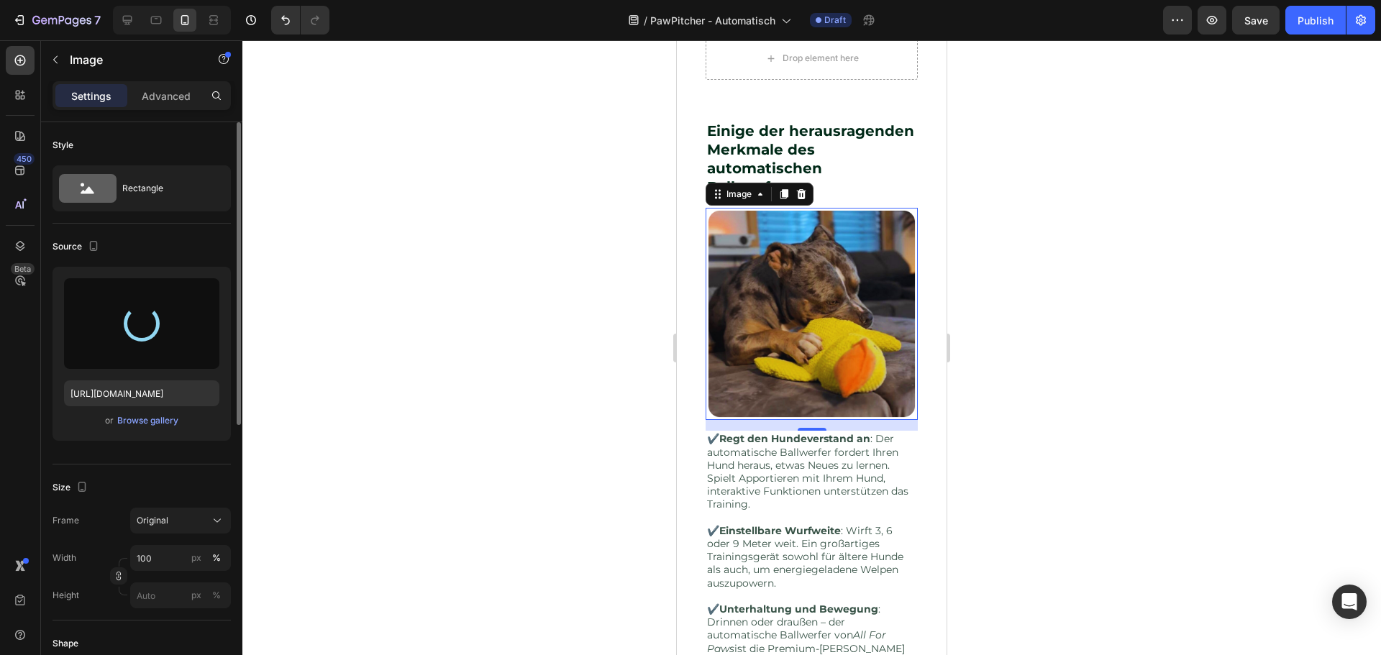
type input "[URL][DOMAIN_NAME]"
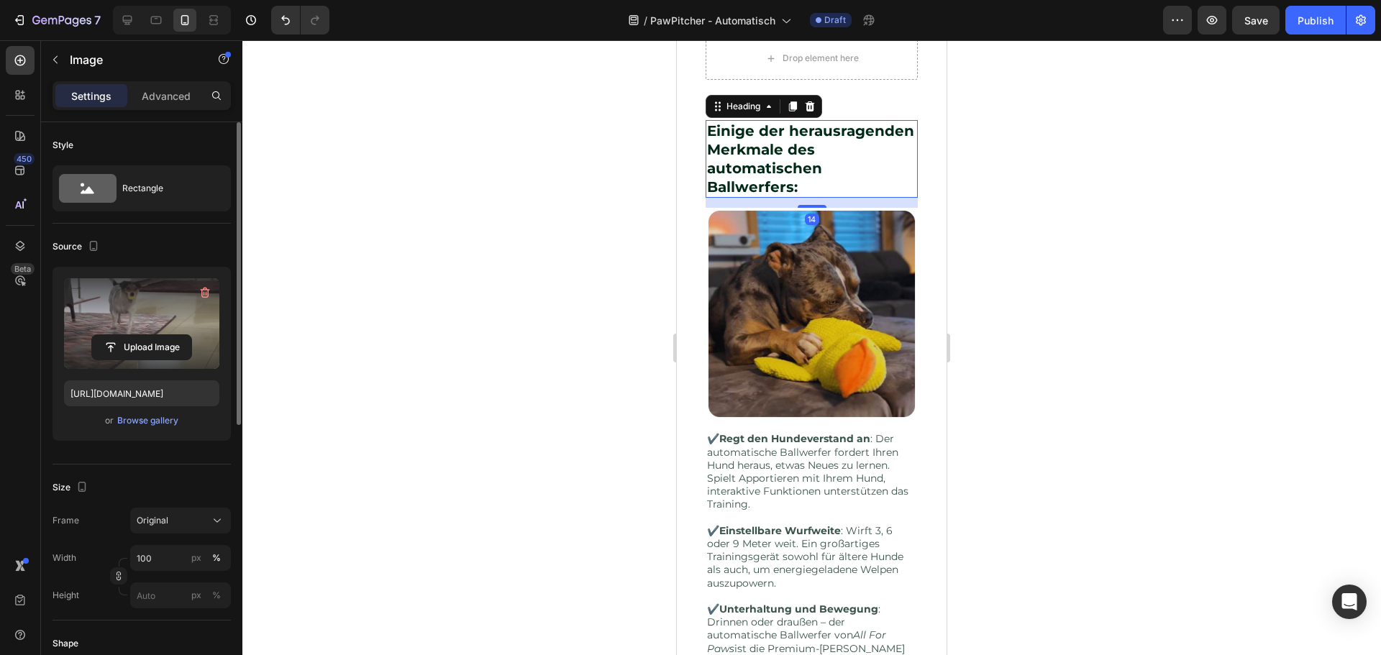
click at [890, 187] on h2 "Einige der herausragenden Merkmale des automatischen Ballwerfers:" at bounding box center [812, 159] width 212 height 78
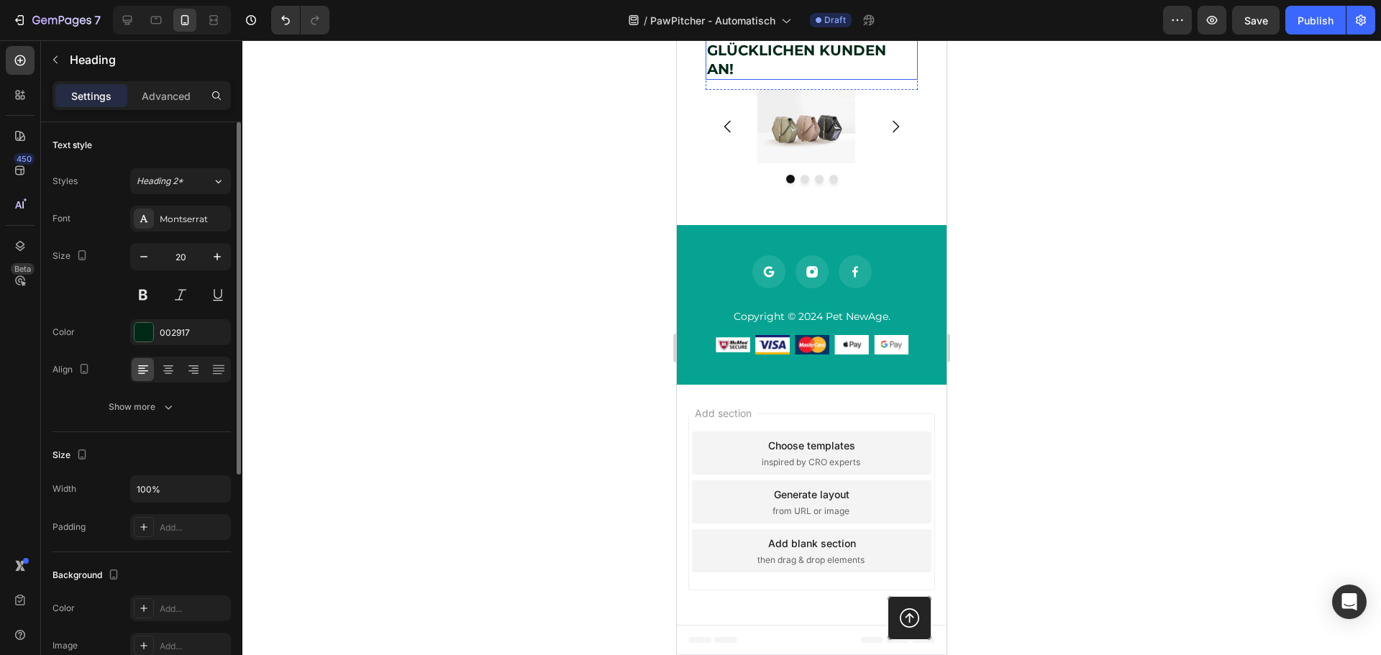
scroll to position [1870, 0]
click at [808, 163] on img at bounding box center [806, 126] width 98 height 73
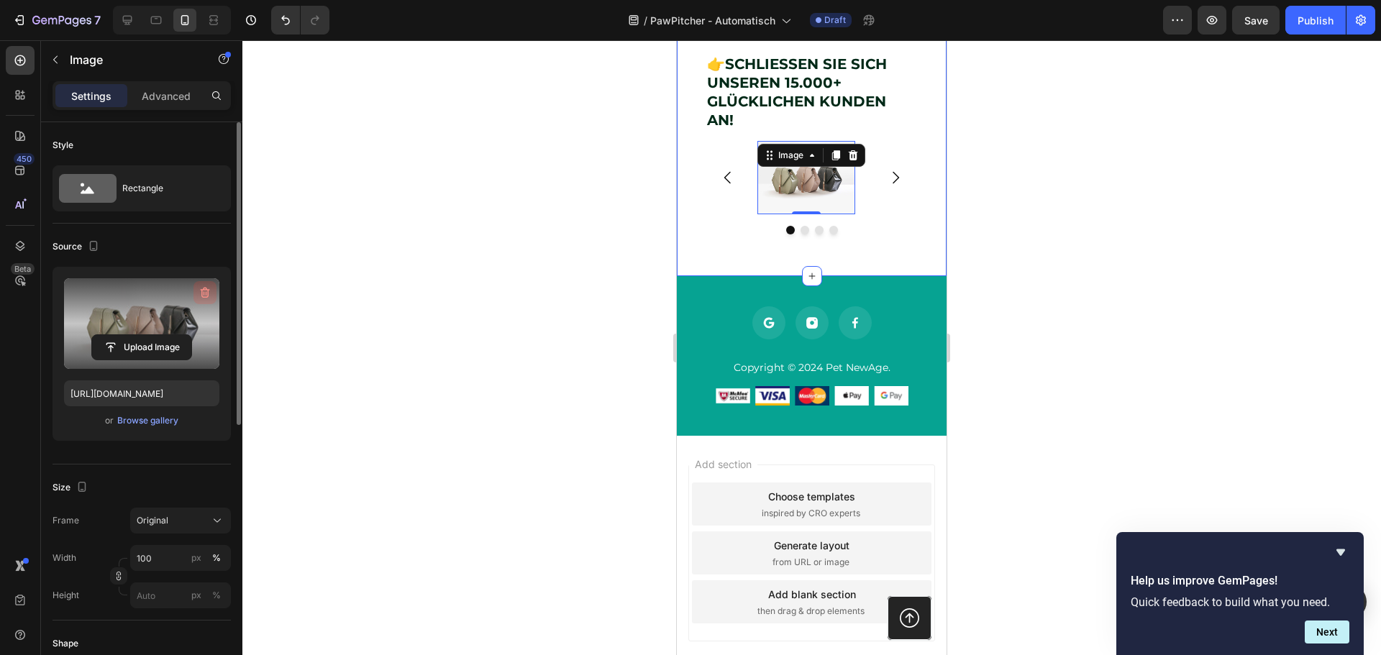
click at [205, 290] on icon "button" at bounding box center [205, 293] width 9 height 11
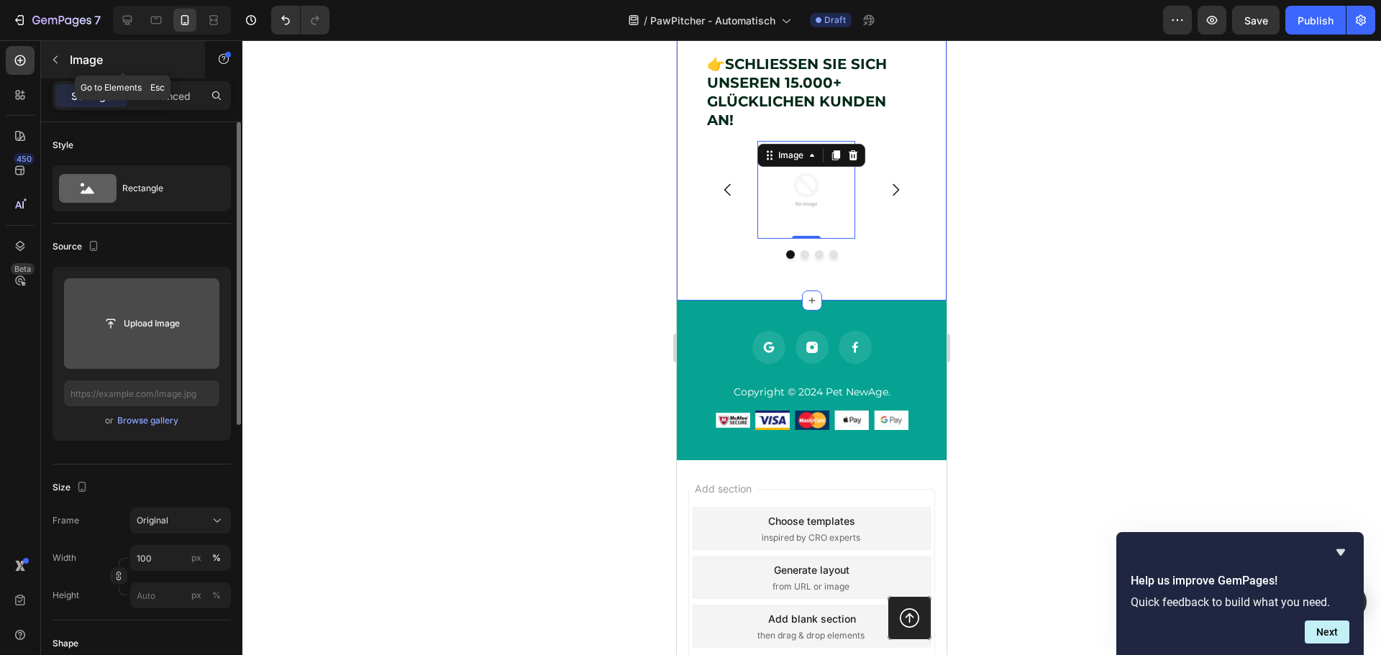
click at [60, 54] on icon "button" at bounding box center [56, 60] width 12 height 12
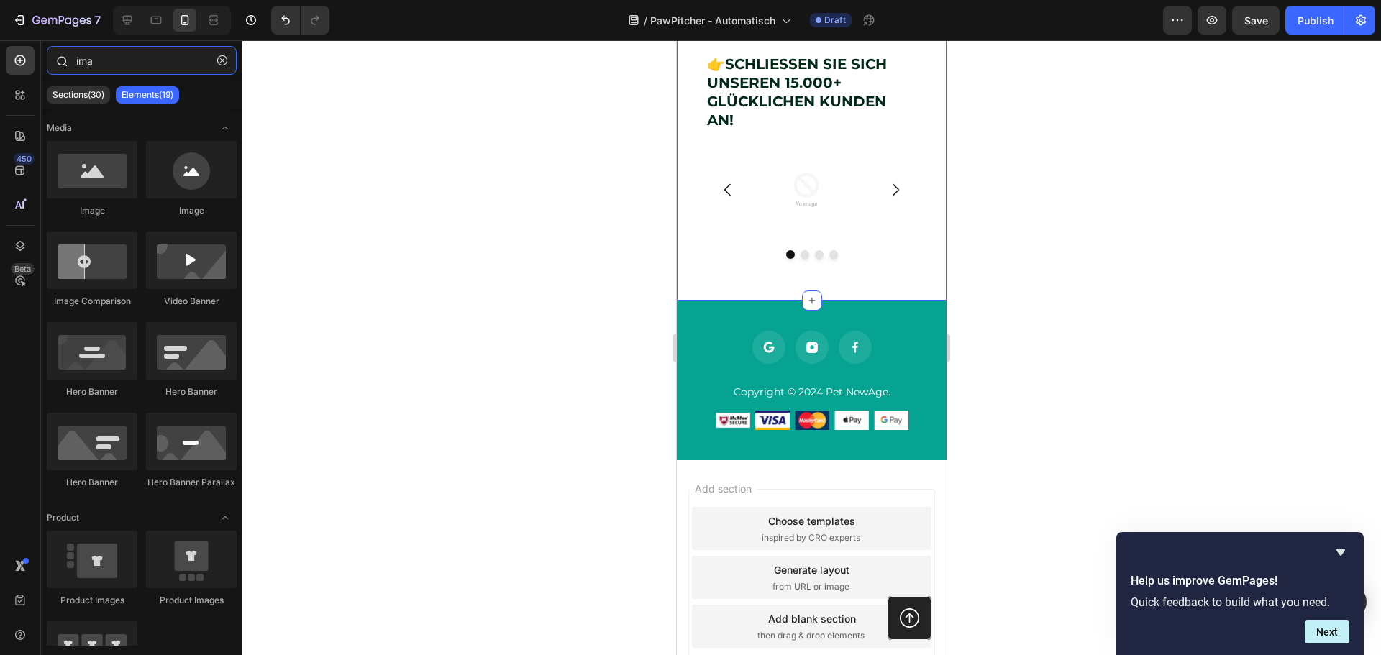
click at [146, 49] on input "ima" at bounding box center [142, 60] width 190 height 29
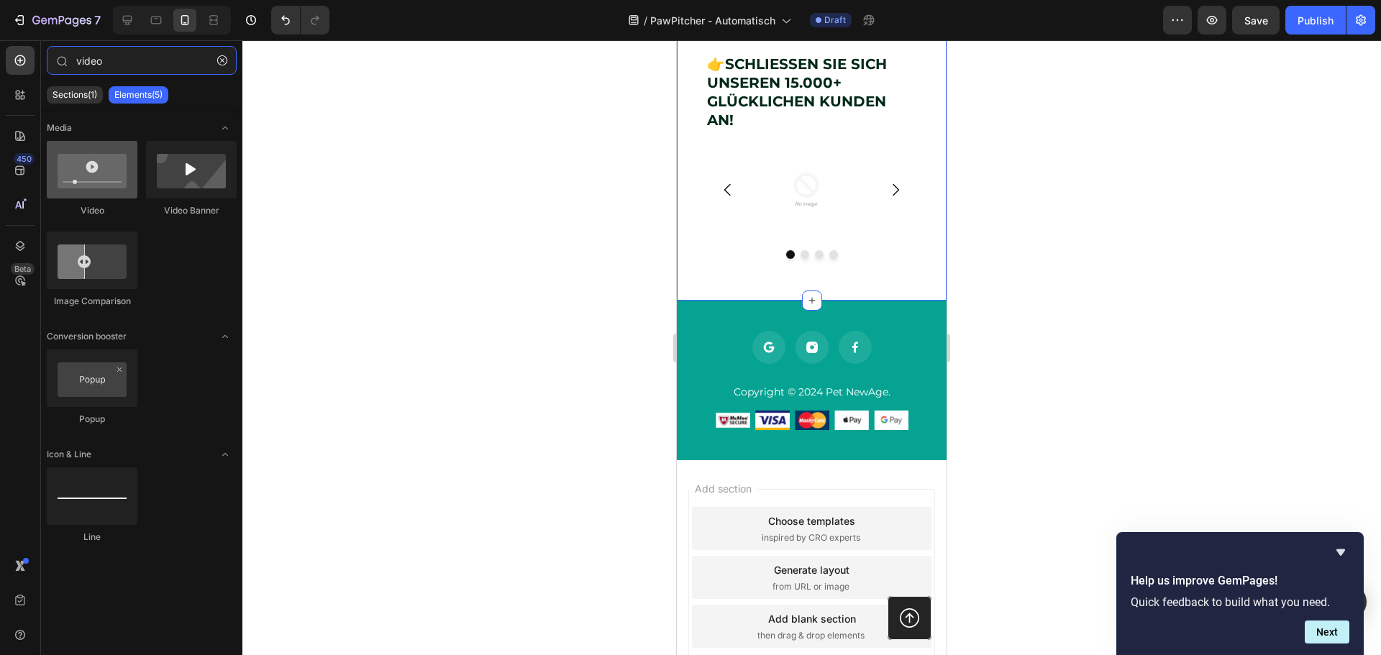
type input "video"
drag, startPoint x: 104, startPoint y: 163, endPoint x: 93, endPoint y: 173, distance: 15.3
click at [93, 173] on div at bounding box center [92, 170] width 91 height 58
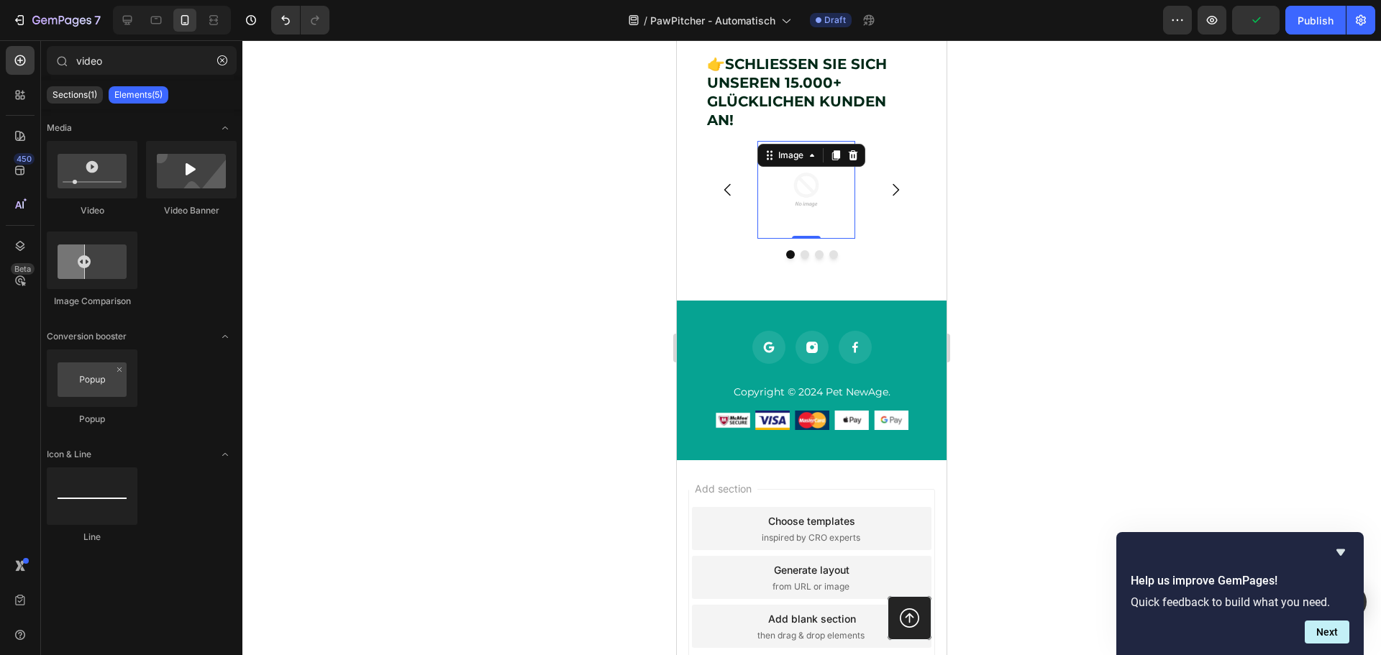
click at [801, 215] on img at bounding box center [806, 190] width 98 height 98
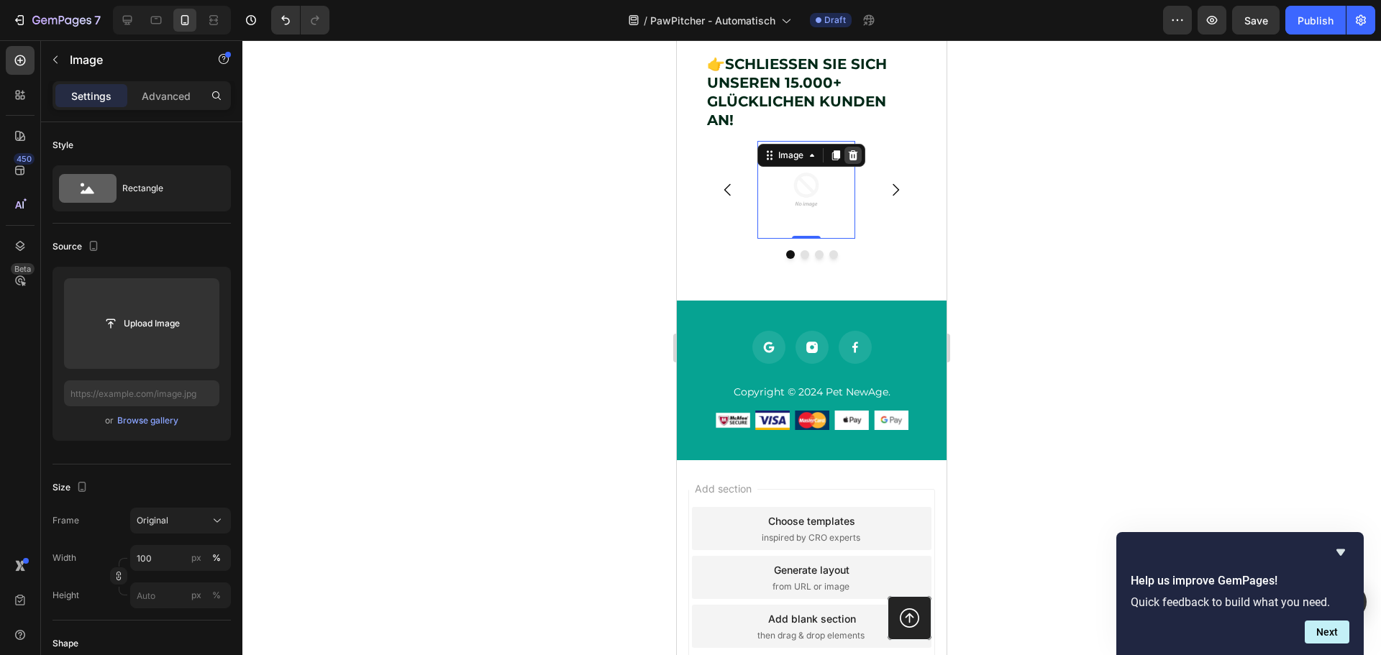
click at [849, 161] on icon at bounding box center [853, 156] width 12 height 12
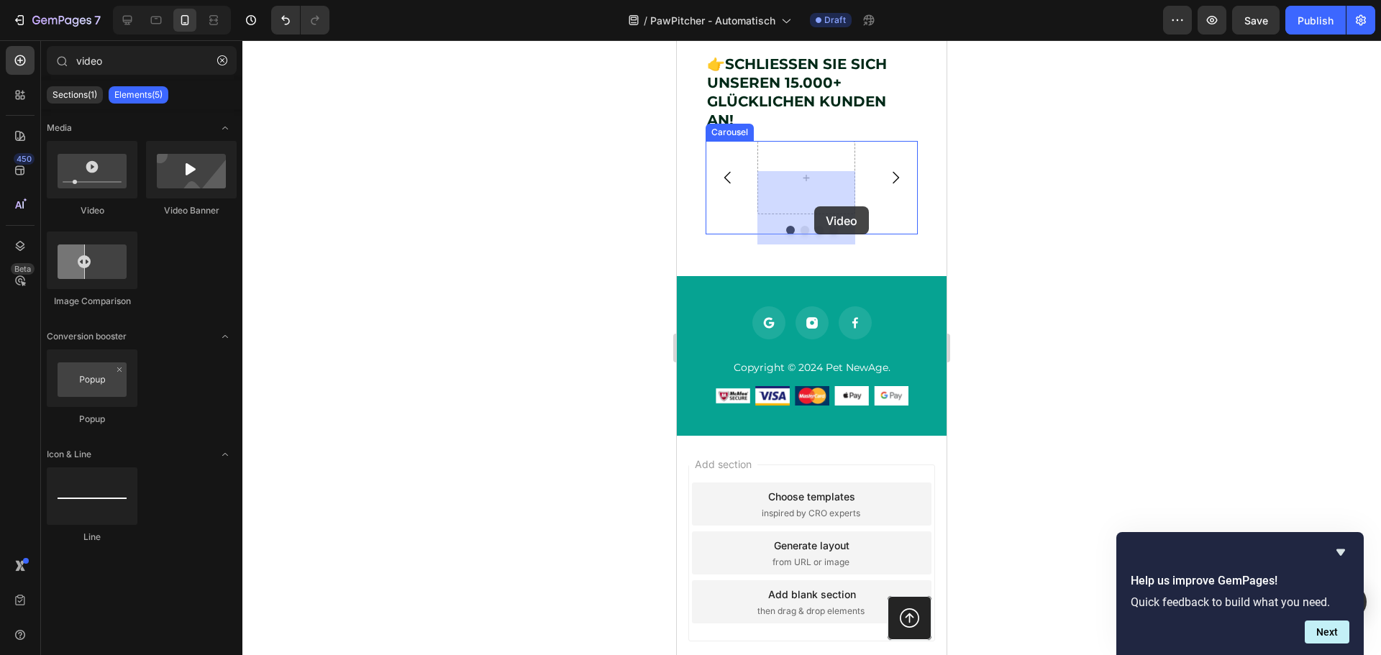
drag, startPoint x: 752, startPoint y: 212, endPoint x: 813, endPoint y: 206, distance: 61.4
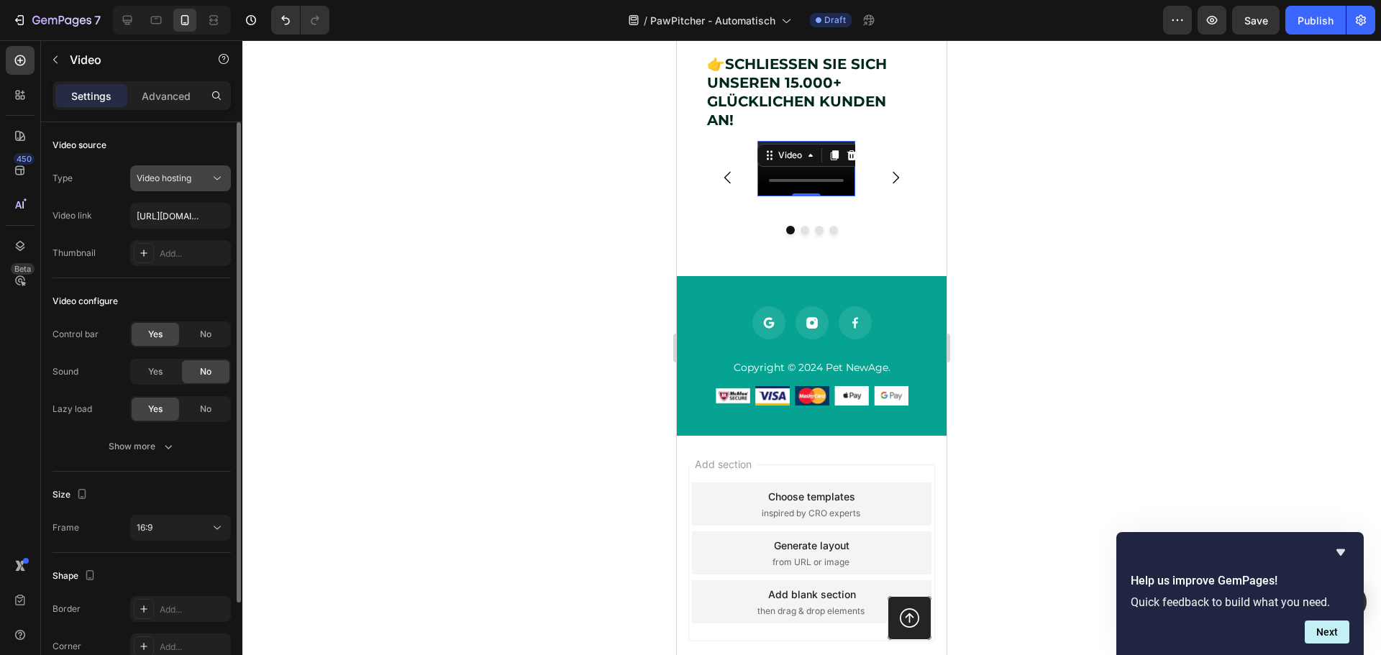
click at [191, 176] on span "Video hosting" at bounding box center [164, 178] width 55 height 11
click at [176, 214] on input "[URL][DOMAIN_NAME]" at bounding box center [180, 216] width 101 height 26
click at [172, 219] on input "[URL][DOMAIN_NAME]" at bounding box center [180, 216] width 101 height 26
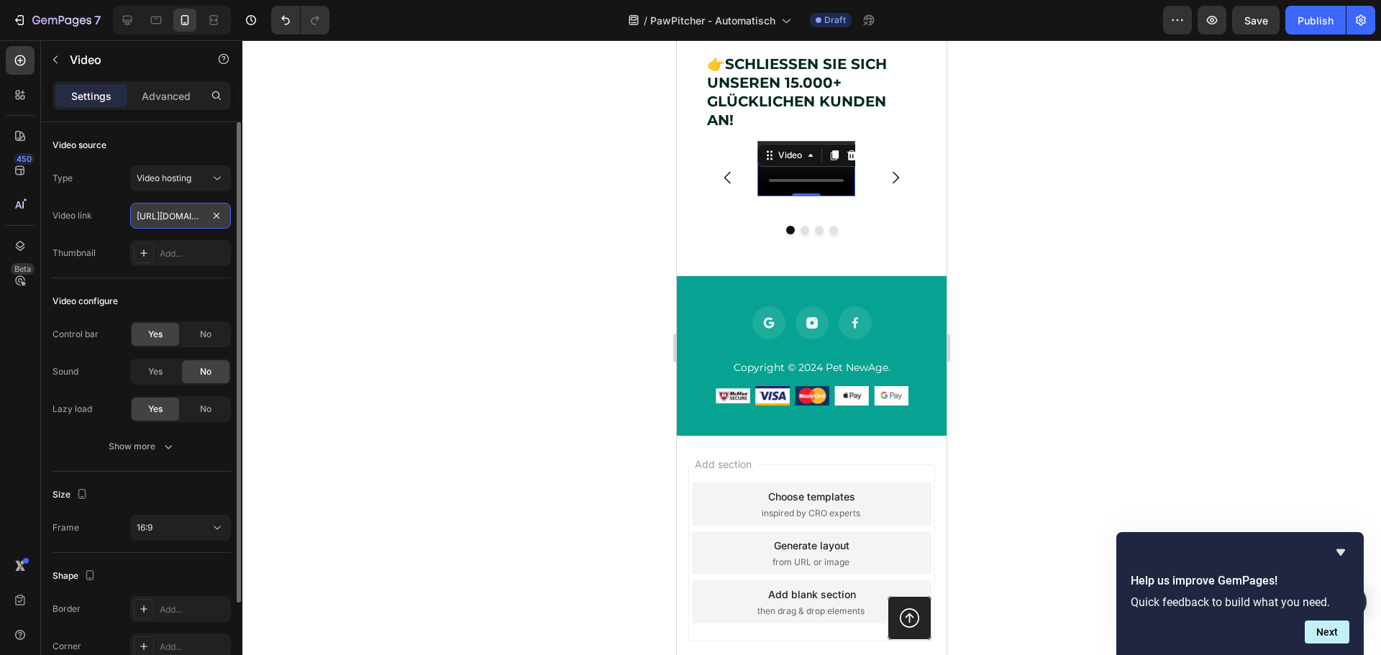
scroll to position [0, 273]
drag, startPoint x: 160, startPoint y: 217, endPoint x: 195, endPoint y: 226, distance: 35.6
click at [195, 226] on input "[URL][DOMAIN_NAME]" at bounding box center [180, 216] width 101 height 26
click at [188, 214] on input "[URL][DOMAIN_NAME]" at bounding box center [180, 216] width 101 height 26
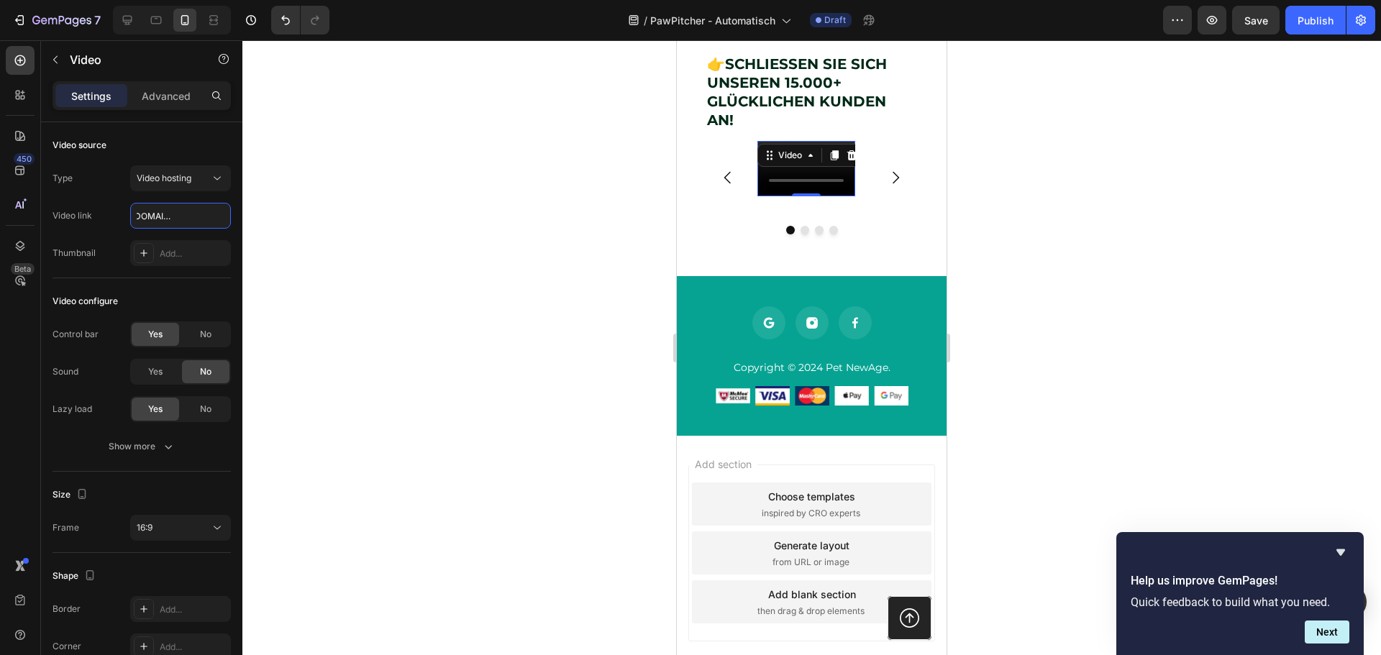
scroll to position [0, 0]
click at [216, 172] on icon at bounding box center [217, 178] width 14 height 14
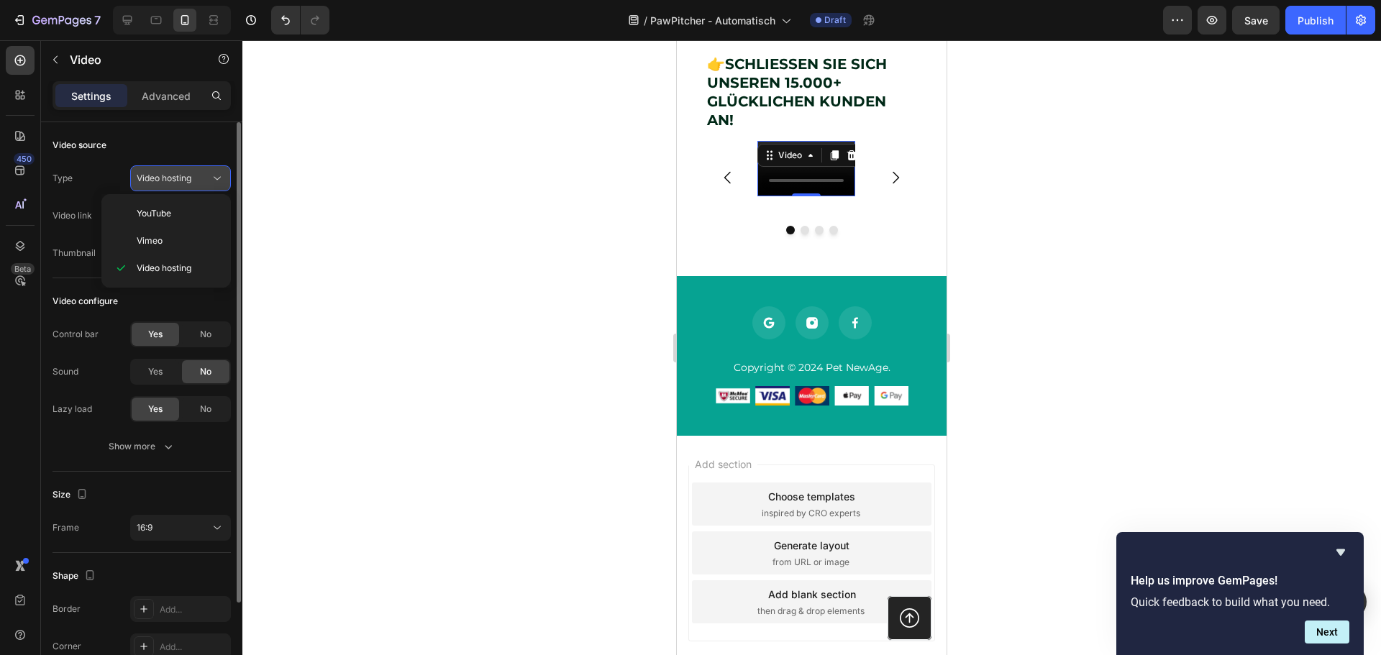
click at [217, 172] on icon at bounding box center [217, 178] width 14 height 14
click at [159, 217] on input "[URL][DOMAIN_NAME]" at bounding box center [180, 216] width 101 height 26
click at [196, 223] on input "[URL][DOMAIN_NAME]" at bounding box center [180, 216] width 101 height 26
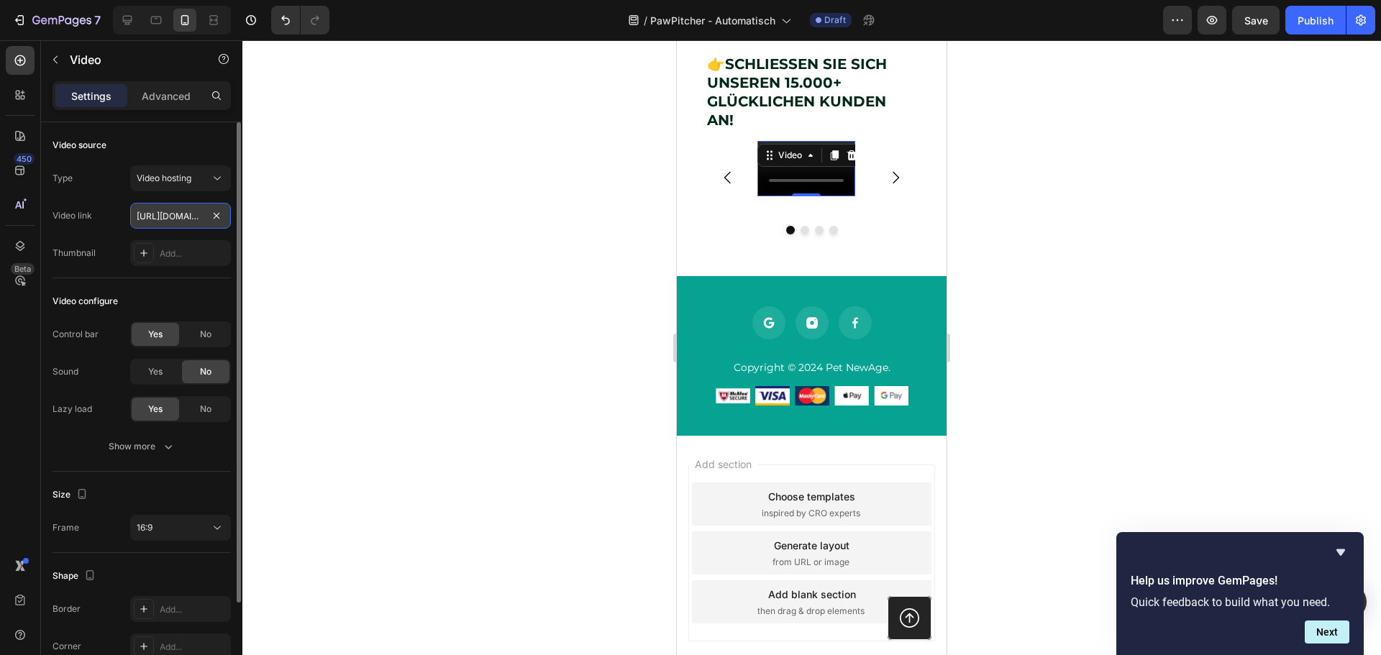
paste input "[DOMAIN_NAME][URL]"
click at [191, 178] on span "Video hosting" at bounding box center [164, 178] width 55 height 11
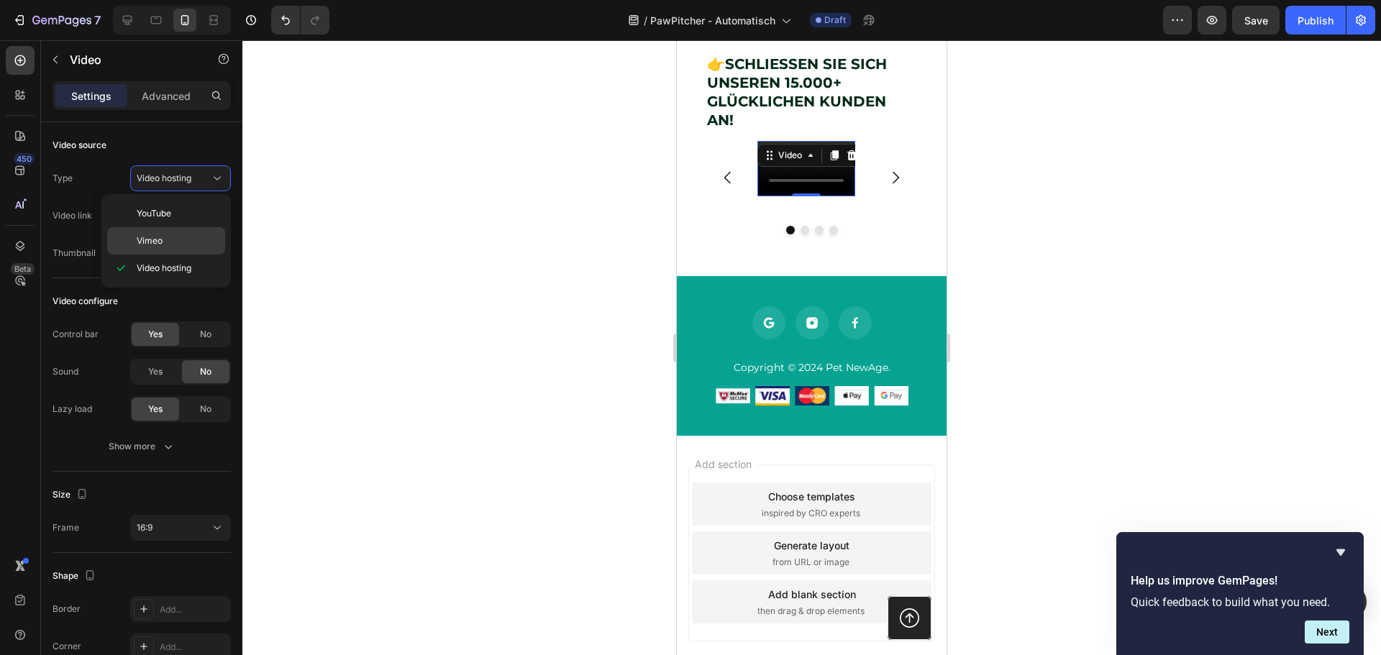
click at [177, 237] on p "Vimeo" at bounding box center [178, 240] width 82 height 13
type input "[URL][DOMAIN_NAME]"
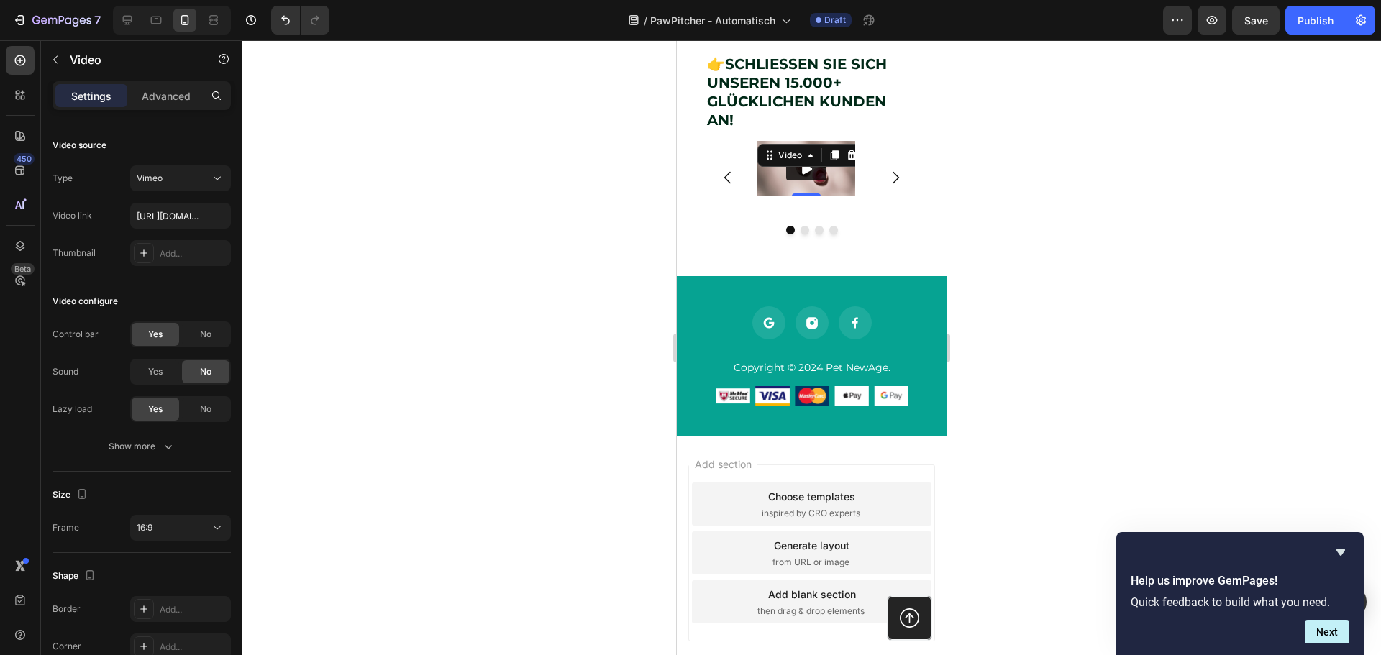
click at [592, 280] on div at bounding box center [811, 347] width 1139 height 615
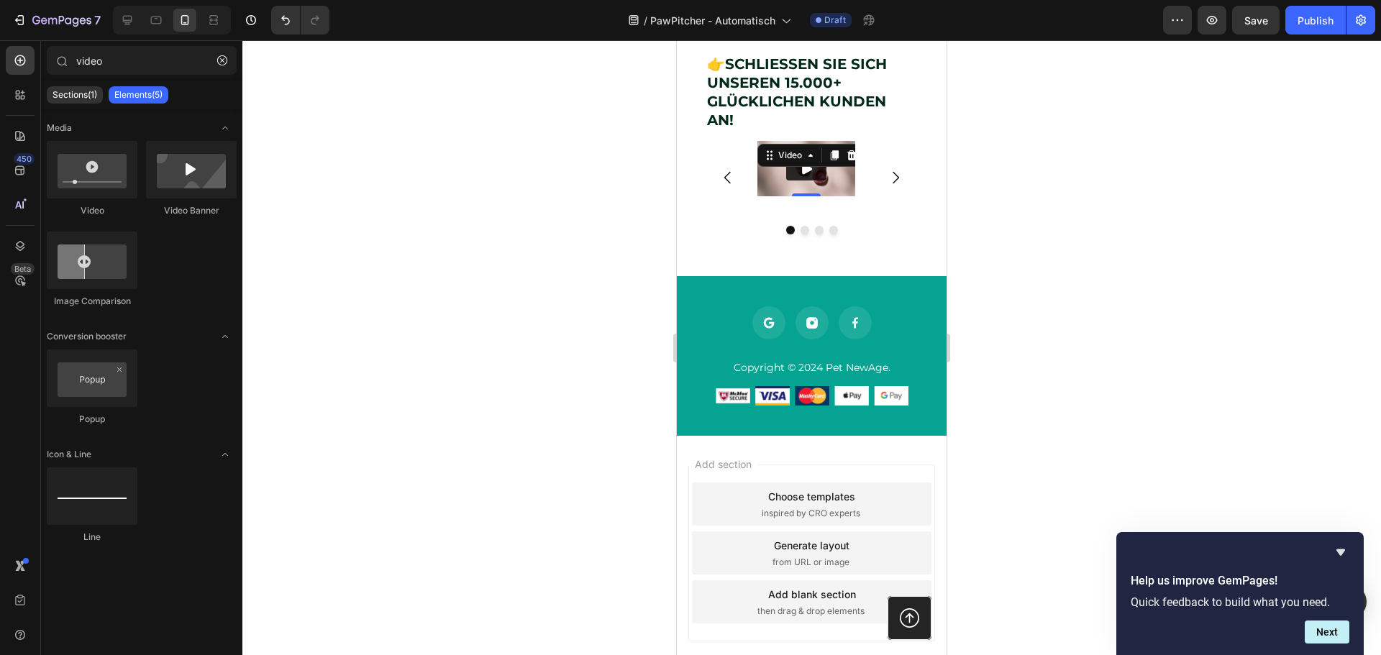
click at [845, 196] on img at bounding box center [806, 168] width 98 height 55
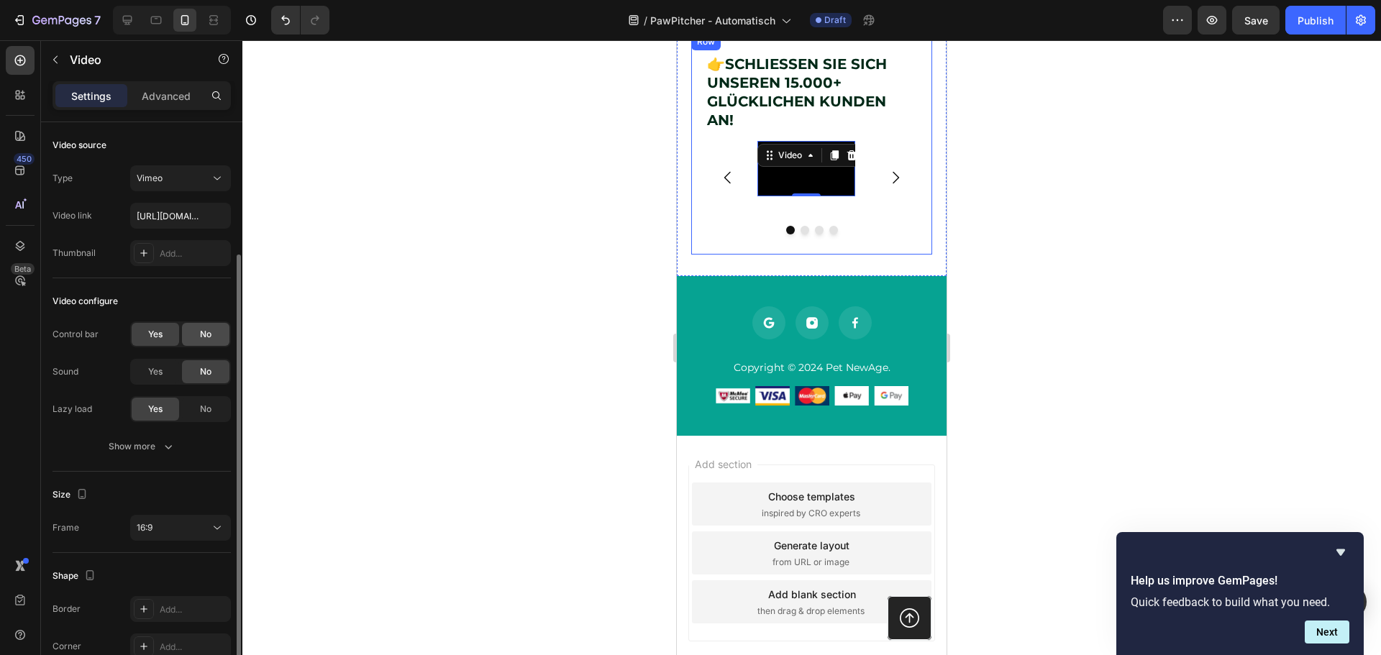
scroll to position [111, 0]
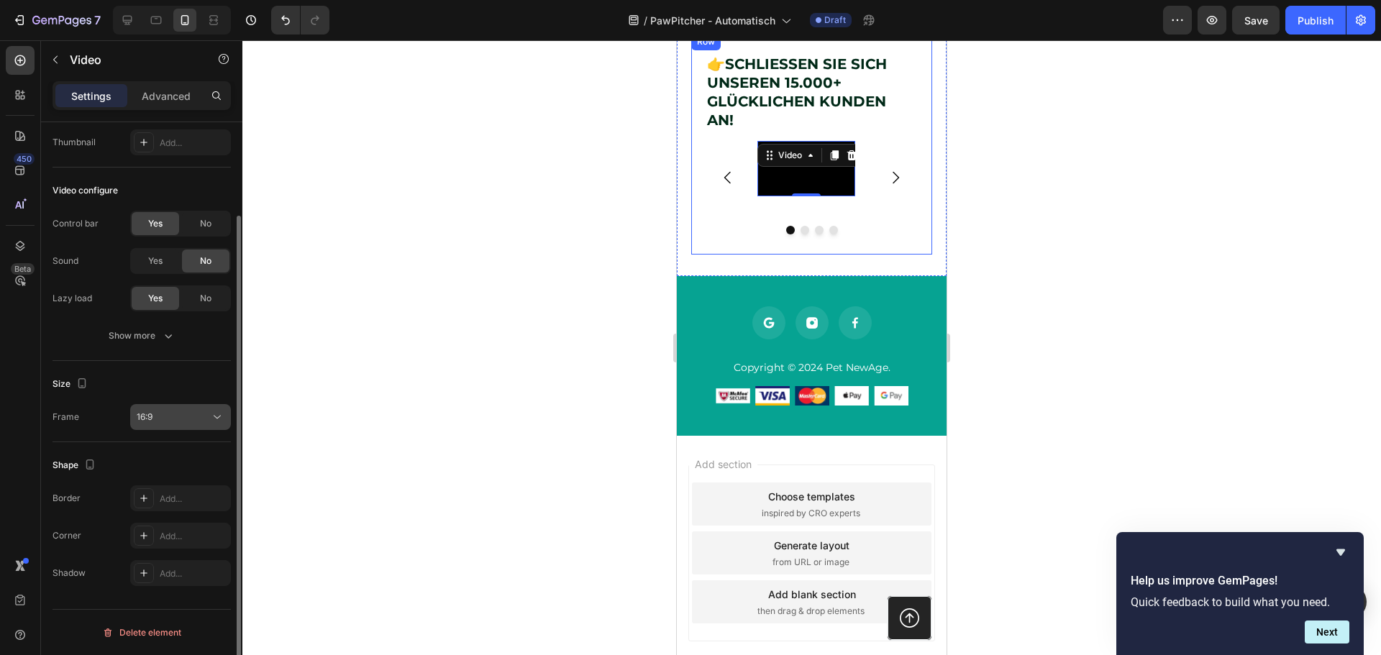
click at [177, 416] on div "16:9" at bounding box center [173, 417] width 73 height 13
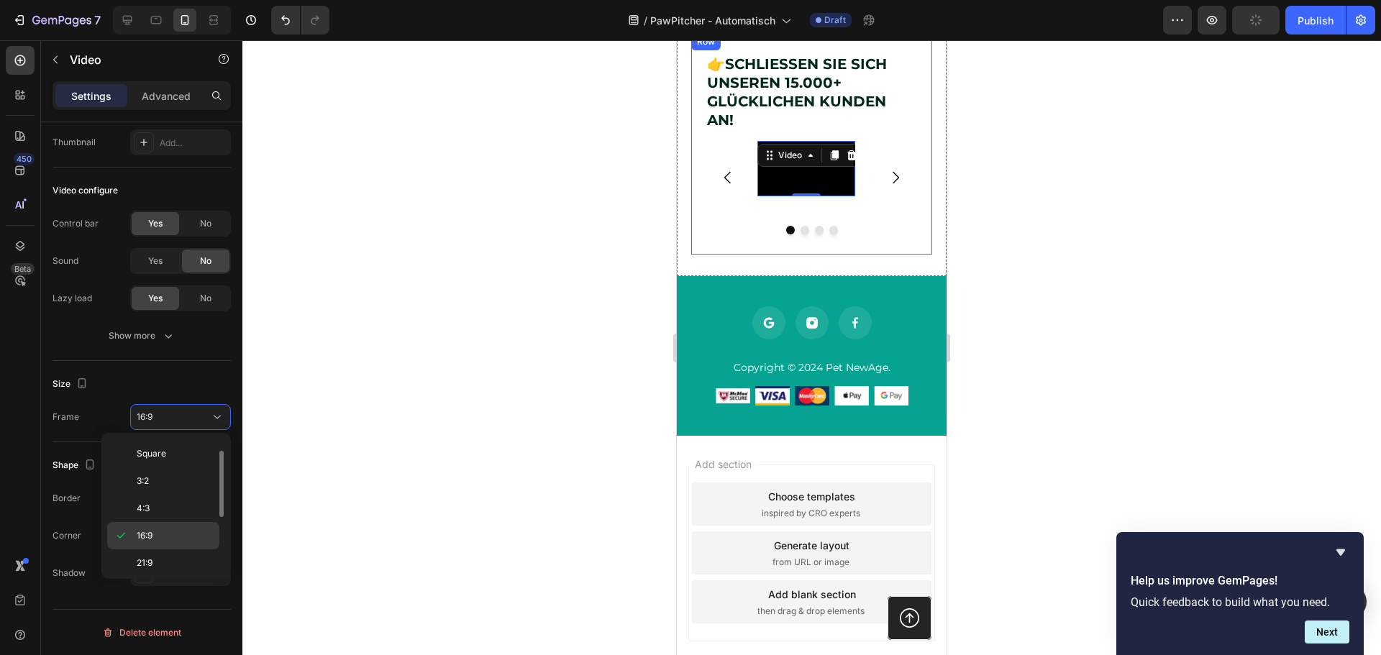
scroll to position [139, 0]
click at [169, 530] on p "9:16" at bounding box center [175, 532] width 76 height 13
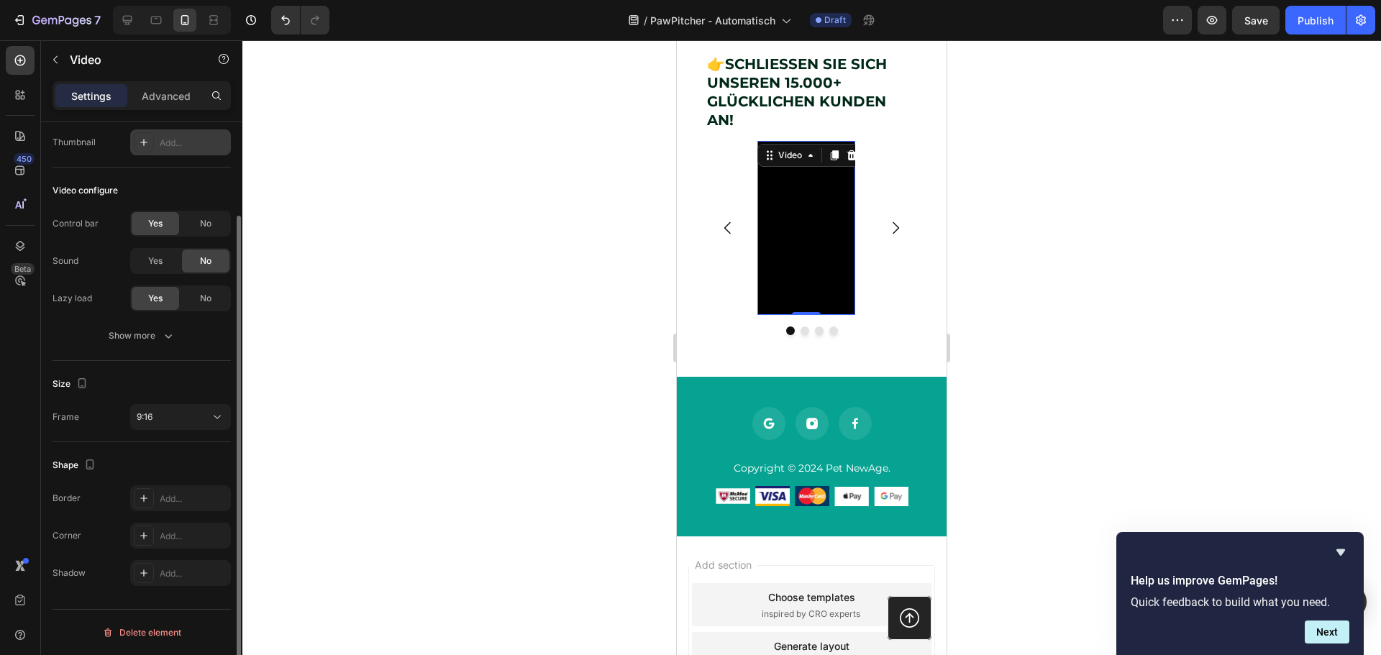
scroll to position [0, 0]
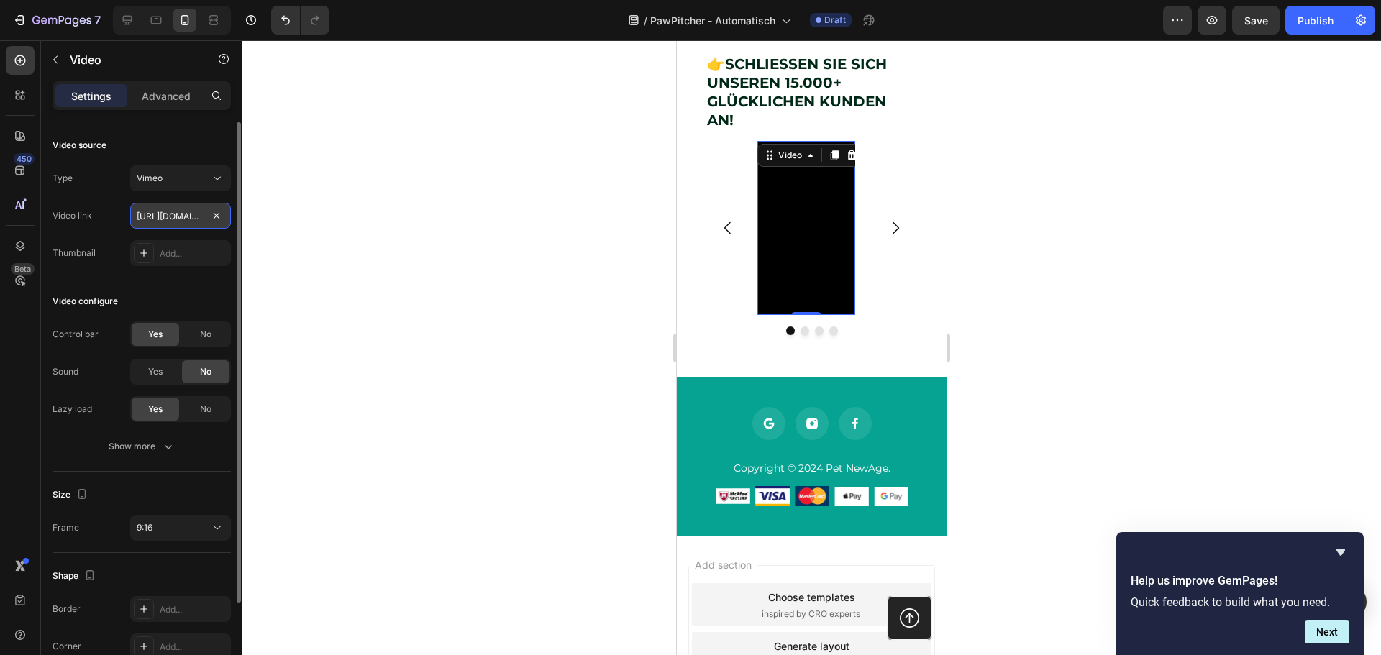
click at [172, 217] on input "[URL][DOMAIN_NAME]" at bounding box center [180, 216] width 101 height 26
click at [168, 215] on input "[URL][DOMAIN_NAME]" at bounding box center [180, 216] width 101 height 26
drag, startPoint x: 153, startPoint y: 211, endPoint x: 222, endPoint y: 224, distance: 70.3
click at [231, 222] on div "Video source Type Vimeo Video link [URL][DOMAIN_NAME] Thumbnail Add... Video co…" at bounding box center [141, 464] width 201 height 685
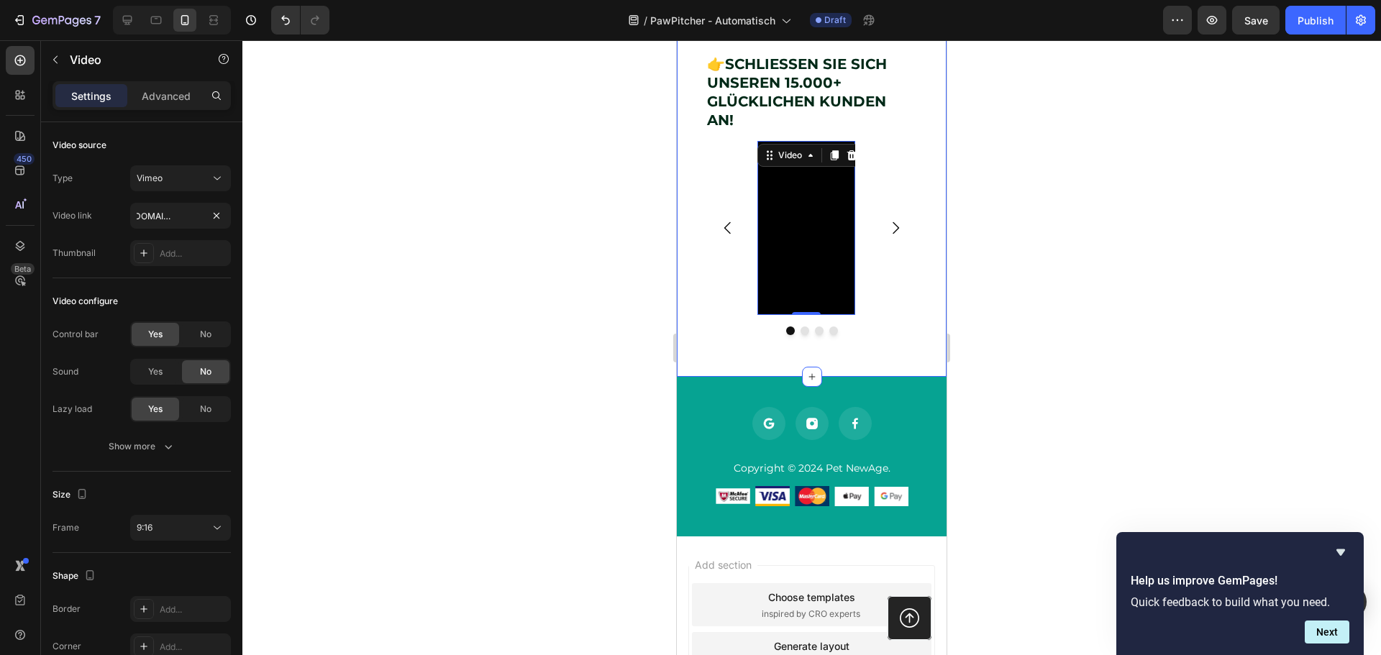
scroll to position [0, 0]
click at [437, 283] on div at bounding box center [811, 347] width 1139 height 615
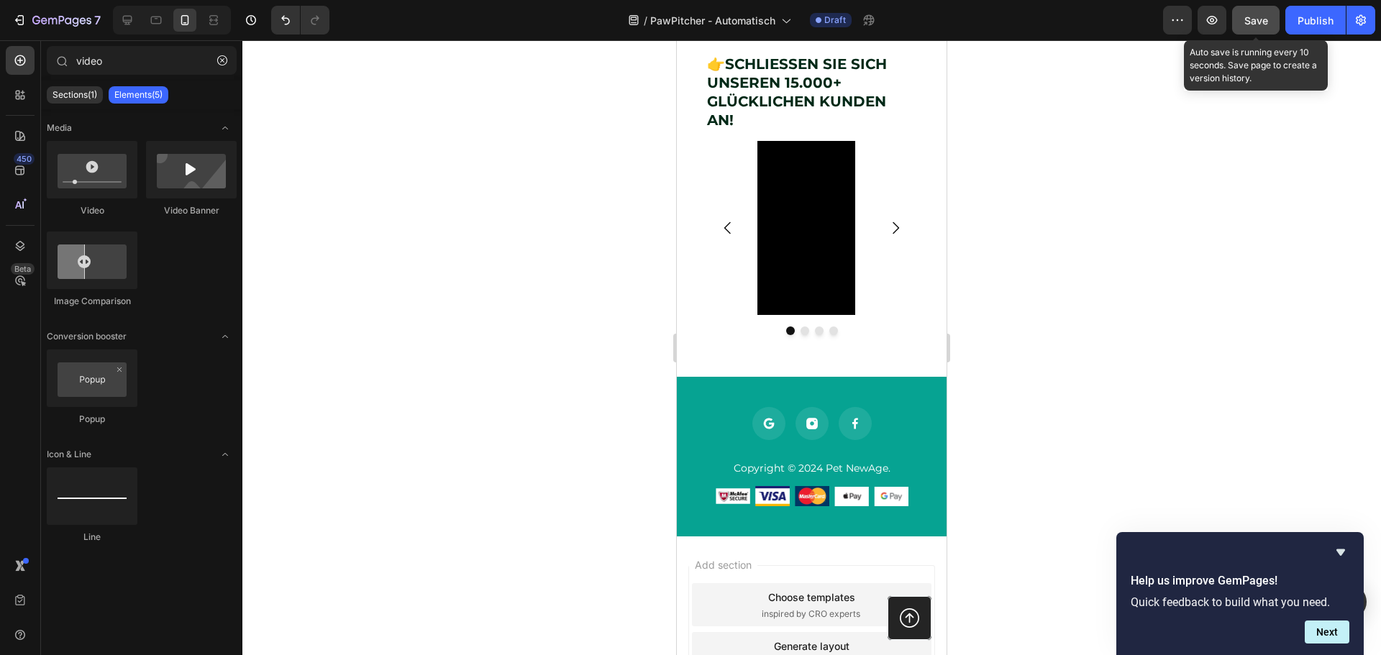
click at [1245, 23] on button "Save" at bounding box center [1255, 20] width 47 height 29
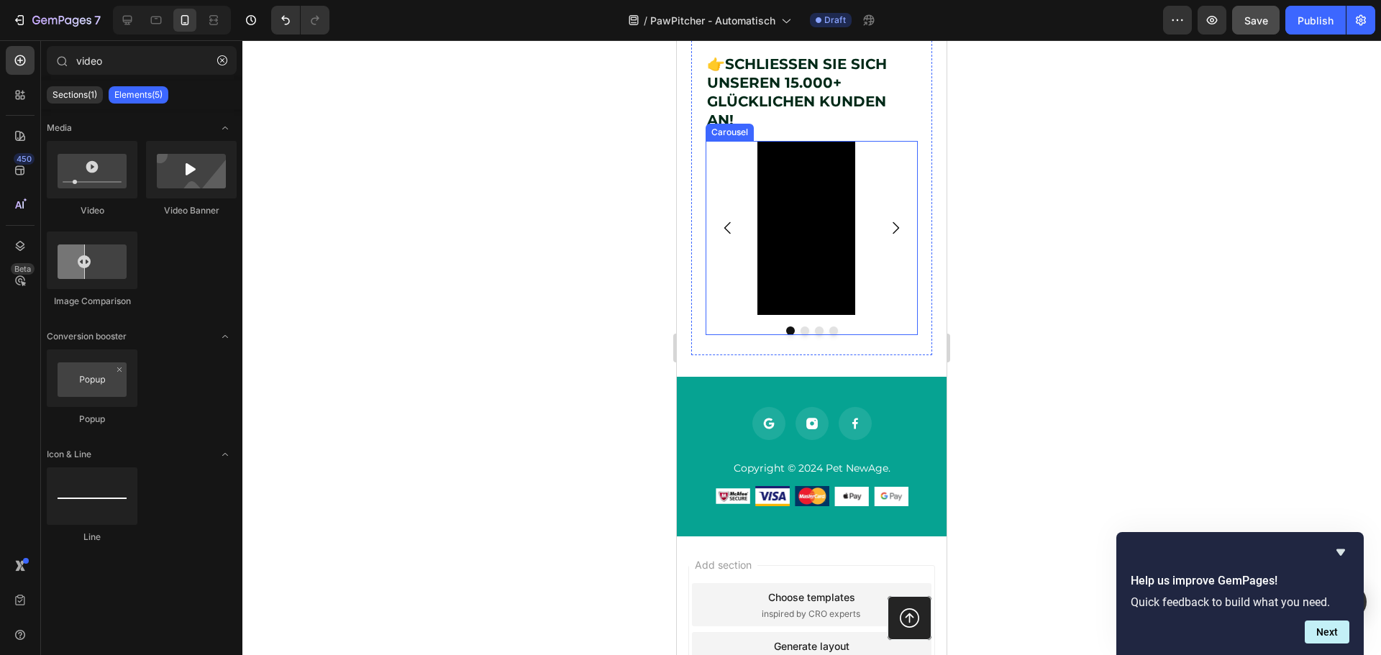
click at [886, 315] on div "Video Image Image Image" at bounding box center [812, 228] width 212 height 174
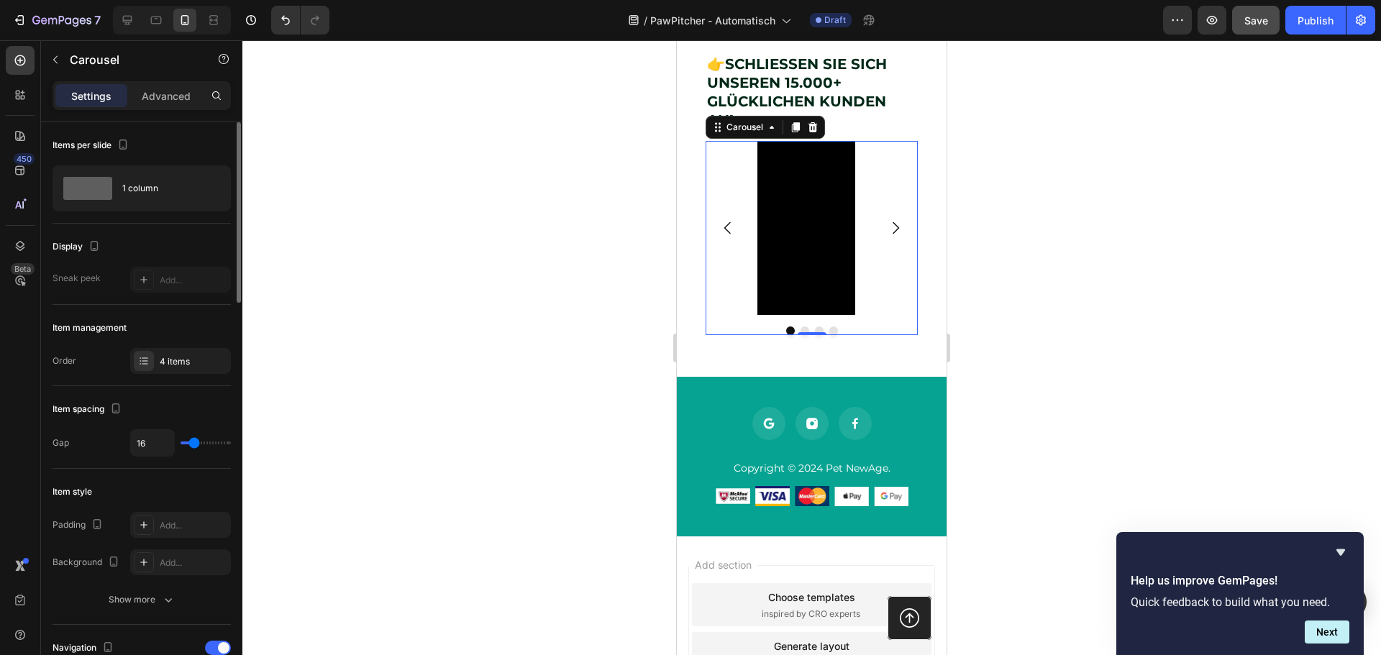
type input "3"
type input "0"
drag, startPoint x: 196, startPoint y: 444, endPoint x: 166, endPoint y: 444, distance: 30.2
type input "0"
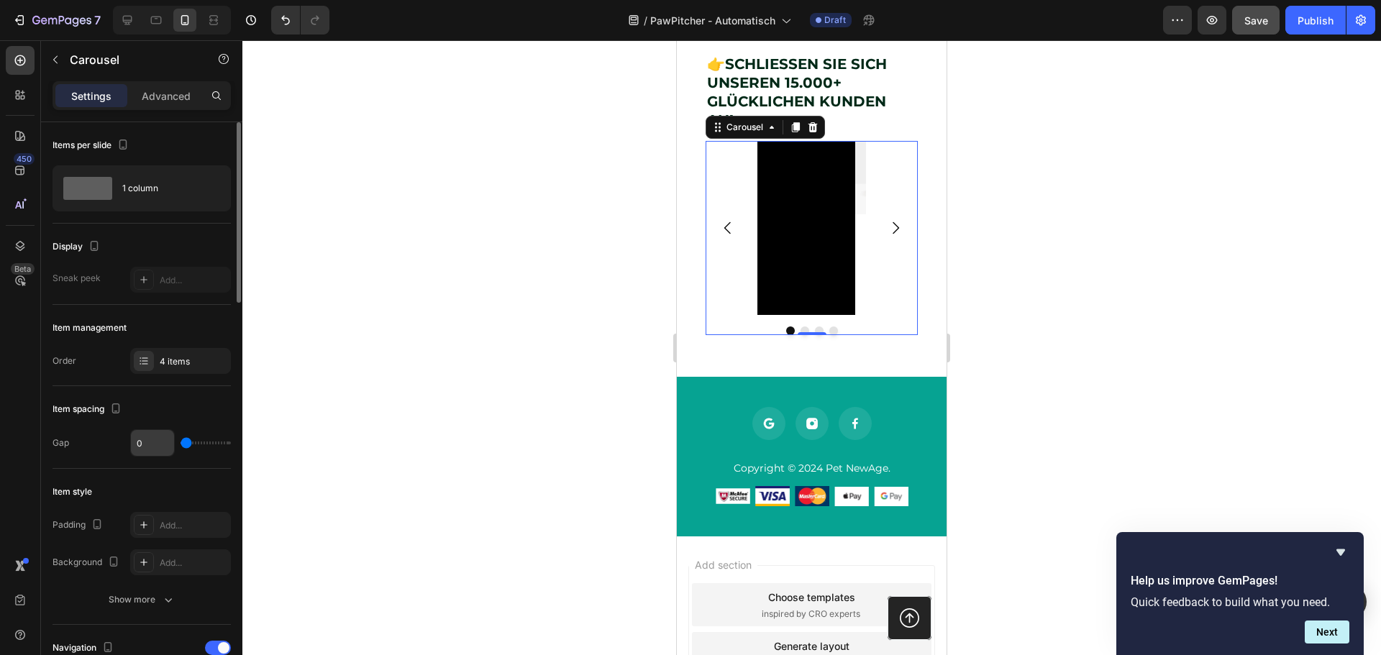
click at [181, 444] on input "range" at bounding box center [206, 443] width 50 height 3
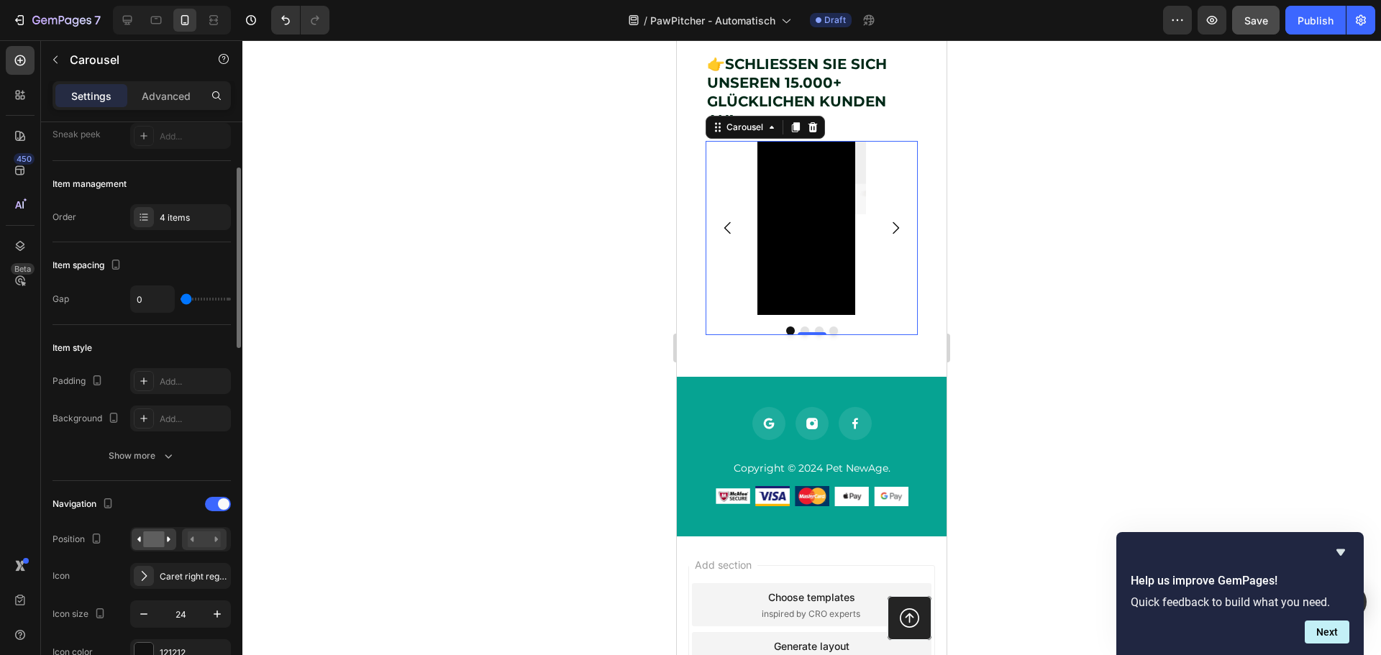
scroll to position [288, 0]
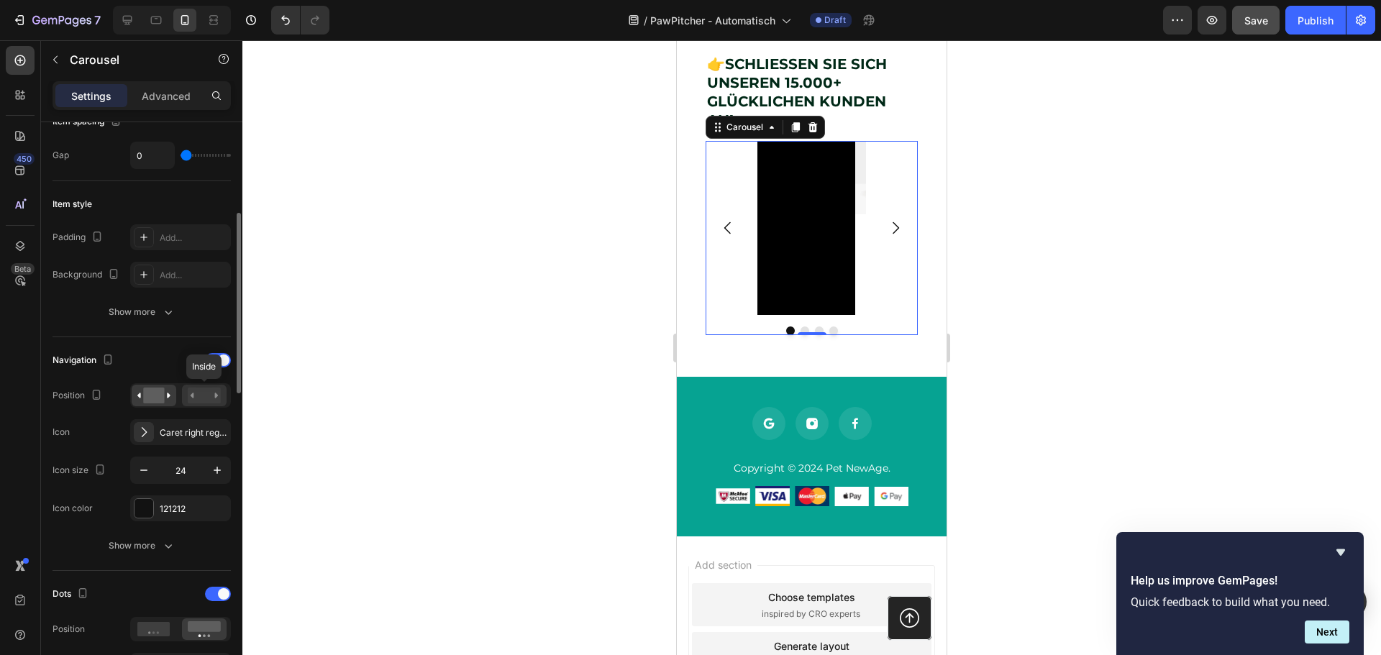
click at [214, 393] on rect at bounding box center [204, 396] width 33 height 16
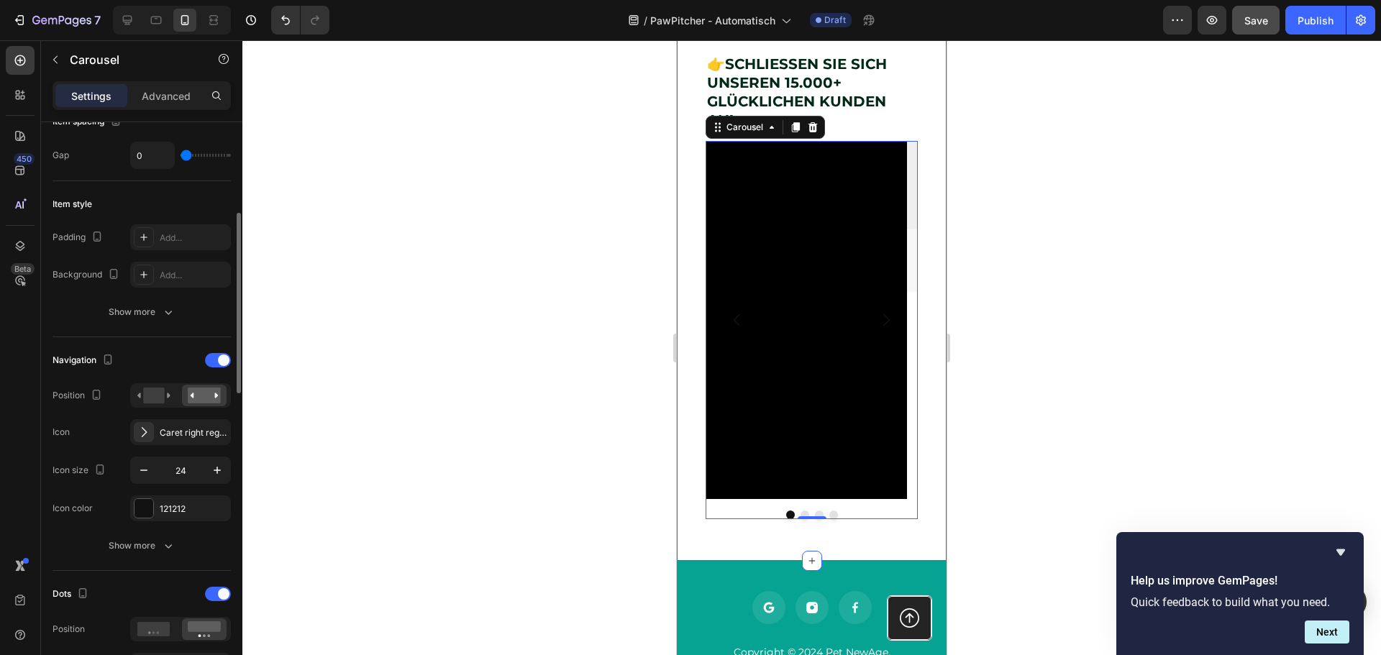
scroll to position [0, 0]
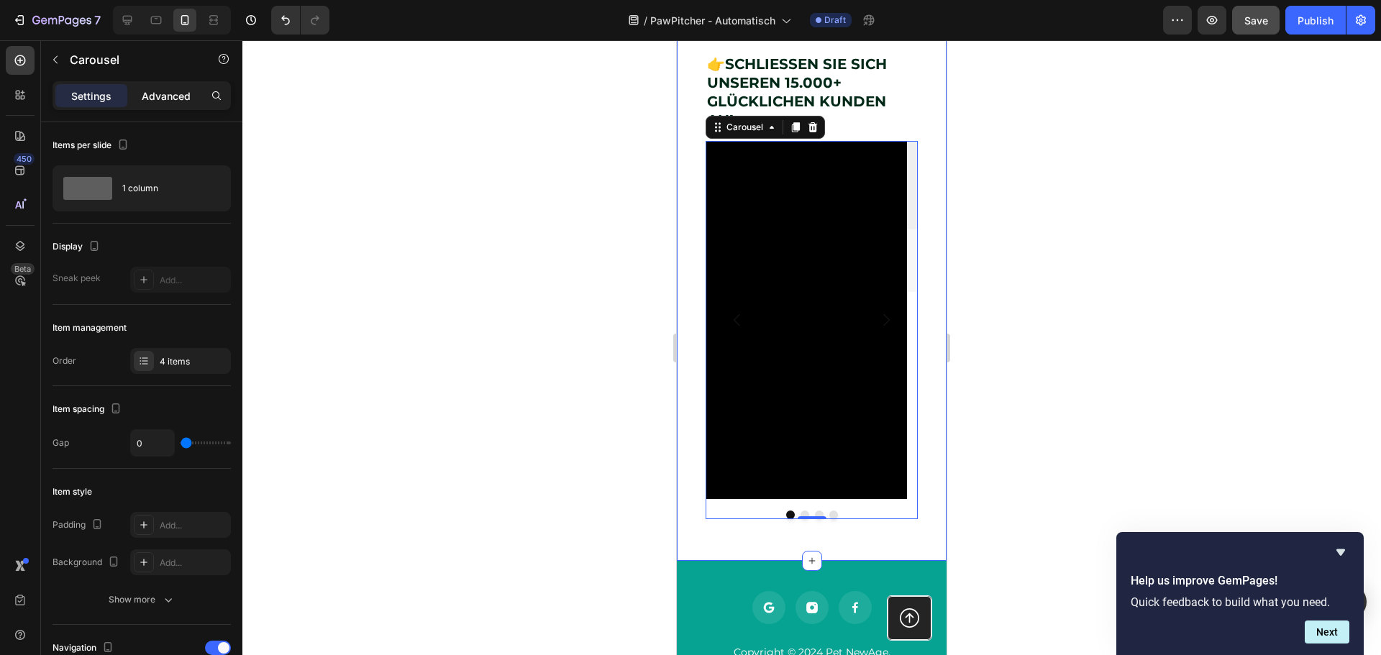
click at [158, 88] on p "Advanced" at bounding box center [166, 95] width 49 height 15
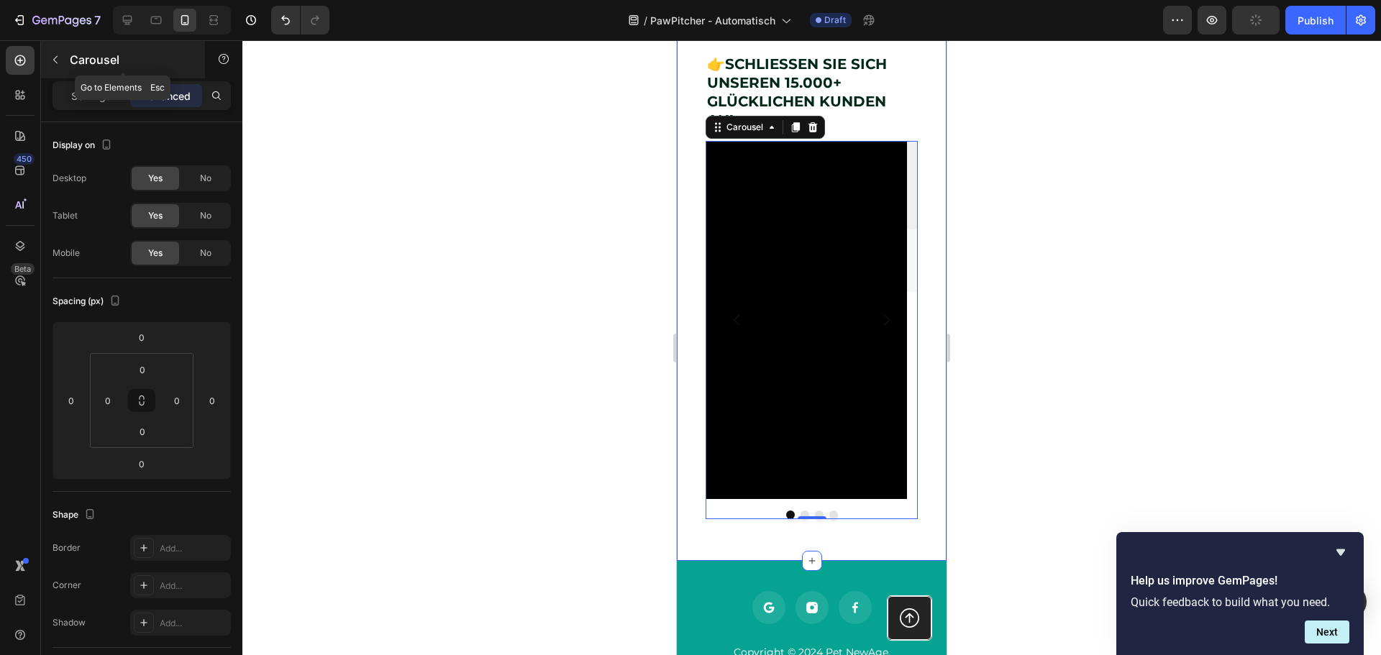
click at [55, 52] on button "button" at bounding box center [55, 59] width 23 height 23
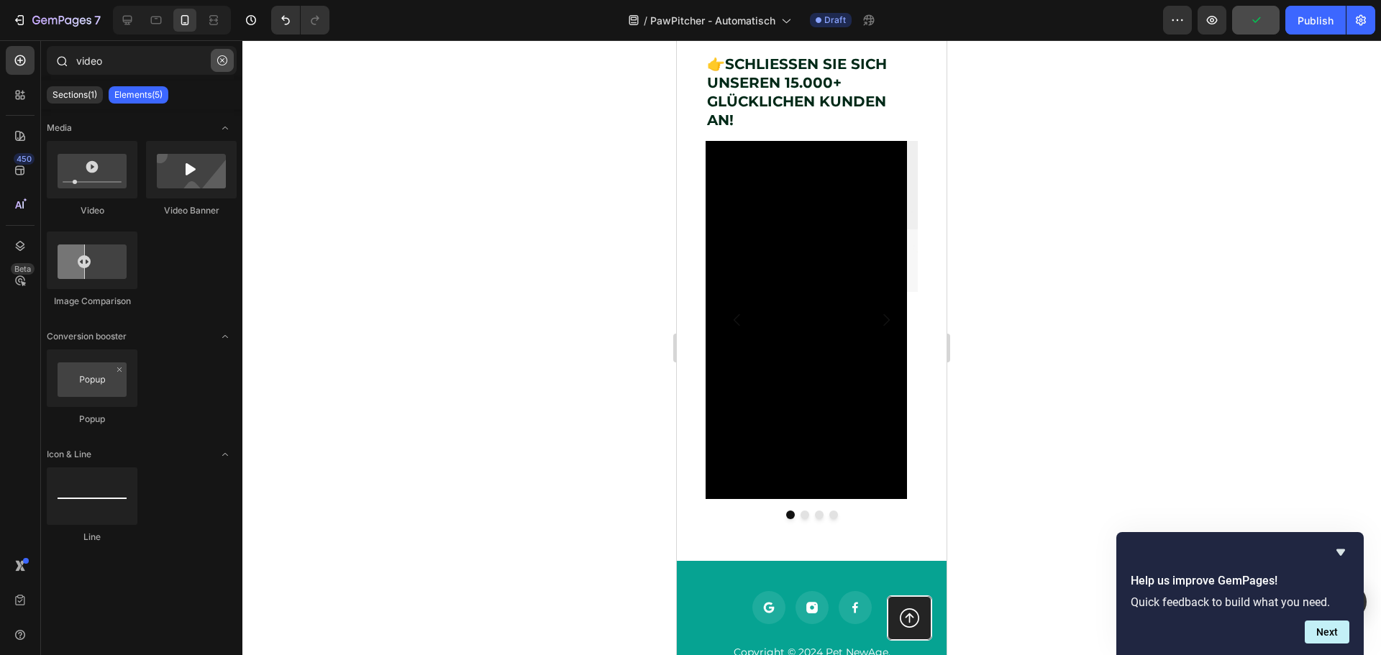
click at [223, 55] on icon "button" at bounding box center [222, 60] width 10 height 10
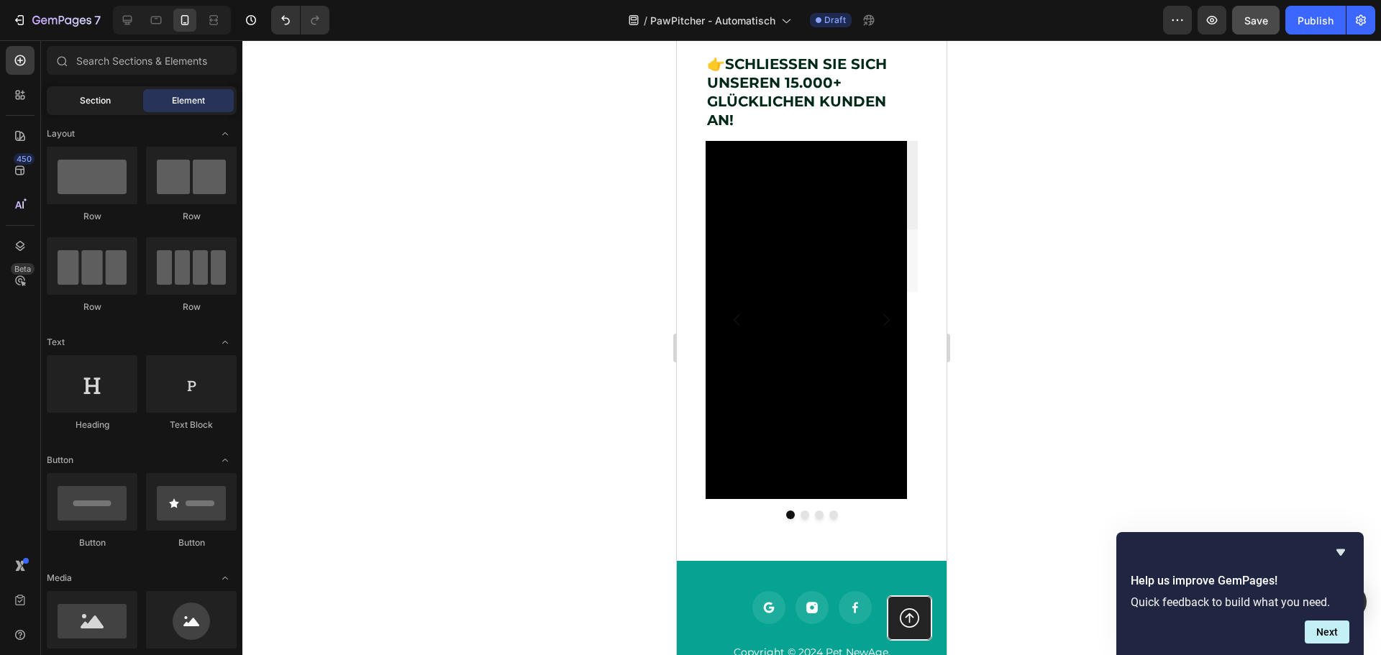
click at [94, 107] on div "Section" at bounding box center [95, 100] width 91 height 23
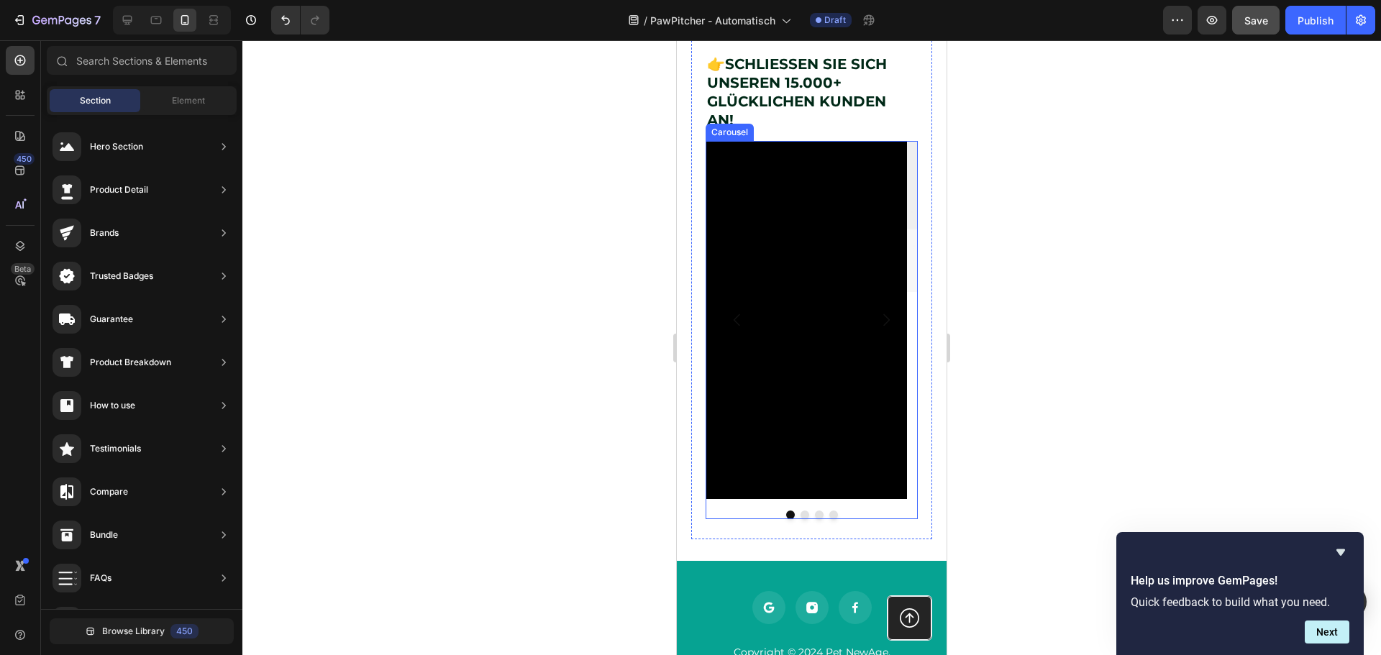
click at [880, 340] on button "Carousel Next Arrow" at bounding box center [886, 320] width 40 height 40
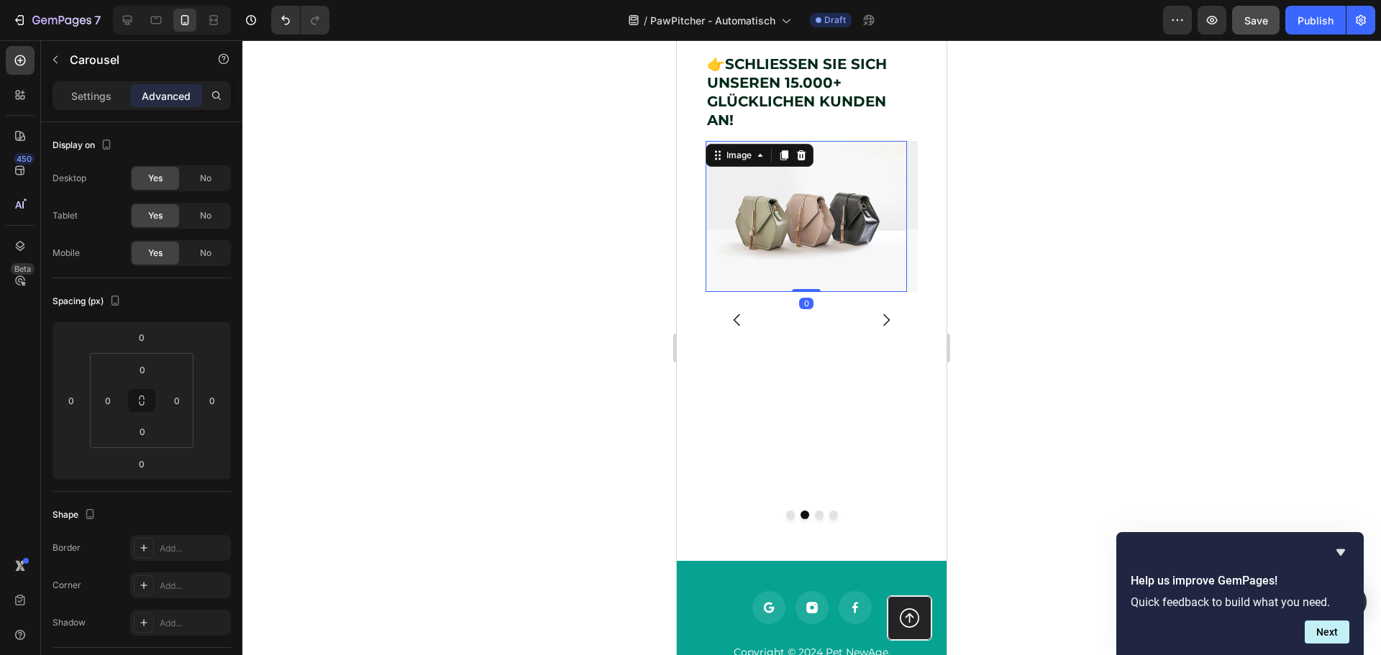
click at [788, 253] on img at bounding box center [806, 216] width 201 height 151
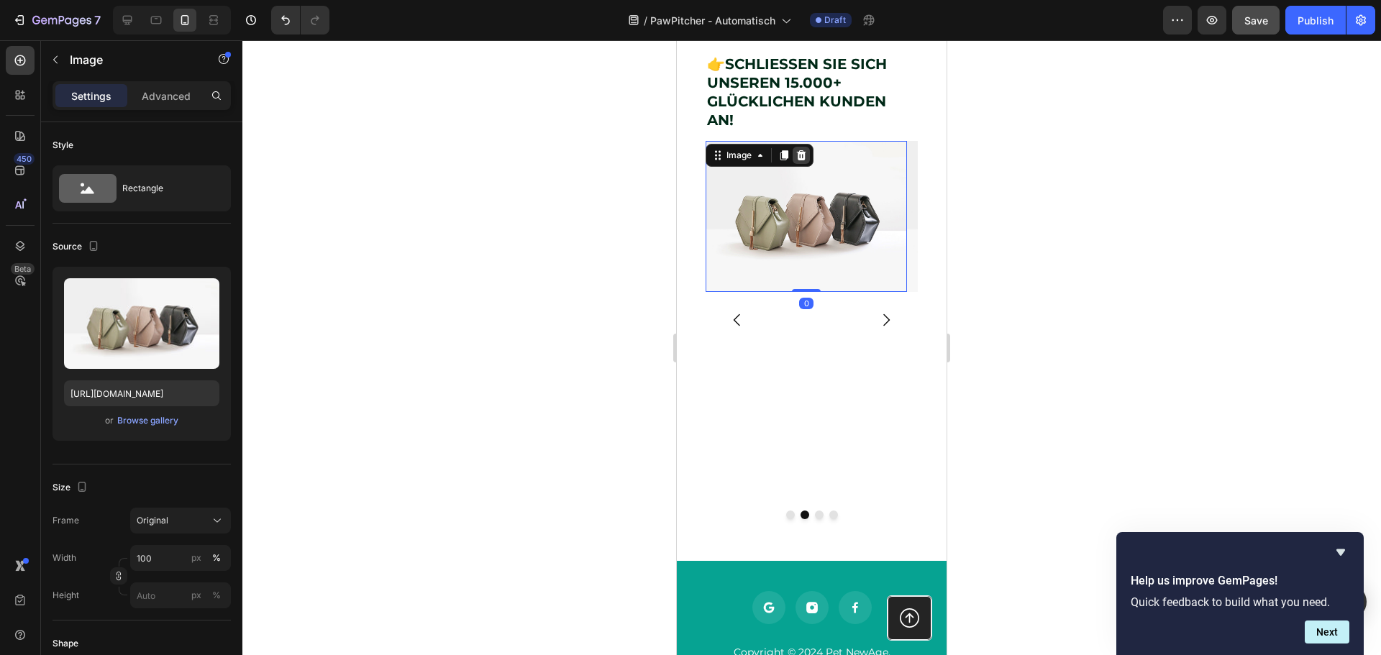
click at [796, 161] on icon at bounding box center [801, 156] width 12 height 12
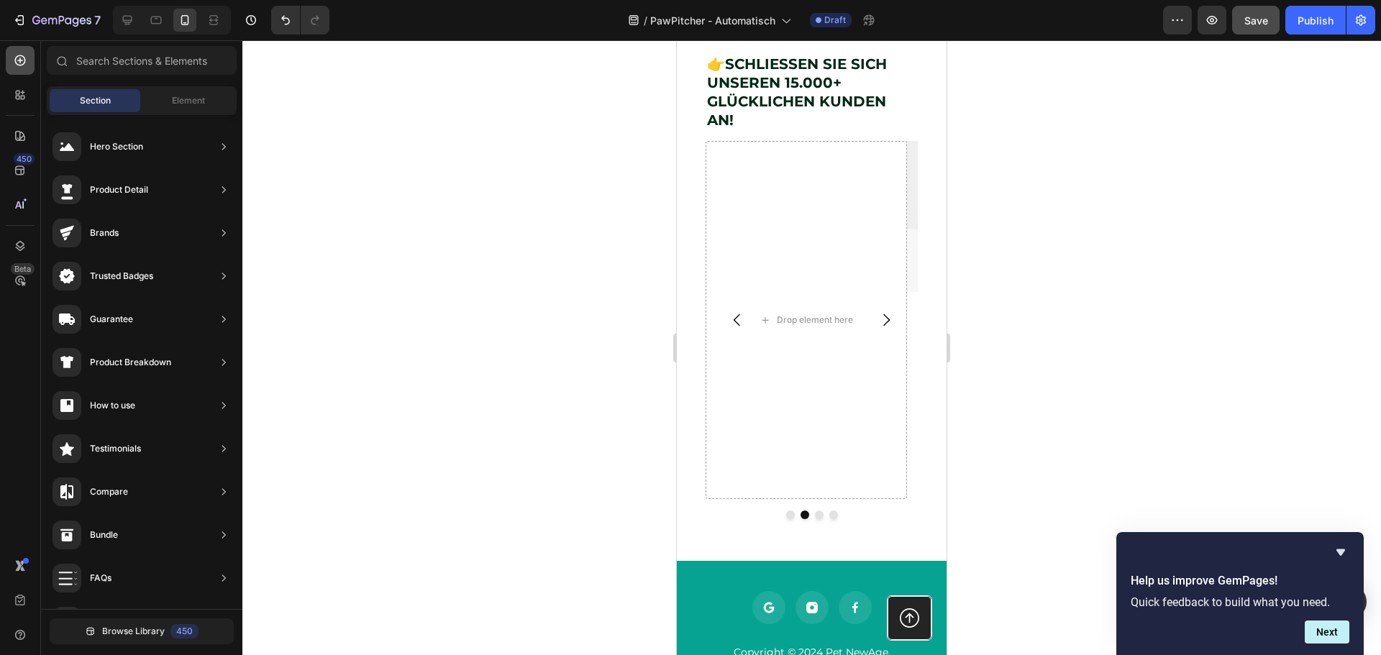
click at [32, 63] on div at bounding box center [20, 60] width 29 height 29
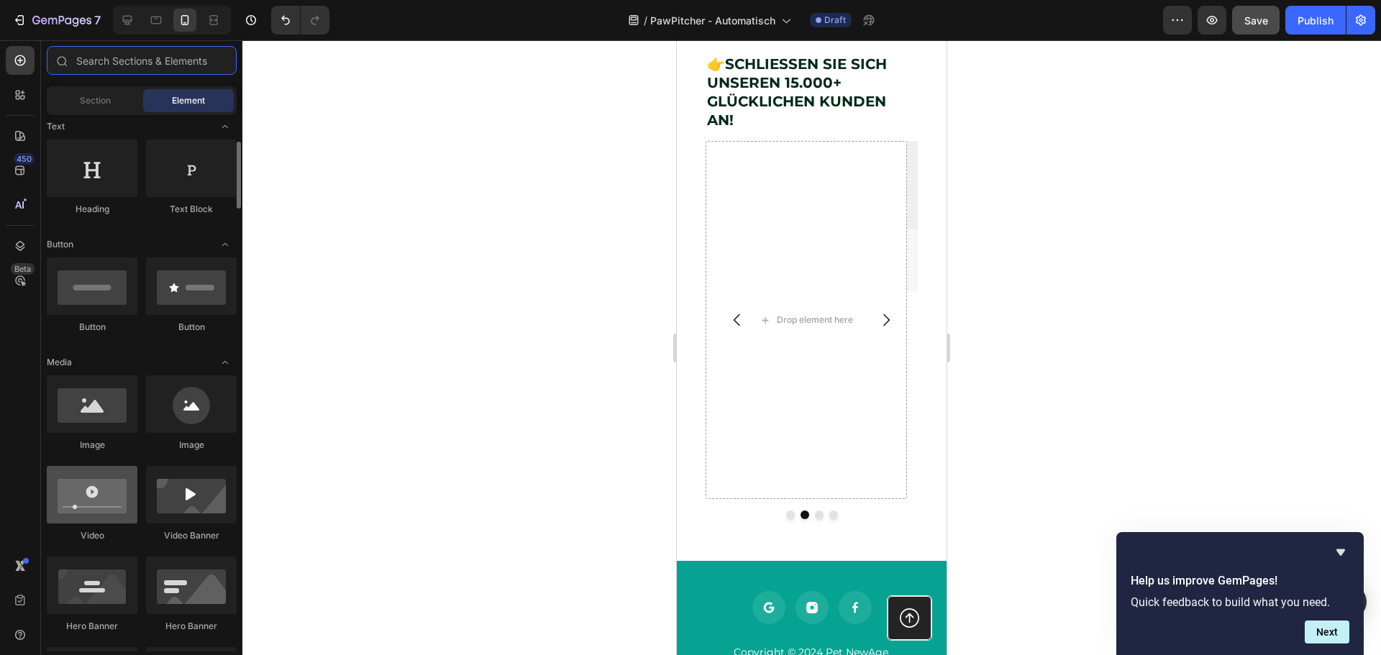
scroll to position [288, 0]
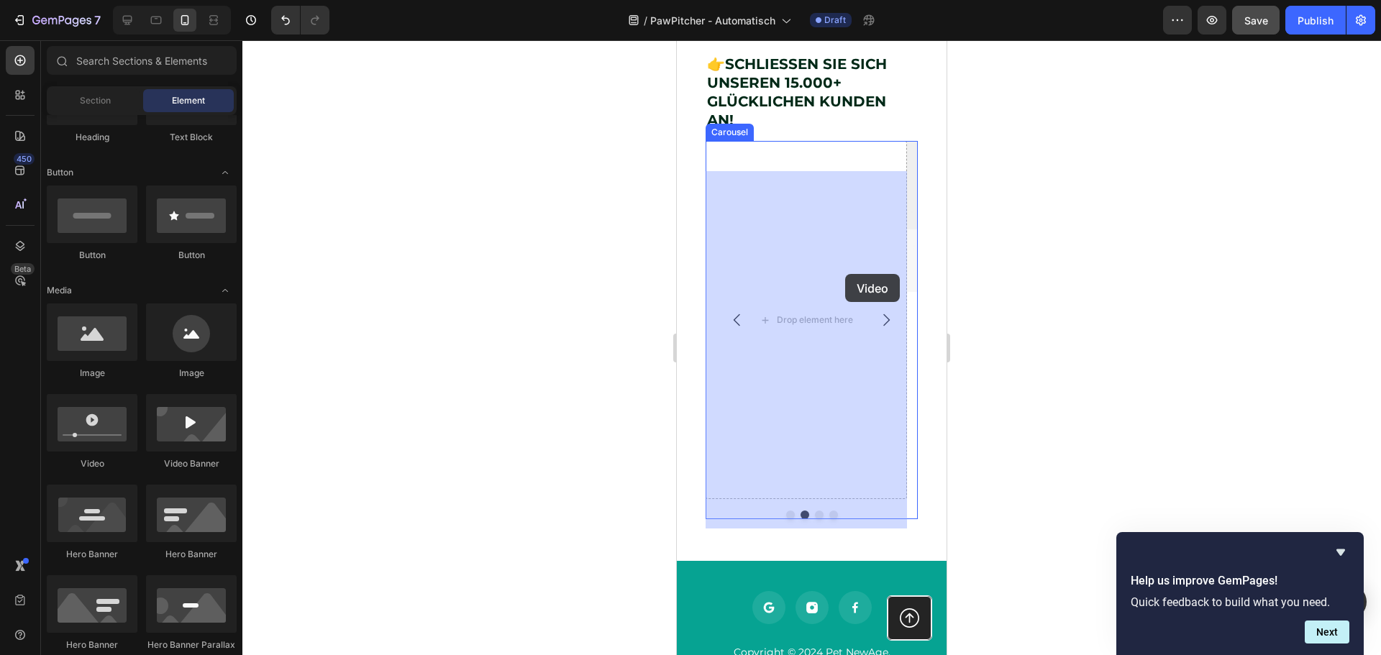
drag, startPoint x: 786, startPoint y: 469, endPoint x: 844, endPoint y: 274, distance: 203.4
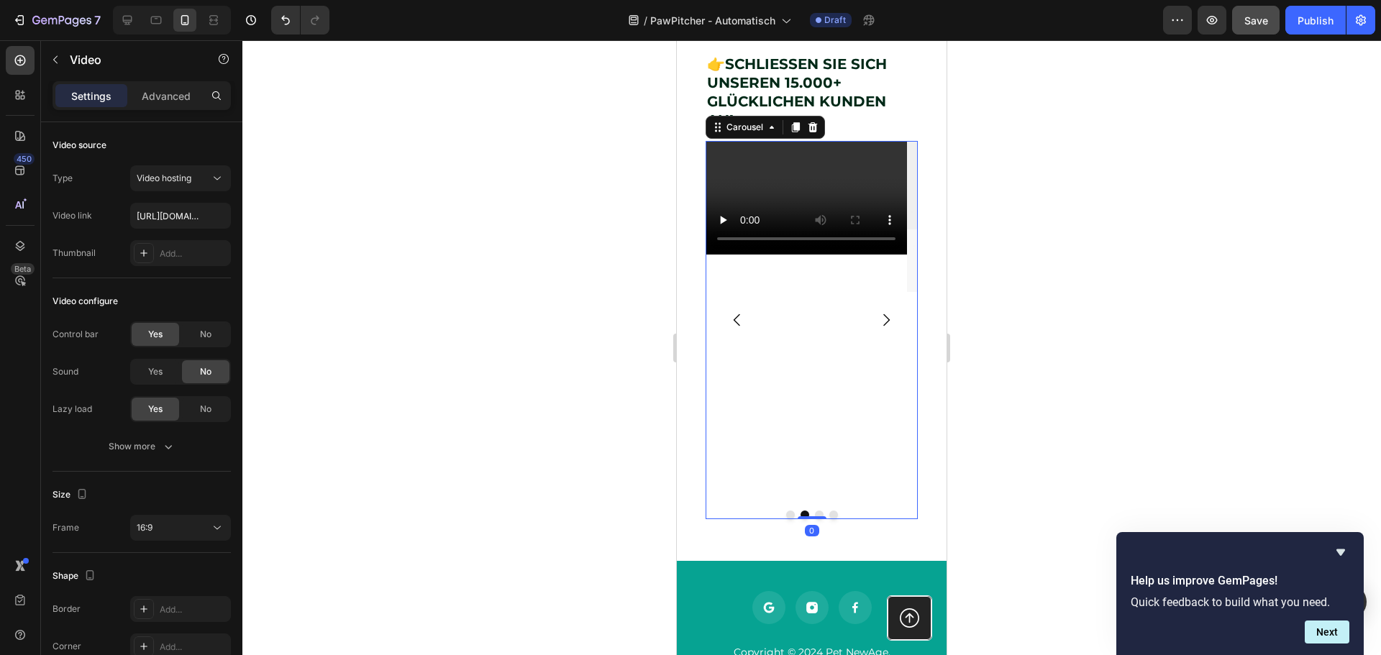
click at [735, 327] on icon "Carousel Back Arrow" at bounding box center [737, 320] width 6 height 12
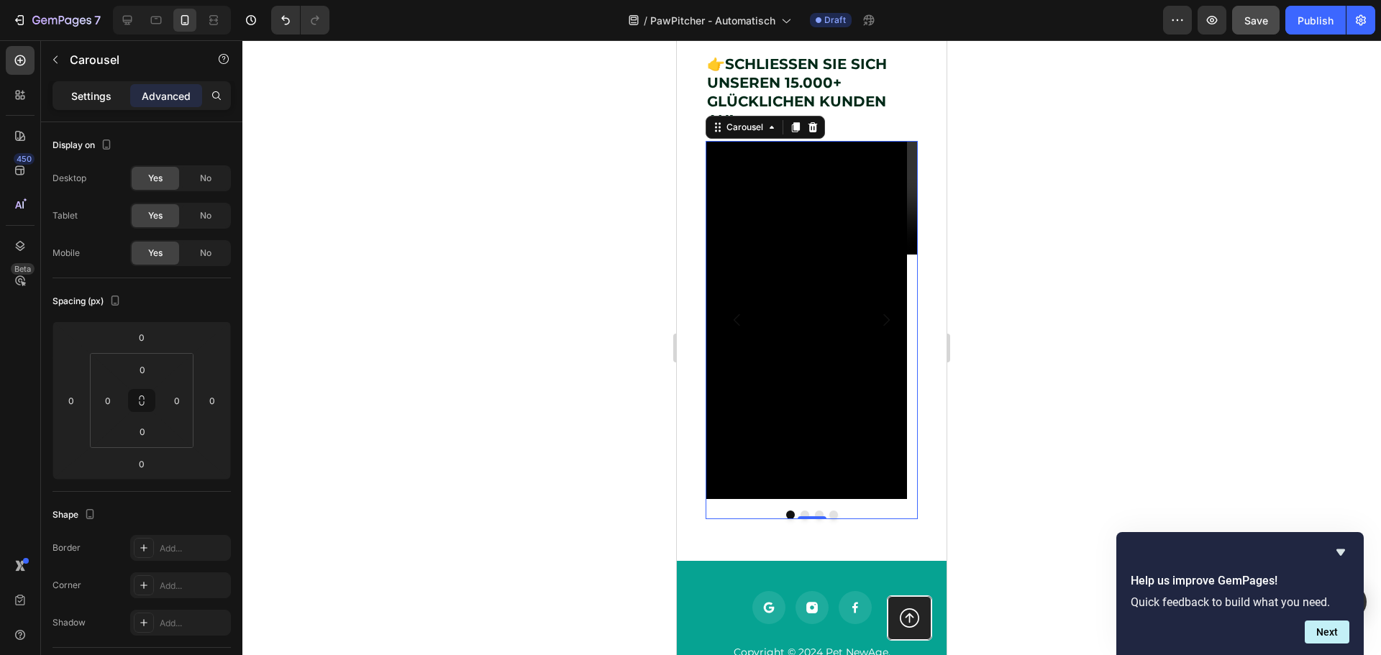
click at [97, 96] on p "Settings" at bounding box center [91, 95] width 40 height 15
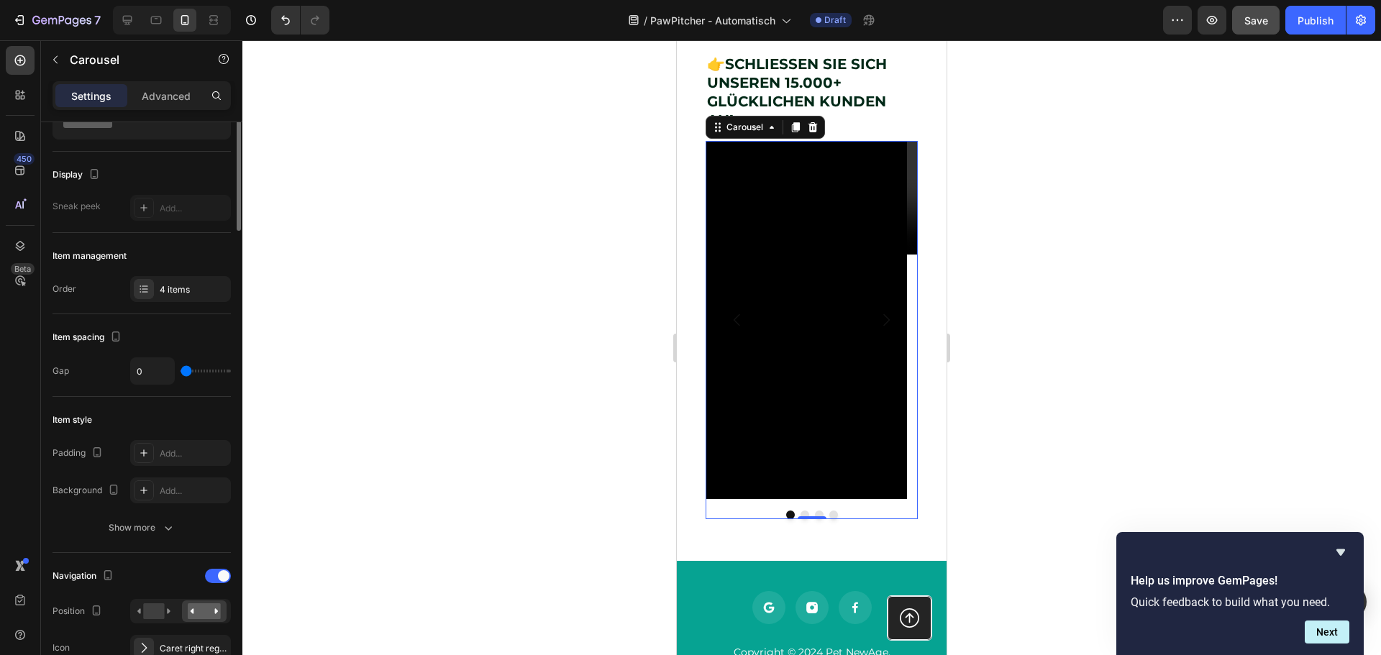
scroll to position [0, 0]
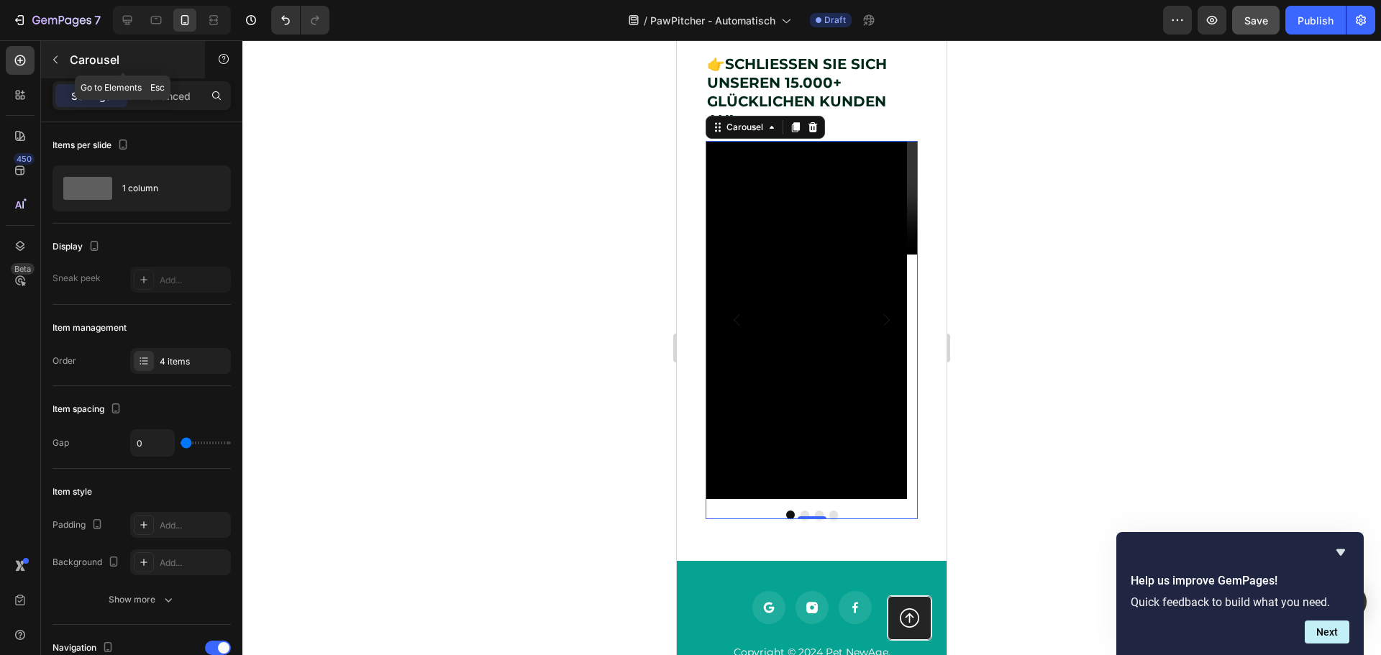
click at [50, 50] on button "button" at bounding box center [55, 59] width 23 height 23
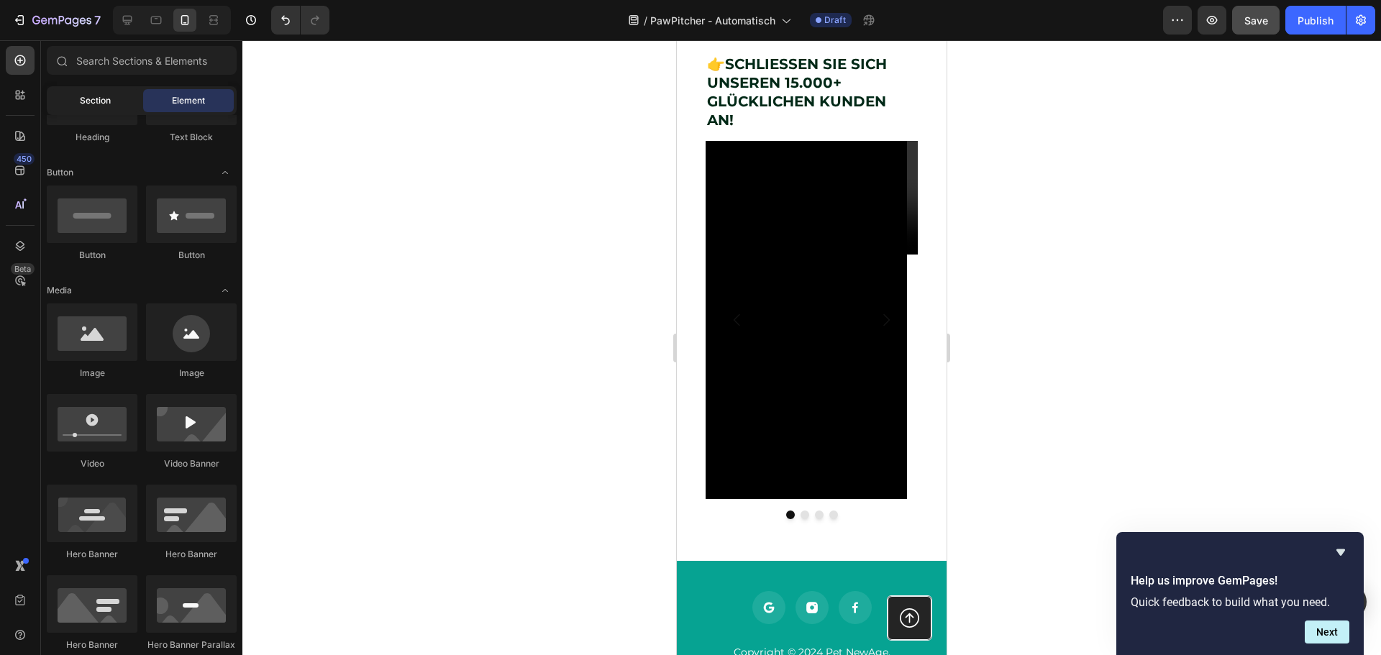
click at [114, 99] on div "Section" at bounding box center [95, 100] width 91 height 23
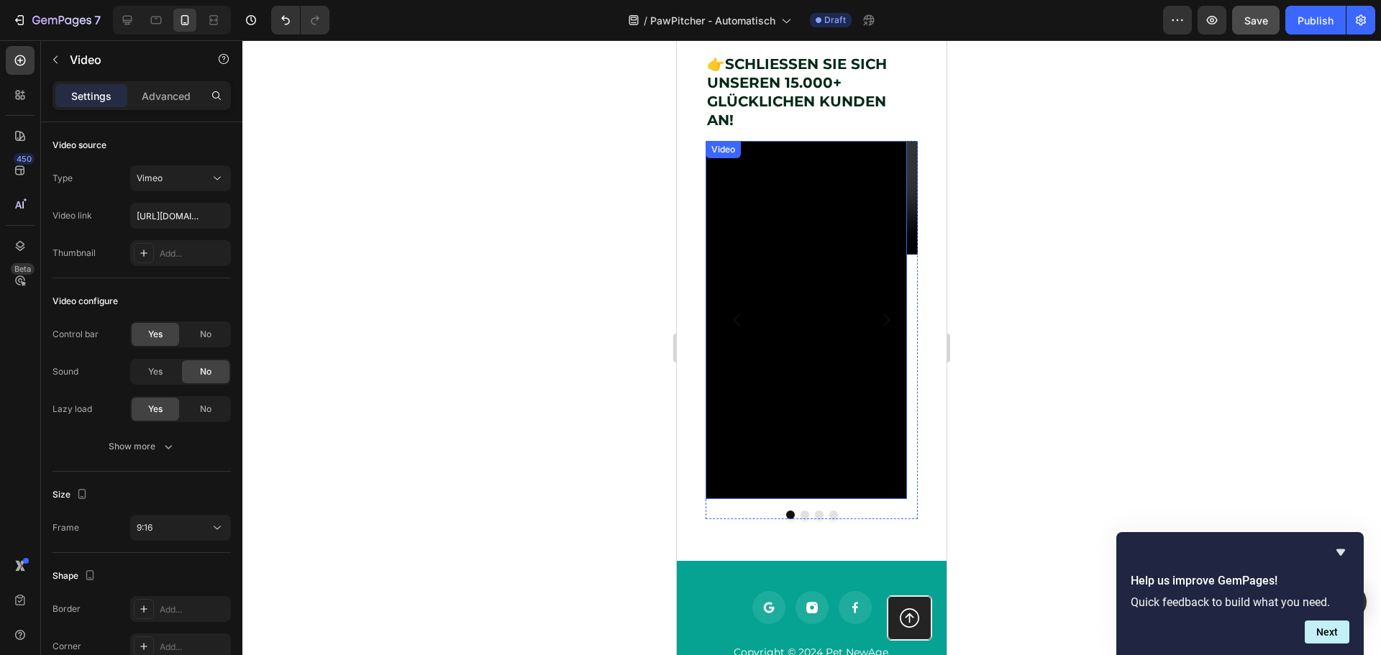
click at [725, 156] on div "Video" at bounding box center [722, 149] width 29 height 13
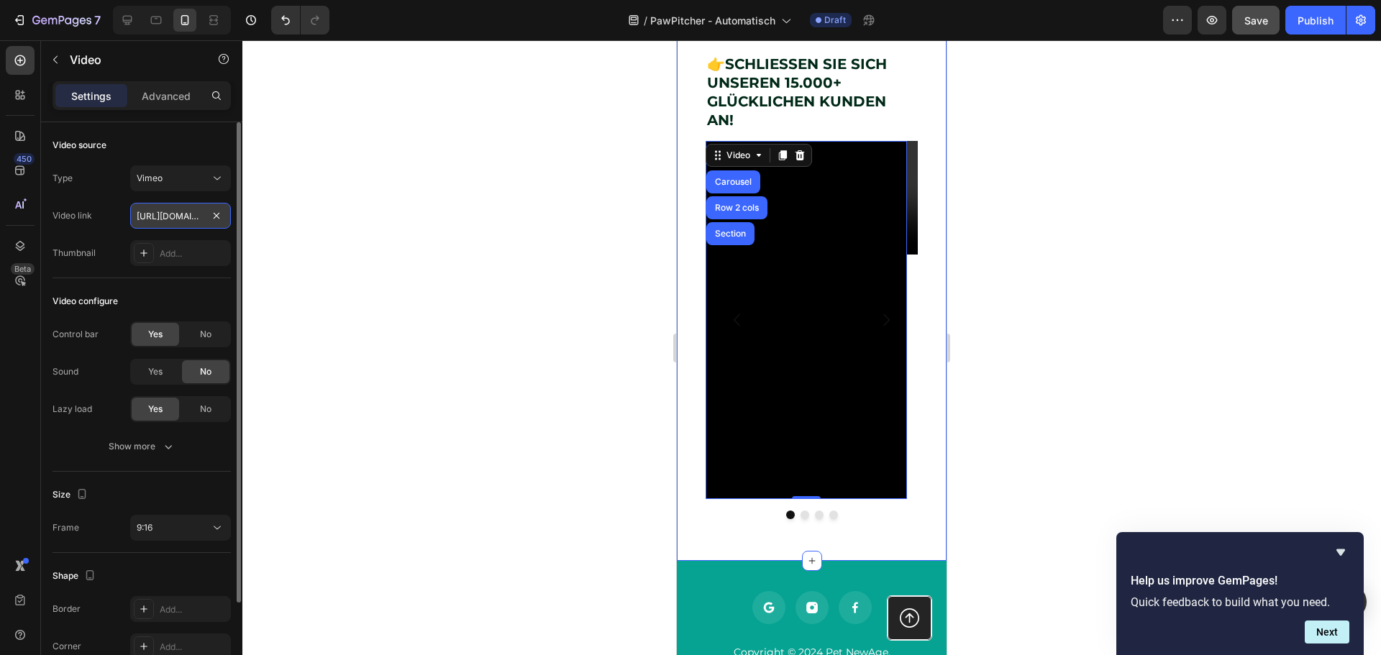
click at [158, 214] on input "[URL][DOMAIN_NAME]" at bounding box center [180, 216] width 101 height 26
paste input "122335351?share=copy"
type input "[URL][DOMAIN_NAME]"
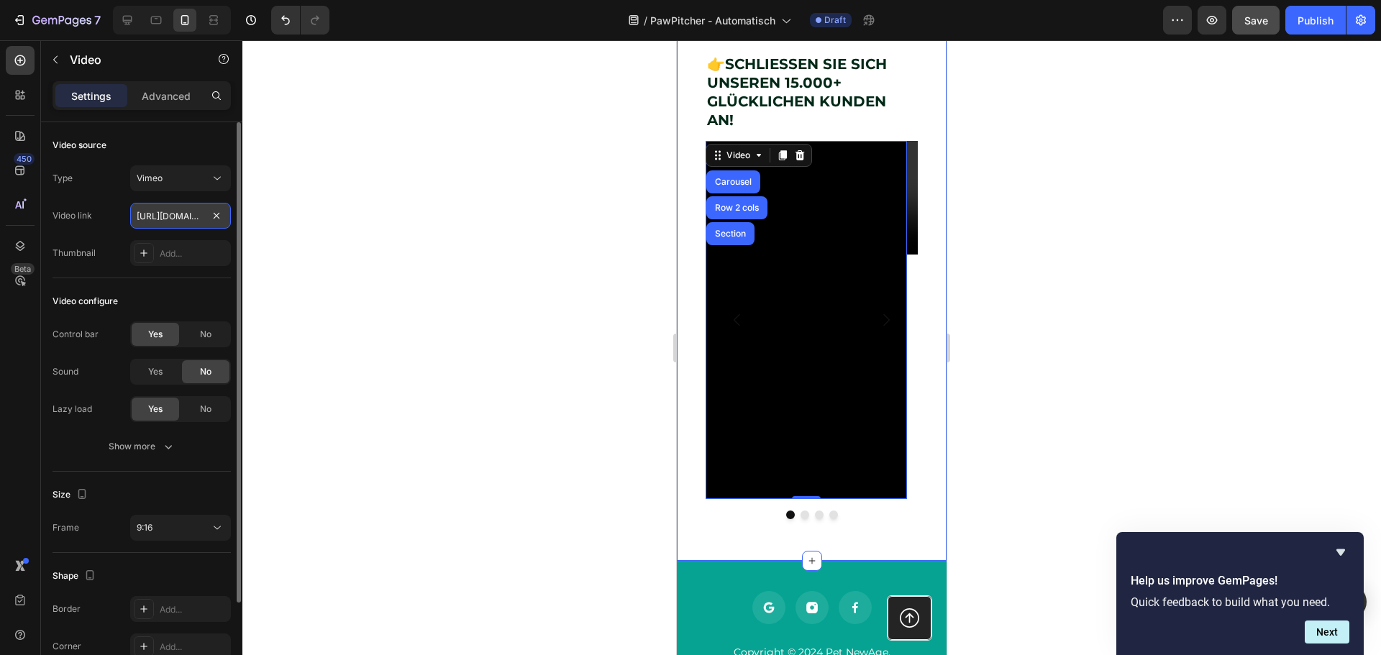
scroll to position [0, 112]
click at [910, 539] on div "👉 SCHLIESSEN SIE SICH UNSEREN 15.000+ GLÜCKLICHEN KUNDEN AN! Heading Row Video …" at bounding box center [811, 286] width 241 height 506
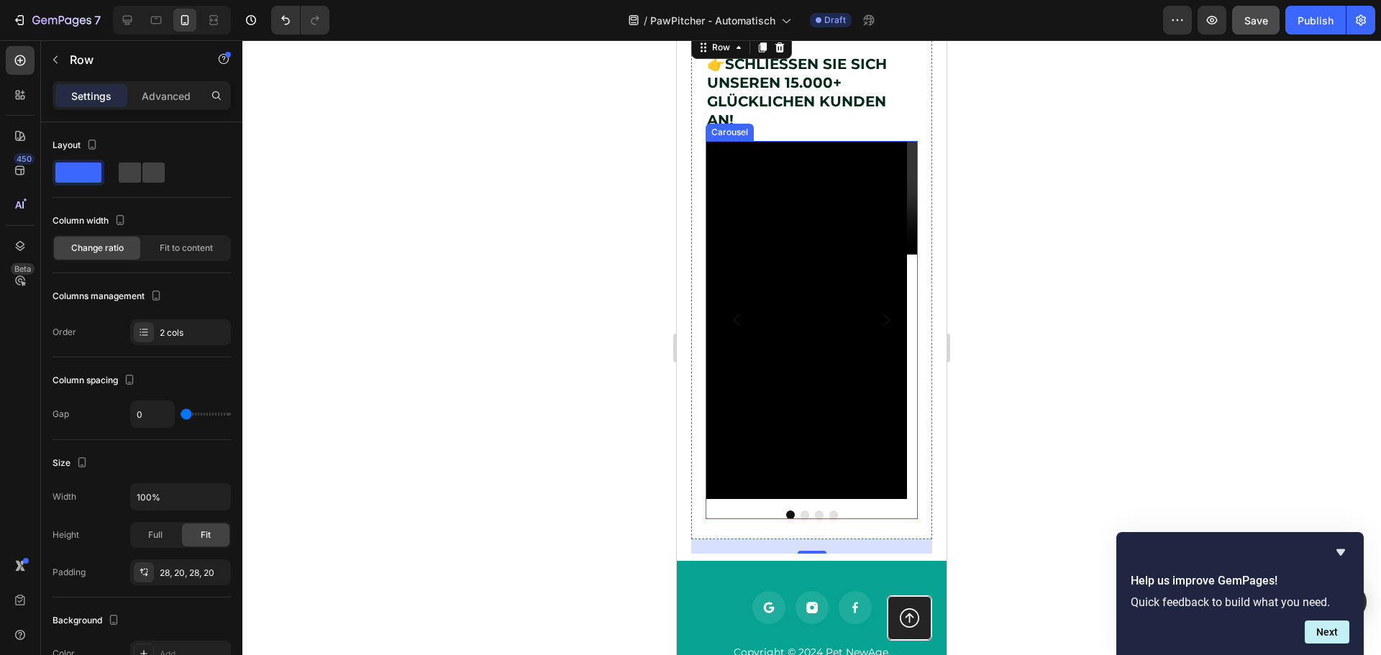
click at [806, 519] on div "Video Video Image Image [GEOGRAPHIC_DATA]" at bounding box center [812, 330] width 212 height 378
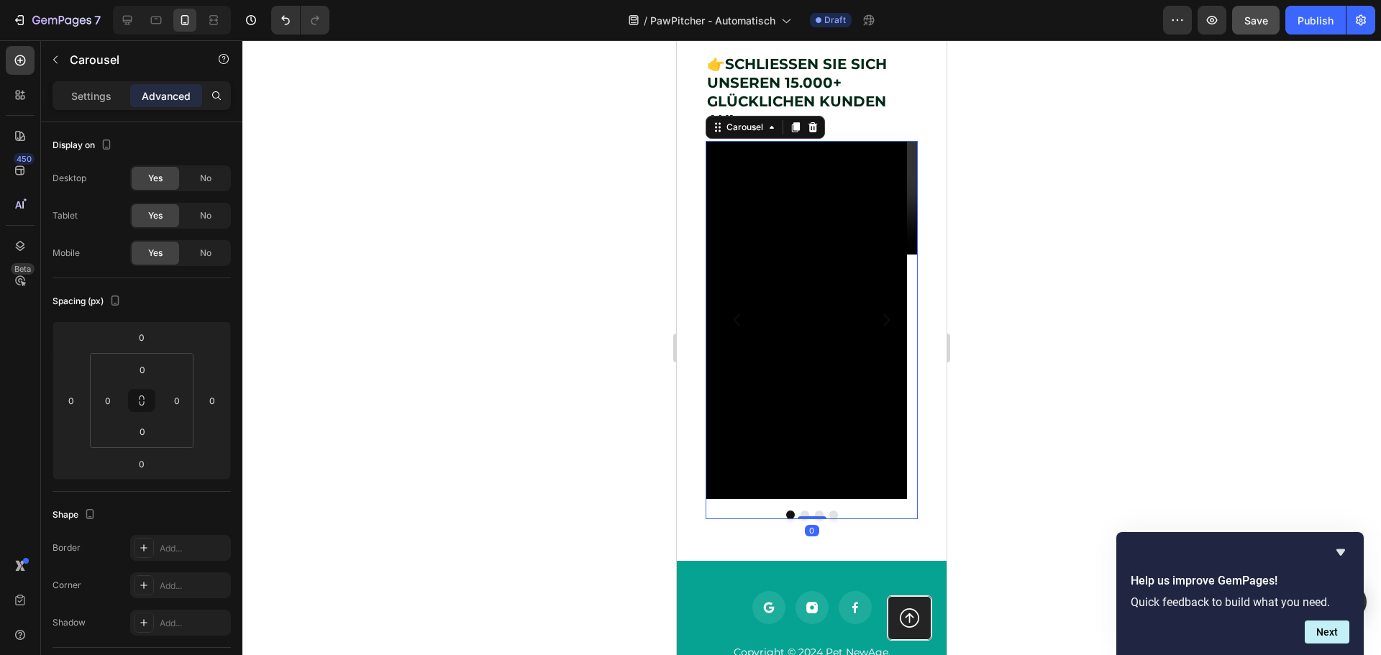
click at [801, 519] on button "Dot" at bounding box center [805, 515] width 9 height 9
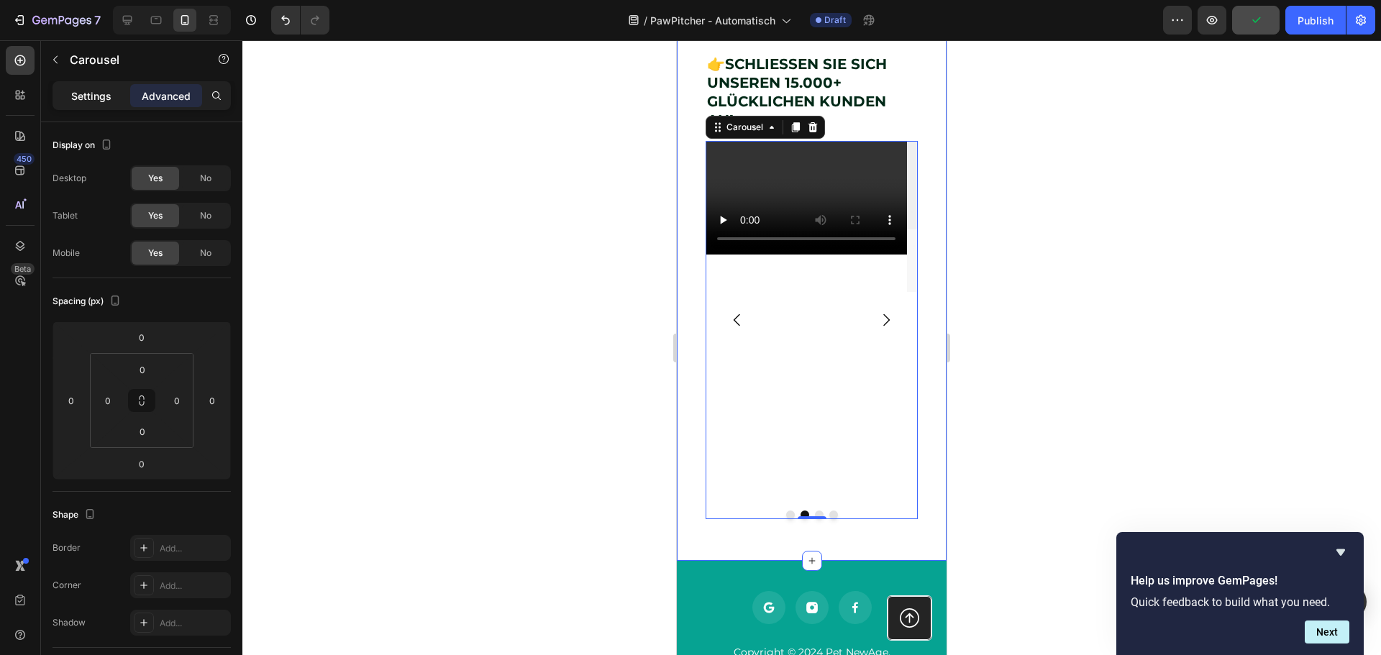
click at [85, 97] on p "Settings" at bounding box center [91, 95] width 40 height 15
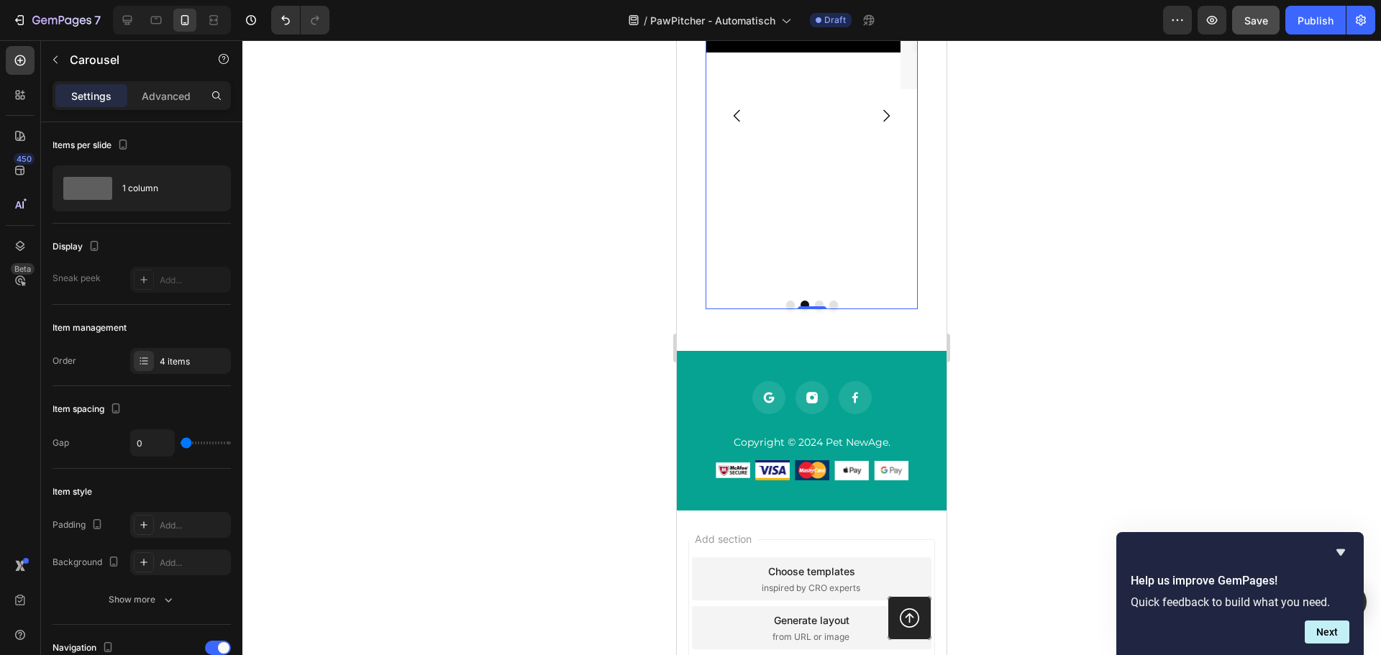
scroll to position [1961, 0]
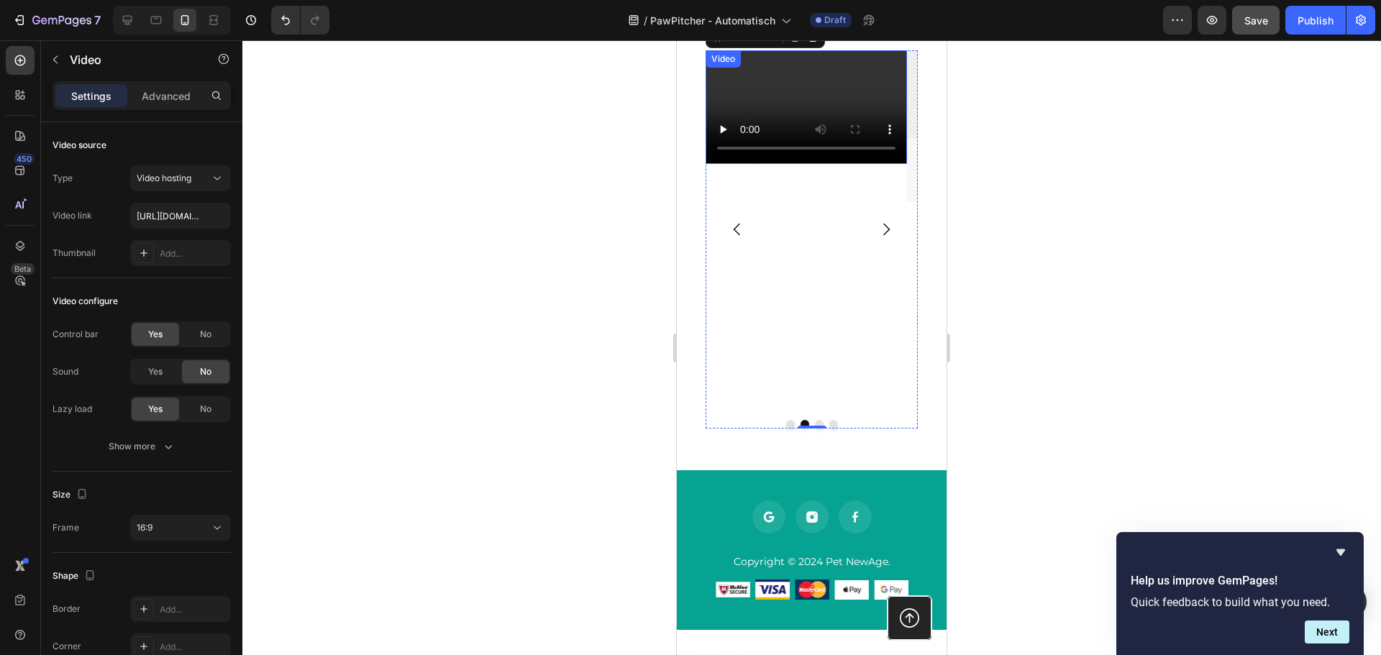
click at [719, 65] on div "Video" at bounding box center [722, 59] width 29 height 13
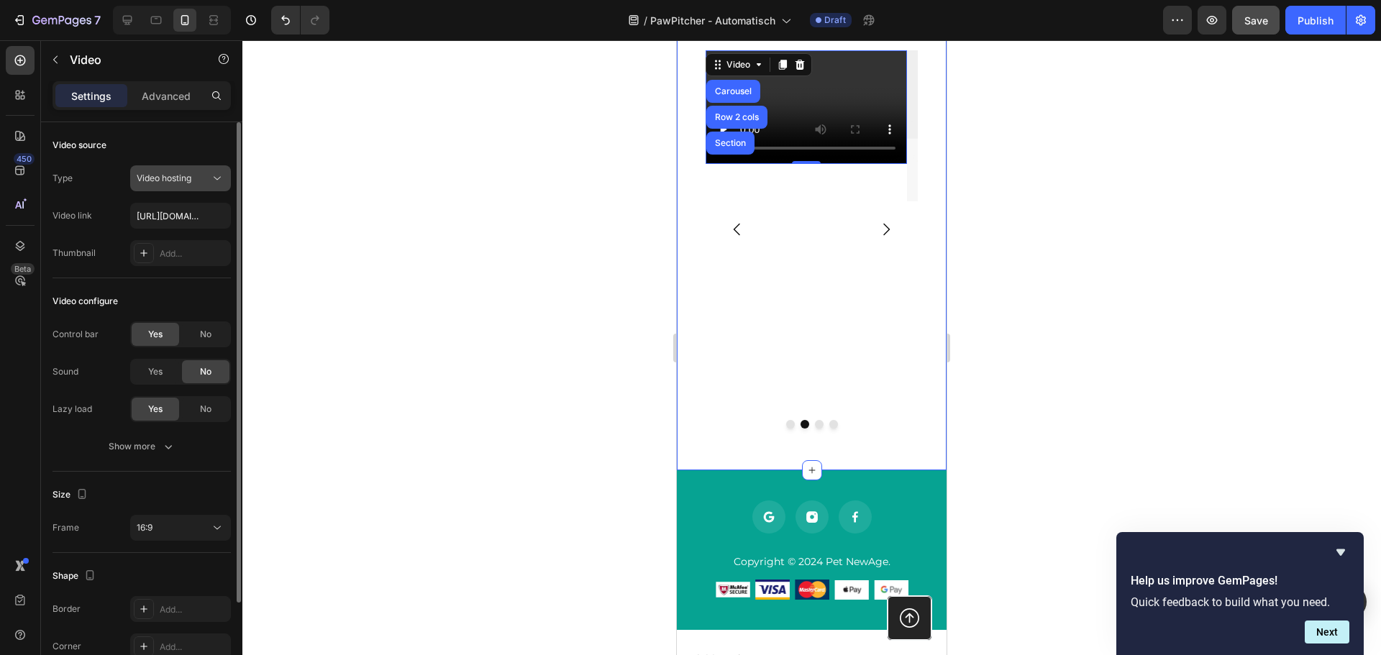
click at [181, 175] on span "Video hosting" at bounding box center [164, 178] width 55 height 11
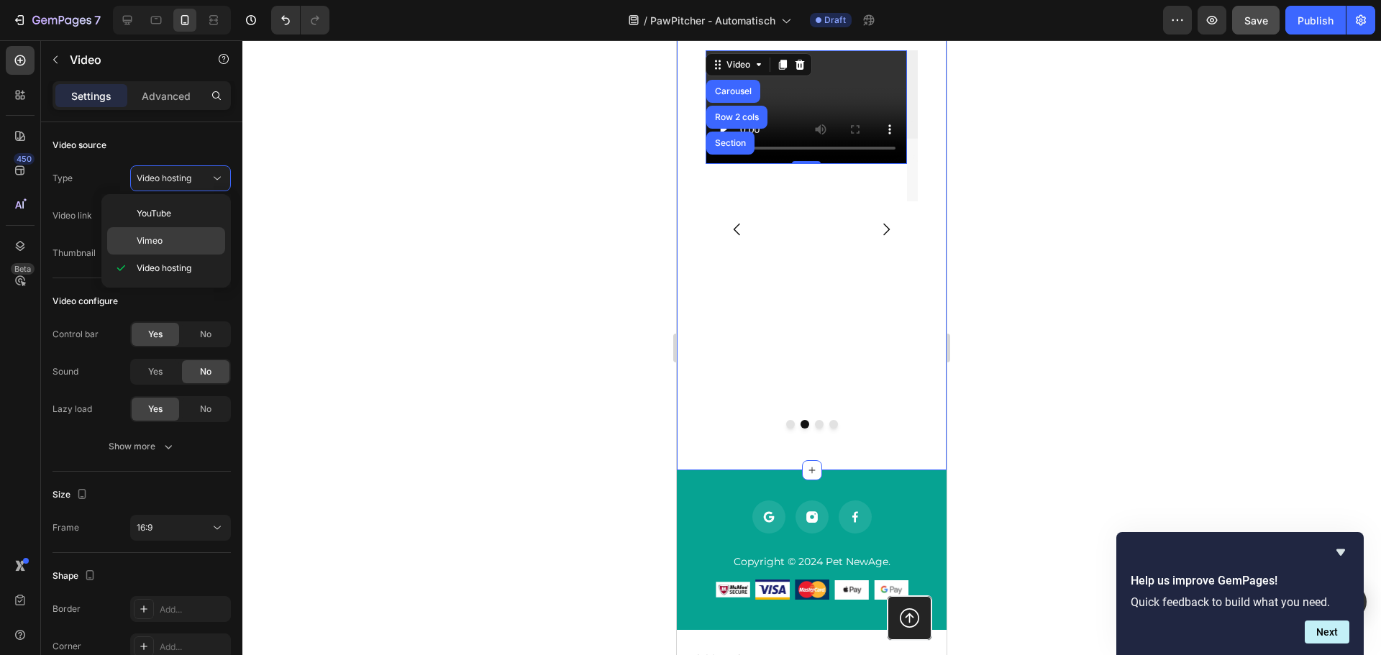
click at [161, 239] on span "Vimeo" at bounding box center [150, 240] width 26 height 13
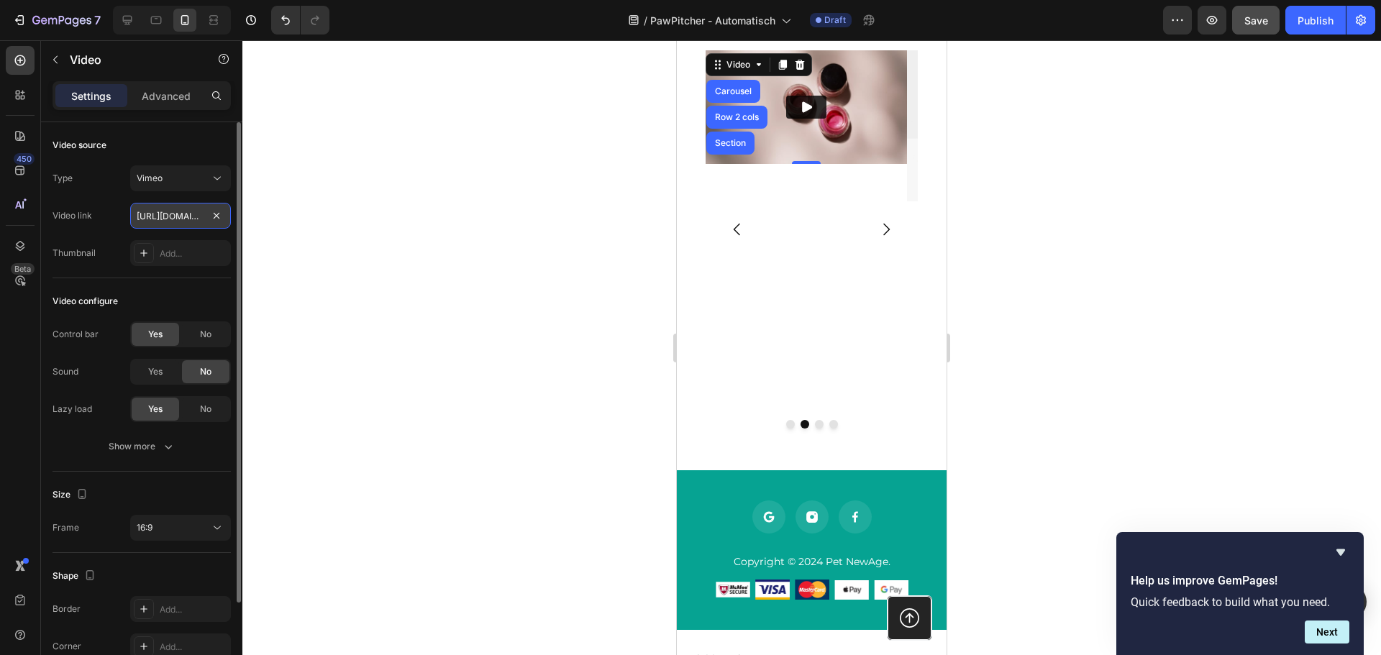
click at [150, 213] on input "[URL][DOMAIN_NAME]" at bounding box center [180, 216] width 101 height 26
paste input "122335351?share=copy"
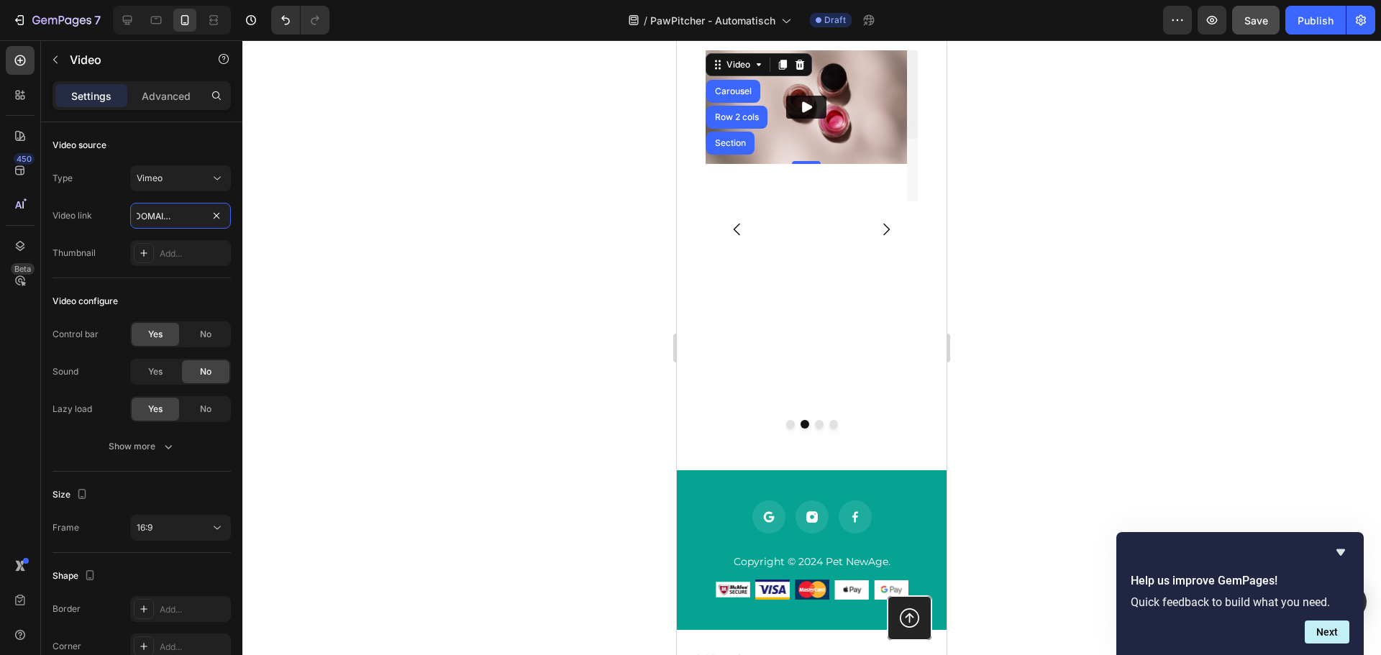
type input "[URL][DOMAIN_NAME]"
click at [493, 239] on div at bounding box center [811, 347] width 1139 height 615
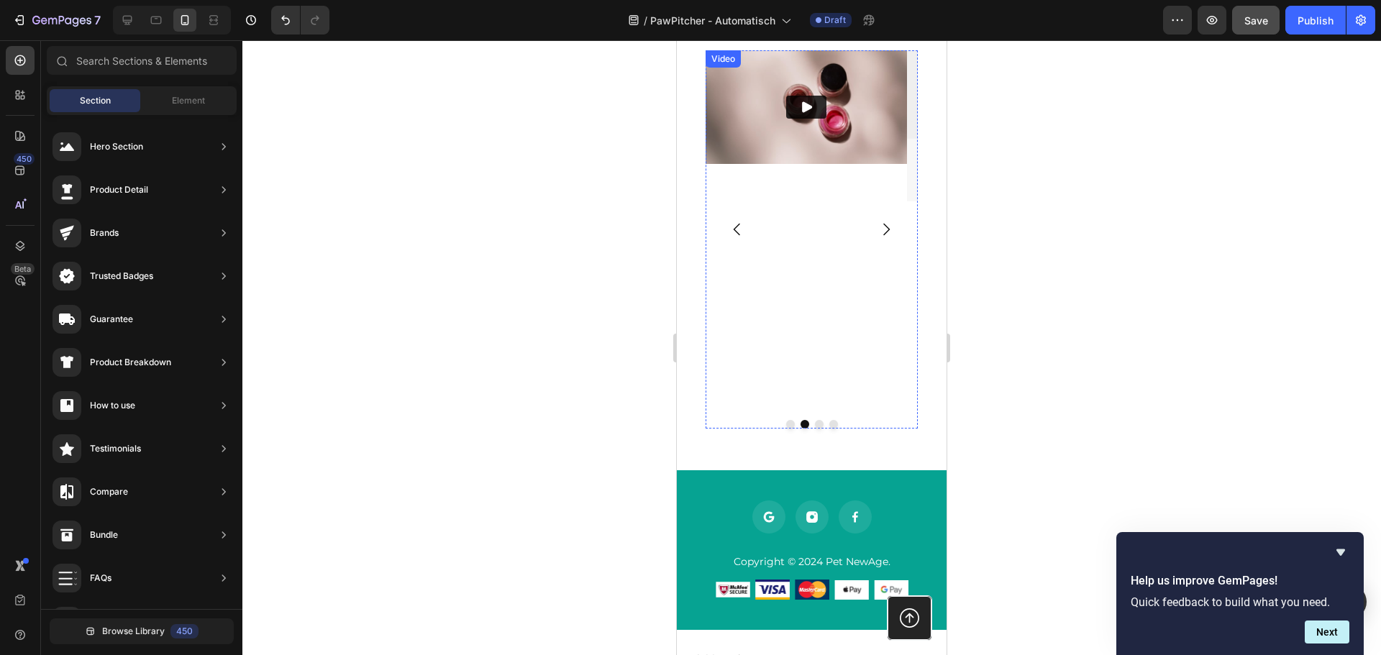
click at [721, 68] on div "Video" at bounding box center [723, 58] width 35 height 17
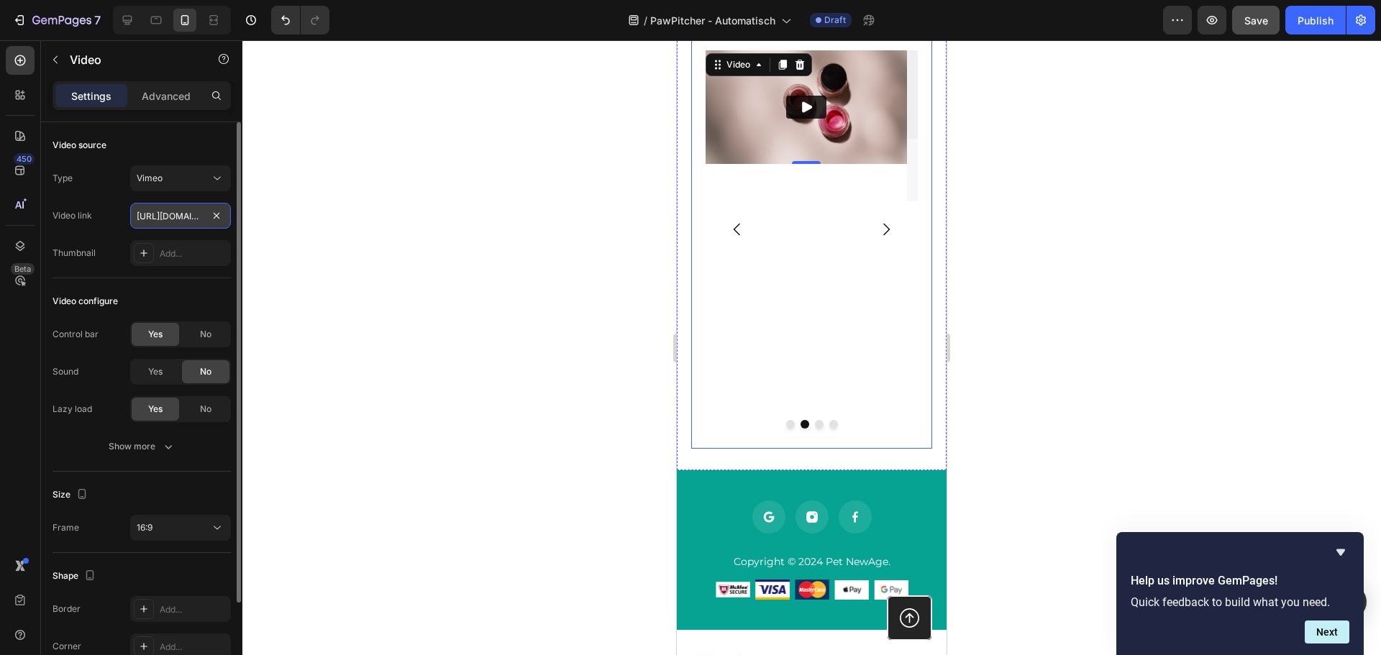
click at [173, 211] on input "[URL][DOMAIN_NAME]" at bounding box center [180, 216] width 101 height 26
click at [113, 202] on div "Type Vimeo Video link [URL][DOMAIN_NAME] Thumbnail Add..." at bounding box center [142, 215] width 178 height 101
click at [883, 236] on icon "Carousel Next Arrow" at bounding box center [886, 230] width 6 height 12
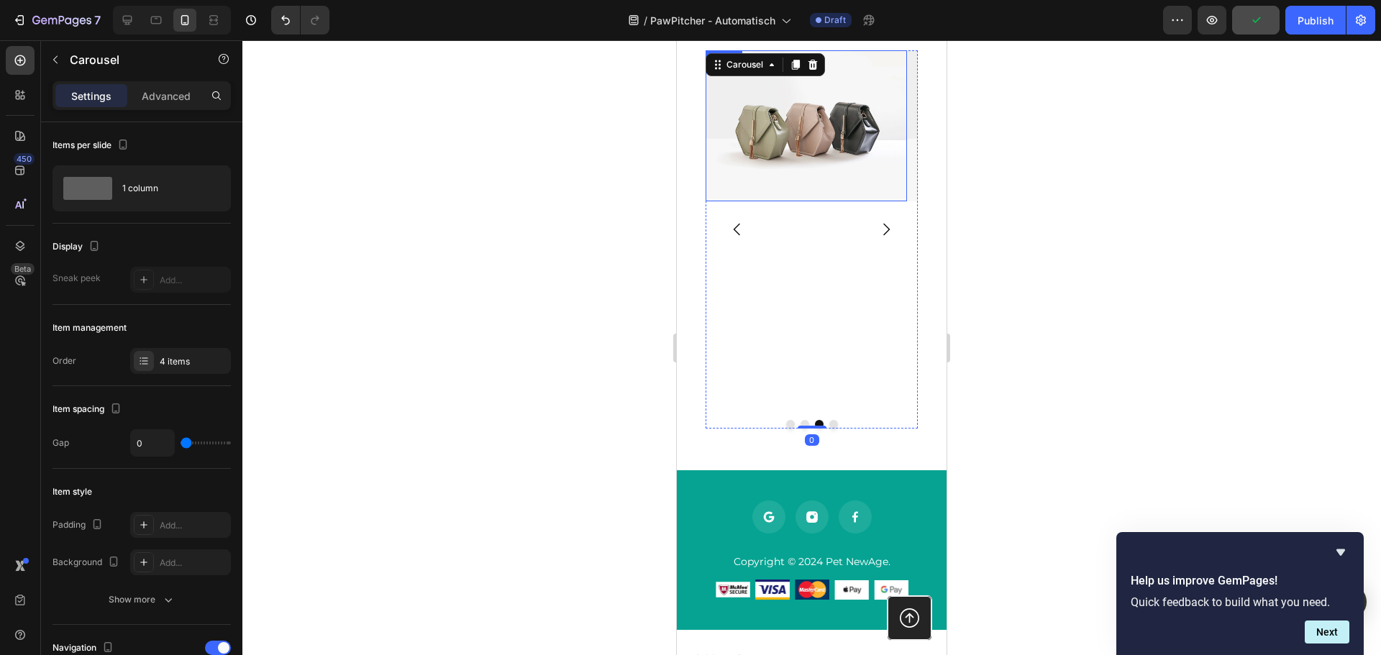
click at [818, 130] on img at bounding box center [806, 125] width 201 height 151
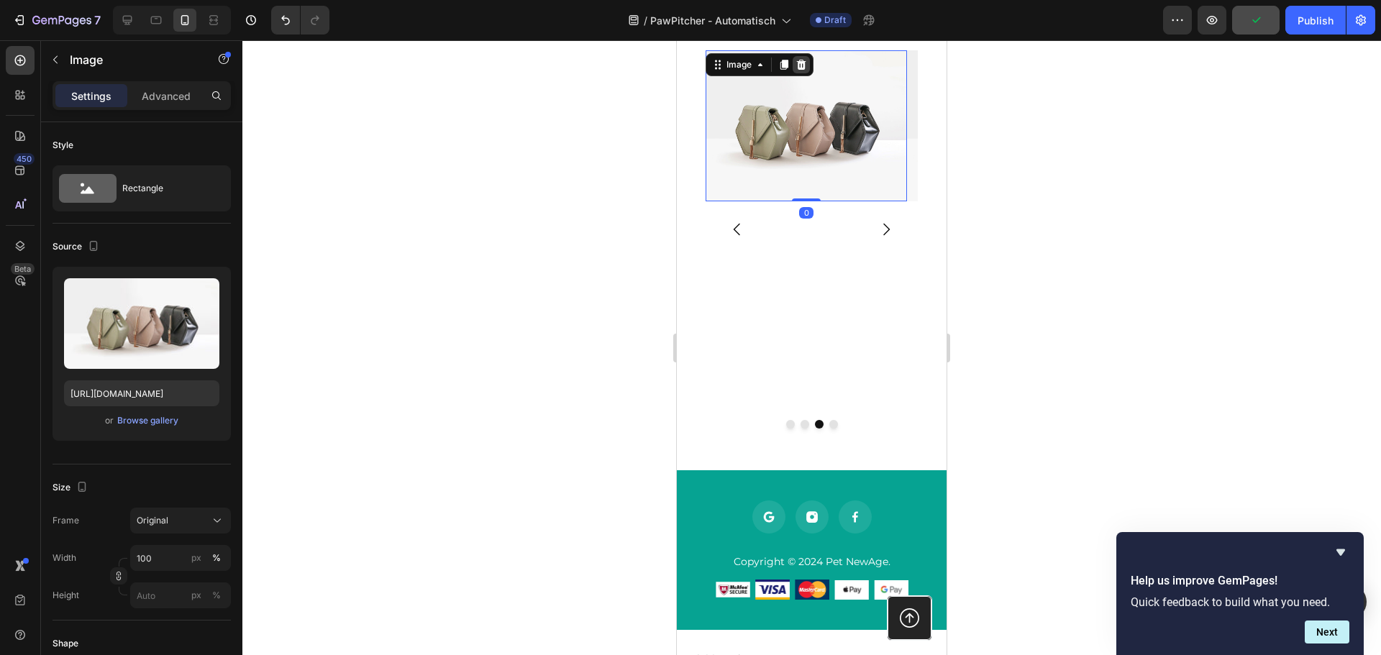
click at [803, 70] on icon at bounding box center [801, 65] width 9 height 10
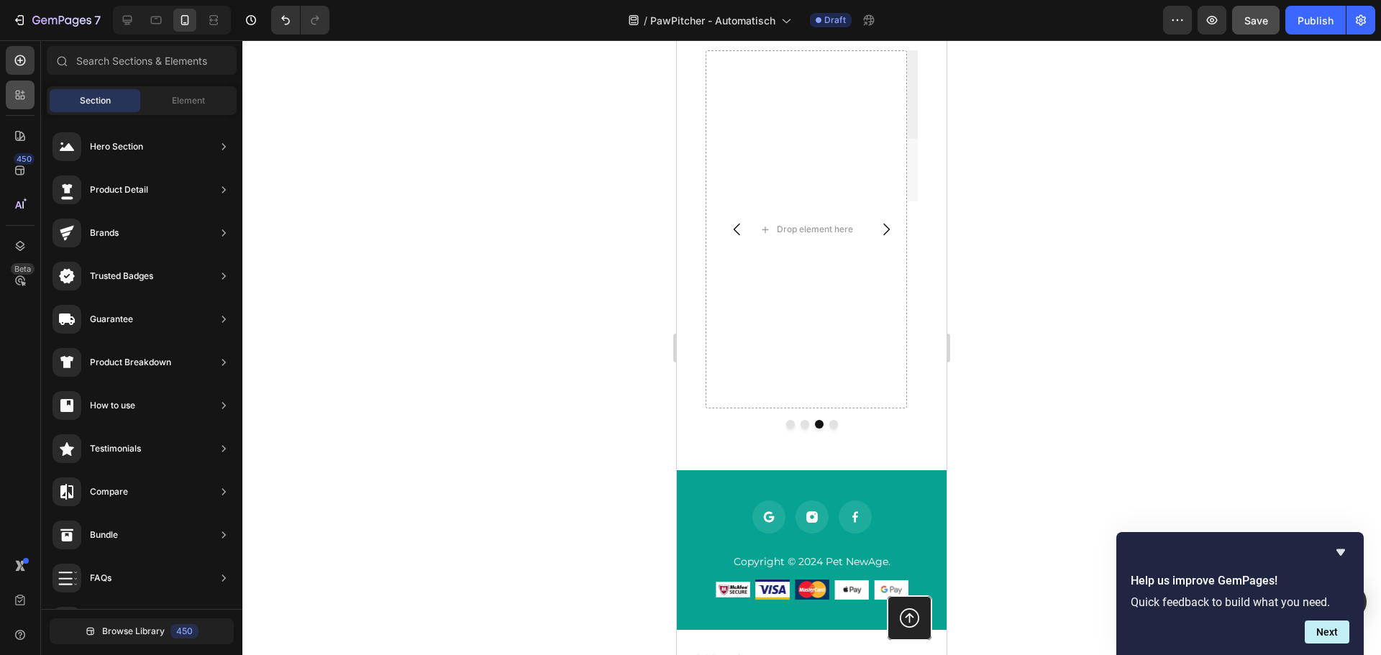
click at [16, 88] on icon at bounding box center [20, 95] width 14 height 14
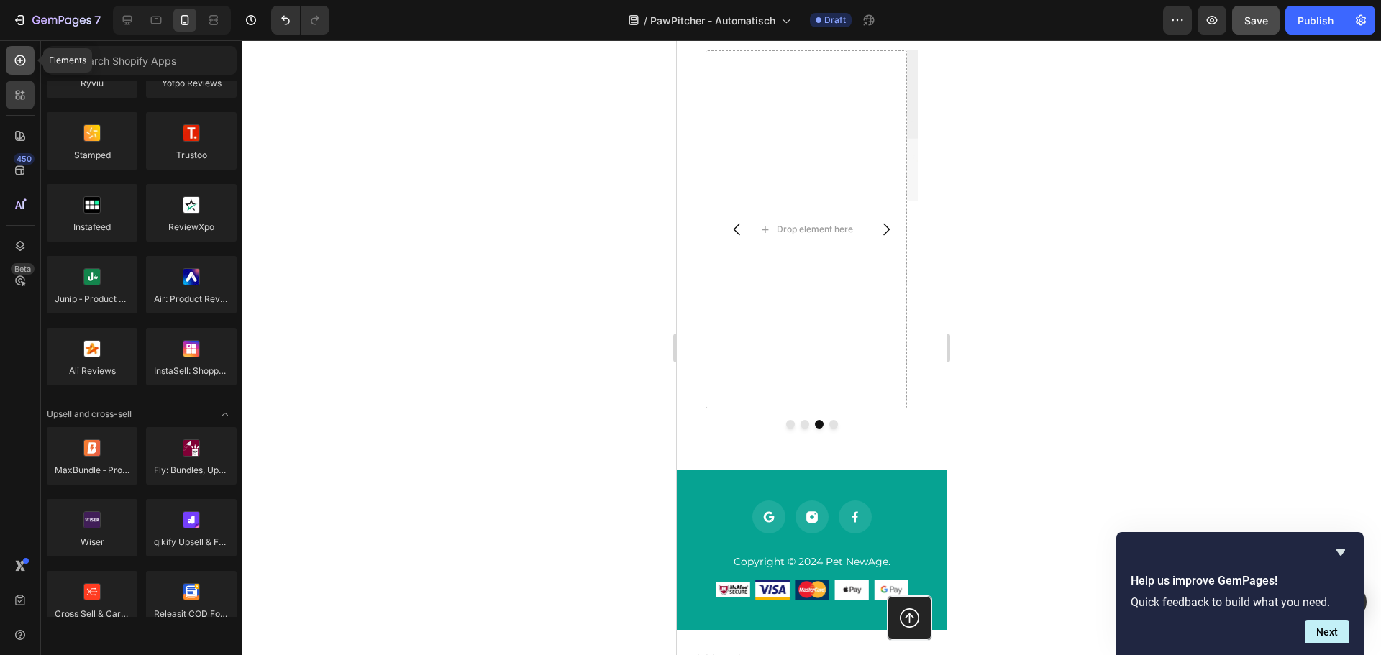
click at [19, 63] on icon at bounding box center [20, 60] width 14 height 14
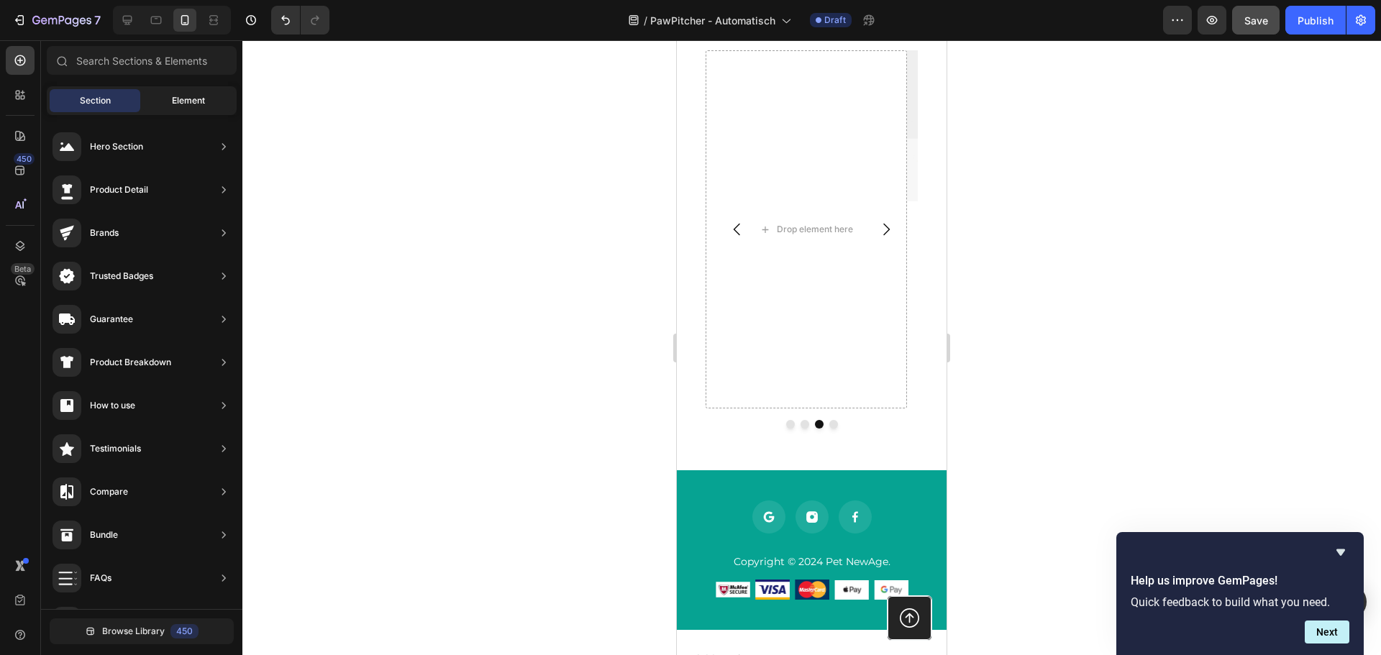
click at [187, 97] on span "Element" at bounding box center [188, 100] width 33 height 13
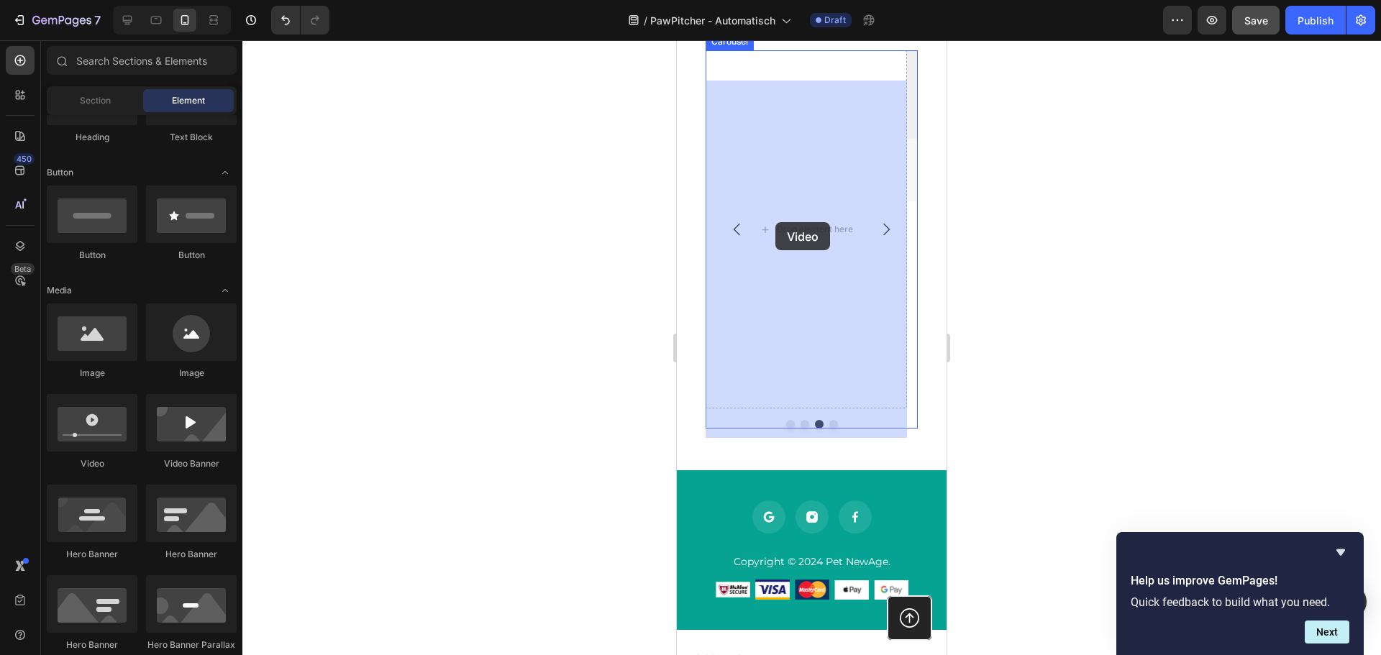
drag, startPoint x: 773, startPoint y: 456, endPoint x: 784, endPoint y: 226, distance: 230.4
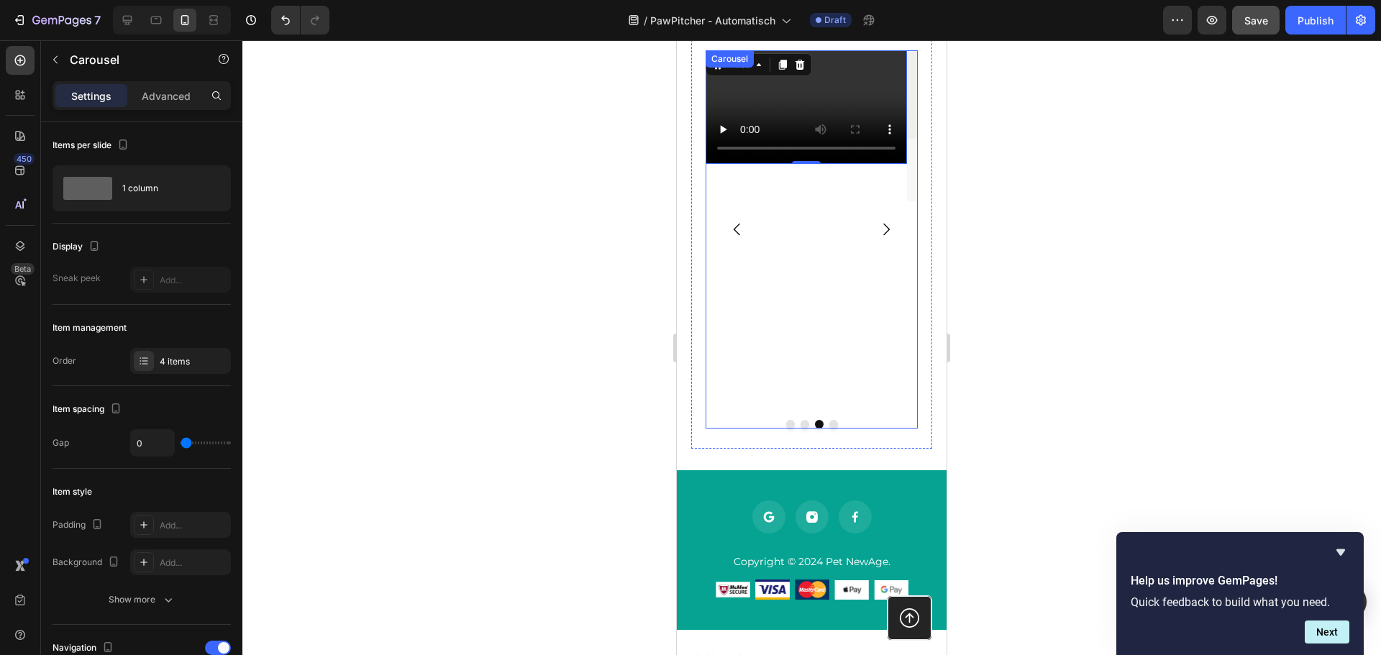
click at [829, 429] on button "Dot" at bounding box center [833, 424] width 9 height 9
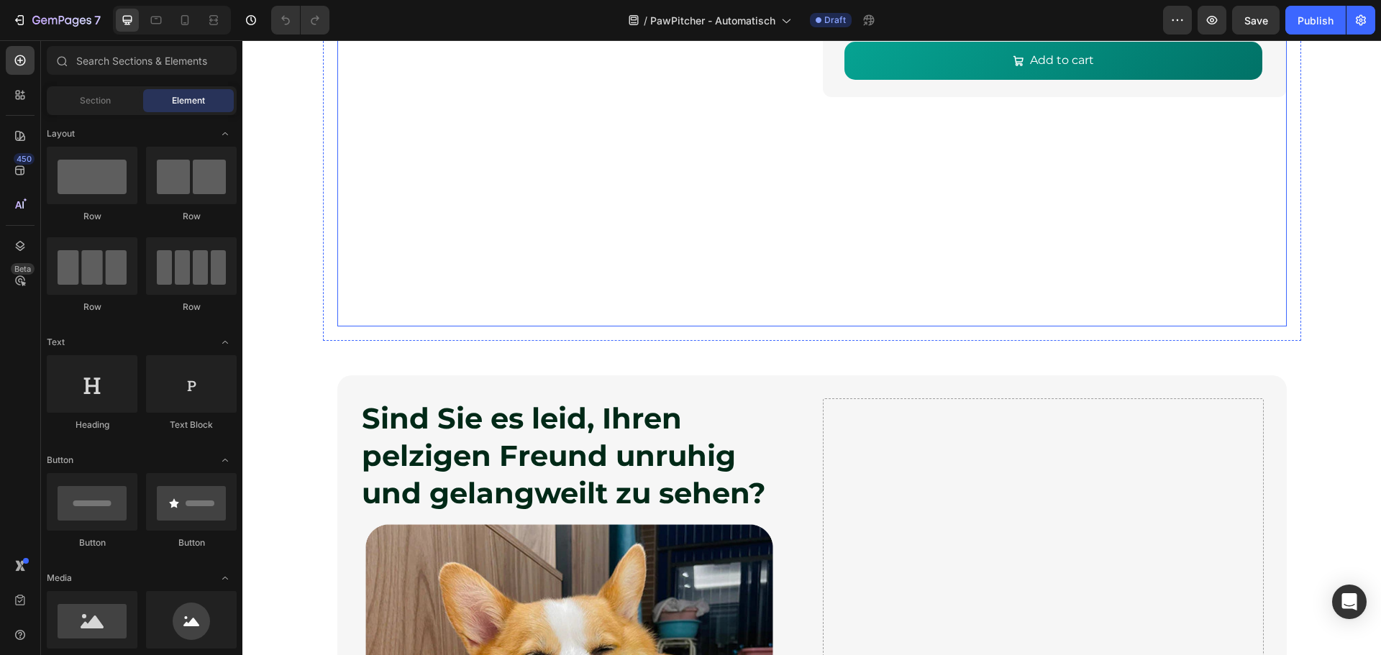
scroll to position [719, 0]
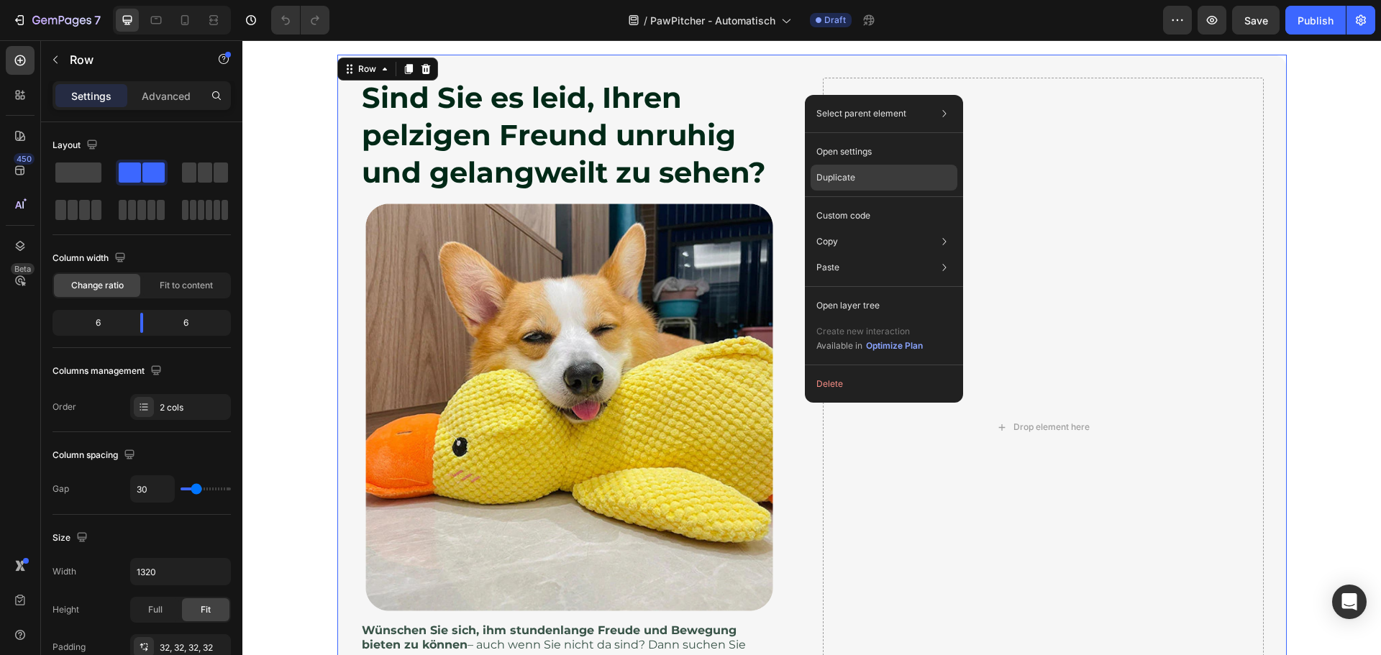
click at [837, 172] on p "Duplicate" at bounding box center [835, 177] width 39 height 13
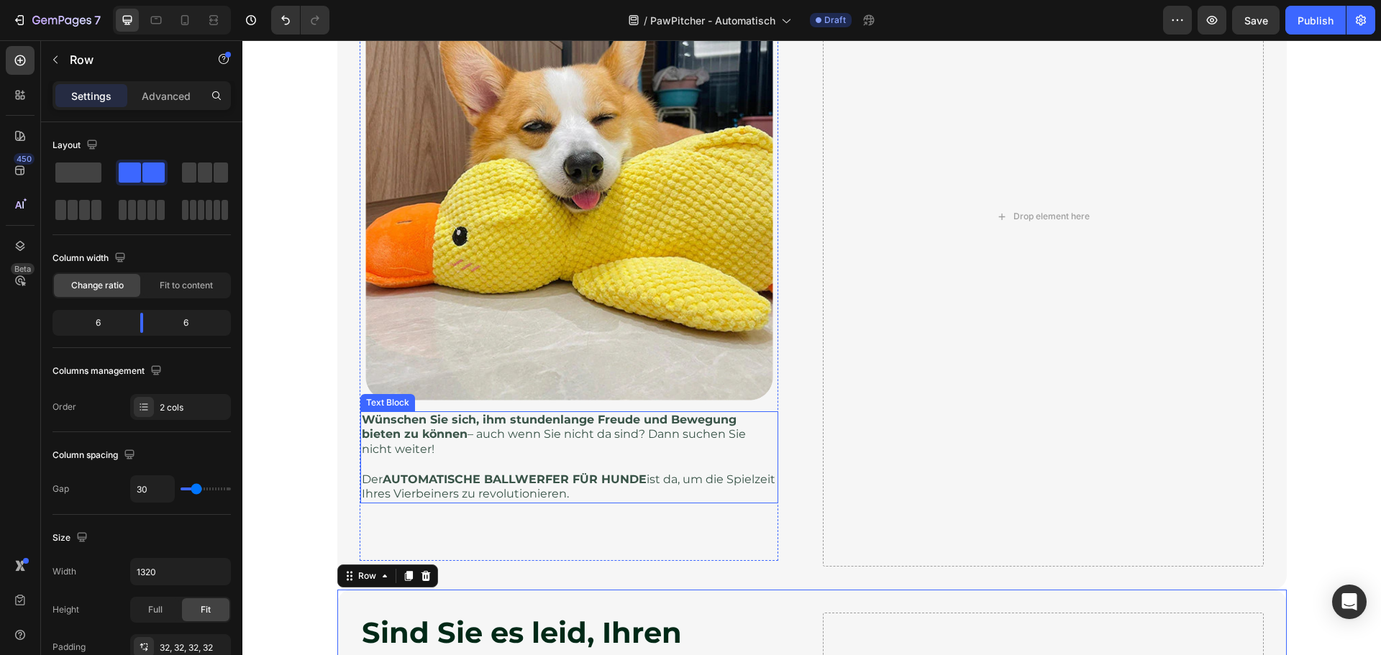
scroll to position [926, 0]
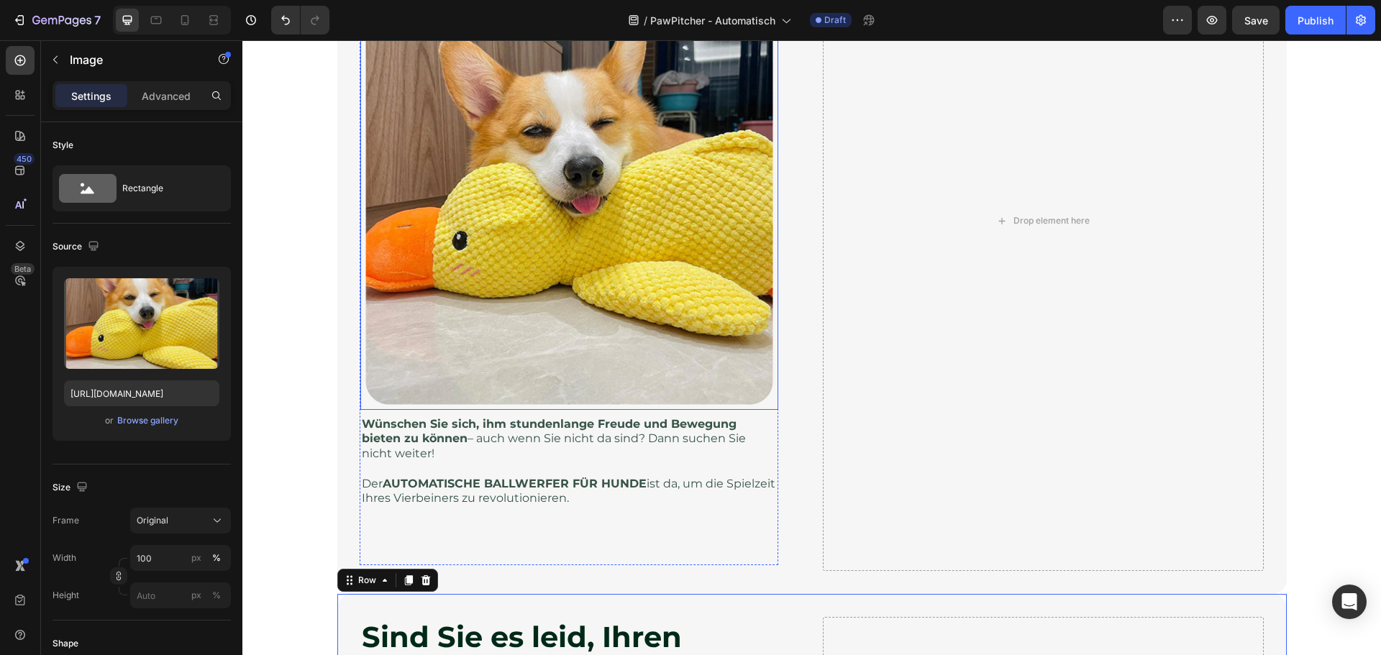
click at [558, 259] on img at bounding box center [569, 201] width 418 height 418
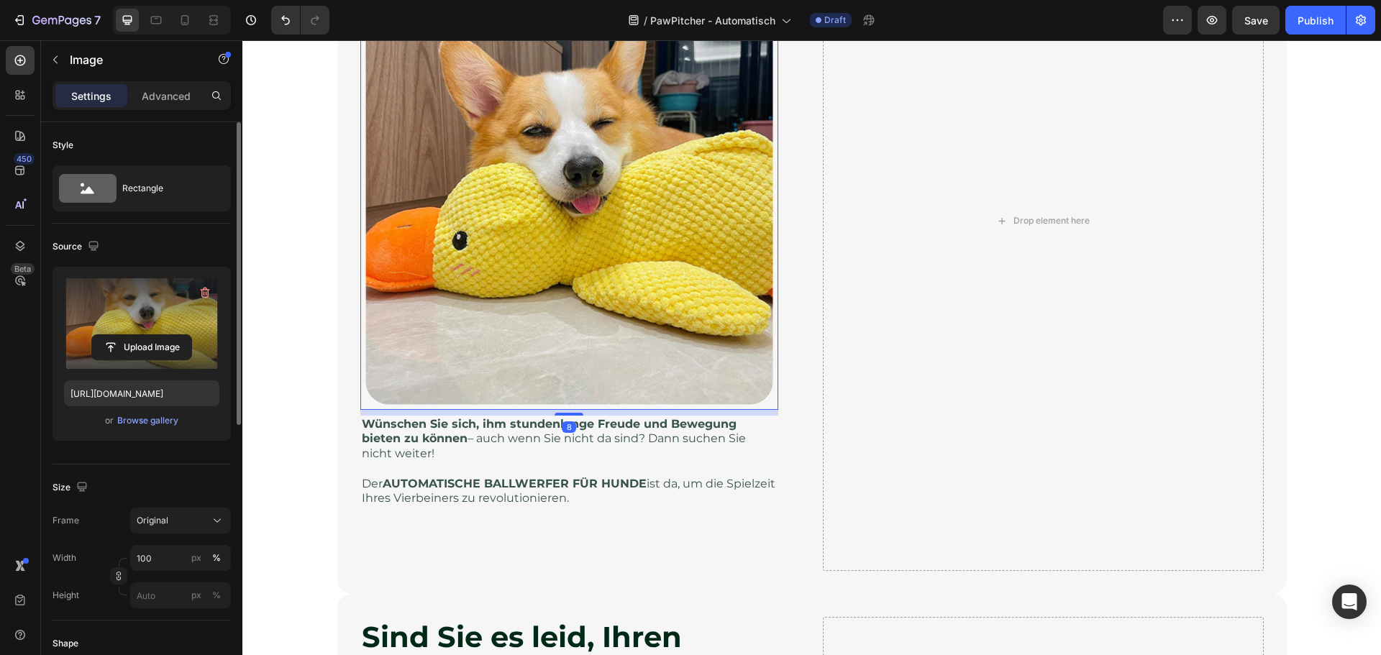
click at [135, 314] on label at bounding box center [141, 323] width 155 height 91
click at [135, 335] on input "file" at bounding box center [141, 347] width 99 height 24
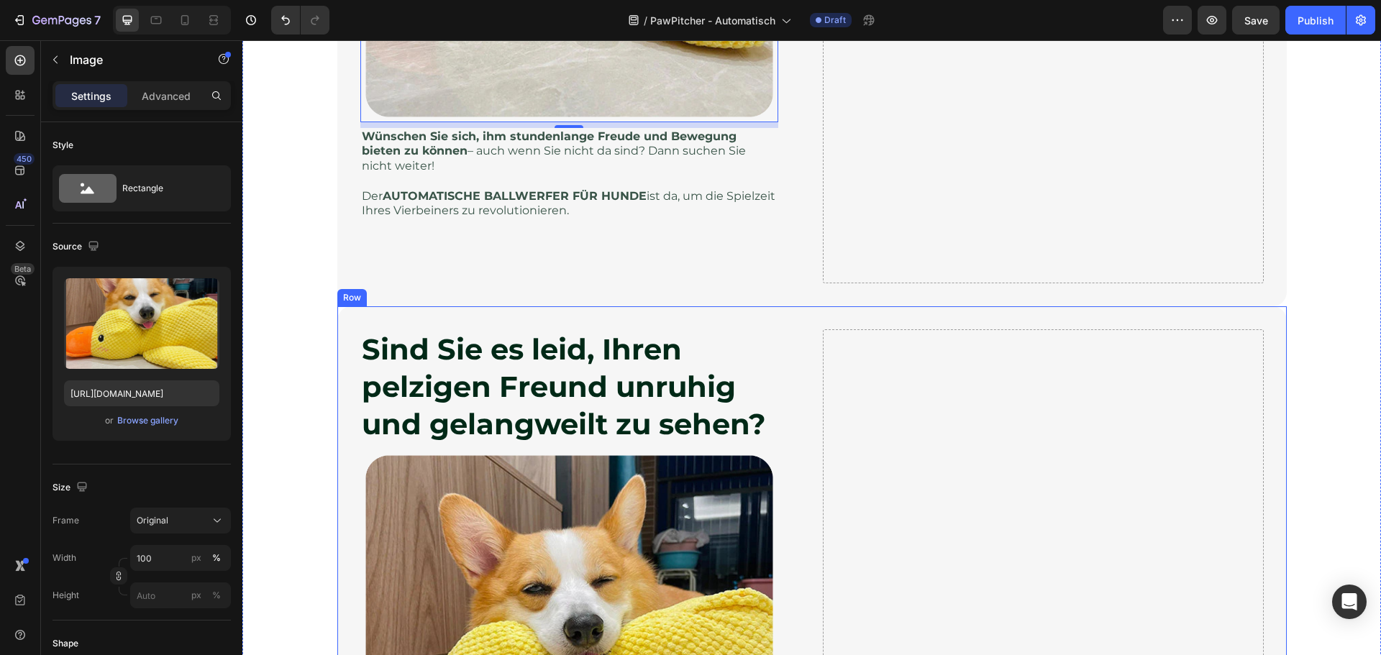
scroll to position [1645, 0]
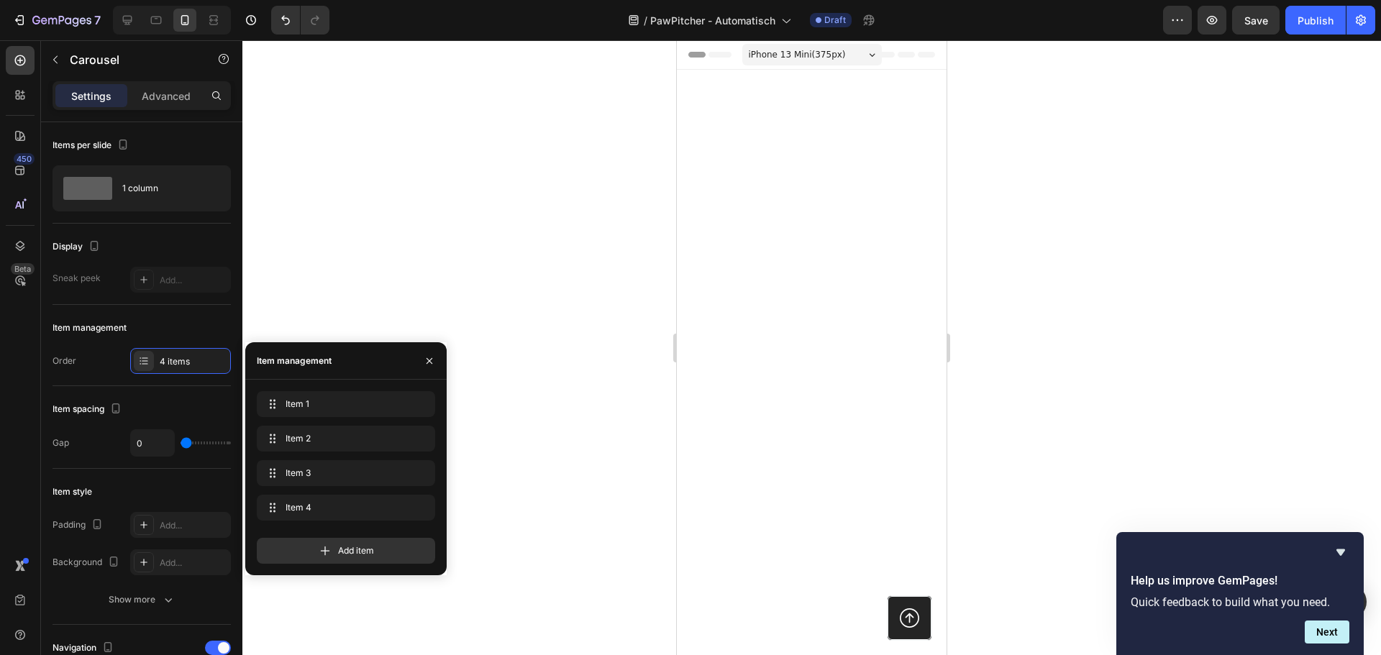
scroll to position [1961, 0]
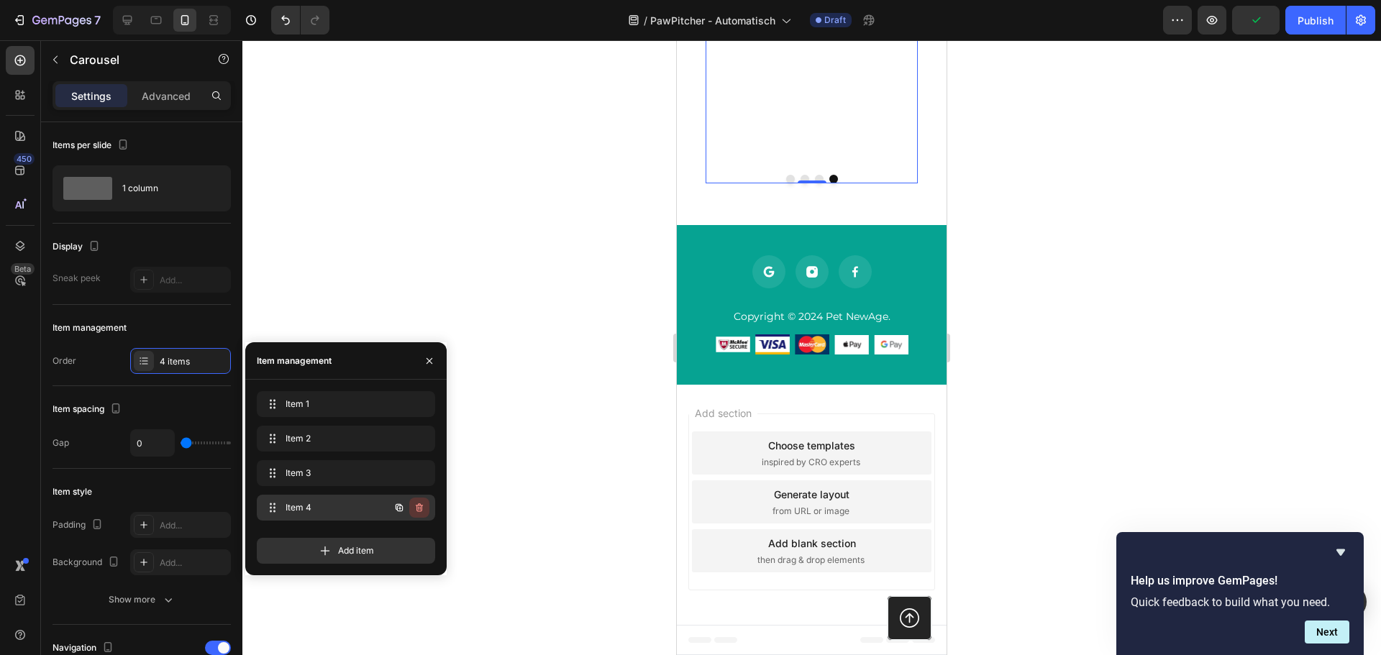
click at [419, 506] on icon "button" at bounding box center [420, 508] width 12 height 12
click at [417, 509] on div "Delete" at bounding box center [409, 507] width 27 height 13
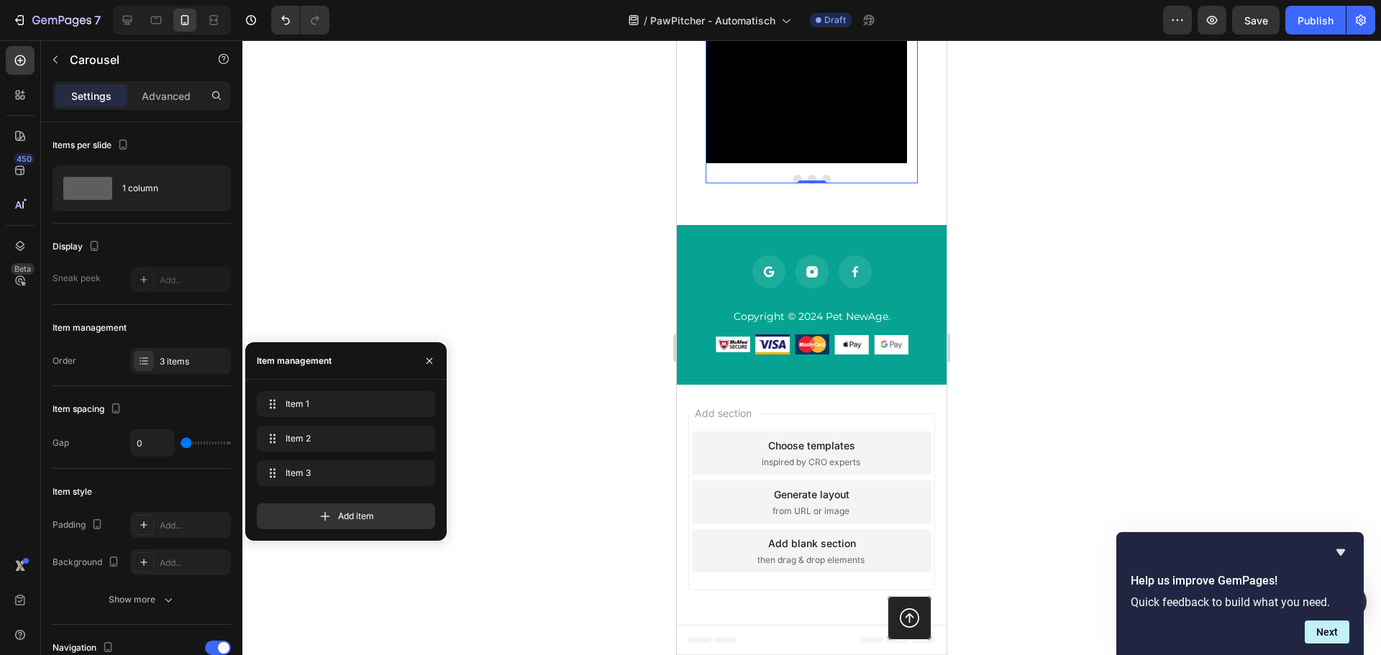
click at [793, 183] on button "Dot" at bounding box center [797, 179] width 9 height 9
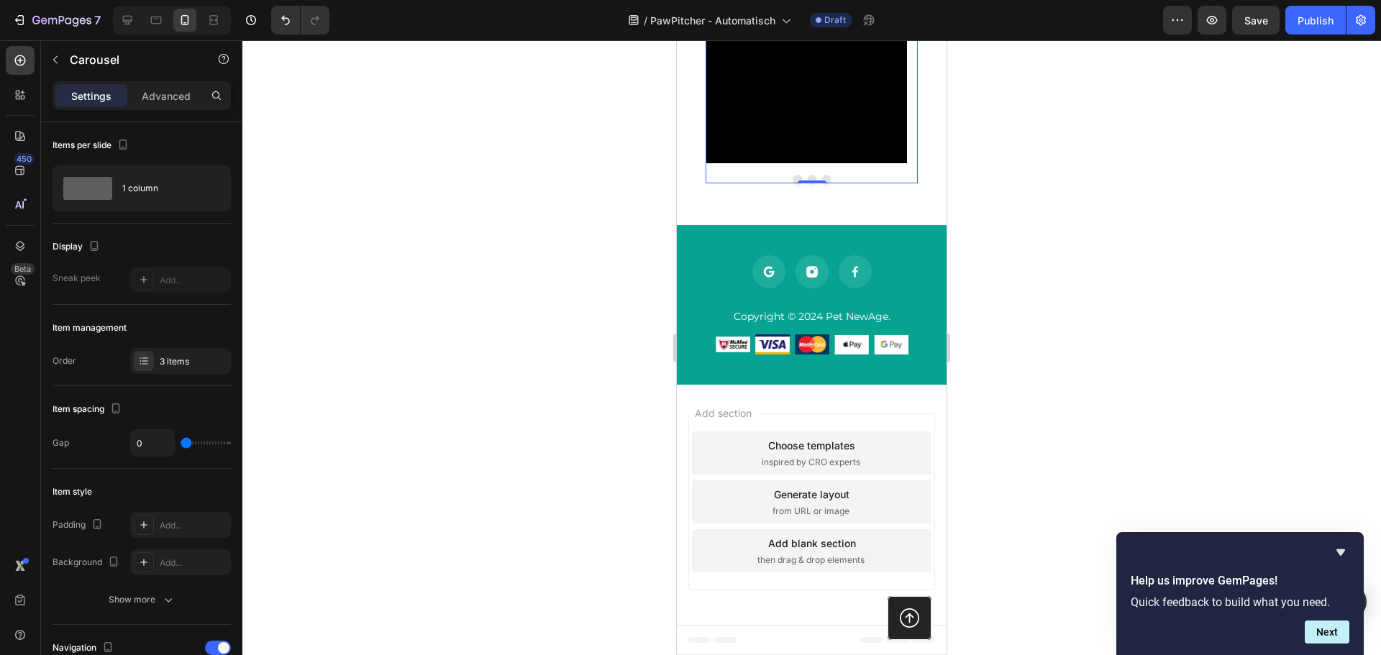
click at [794, 183] on button "Dot" at bounding box center [797, 179] width 9 height 9
click at [808, 183] on button "Dot" at bounding box center [812, 179] width 9 height 9
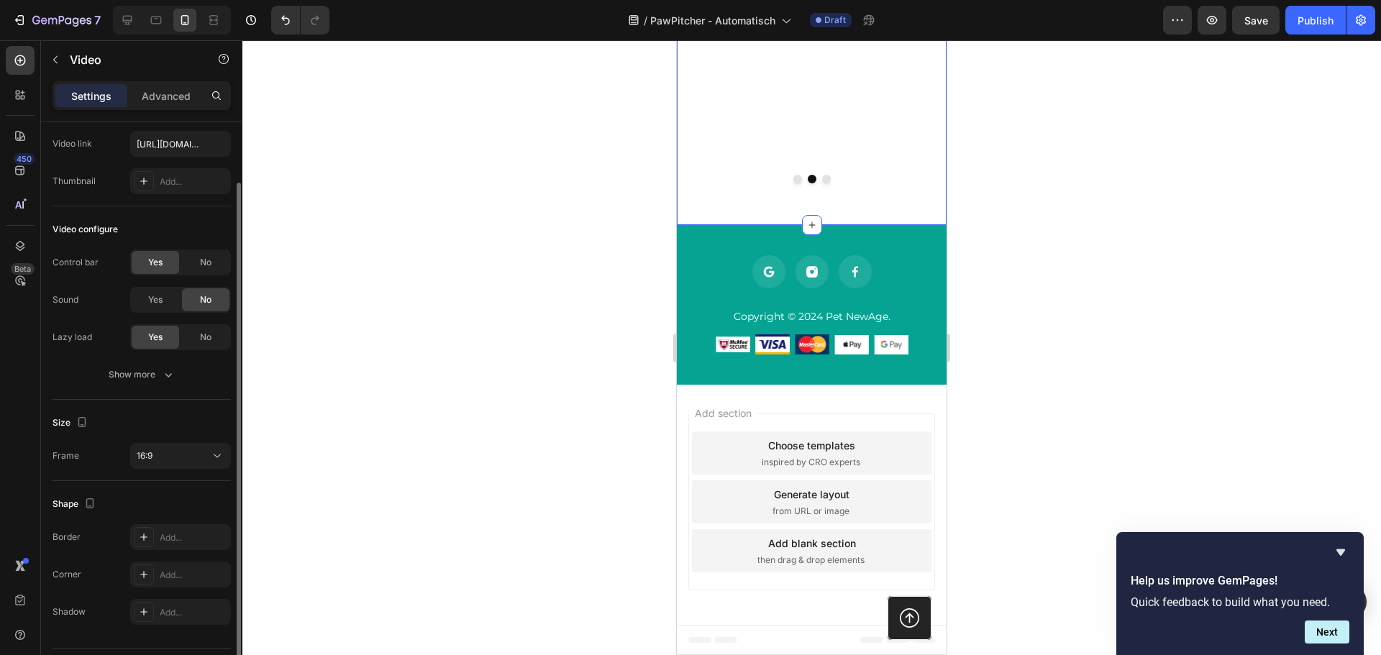
scroll to position [111, 0]
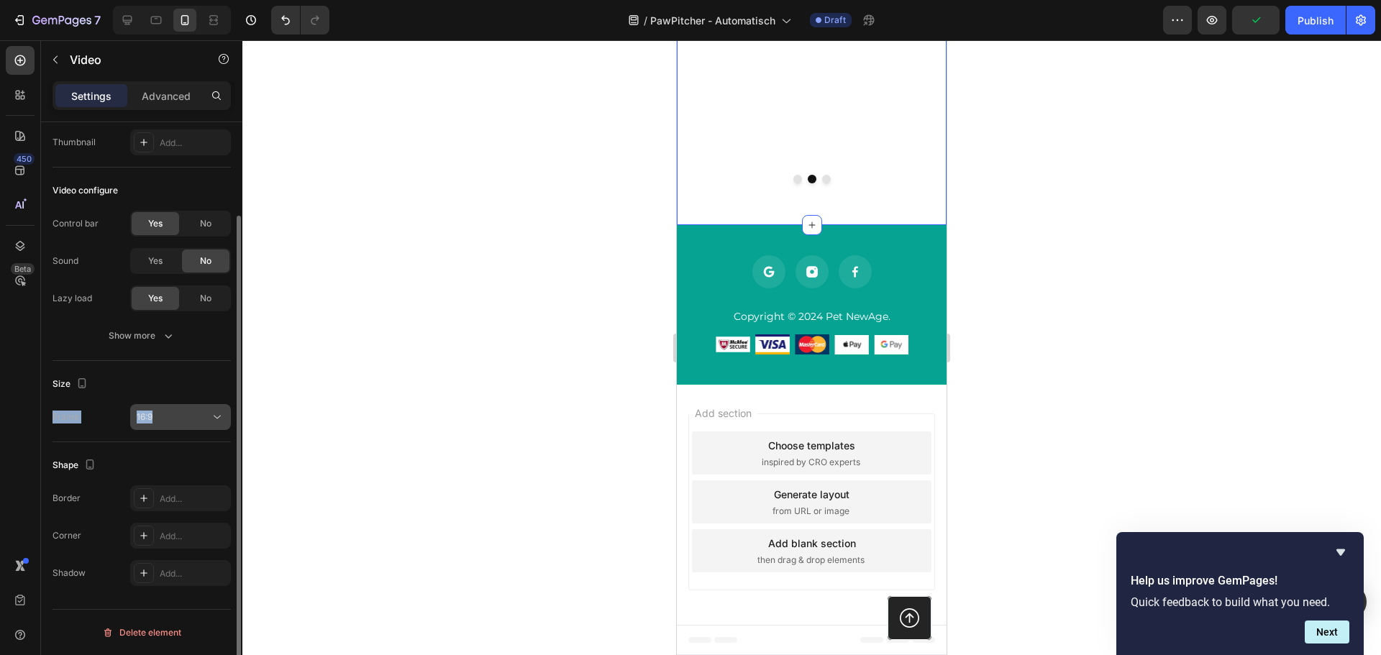
drag, startPoint x: 188, startPoint y: 403, endPoint x: 187, endPoint y: 417, distance: 13.7
click at [187, 416] on div "Size Frame 16:9" at bounding box center [142, 401] width 178 height 81
click at [187, 417] on div "16:9" at bounding box center [173, 417] width 73 height 13
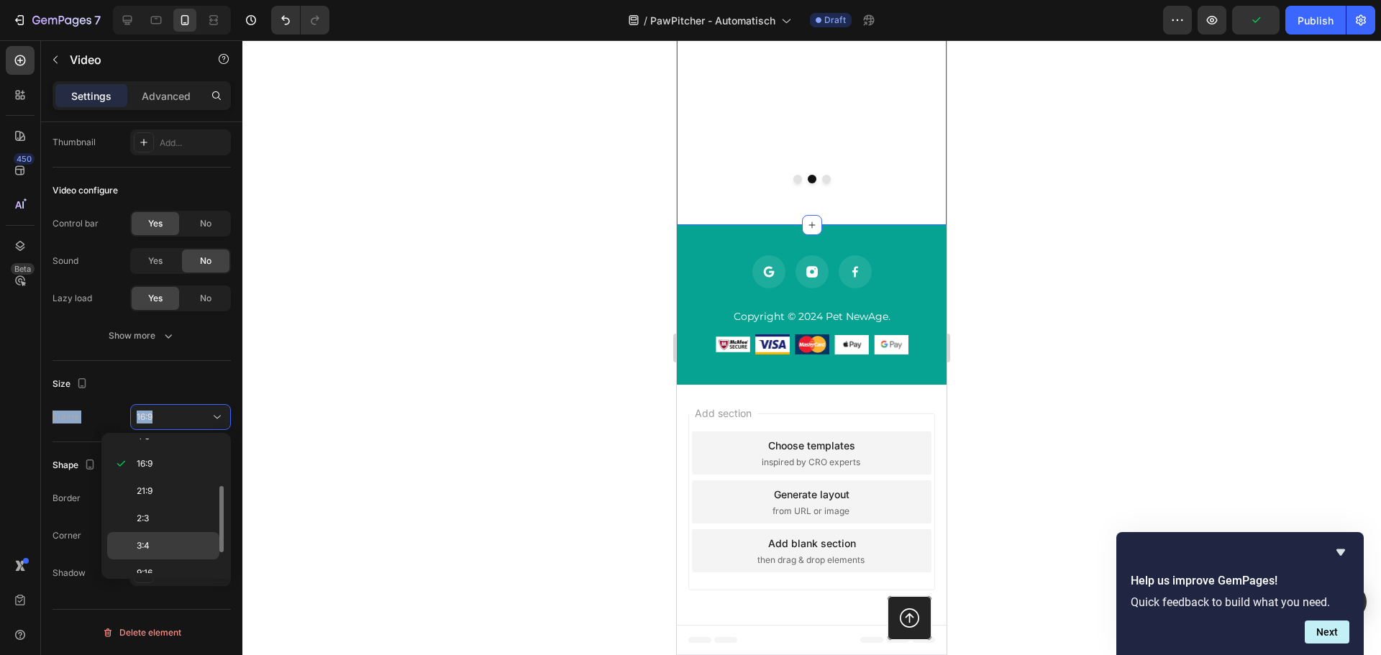
scroll to position [139, 0]
click at [181, 531] on p "9:16" at bounding box center [175, 532] width 76 height 13
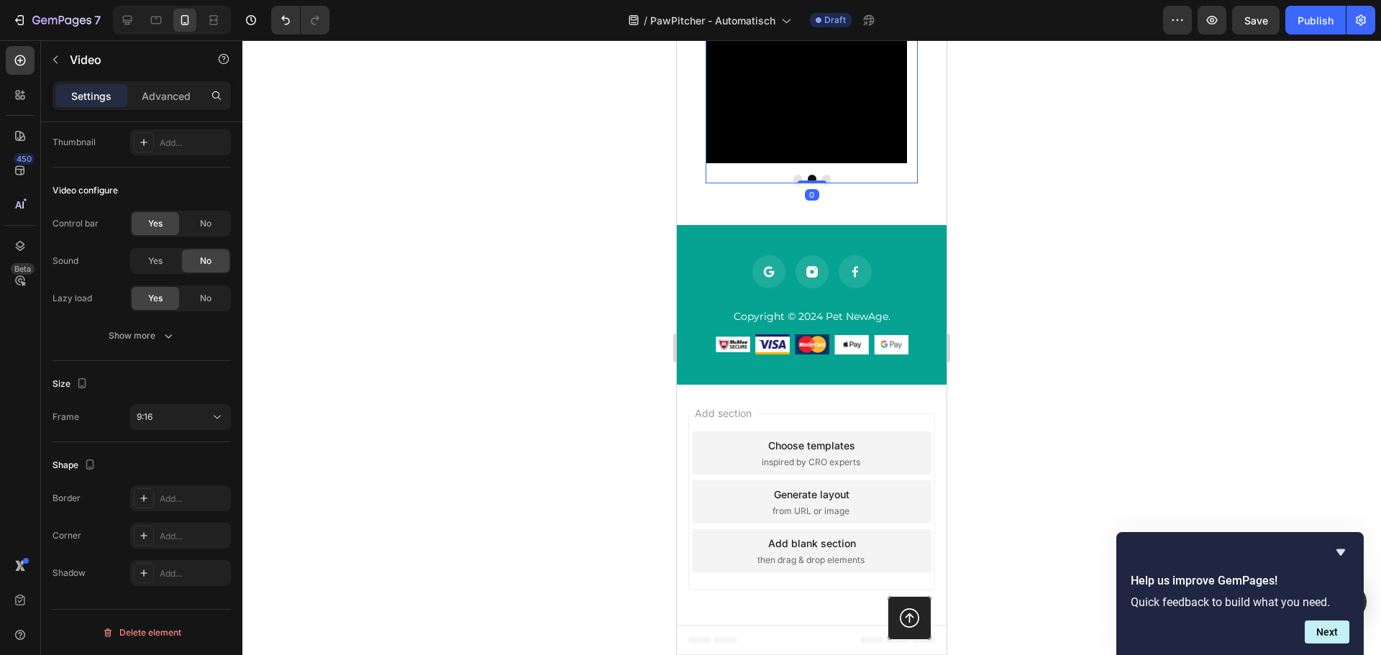
click at [822, 183] on button "Dot" at bounding box center [826, 179] width 9 height 9
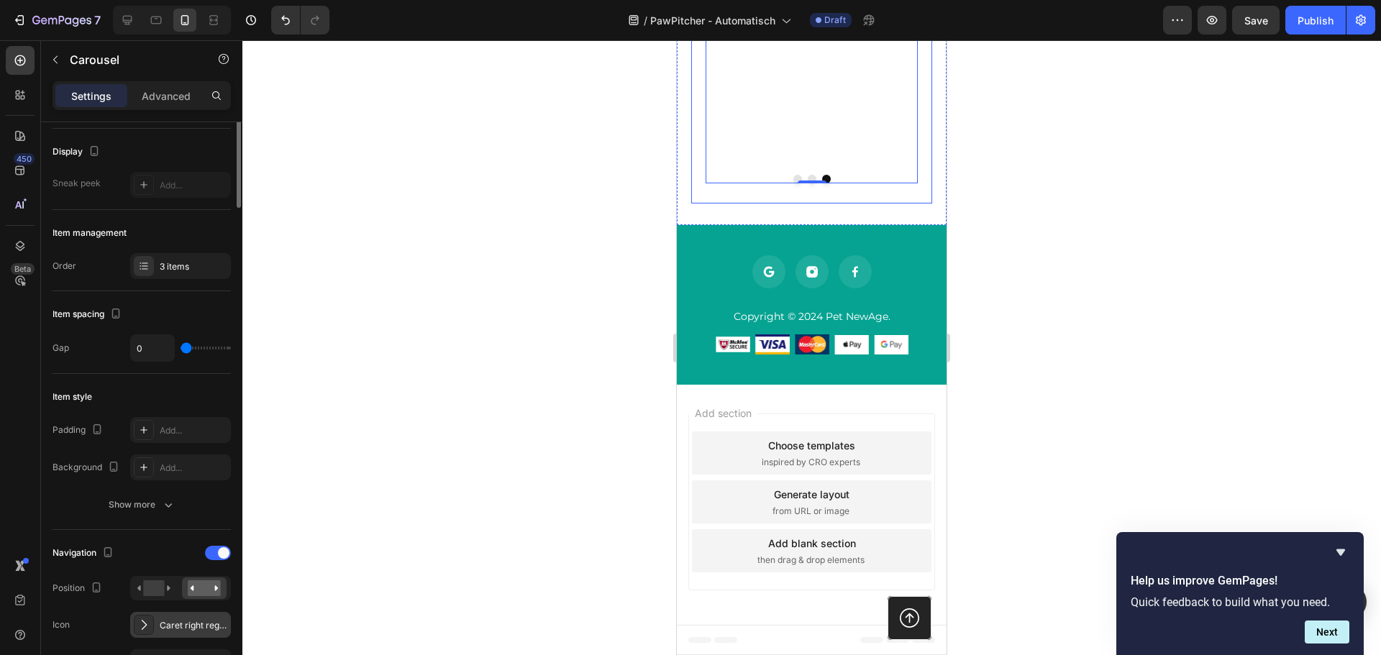
scroll to position [0, 0]
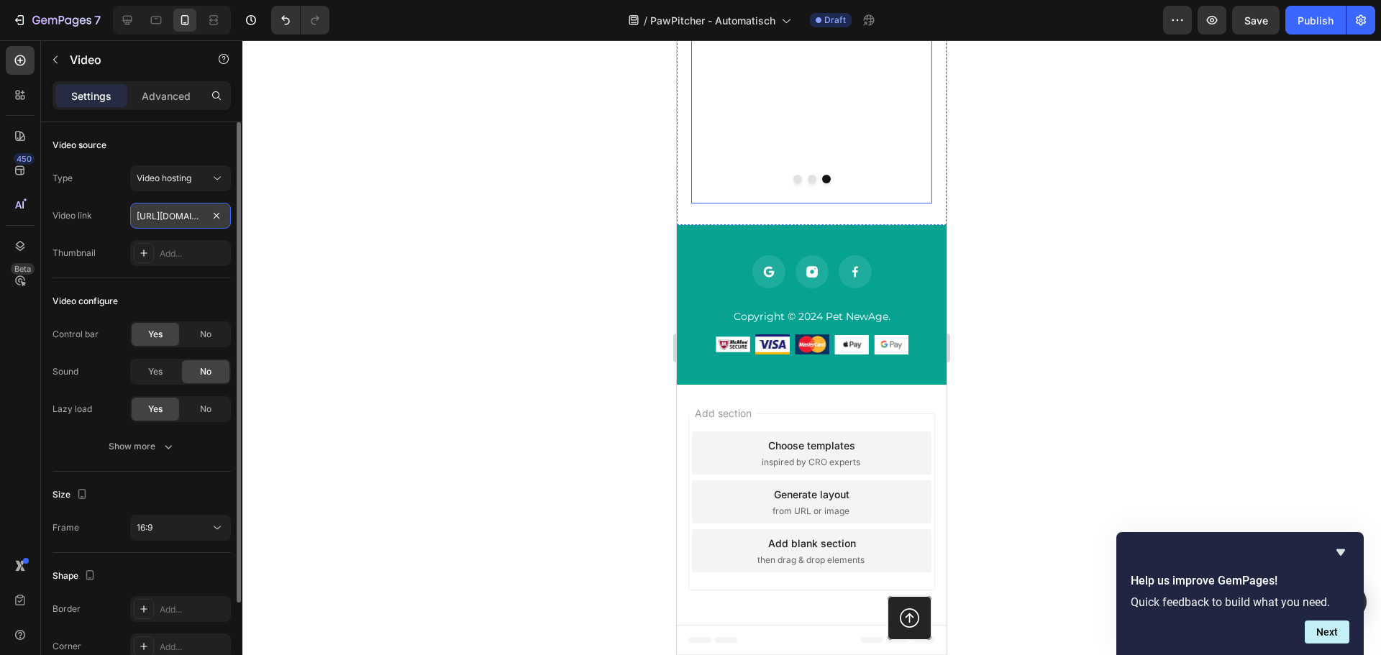
click at [159, 219] on input "[URL][DOMAIN_NAME]" at bounding box center [180, 216] width 101 height 26
paste input "[DOMAIN_NAME][URL]"
type input "[URL][DOMAIN_NAME]"
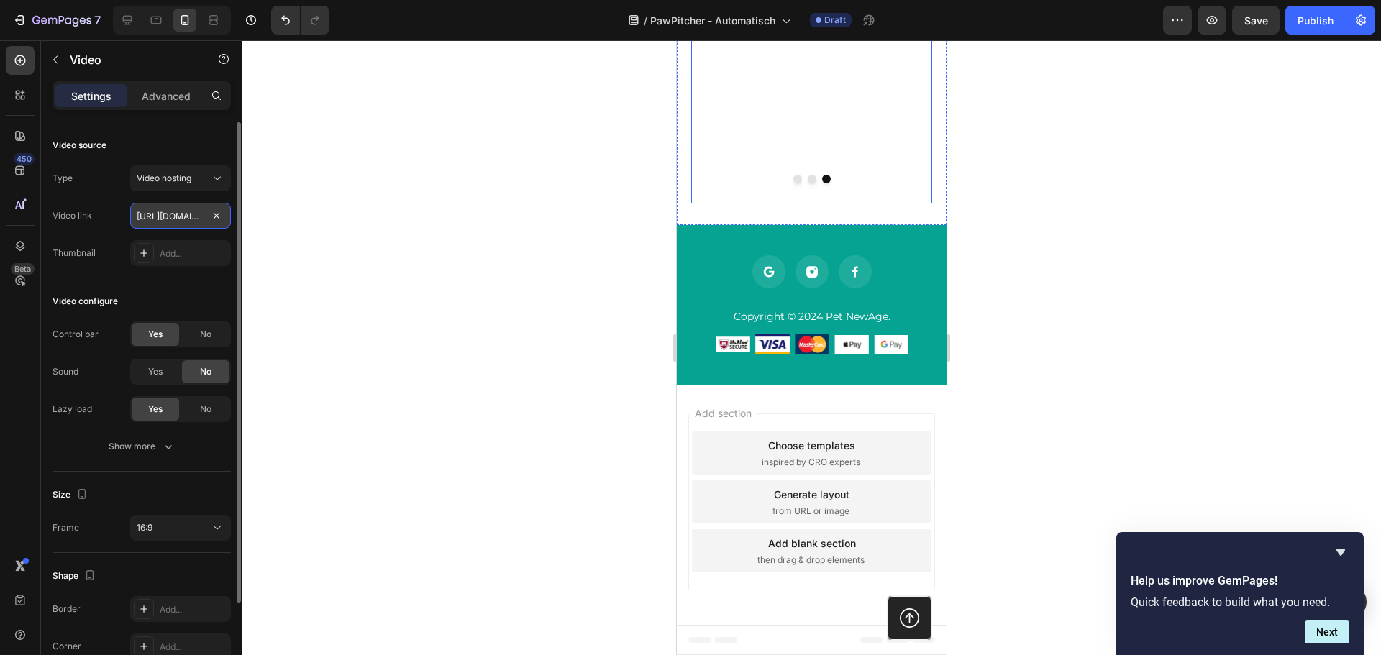
scroll to position [0, 112]
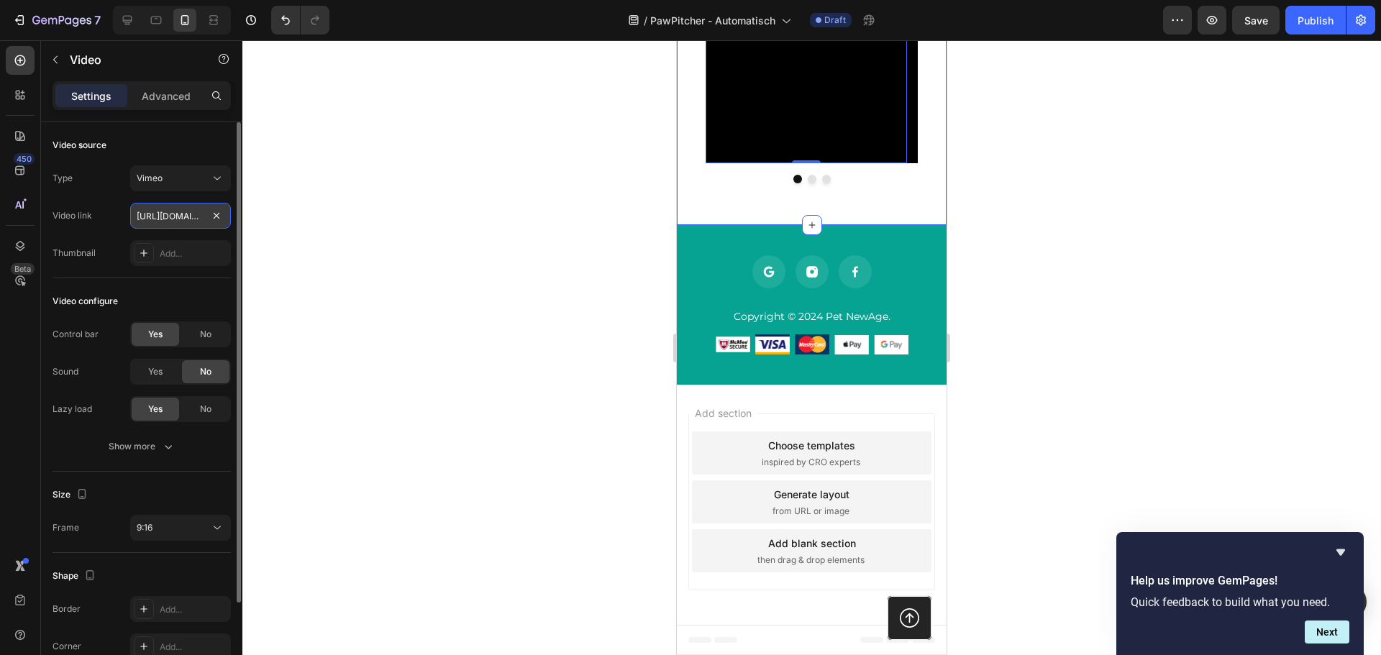
click at [168, 220] on input "[URL][DOMAIN_NAME]" at bounding box center [180, 216] width 101 height 26
click at [168, 219] on input "[URL][DOMAIN_NAME]" at bounding box center [180, 216] width 101 height 26
paste input "555"
type input "https://vimeo.com/1122335555?share=copy"
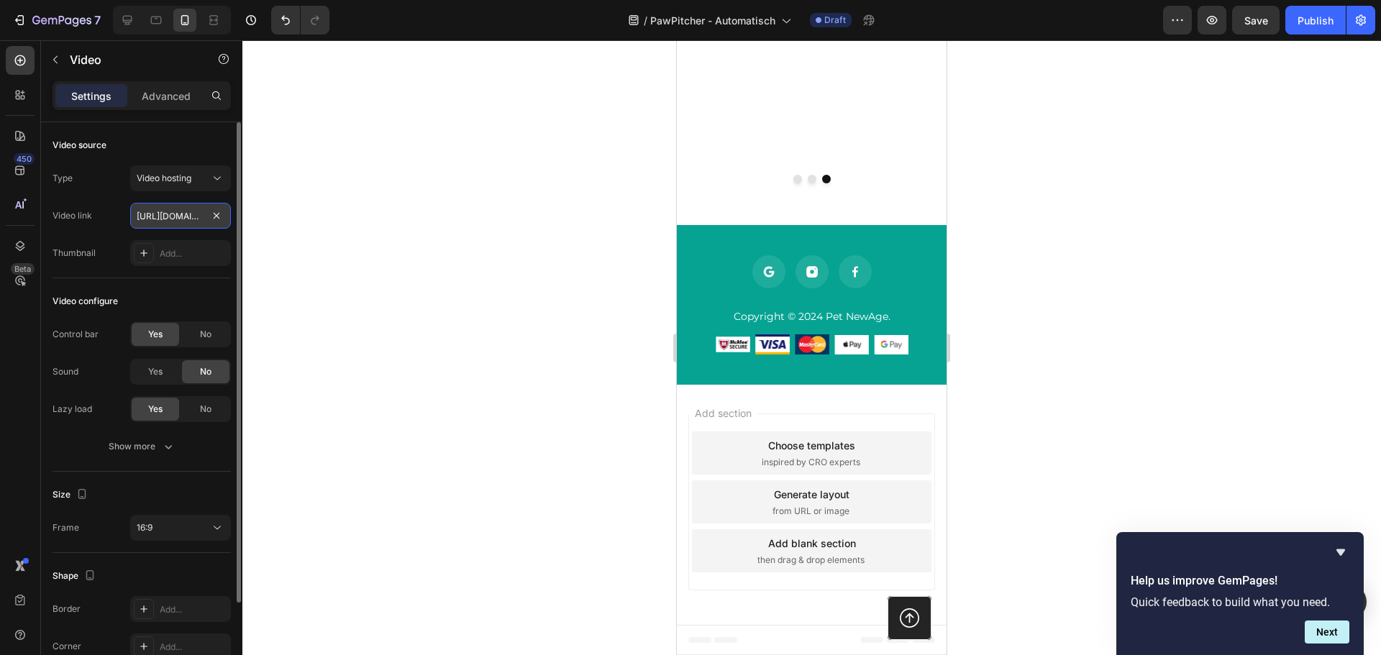
click at [183, 210] on input "[URL][DOMAIN_NAME]" at bounding box center [180, 216] width 101 height 26
click at [177, 172] on span "Video hosting" at bounding box center [164, 178] width 55 height 13
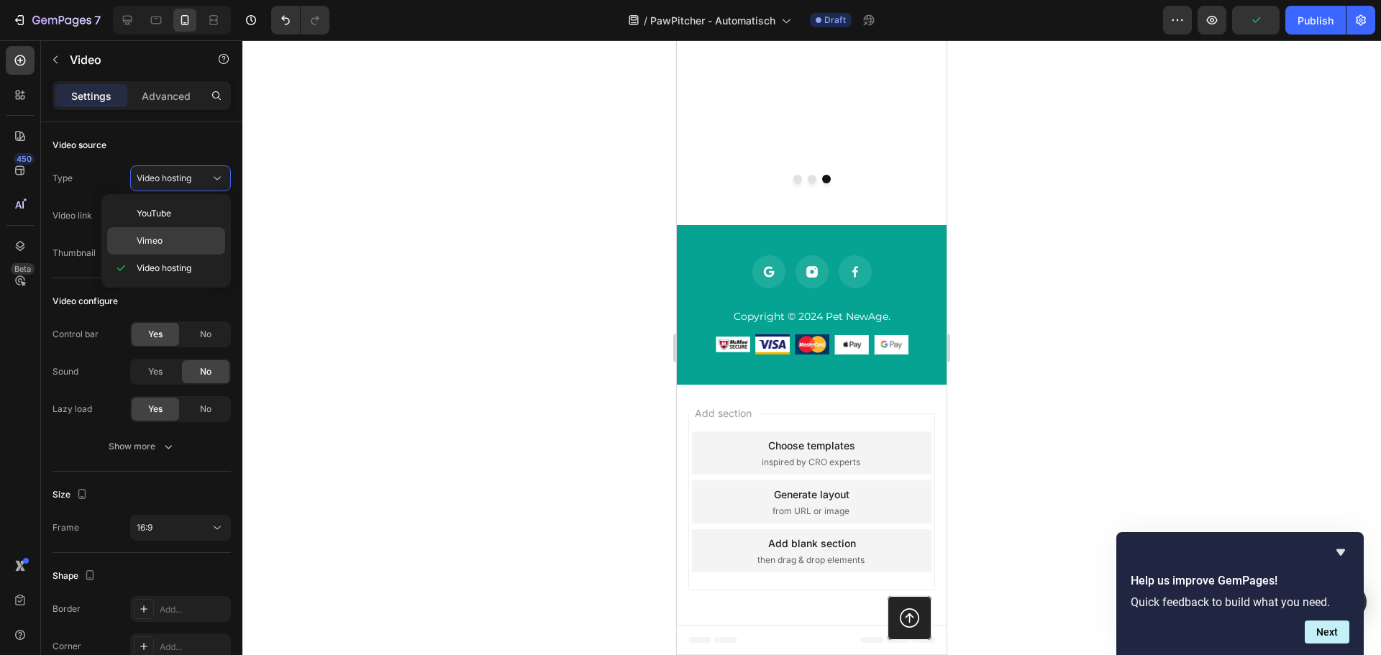
click at [173, 230] on div "Vimeo" at bounding box center [166, 240] width 118 height 27
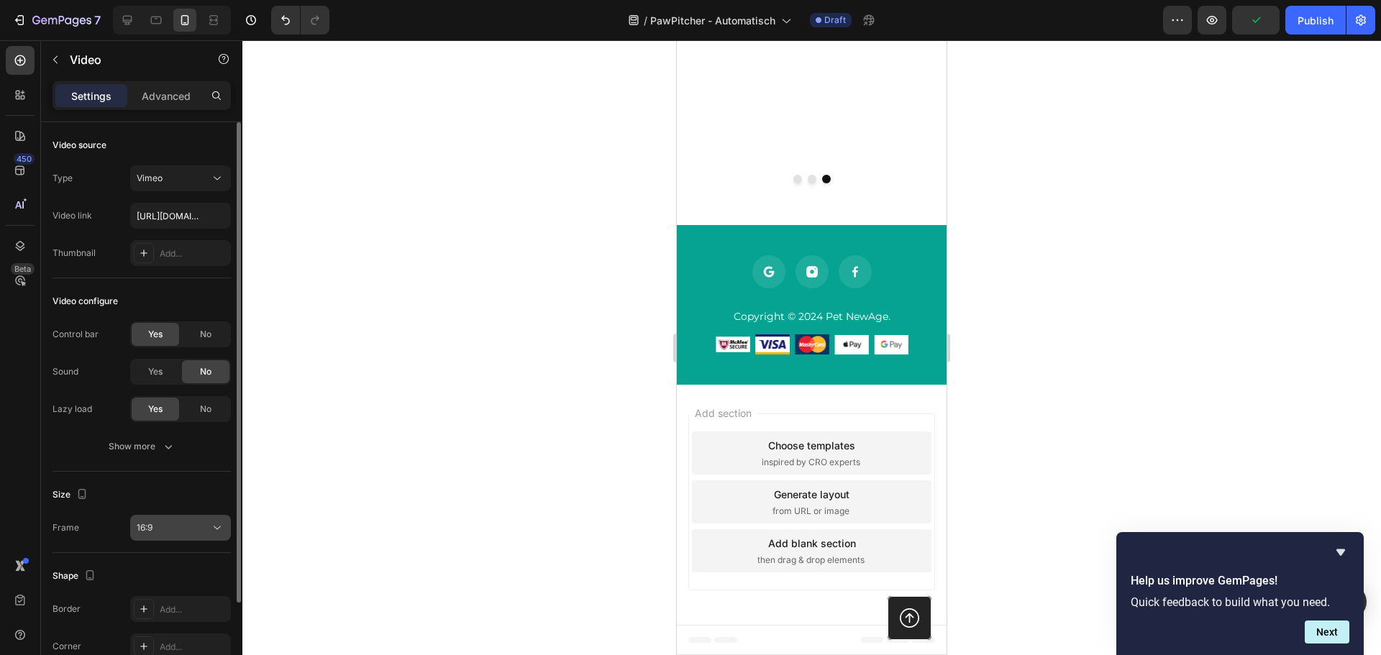
click at [197, 533] on div "16:9" at bounding box center [173, 527] width 73 height 13
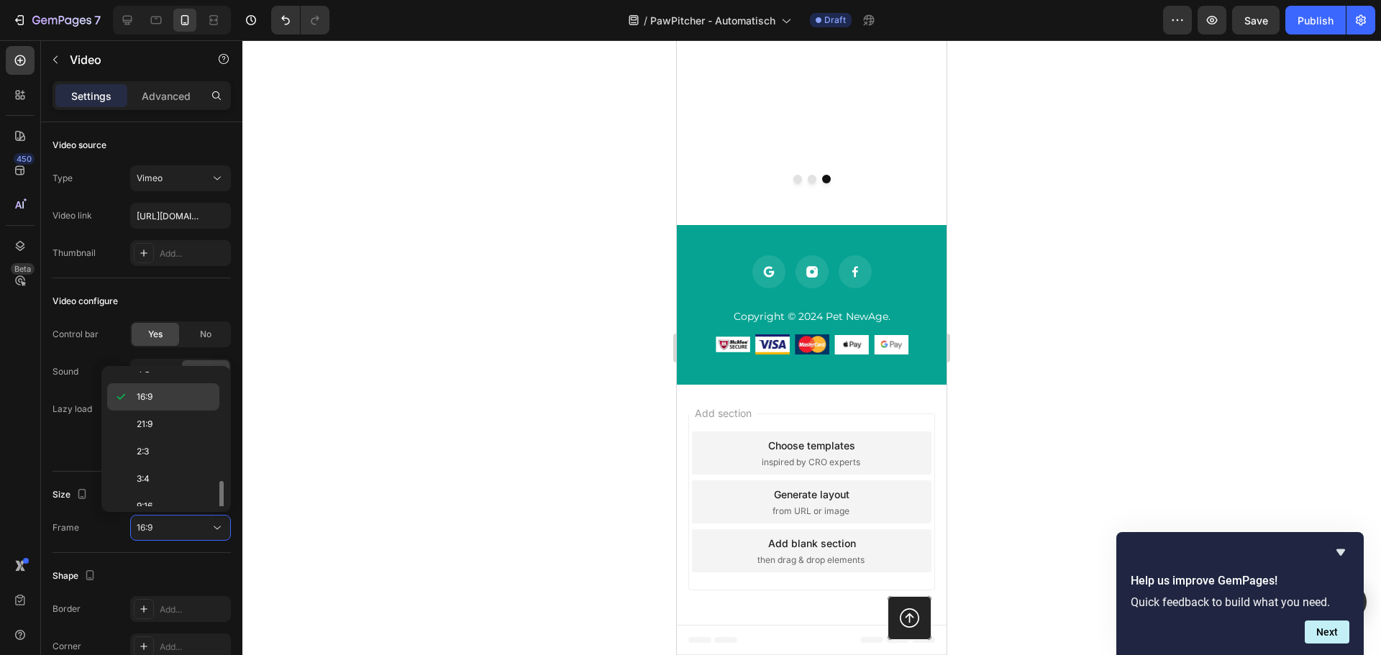
scroll to position [139, 0]
click at [172, 470] on p "9:16" at bounding box center [175, 465] width 76 height 13
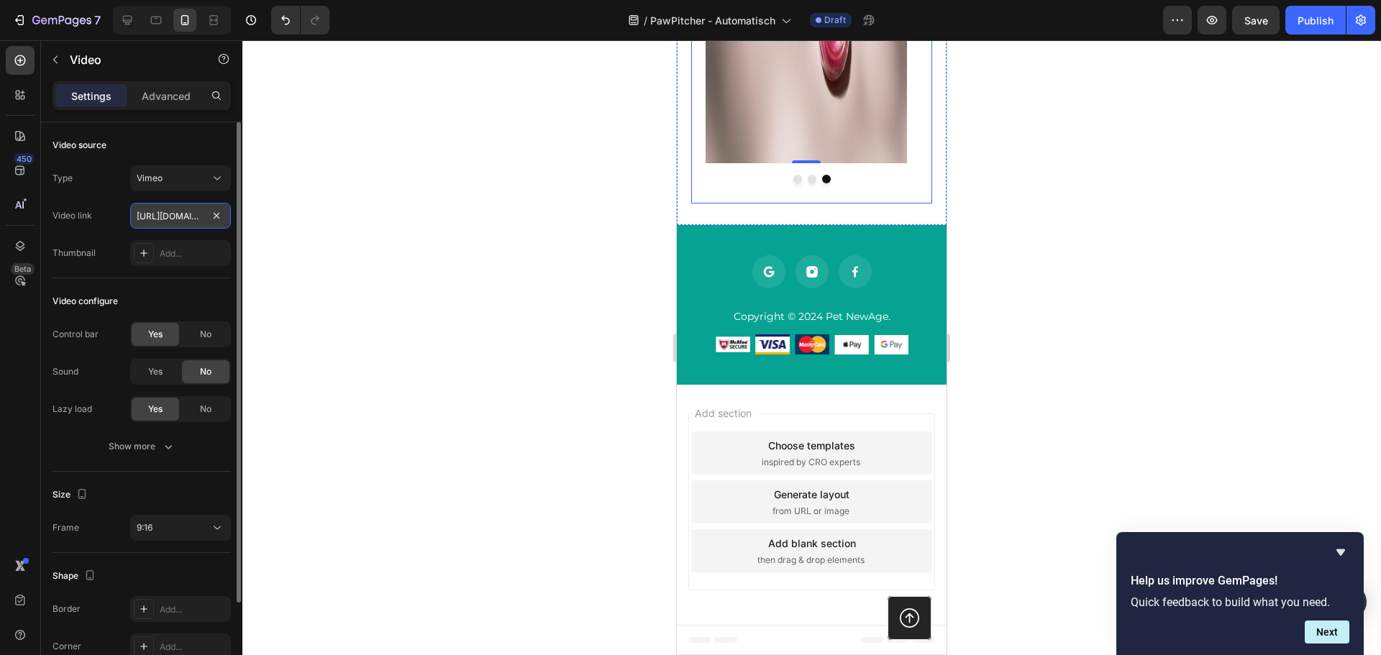
click at [191, 219] on input "[URL][DOMAIN_NAME]" at bounding box center [180, 216] width 101 height 26
paste input "122335530?share=copy"
type input "https://vimeo.com/1122335530?share=copy"
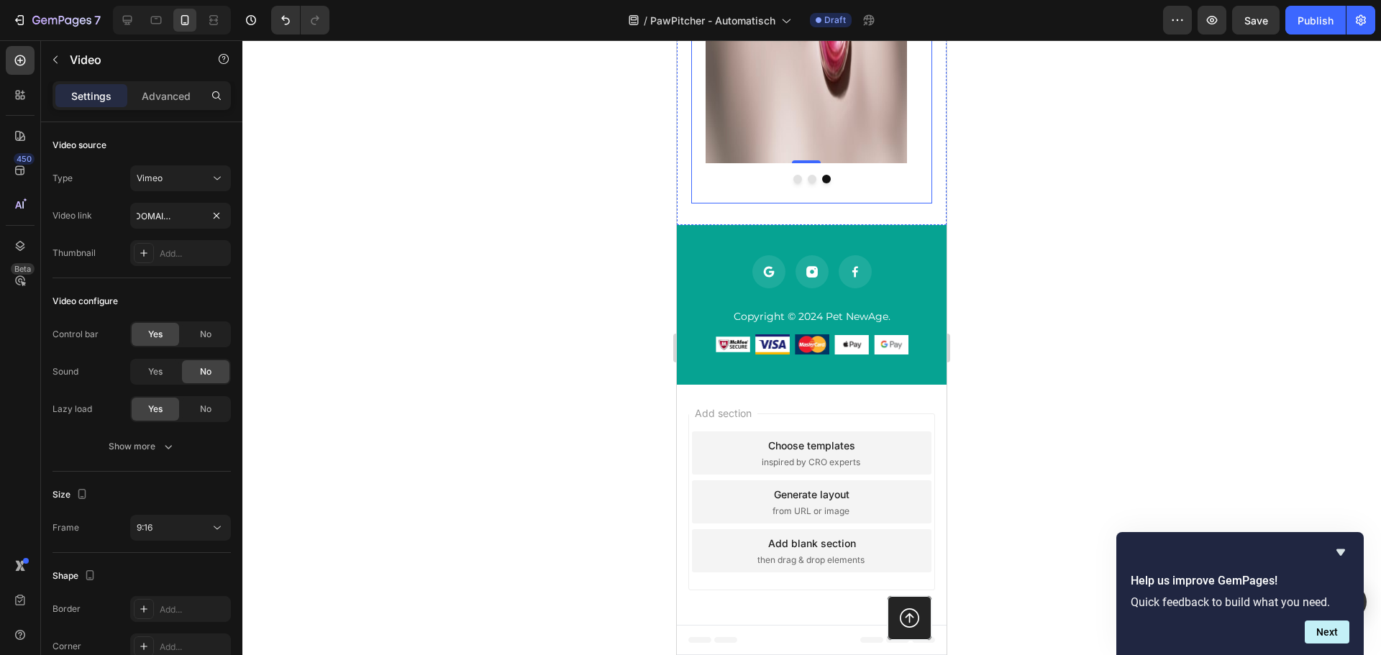
scroll to position [0, 0]
click at [442, 265] on div at bounding box center [811, 347] width 1139 height 615
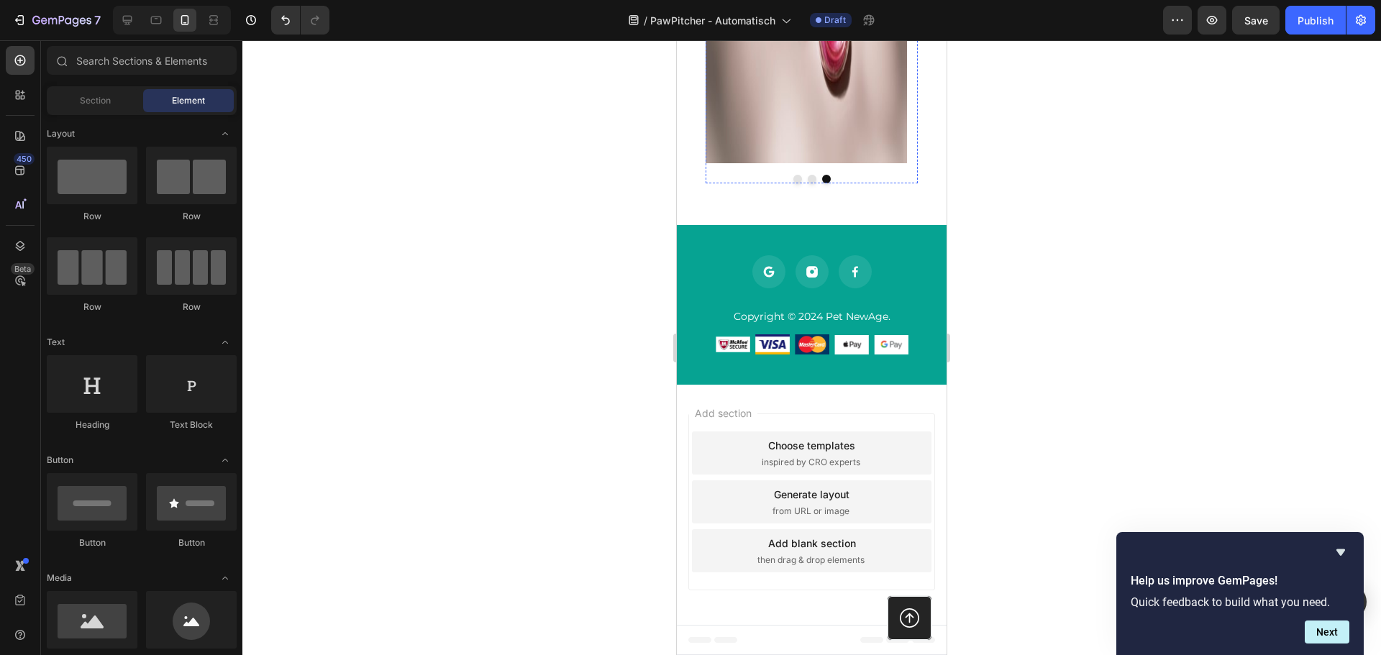
scroll to position [1745, 0]
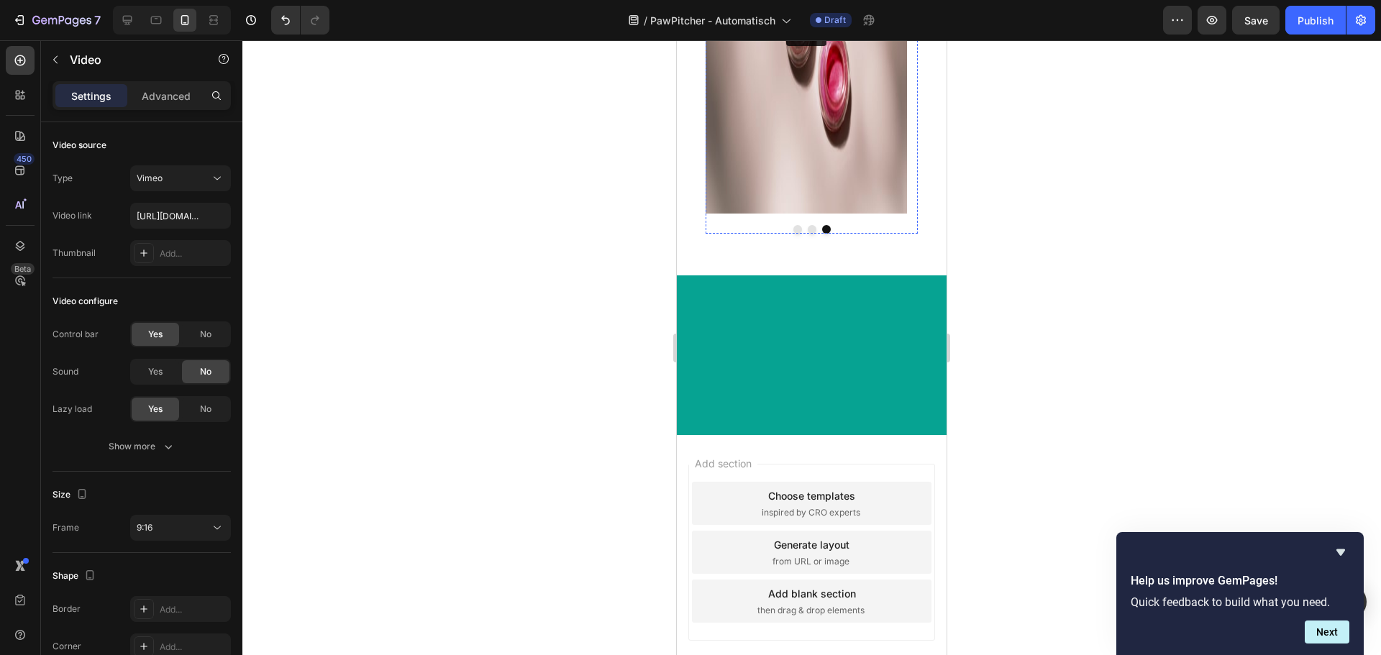
click at [837, 214] on img at bounding box center [806, 35] width 201 height 358
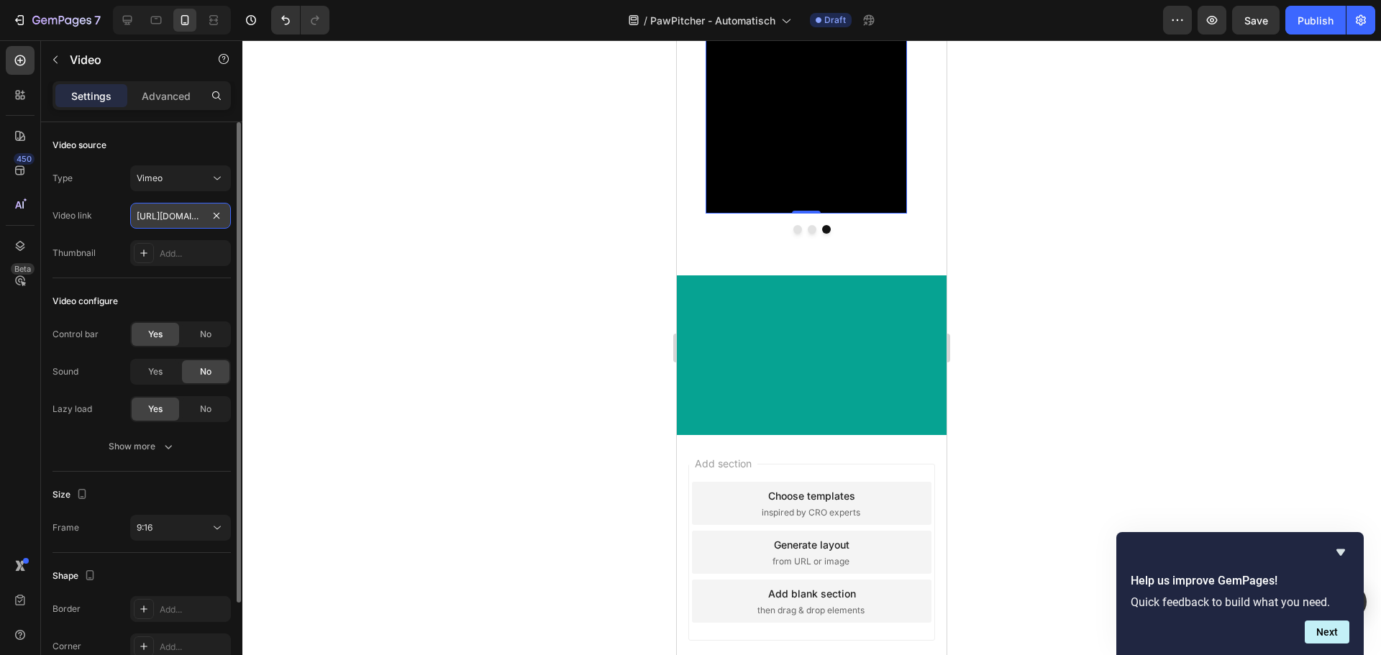
click at [186, 228] on input "https://vimeo.com/1122335530?share=copy" at bounding box center [180, 216] width 101 height 26
click at [101, 222] on div "Video link https://vimeo.com/1122335530?share=copy" at bounding box center [142, 216] width 178 height 26
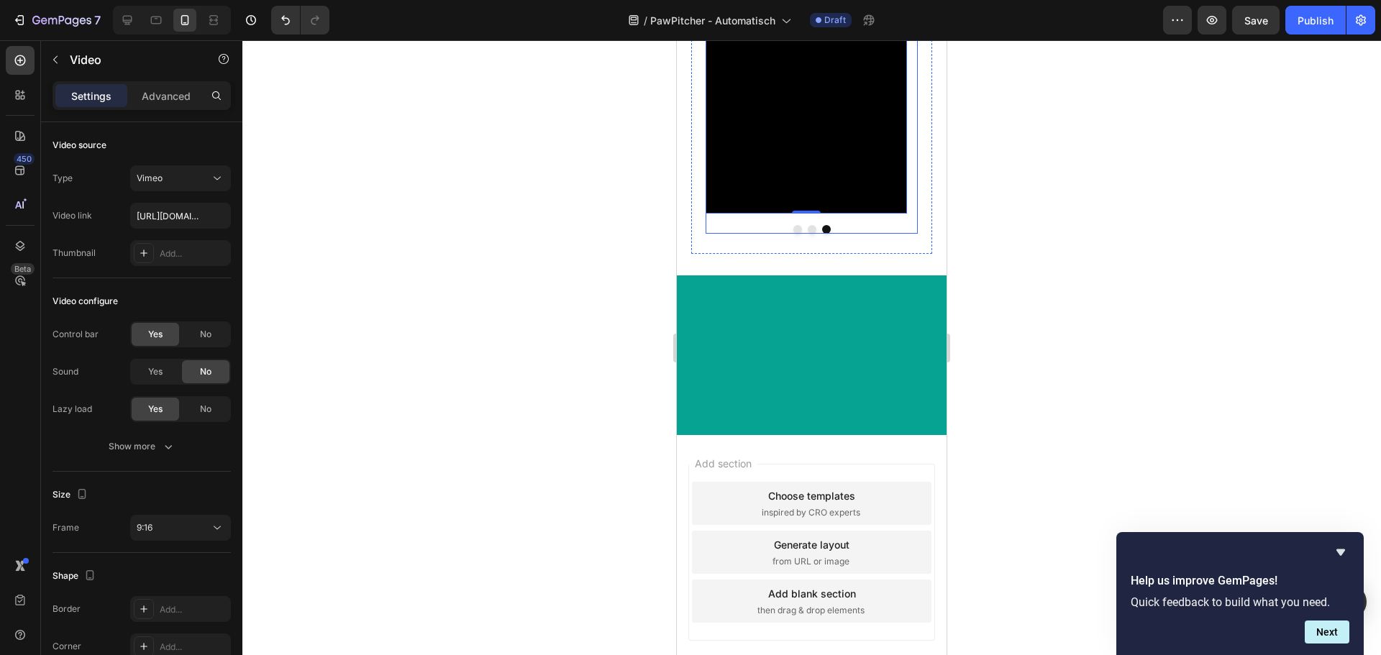
click at [734, 43] on icon "Carousel Back Arrow" at bounding box center [737, 34] width 17 height 17
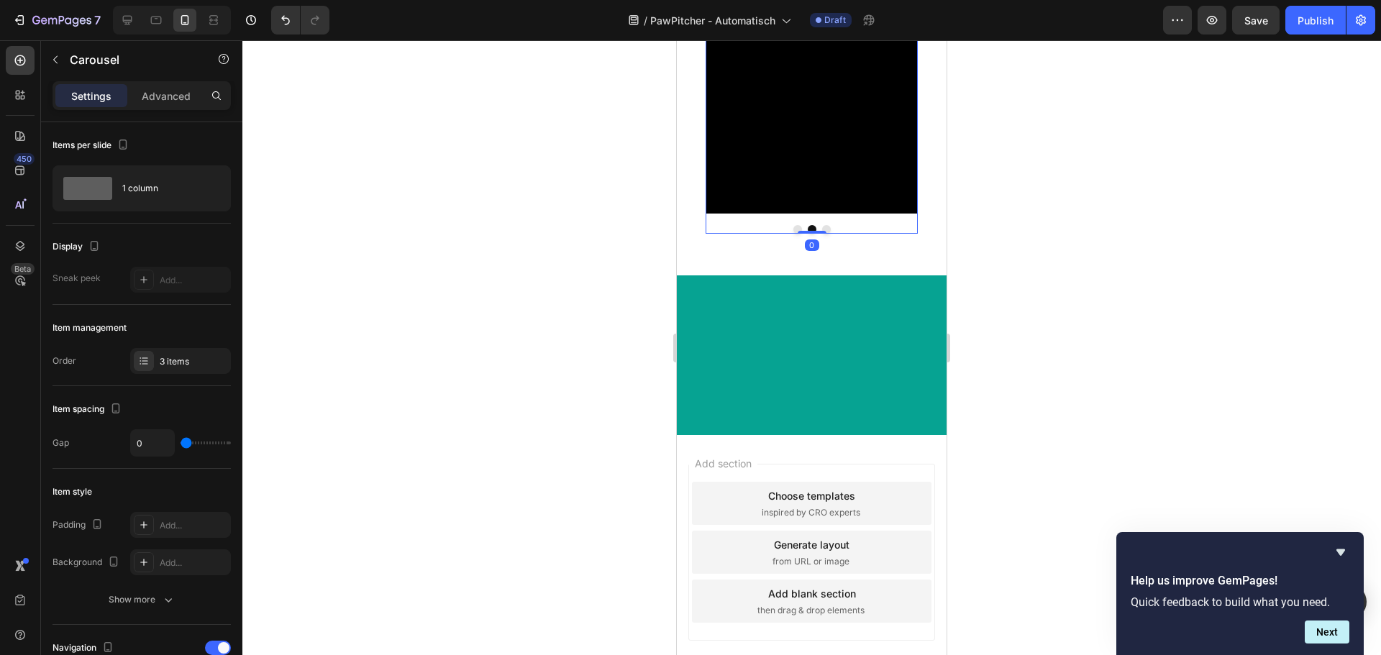
click at [877, 43] on icon "Carousel Next Arrow" at bounding box center [885, 34] width 17 height 17
click at [741, 43] on icon "Carousel Back Arrow" at bounding box center [737, 34] width 17 height 17
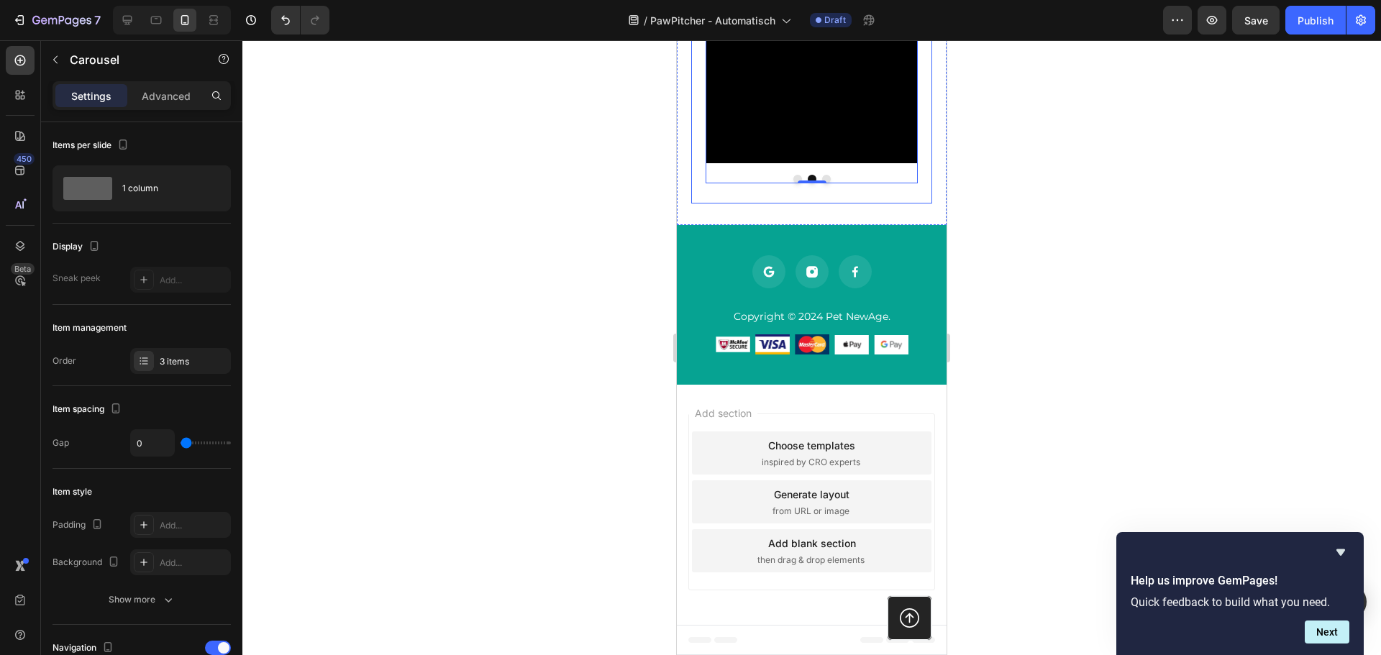
scroll to position [1889, 0]
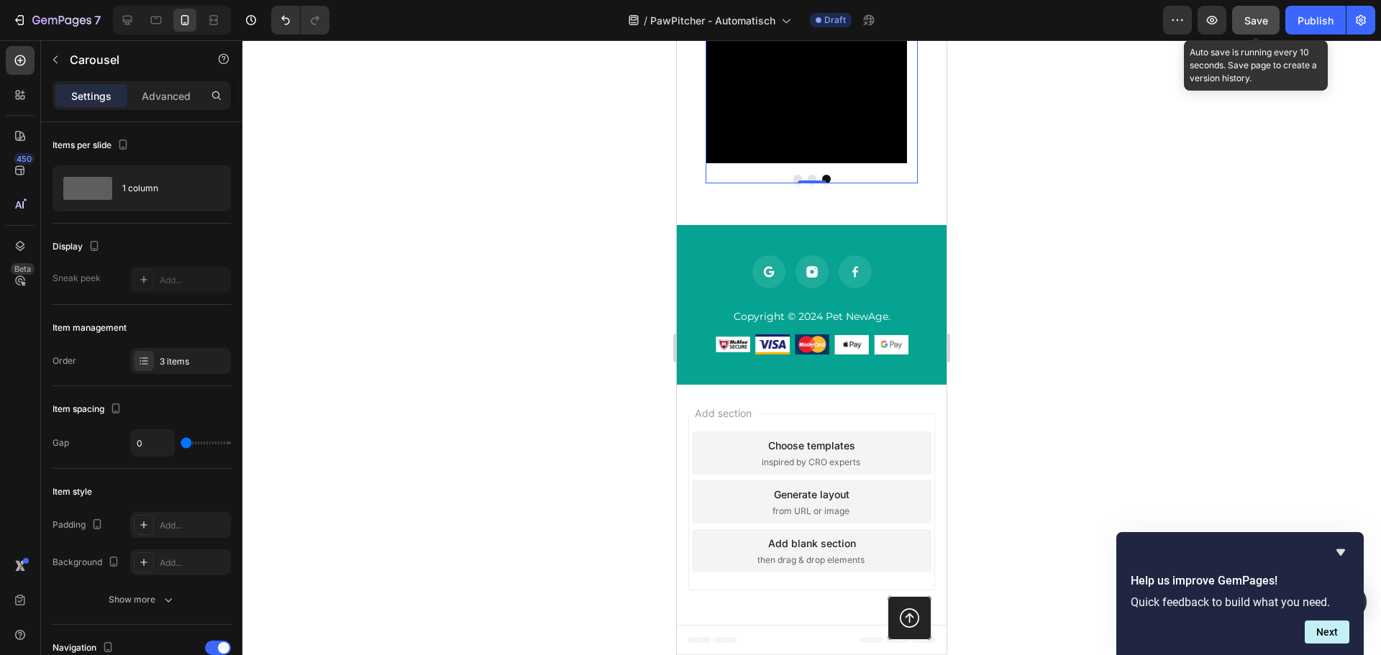
click at [1260, 25] on span "Save" at bounding box center [1256, 20] width 24 height 12
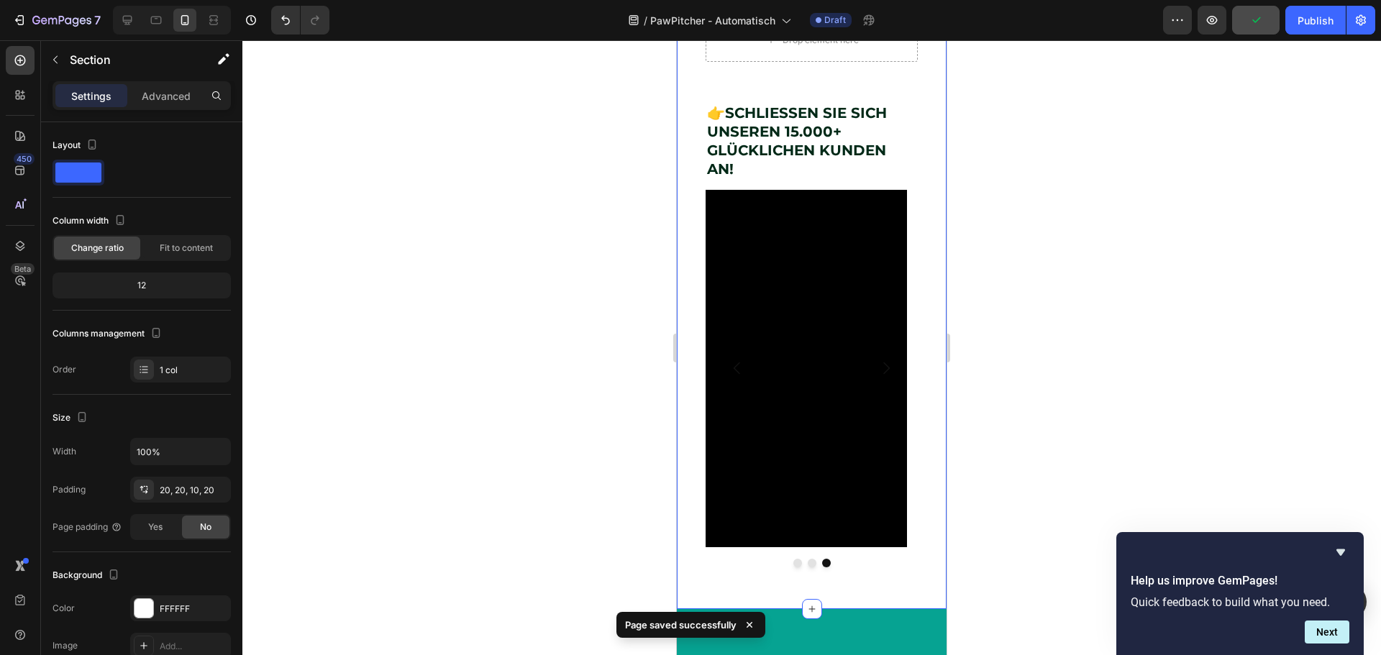
scroll to position [0, 0]
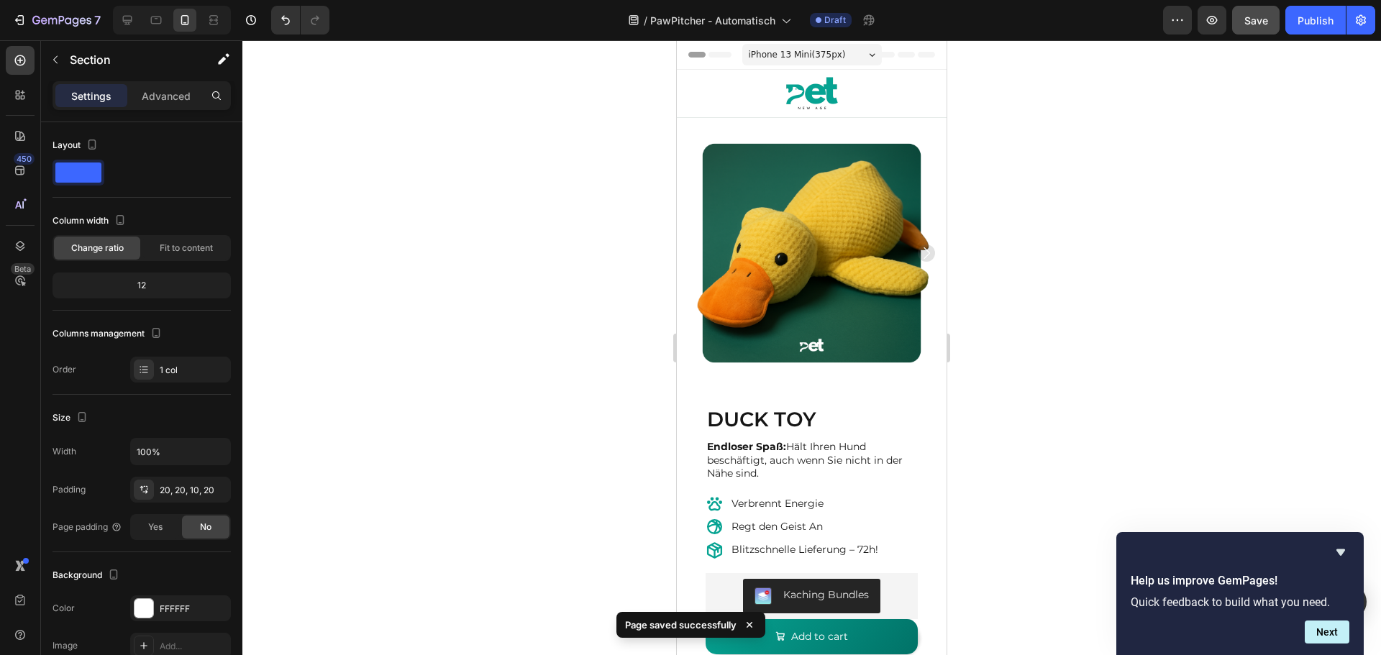
drag, startPoint x: 934, startPoint y: 371, endPoint x: 1628, endPoint y: 223, distance: 709.7
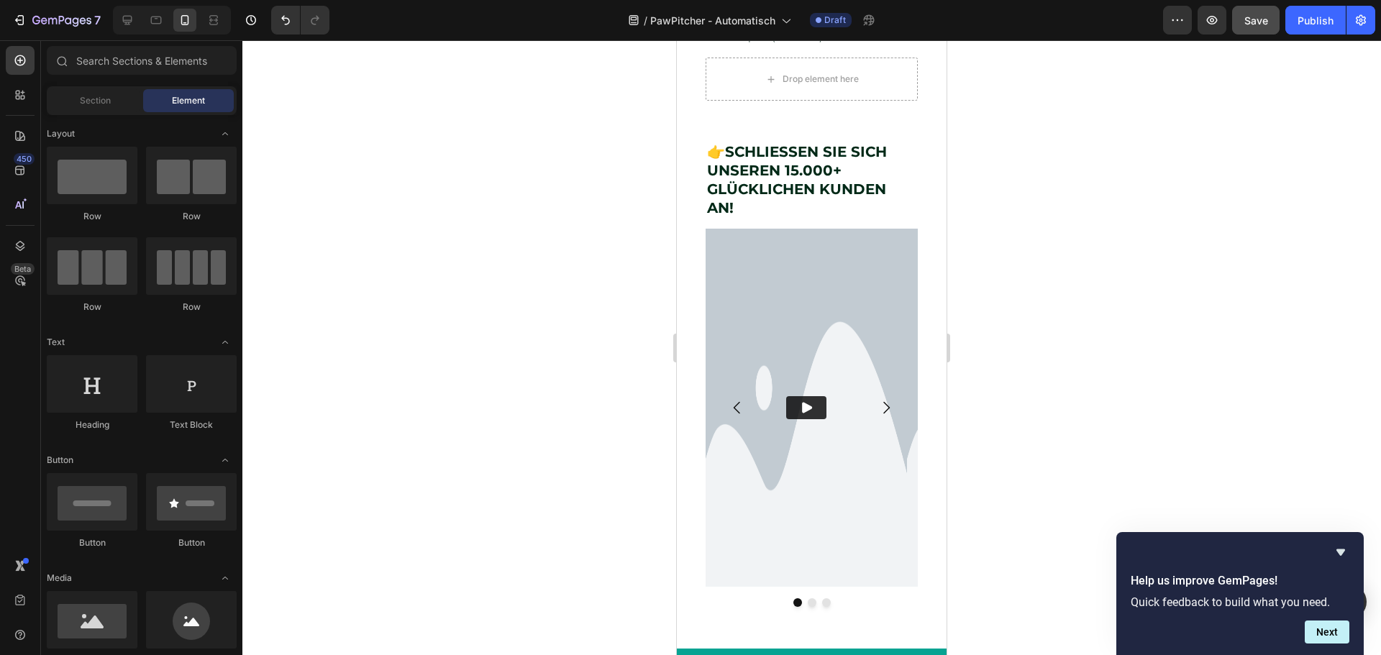
scroll to position [1751, 0]
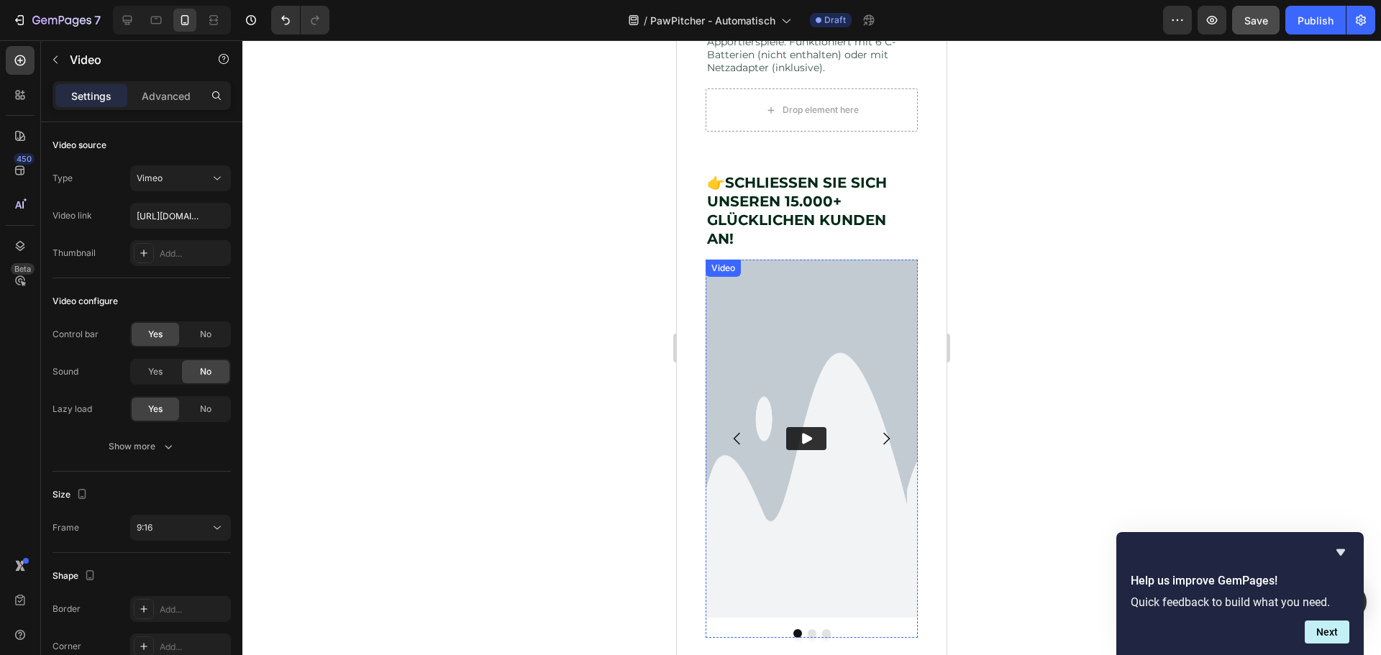
click at [856, 534] on img at bounding box center [806, 439] width 201 height 358
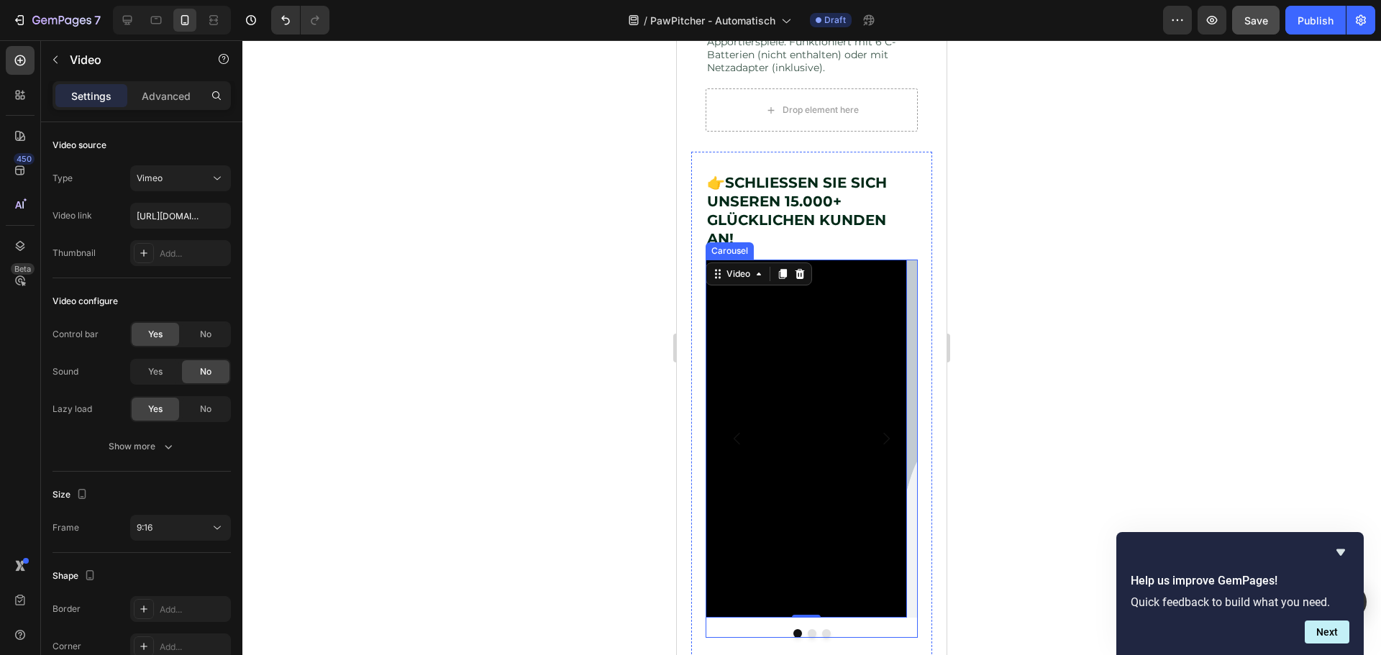
click at [877, 447] on icon "Carousel Next Arrow" at bounding box center [885, 438] width 17 height 17
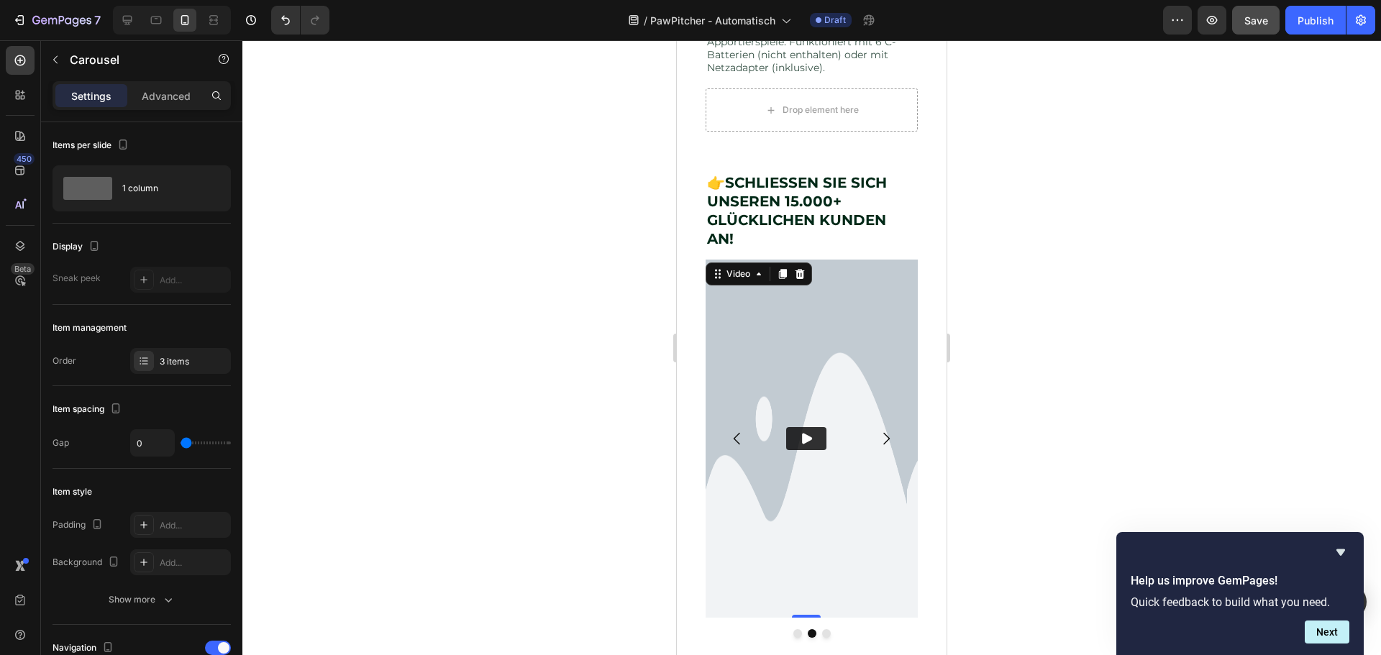
click at [826, 461] on img at bounding box center [806, 439] width 201 height 358
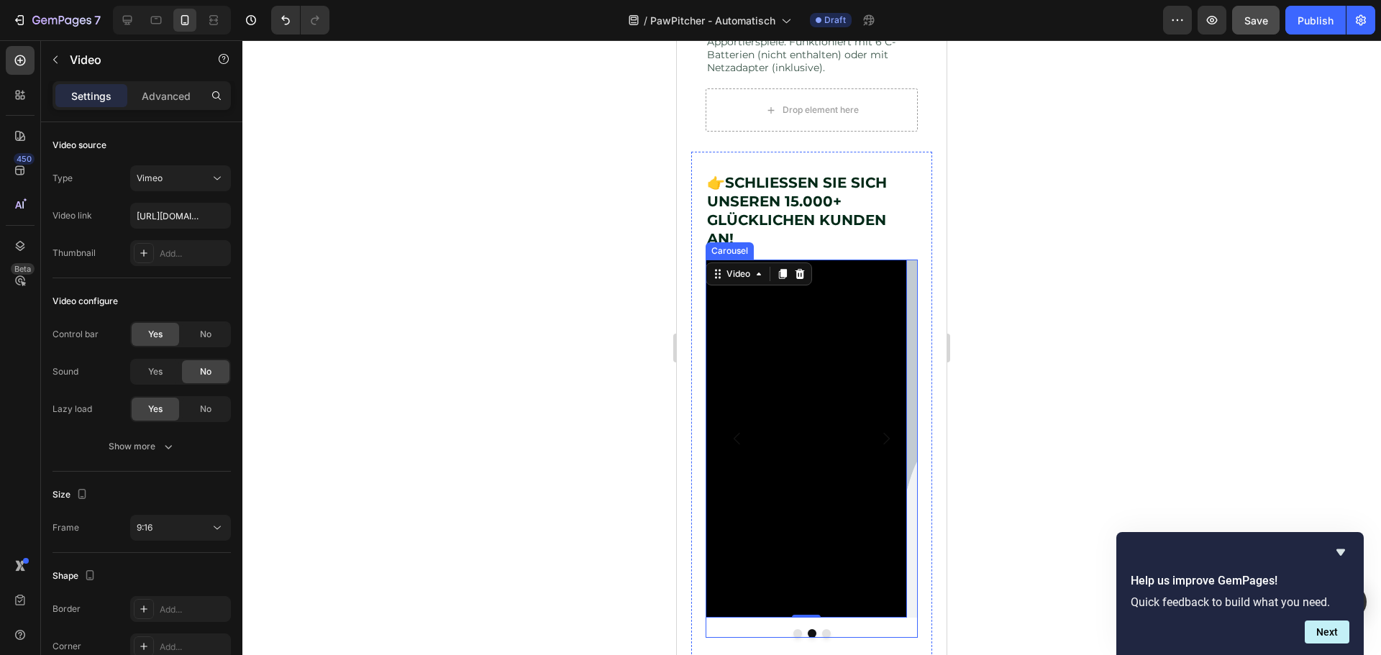
click at [880, 447] on icon "Carousel Next Arrow" at bounding box center [885, 438] width 17 height 17
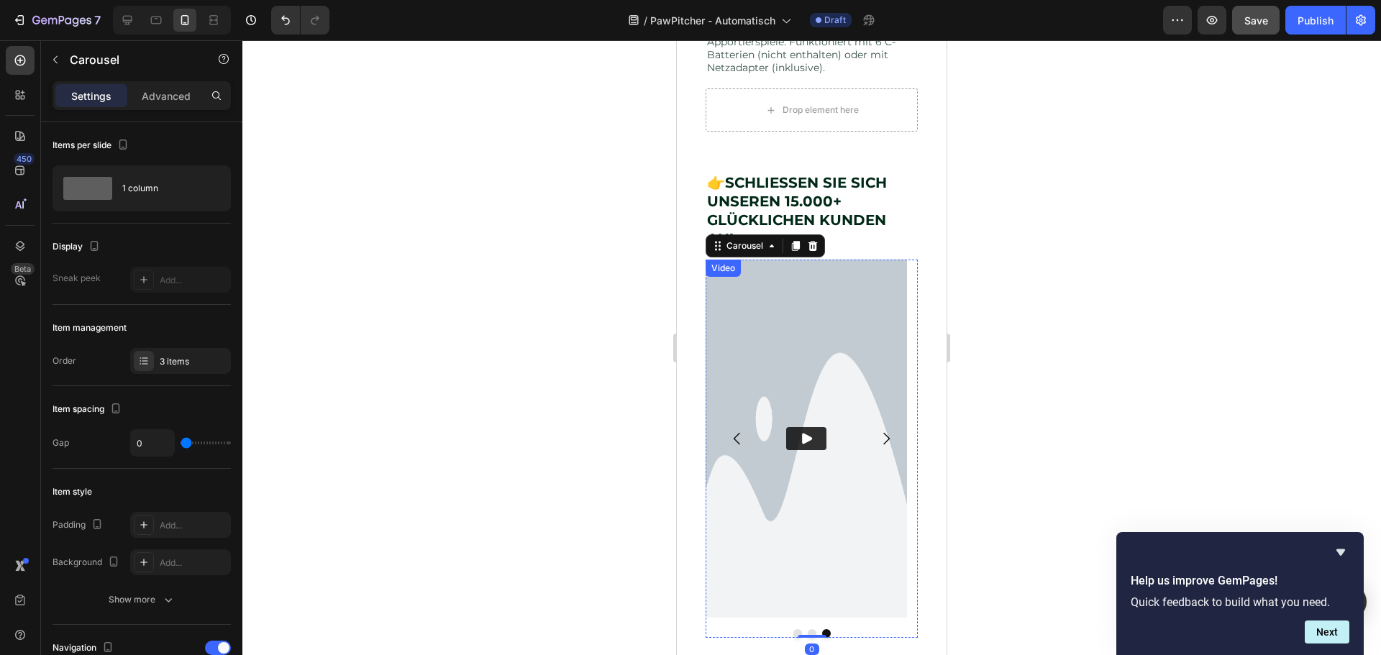
click at [818, 450] on button "Play" at bounding box center [806, 438] width 40 height 23
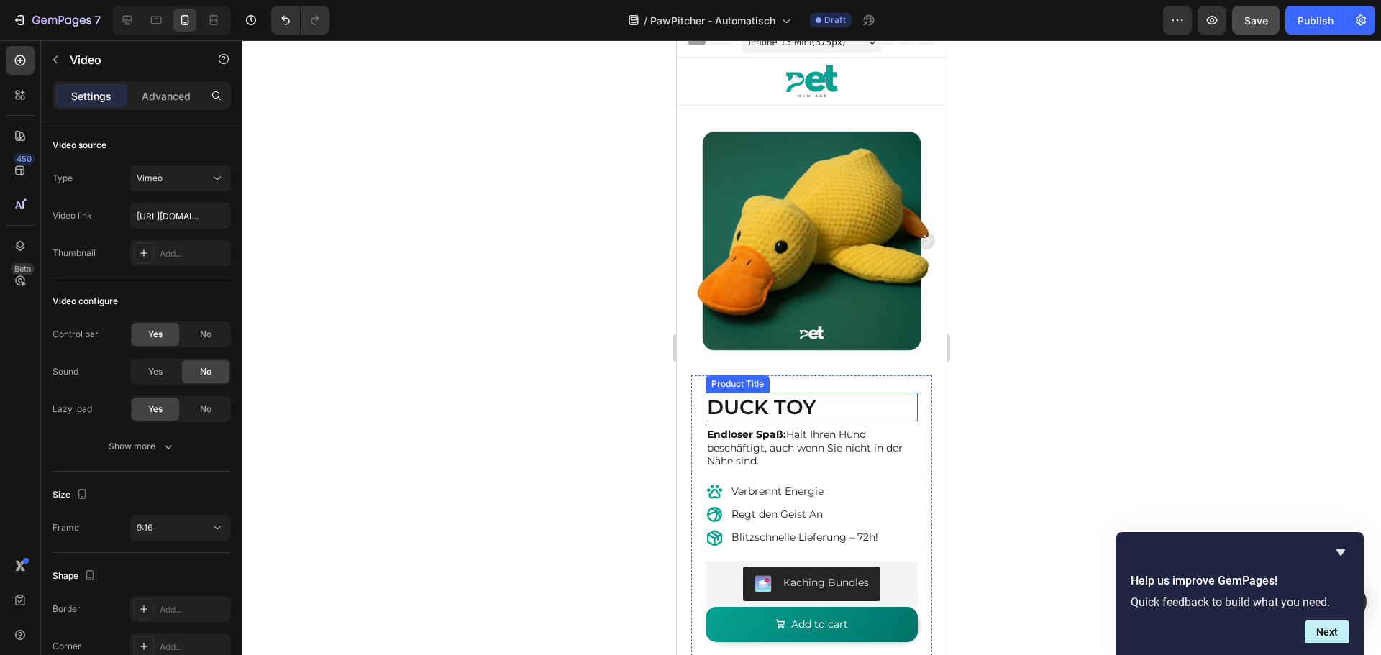
scroll to position [0, 0]
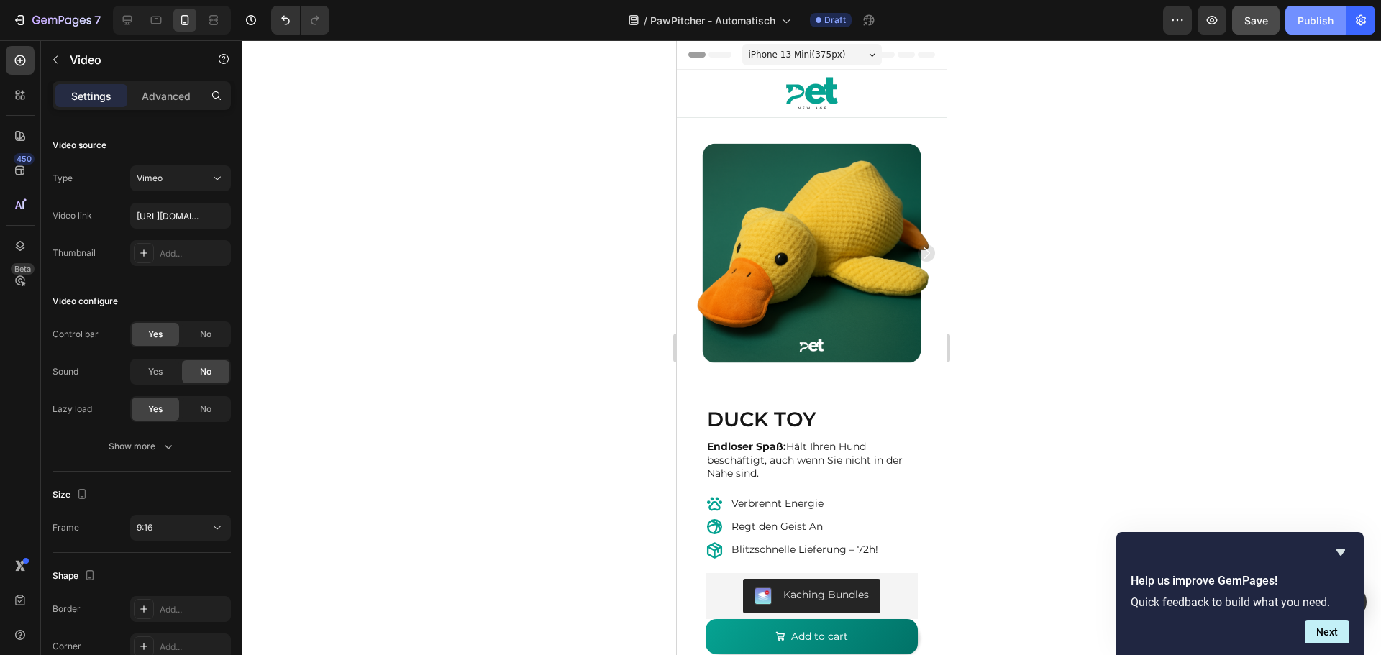
click at [1300, 16] on div "Publish" at bounding box center [1316, 20] width 36 height 15
click at [45, 17] on icon "button" at bounding box center [61, 21] width 59 height 12
